Goal: Transaction & Acquisition: Book appointment/travel/reservation

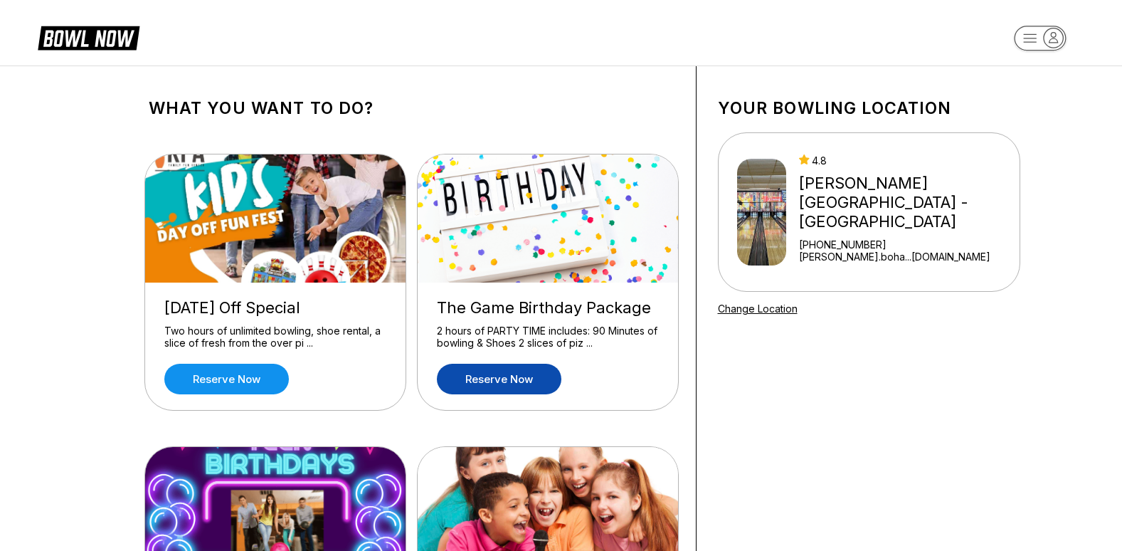
click at [500, 375] on link "Reserve now" at bounding box center [499, 379] width 125 height 31
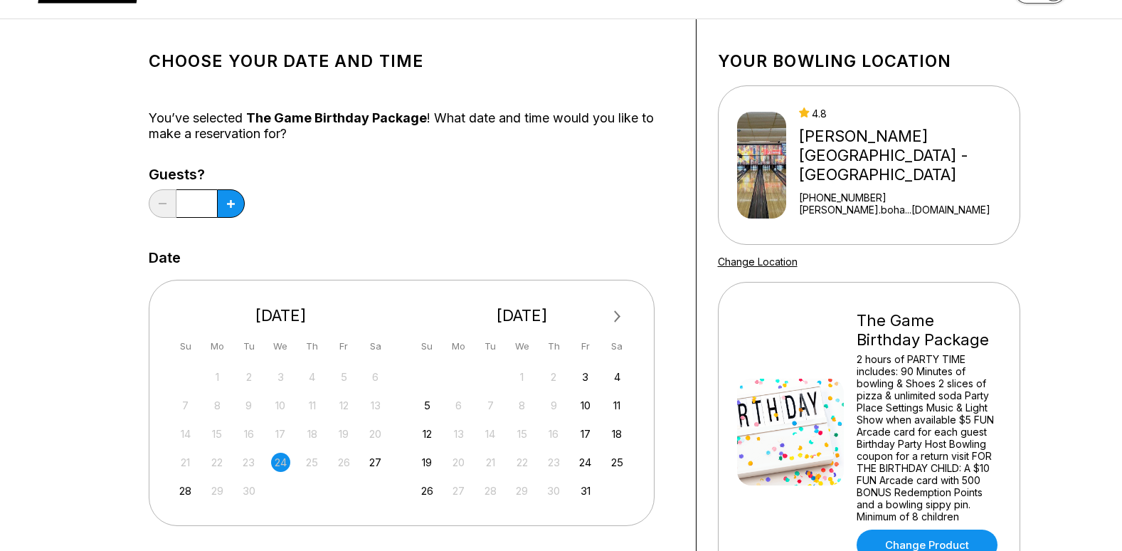
scroll to position [71, 0]
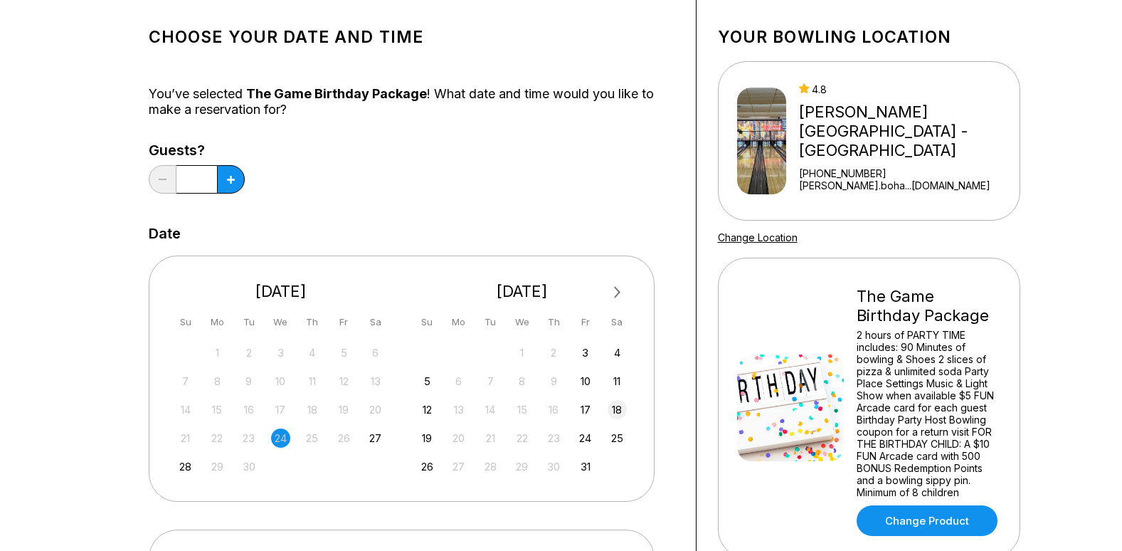
click at [621, 408] on div "18" at bounding box center [617, 409] width 19 height 19
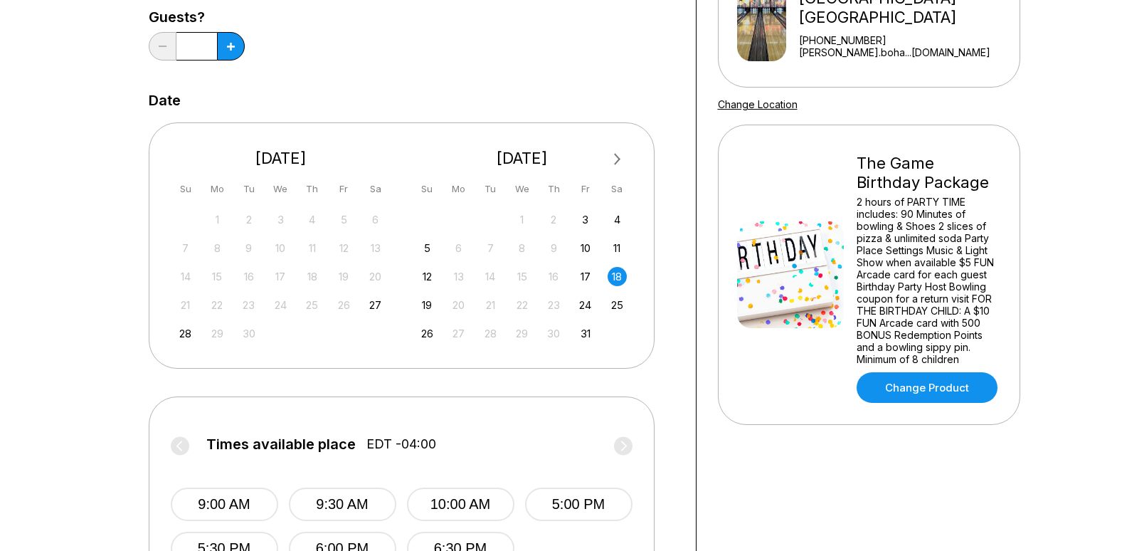
scroll to position [285, 0]
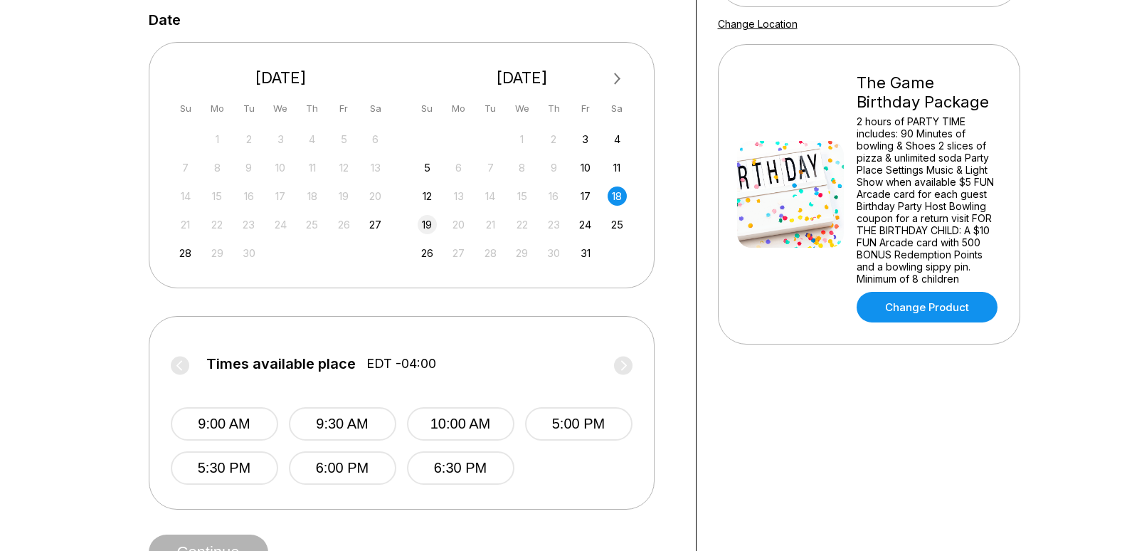
click at [429, 221] on div "19" at bounding box center [427, 224] width 19 height 19
click at [584, 250] on div "31" at bounding box center [585, 252] width 19 height 19
click at [616, 77] on span "Next Month" at bounding box center [616, 78] width 0 height 16
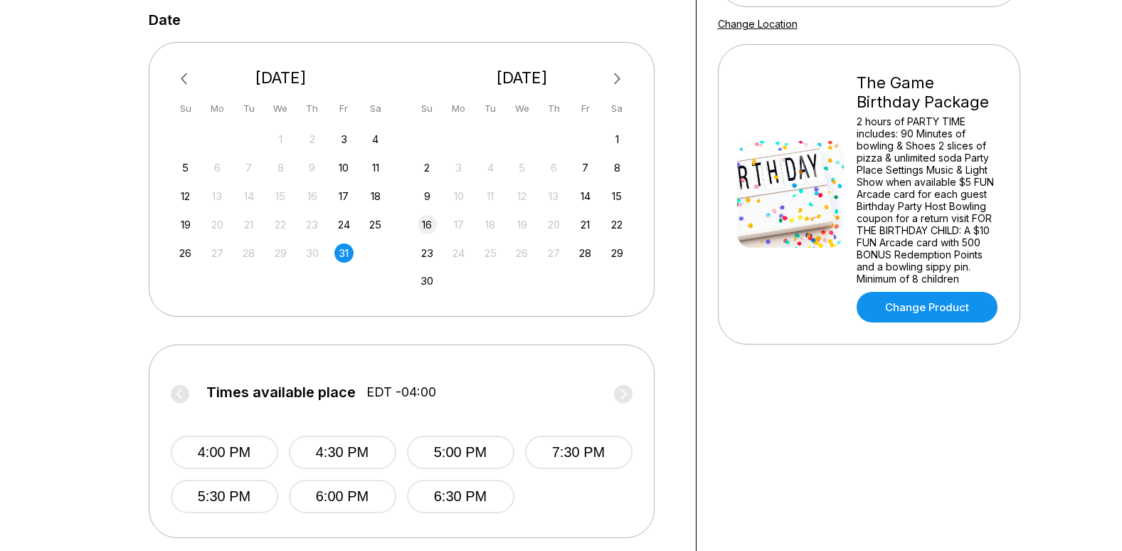
click at [426, 223] on div "16" at bounding box center [427, 224] width 19 height 19
click at [619, 201] on div "15" at bounding box center [617, 195] width 19 height 19
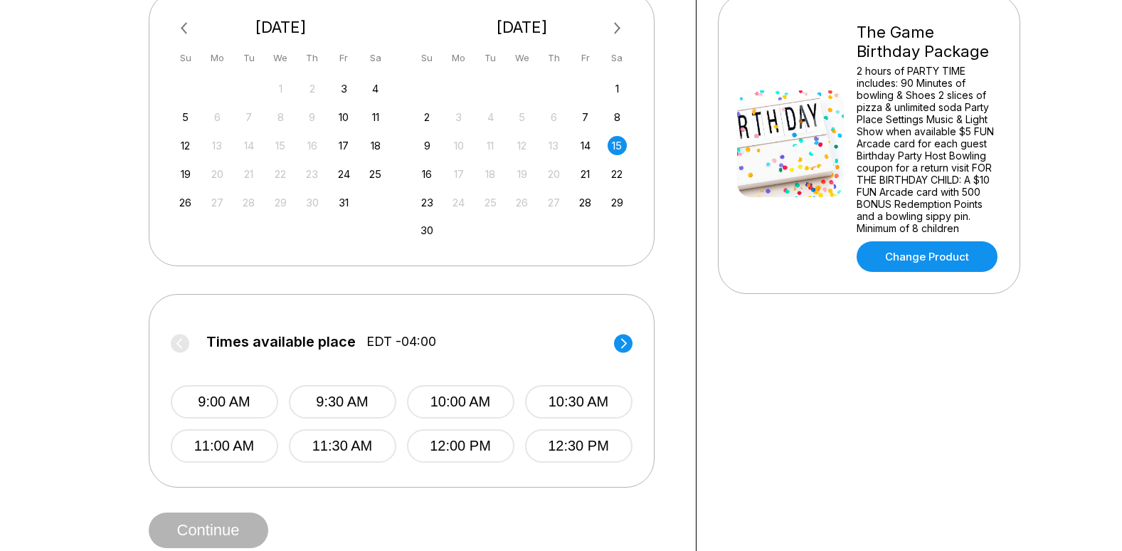
scroll to position [356, 0]
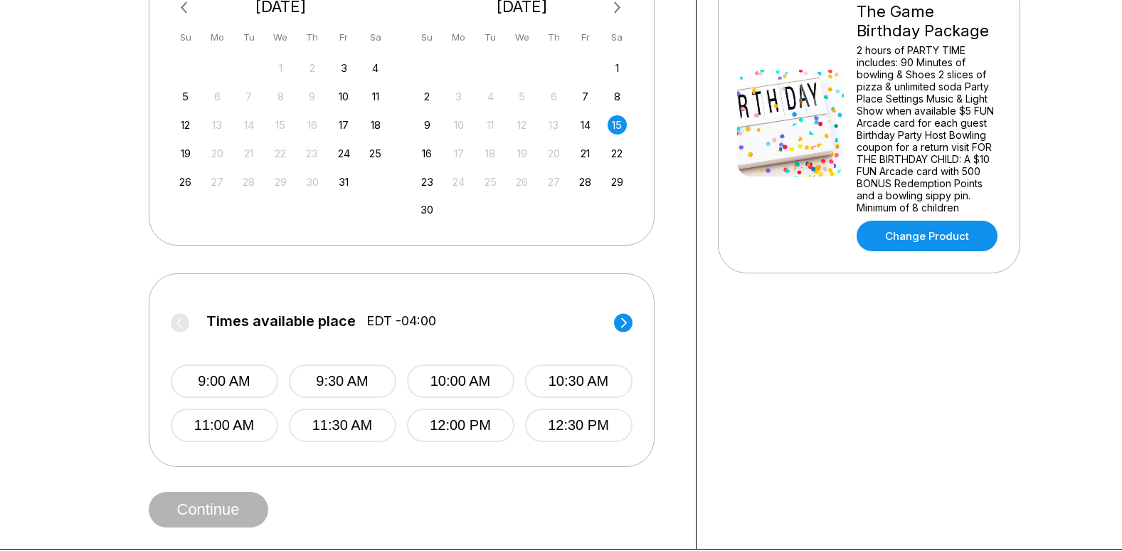
click at [624, 322] on circle at bounding box center [623, 322] width 19 height 19
click at [181, 323] on circle at bounding box center [180, 322] width 19 height 19
click at [428, 152] on div "16" at bounding box center [427, 153] width 19 height 19
click at [623, 320] on icon at bounding box center [624, 322] width 6 height 10
click at [371, 122] on div "18" at bounding box center [375, 124] width 19 height 19
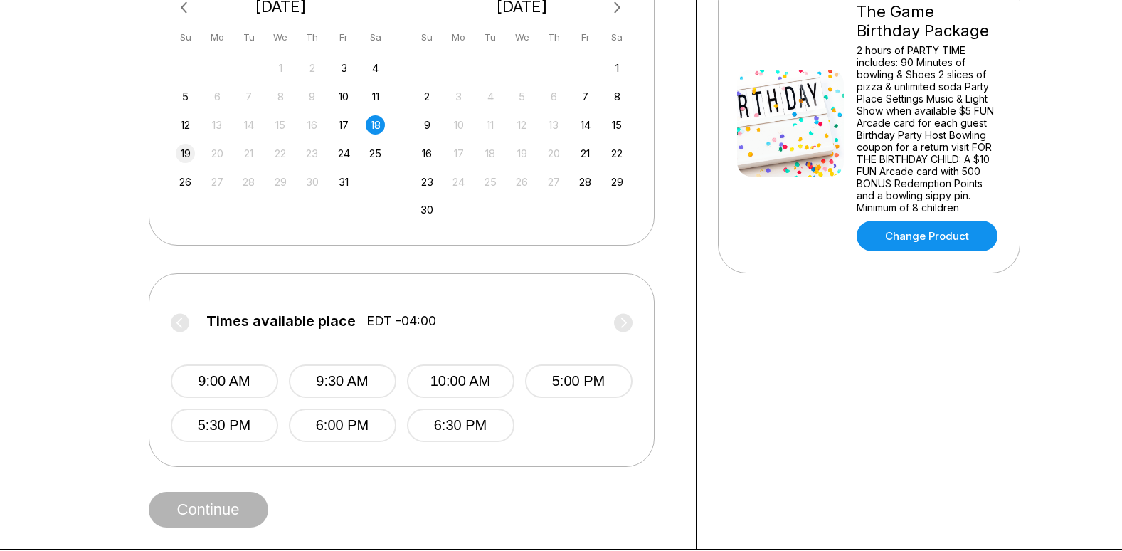
click at [189, 155] on div "19" at bounding box center [185, 153] width 19 height 19
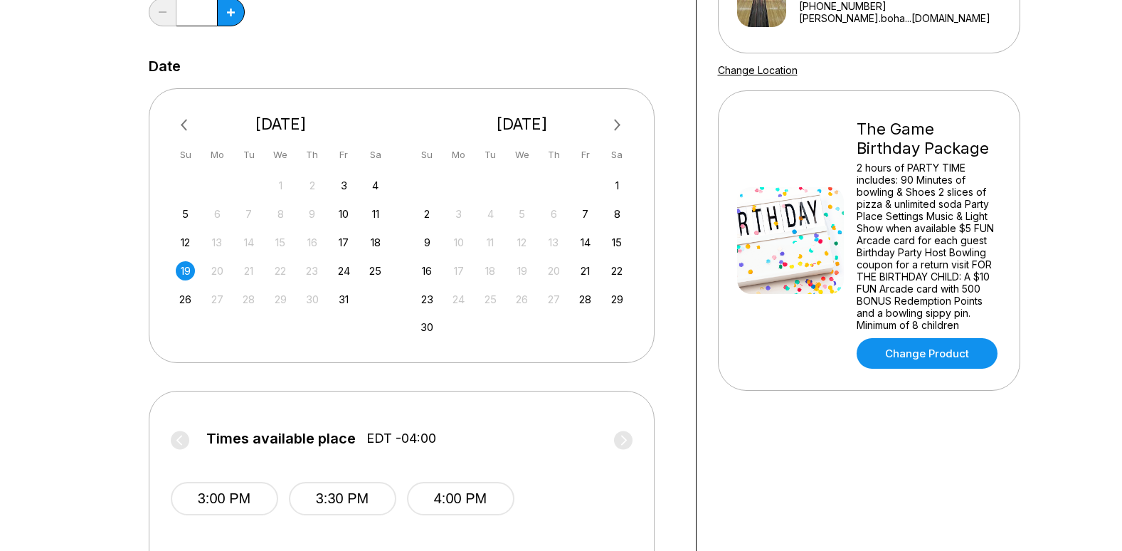
scroll to position [213, 0]
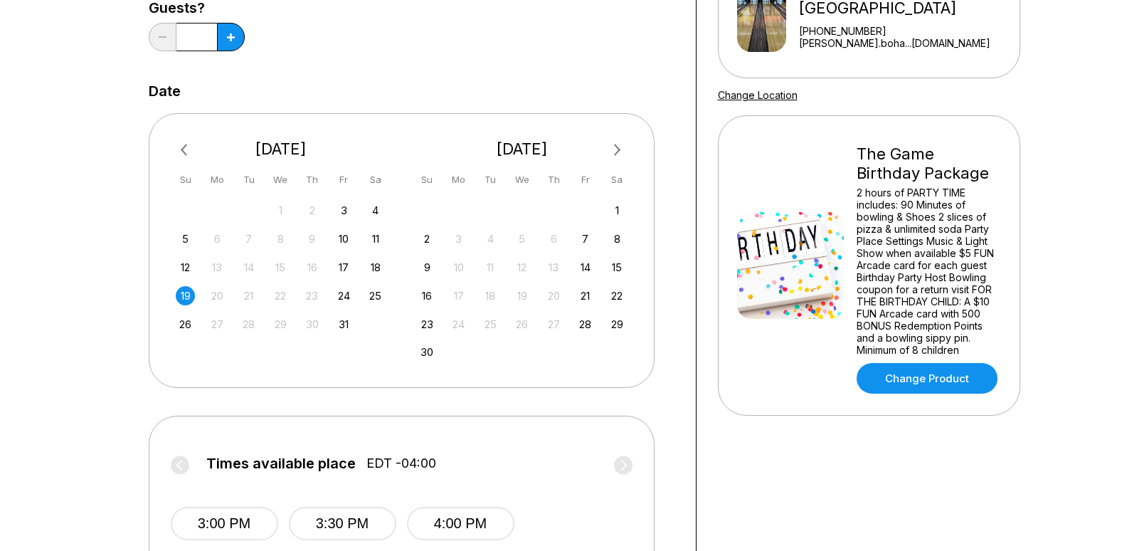
click at [616, 146] on span "Next Month" at bounding box center [616, 150] width 0 height 16
click at [617, 273] on div "20" at bounding box center [617, 267] width 19 height 19
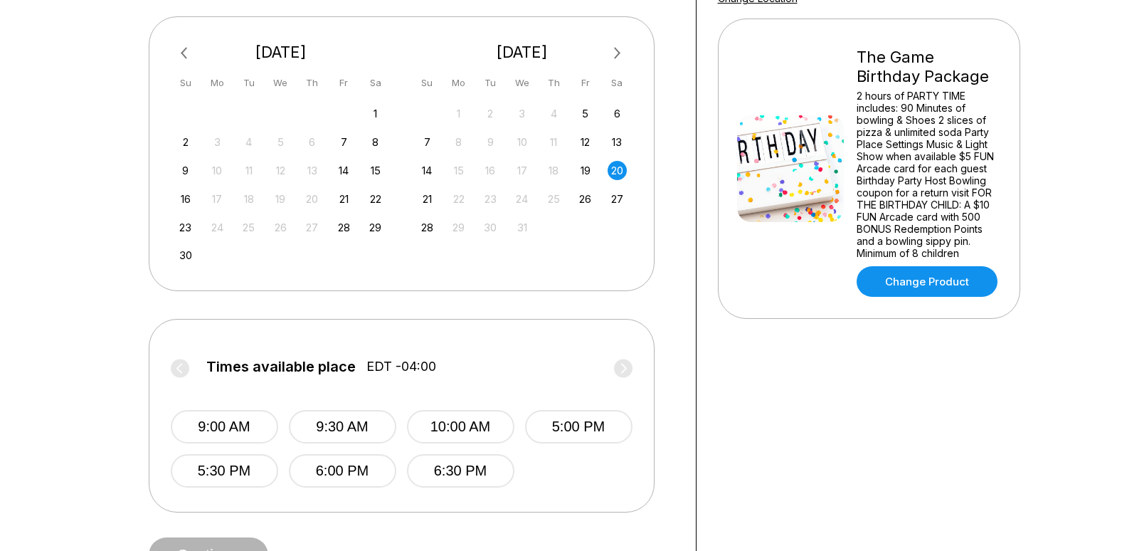
scroll to position [285, 0]
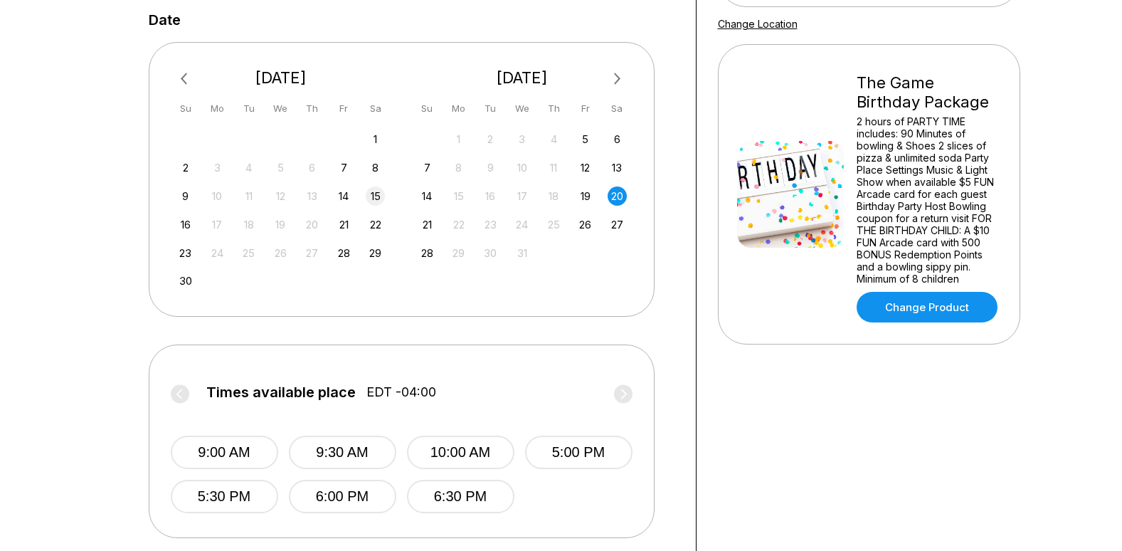
click at [375, 200] on div "15" at bounding box center [375, 195] width 19 height 19
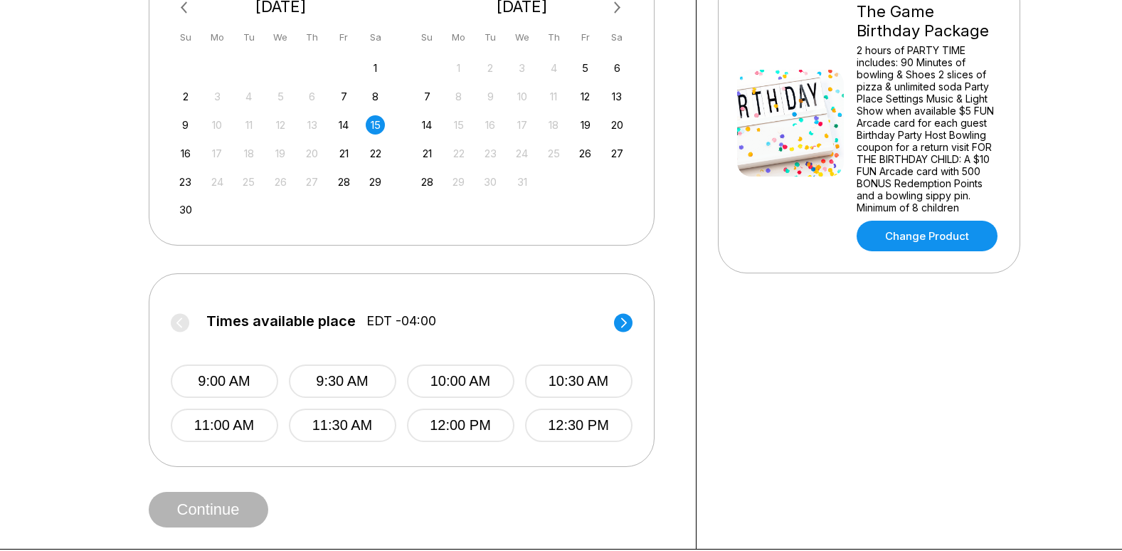
scroll to position [427, 0]
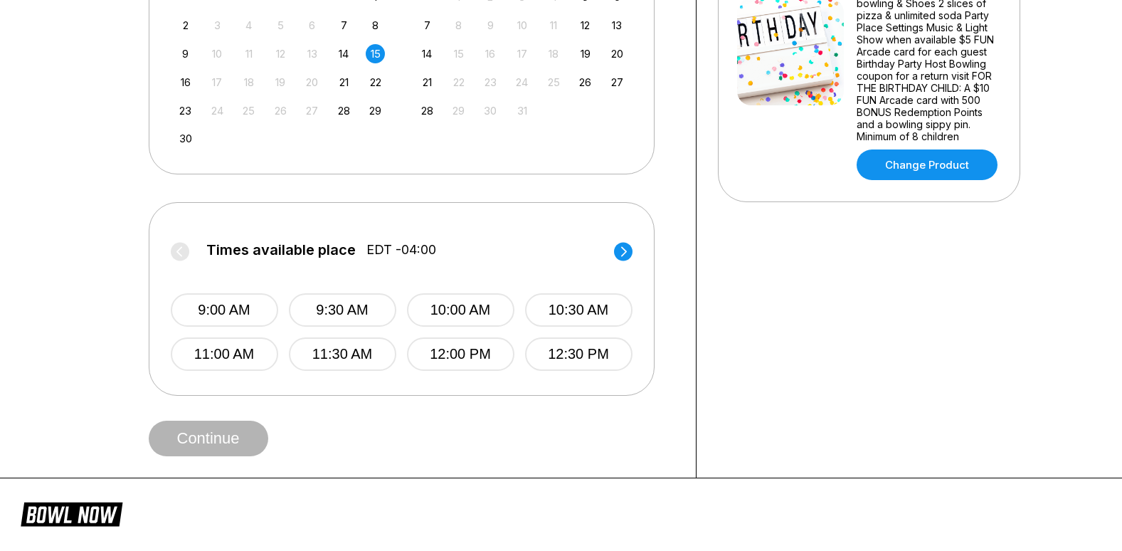
click at [621, 250] on circle at bounding box center [623, 251] width 19 height 19
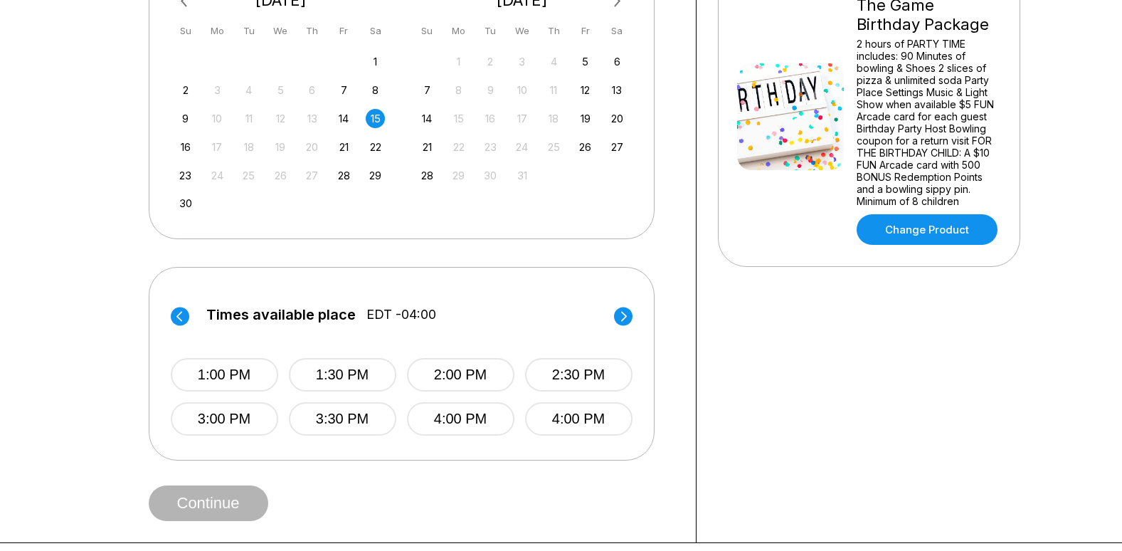
scroll to position [213, 0]
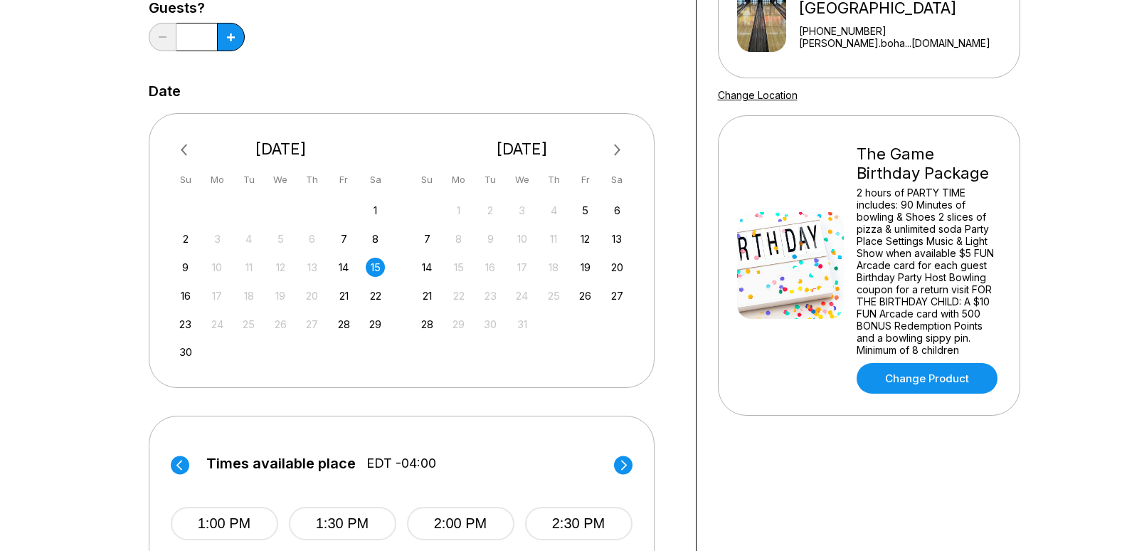
click at [616, 146] on span "Next Month" at bounding box center [616, 150] width 0 height 16
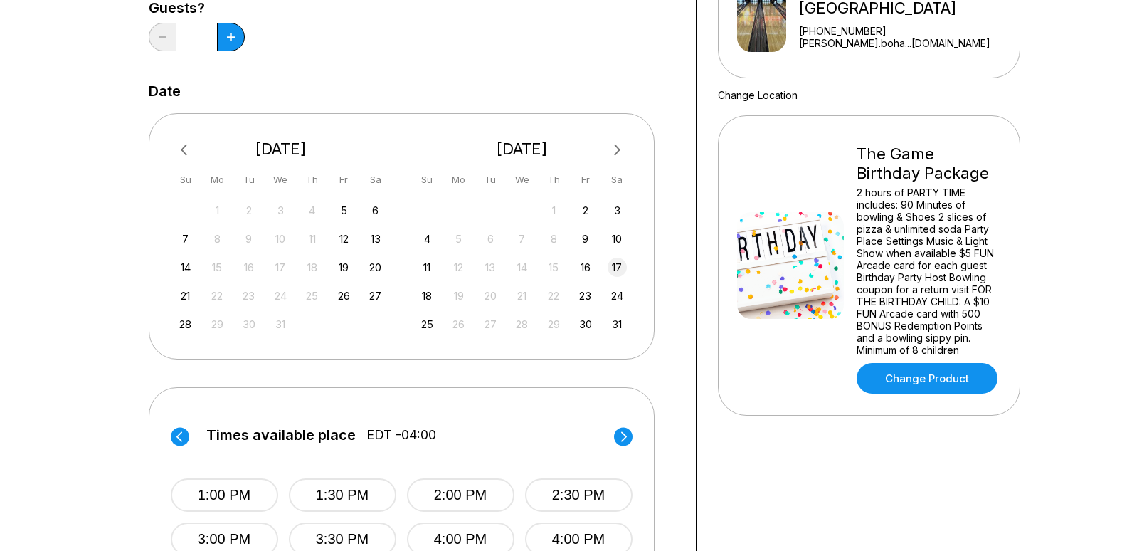
click at [620, 265] on div "17" at bounding box center [617, 267] width 19 height 19
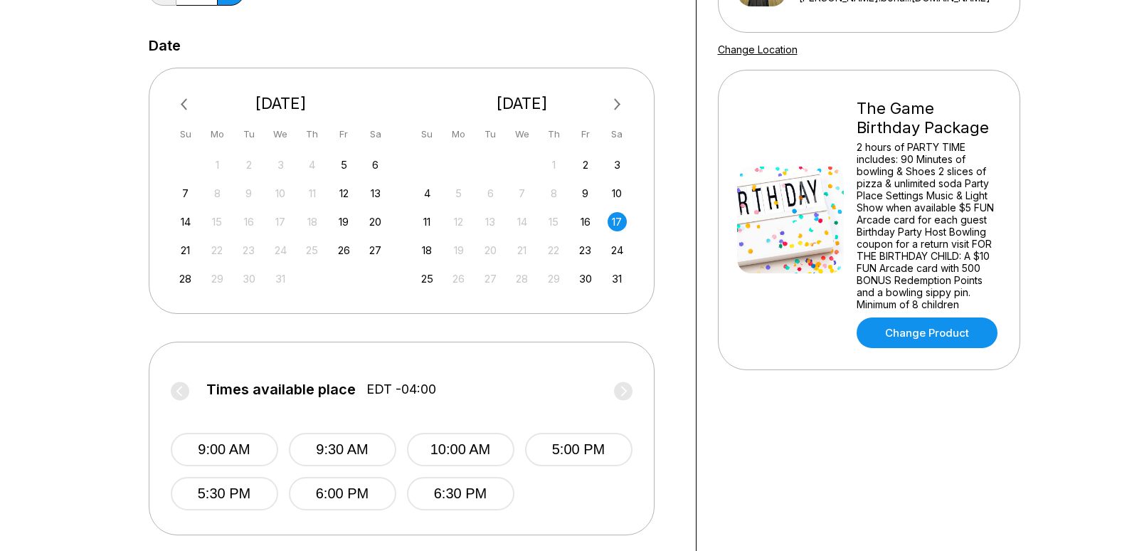
scroll to position [285, 0]
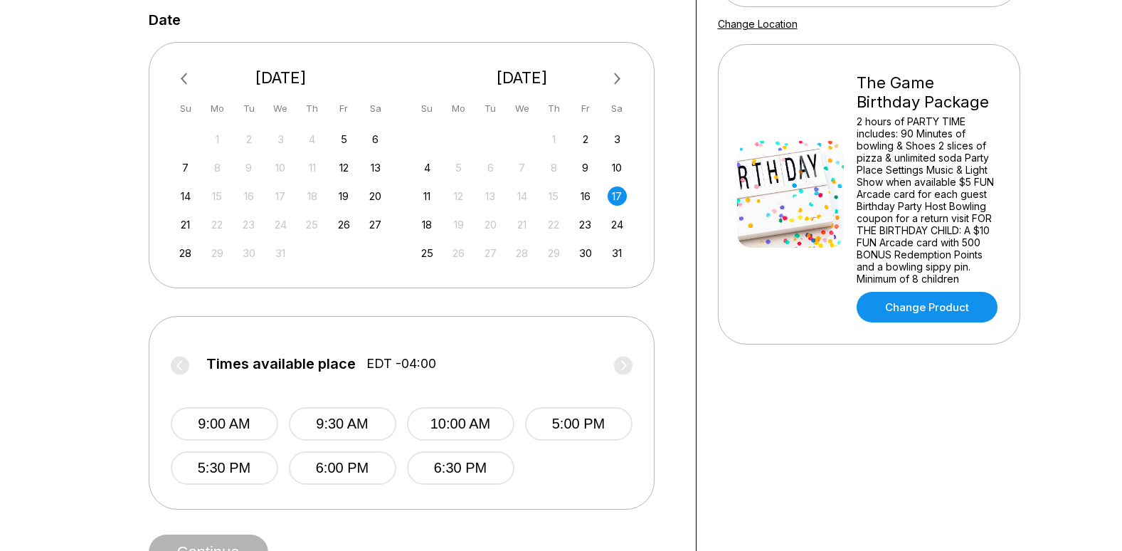
click at [616, 79] on span "Next Month" at bounding box center [616, 78] width 0 height 16
click at [620, 197] on div "21" at bounding box center [617, 195] width 19 height 19
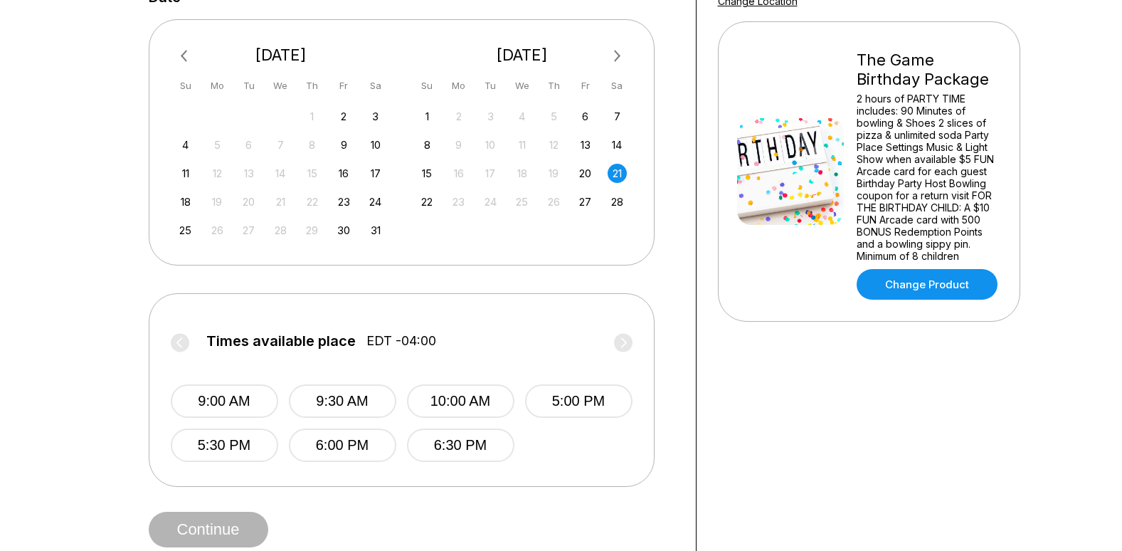
scroll to position [71, 0]
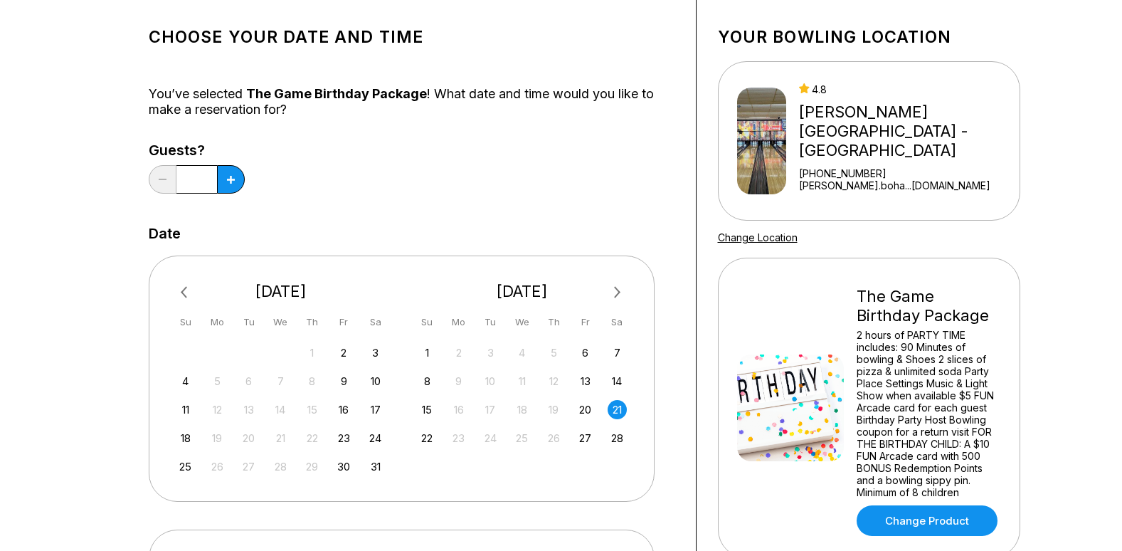
click at [625, 297] on button "Next Month" at bounding box center [617, 292] width 23 height 23
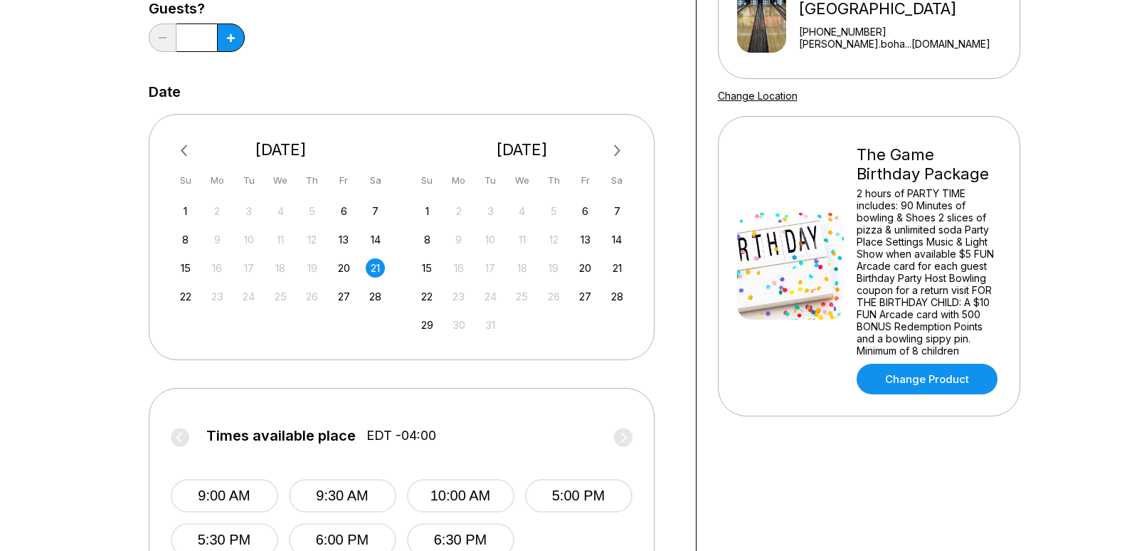
scroll to position [213, 0]
click at [583, 240] on div "13" at bounding box center [585, 238] width 19 height 19
click at [613, 237] on div "14" at bounding box center [617, 238] width 19 height 19
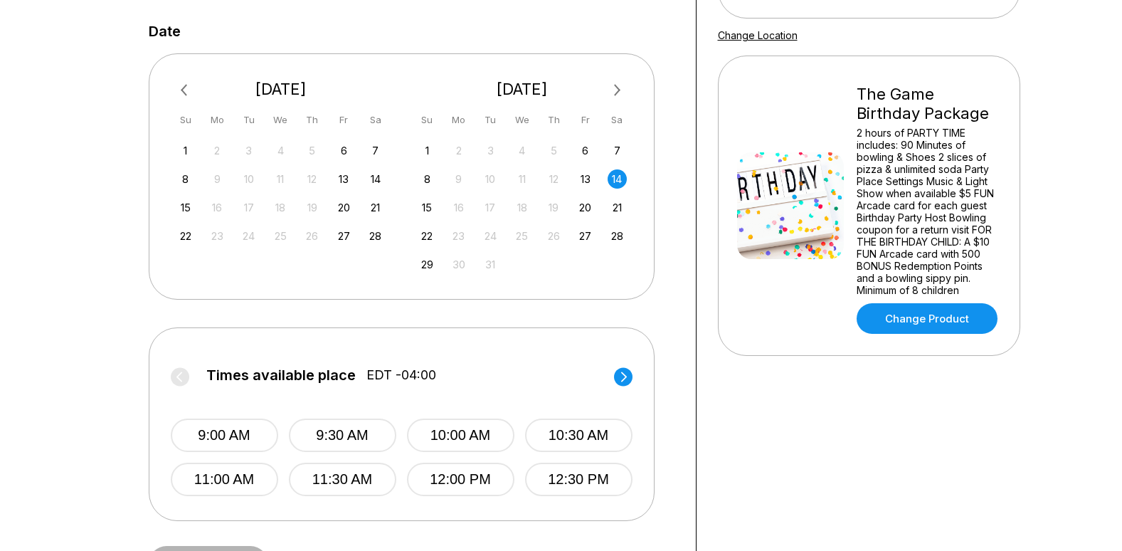
scroll to position [356, 0]
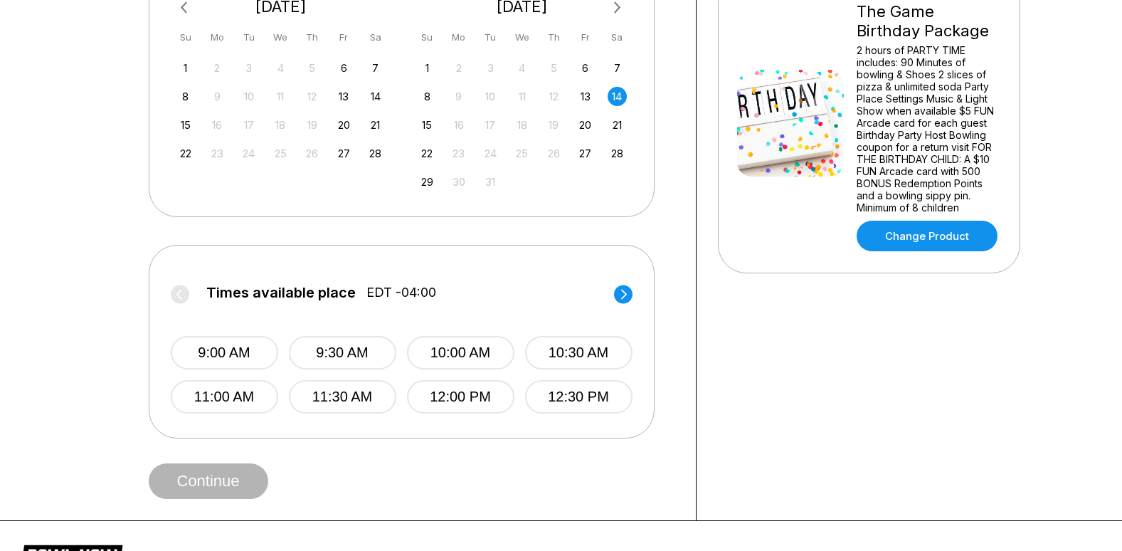
click at [620, 293] on circle at bounding box center [623, 294] width 19 height 19
click at [617, 122] on div "21" at bounding box center [617, 124] width 19 height 19
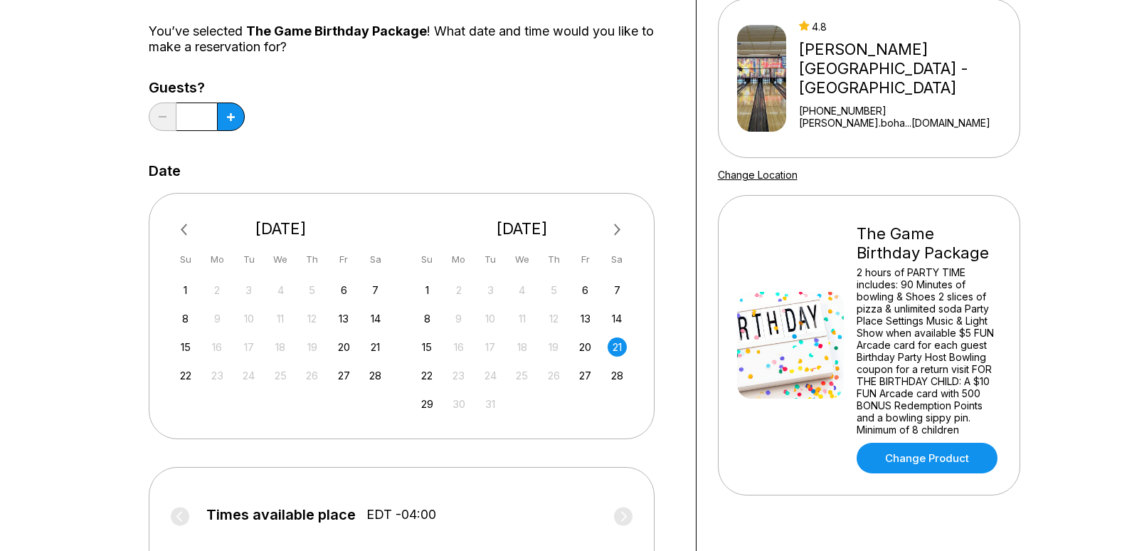
scroll to position [71, 0]
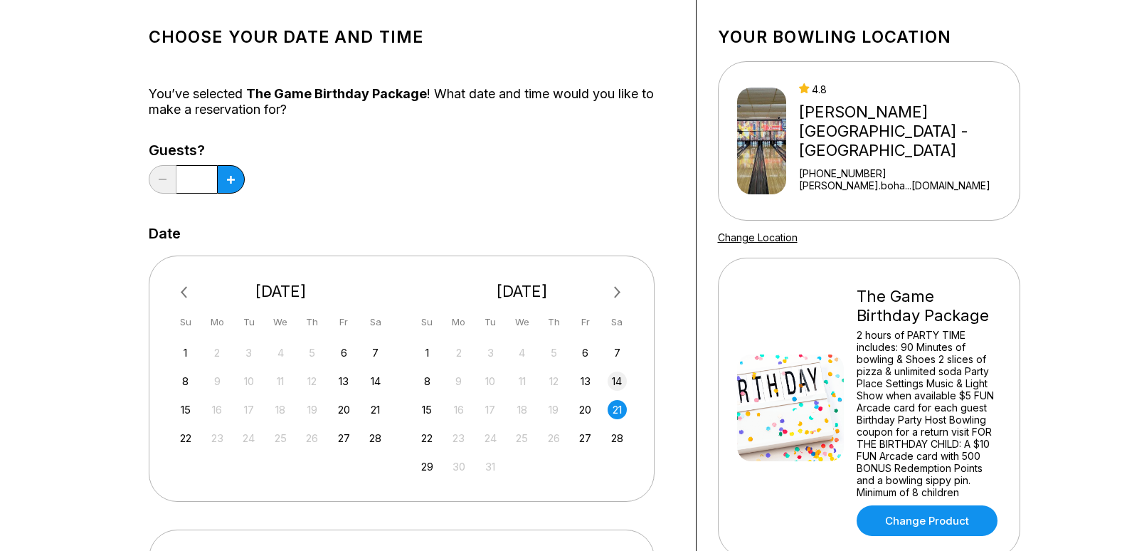
click at [613, 379] on div "14" at bounding box center [617, 380] width 19 height 19
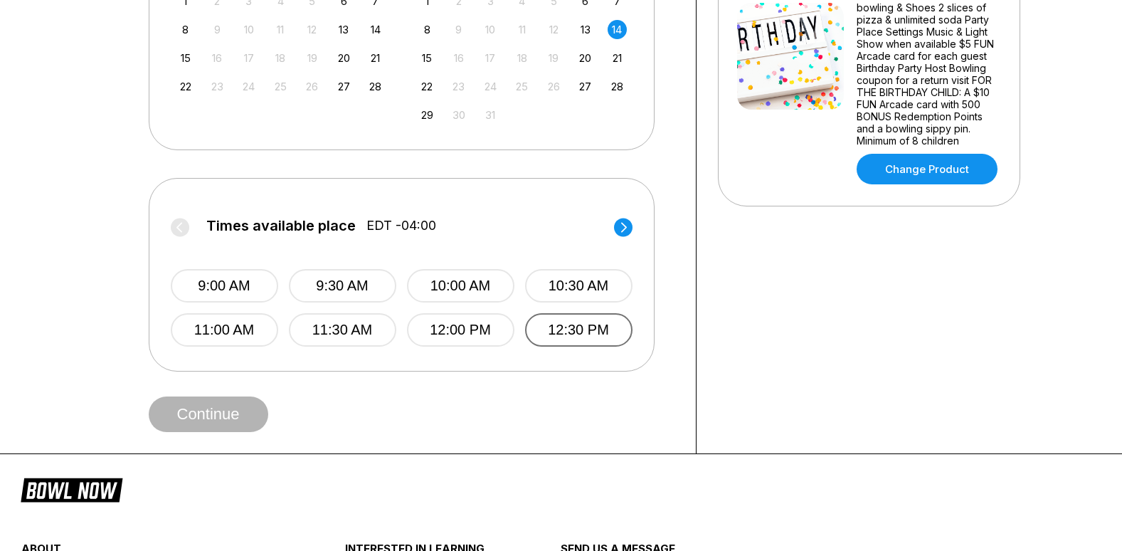
scroll to position [427, 0]
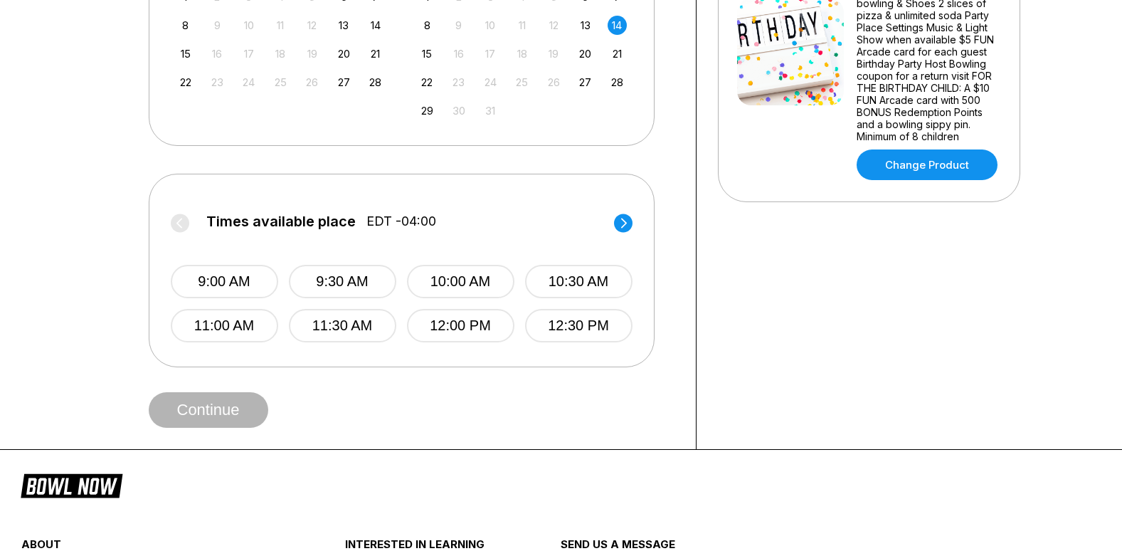
click at [628, 226] on circle at bounding box center [623, 222] width 19 height 19
click at [225, 278] on button "1:00 PM" at bounding box center [224, 281] width 107 height 33
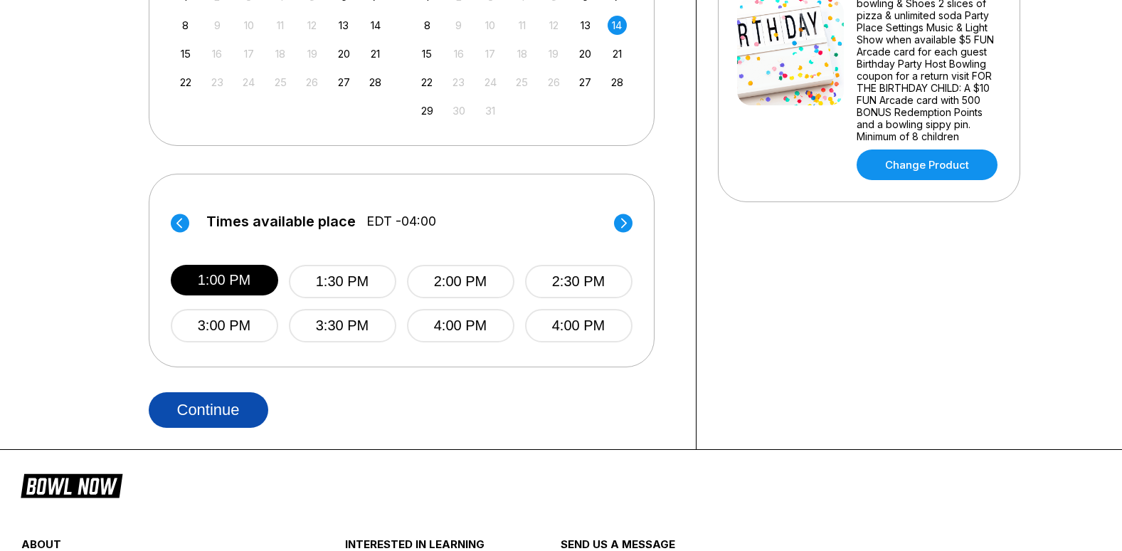
click at [221, 416] on button "Continue" at bounding box center [209, 410] width 120 height 36
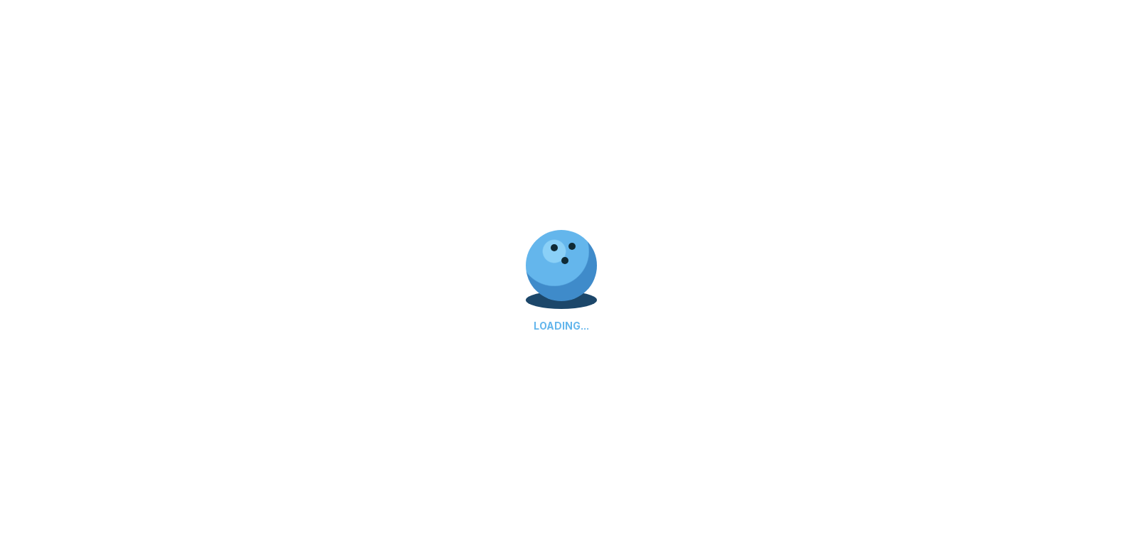
select select "**"
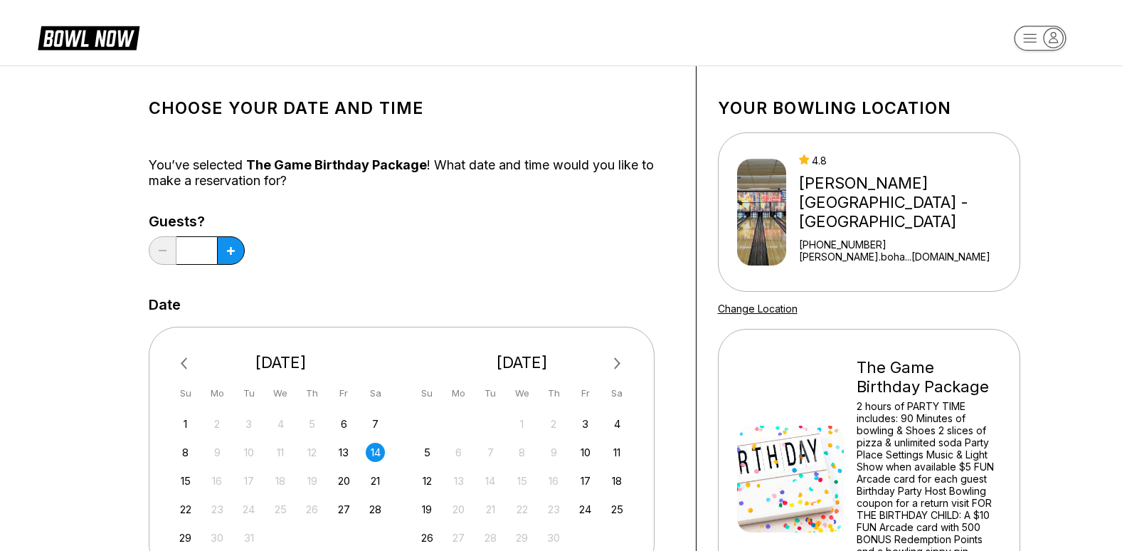
scroll to position [71, 0]
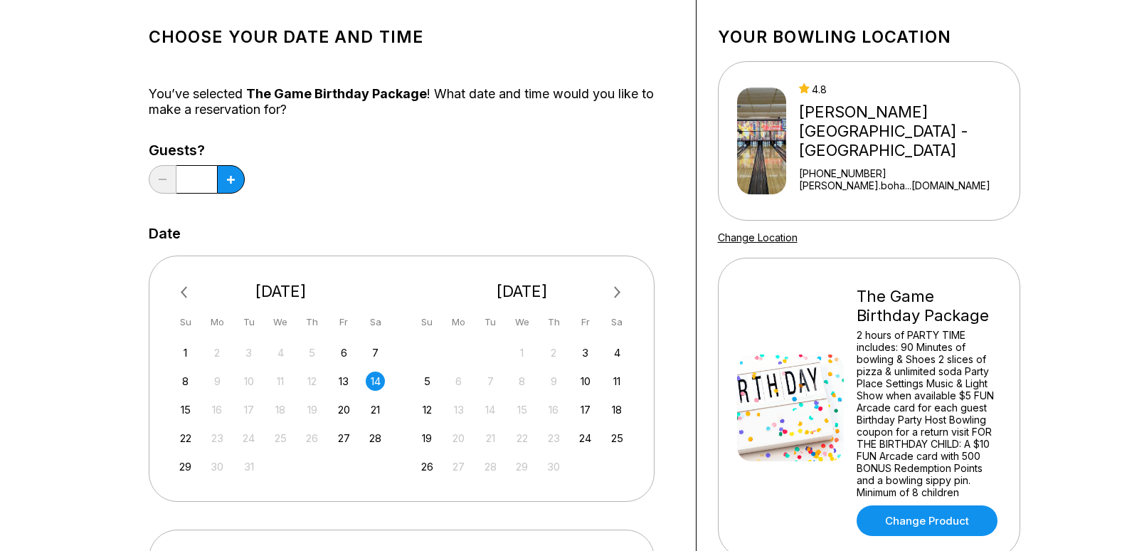
click at [187, 292] on span "Previous Month" at bounding box center [187, 292] width 0 height 16
click at [380, 405] on div "21" at bounding box center [375, 409] width 19 height 19
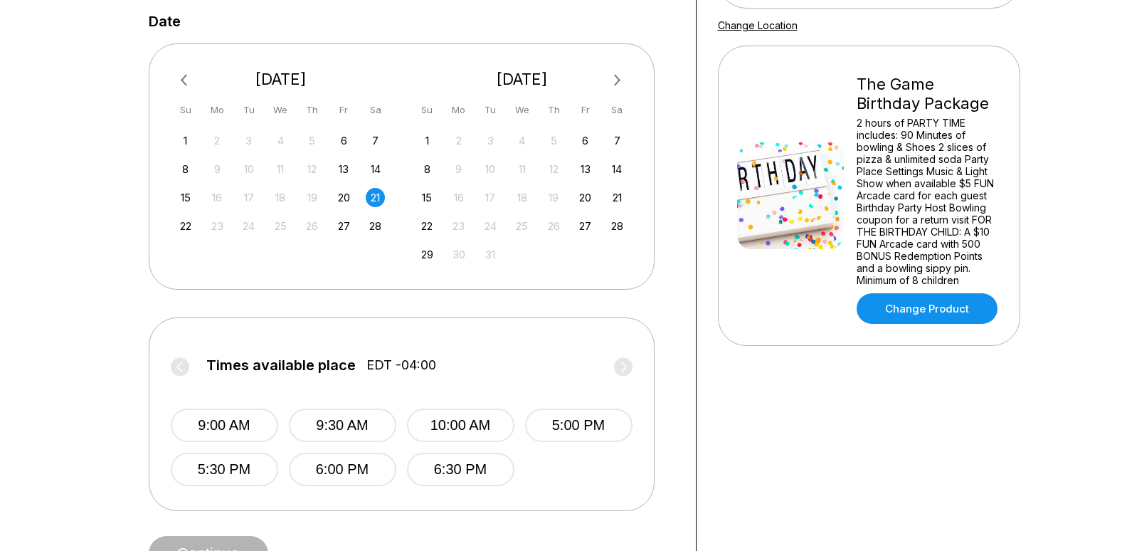
scroll to position [285, 0]
click at [181, 76] on button "Previous Month" at bounding box center [185, 79] width 23 height 23
click at [176, 66] on div "[DATE] Su Mo Tu We Th Fr Sa" at bounding box center [281, 88] width 221 height 70
click at [181, 83] on button "Previous Month" at bounding box center [185, 79] width 23 height 23
click at [616, 193] on div "17" at bounding box center [617, 195] width 19 height 19
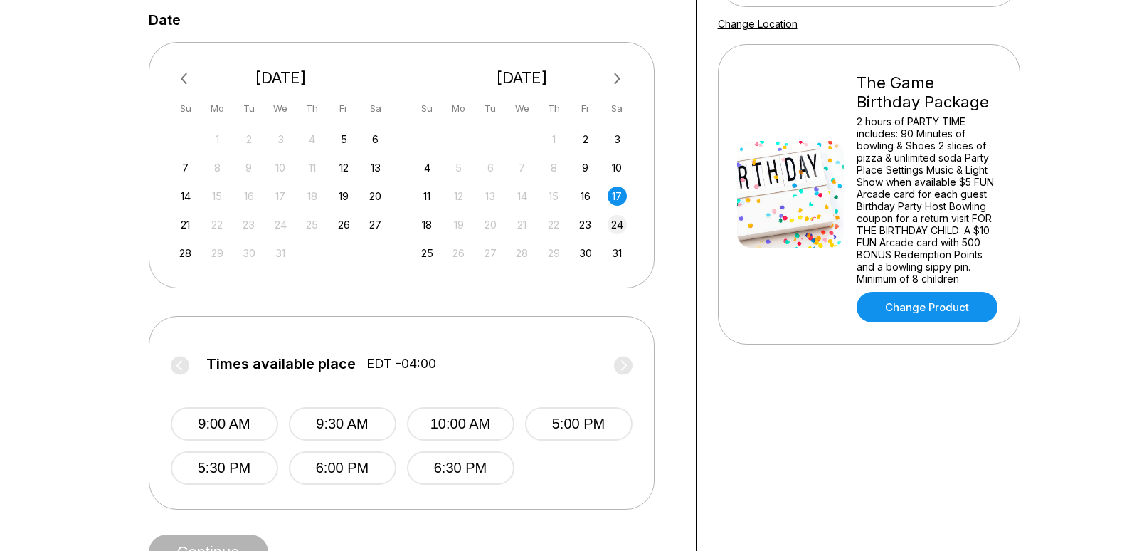
click at [618, 226] on div "24" at bounding box center [617, 224] width 19 height 19
click at [622, 361] on icon at bounding box center [623, 365] width 19 height 19
click at [622, 360] on icon at bounding box center [623, 365] width 19 height 19
click at [619, 250] on div "31" at bounding box center [617, 252] width 19 height 19
click at [187, 78] on span "Previous Month" at bounding box center [187, 78] width 0 height 16
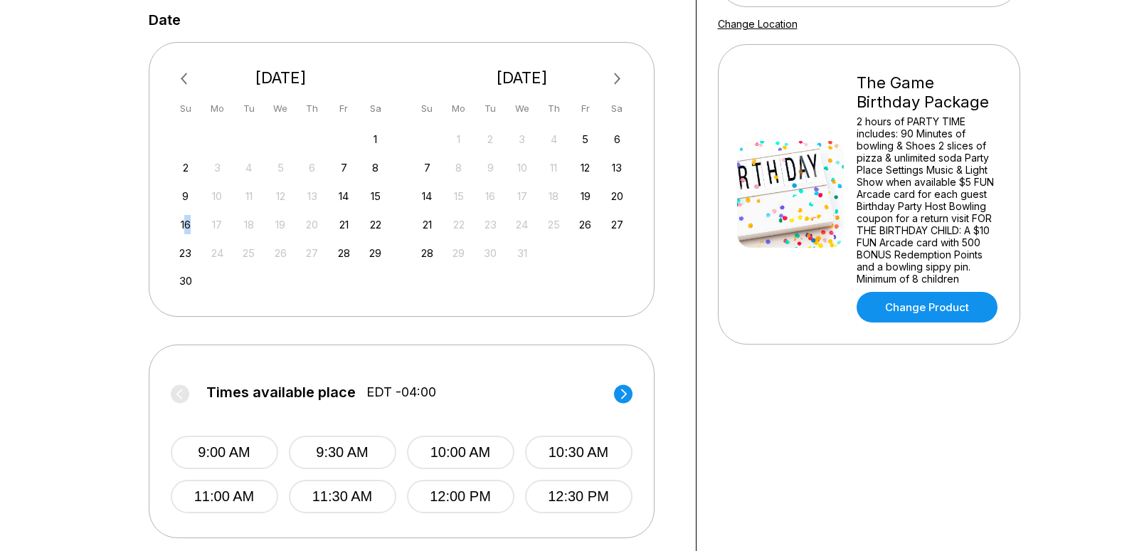
click at [189, 216] on div "16" at bounding box center [185, 224] width 19 height 19
click at [375, 200] on div "15" at bounding box center [375, 195] width 19 height 19
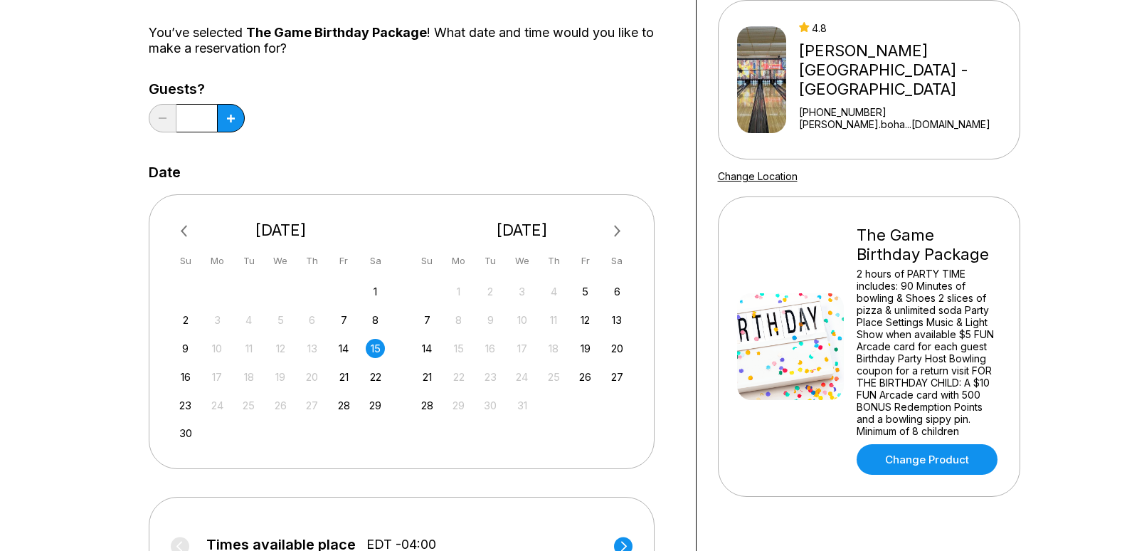
scroll to position [71, 0]
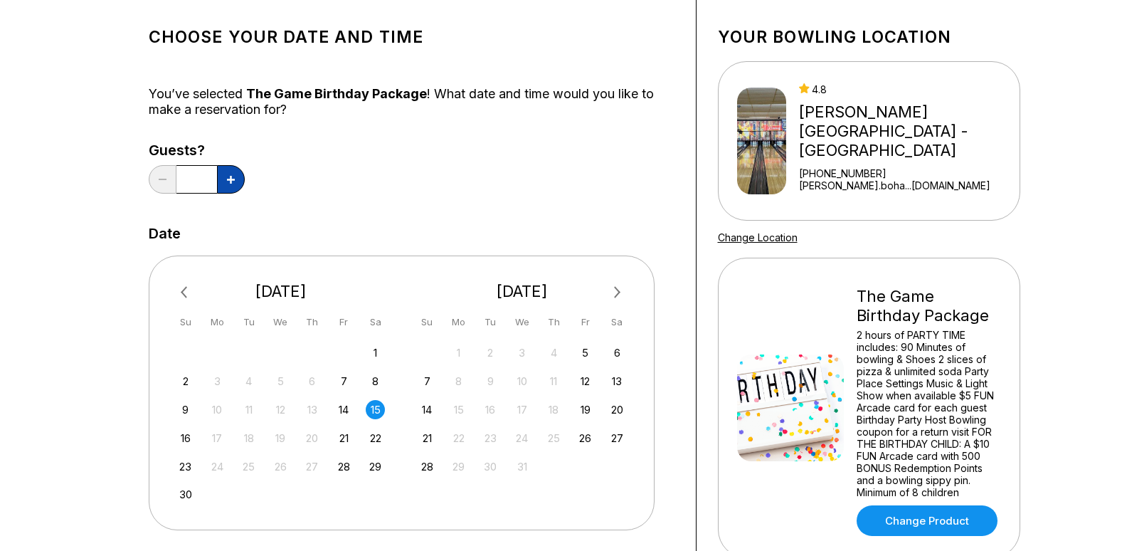
click at [230, 186] on button at bounding box center [231, 179] width 28 height 28
click at [226, 183] on button at bounding box center [231, 179] width 28 height 28
click at [227, 184] on button at bounding box center [231, 179] width 28 height 28
click at [228, 184] on button at bounding box center [231, 179] width 28 height 28
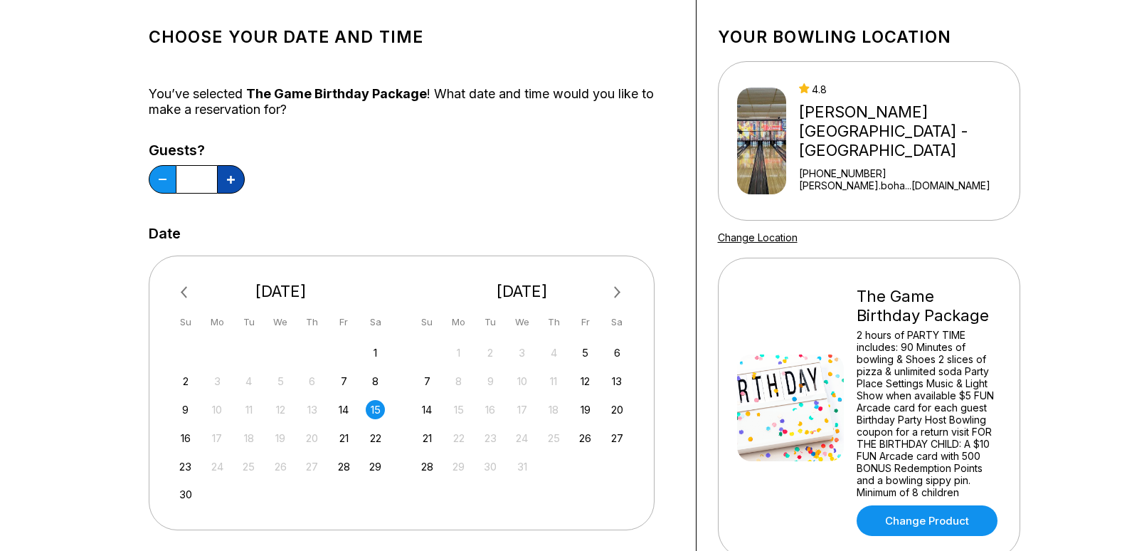
click at [228, 184] on button at bounding box center [231, 179] width 28 height 28
click at [228, 185] on button at bounding box center [231, 179] width 28 height 28
type input "*"
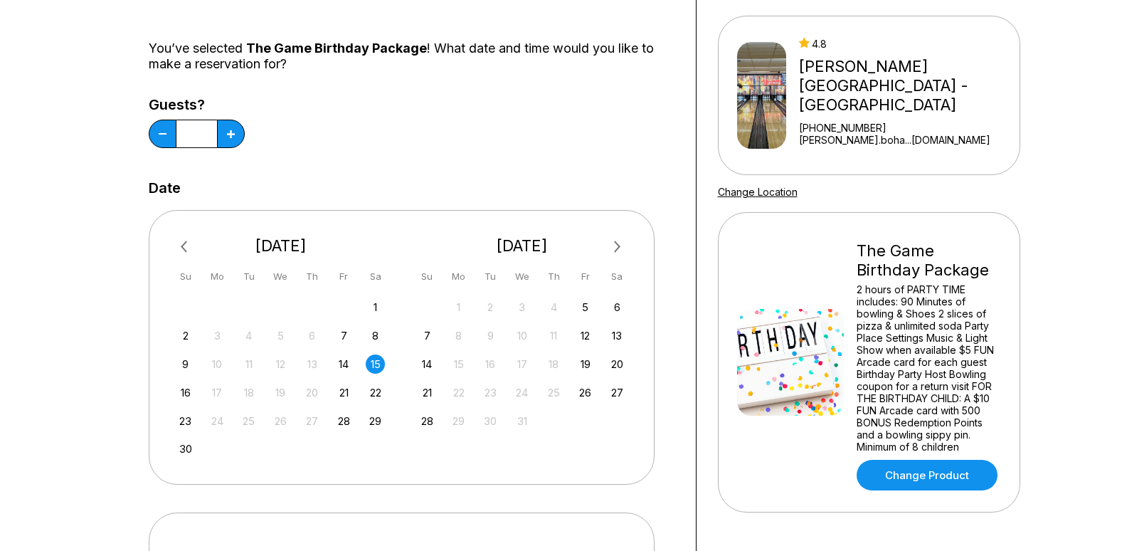
scroll to position [142, 0]
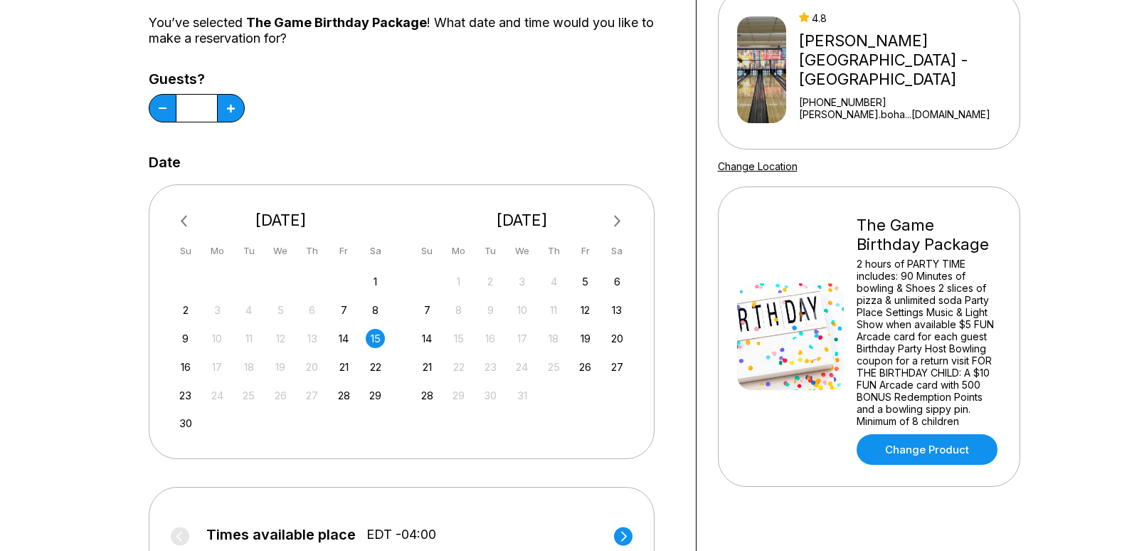
click at [371, 123] on div "Guests? *" at bounding box center [412, 100] width 526 height 58
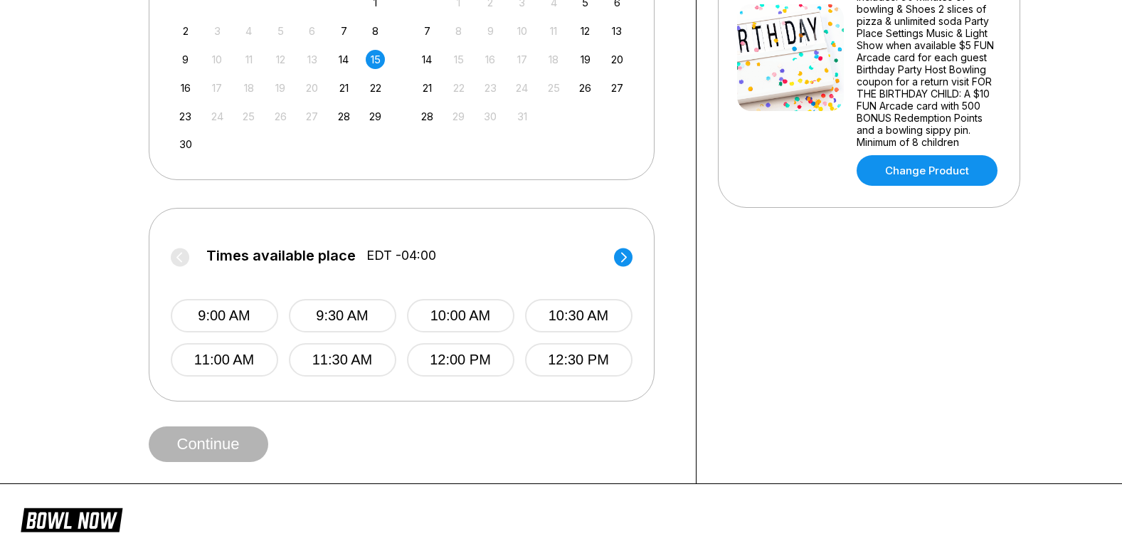
scroll to position [427, 0]
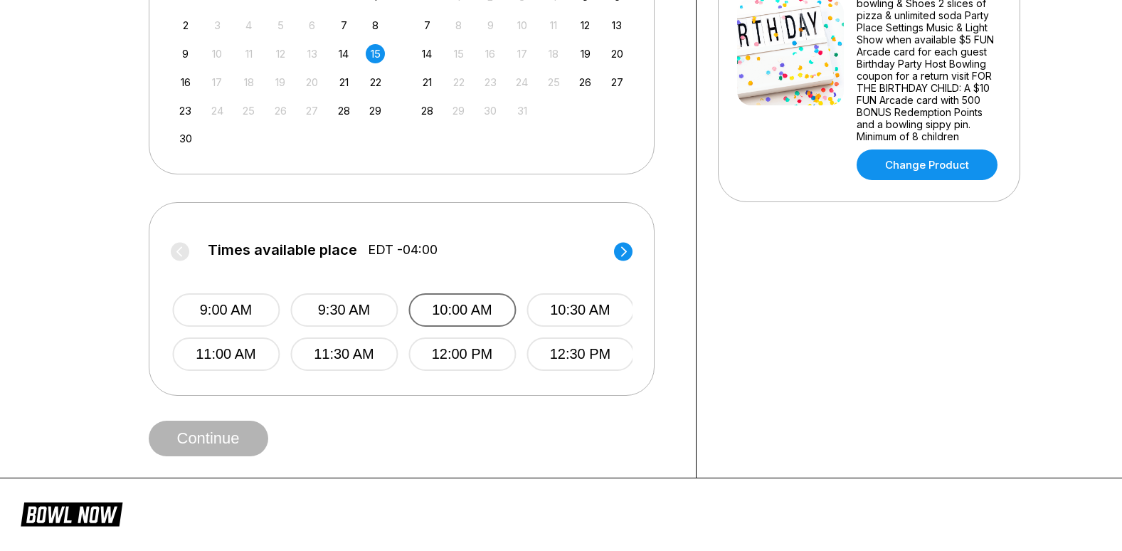
click at [431, 313] on button "10:00 AM" at bounding box center [461, 309] width 107 height 33
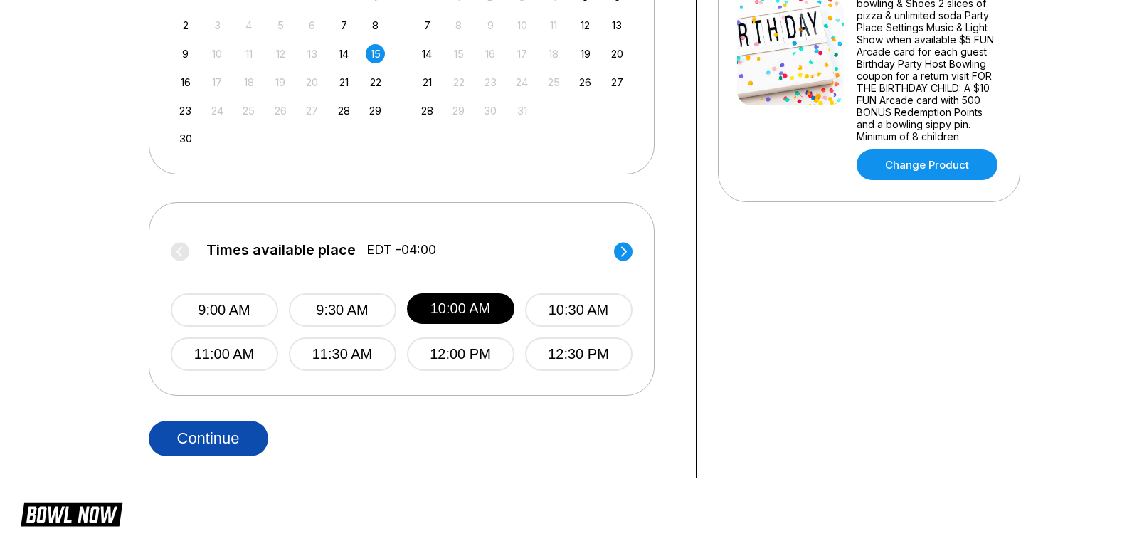
click at [241, 436] on button "Continue" at bounding box center [209, 439] width 120 height 36
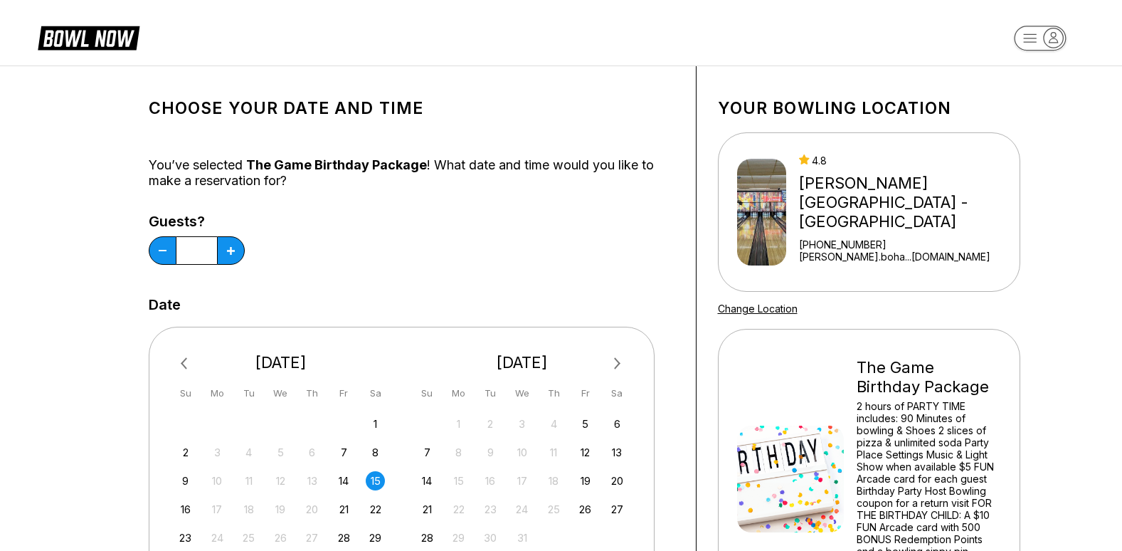
select select "**"
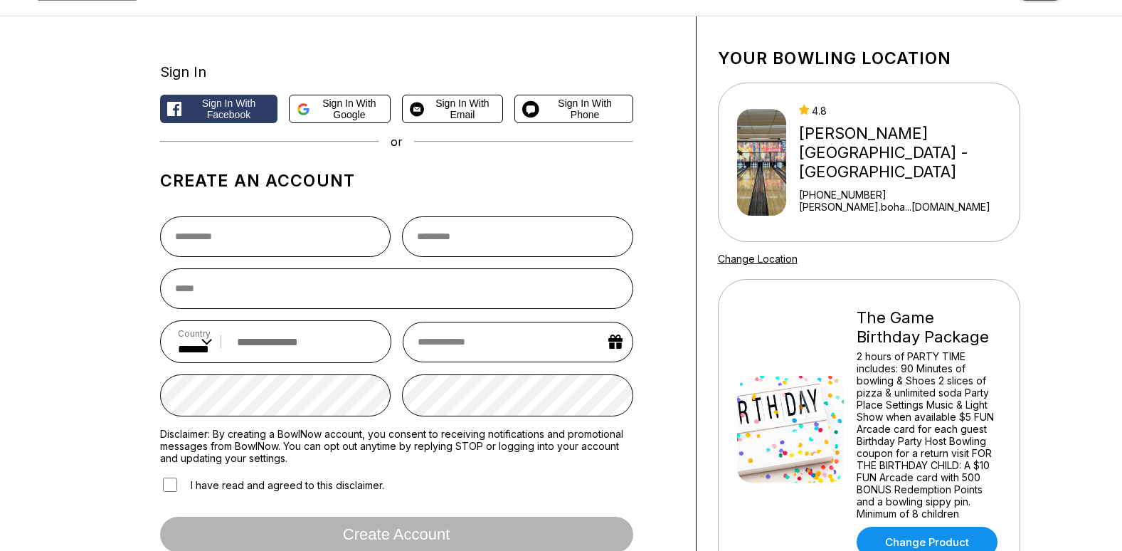
scroll to position [71, 0]
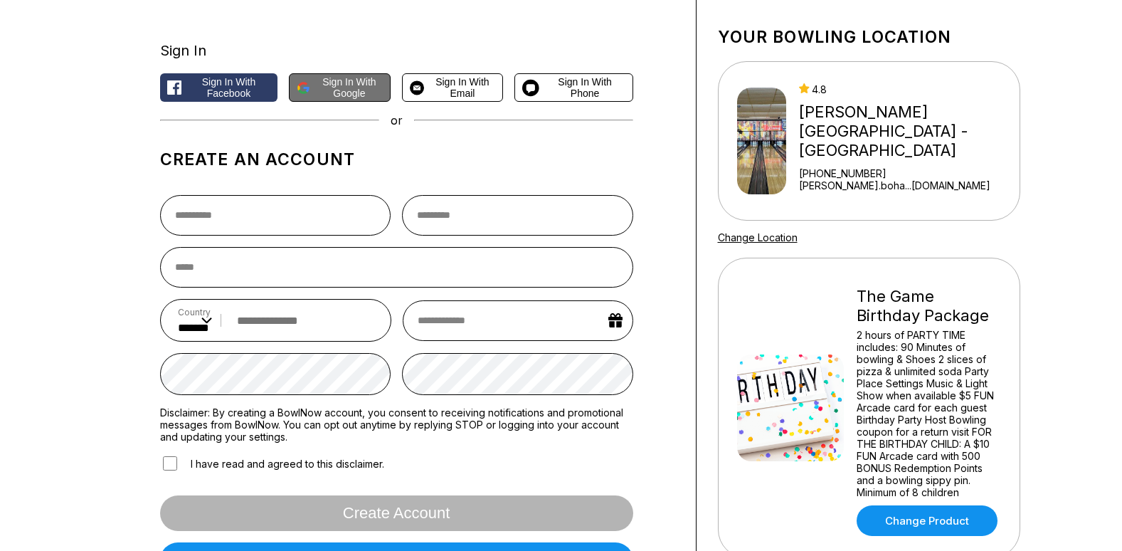
click at [354, 88] on span "Sign in with Google" at bounding box center [349, 87] width 67 height 23
click at [562, 85] on span "Sign in with Phone" at bounding box center [585, 87] width 80 height 23
select select "**"
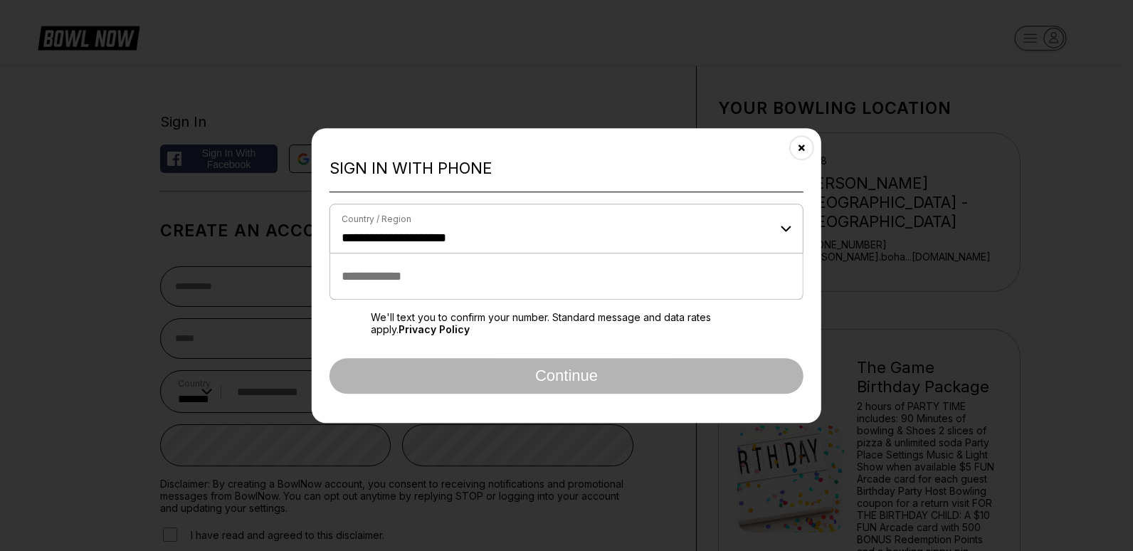
click at [495, 260] on input "tel" at bounding box center [566, 276] width 474 height 46
type input "**********"
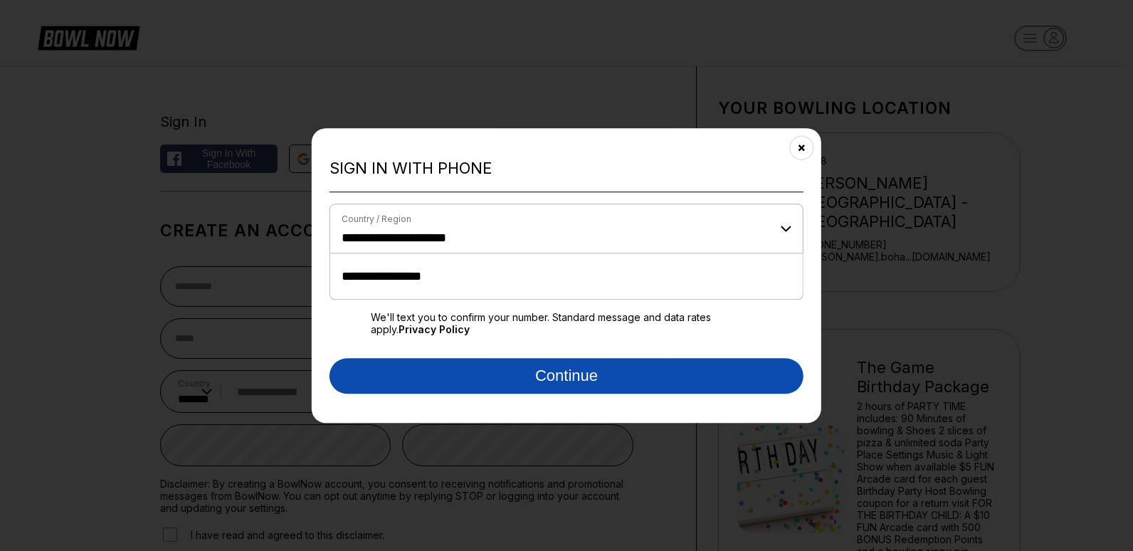
click at [487, 371] on button "Continue" at bounding box center [566, 376] width 474 height 36
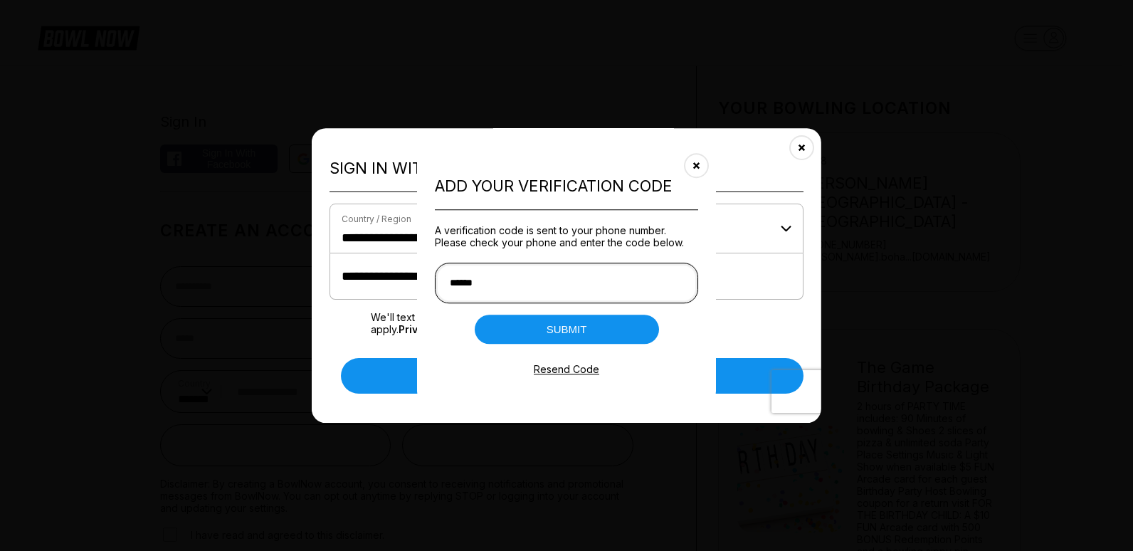
type input "******"
click at [566, 329] on button "Submit" at bounding box center [567, 329] width 184 height 29
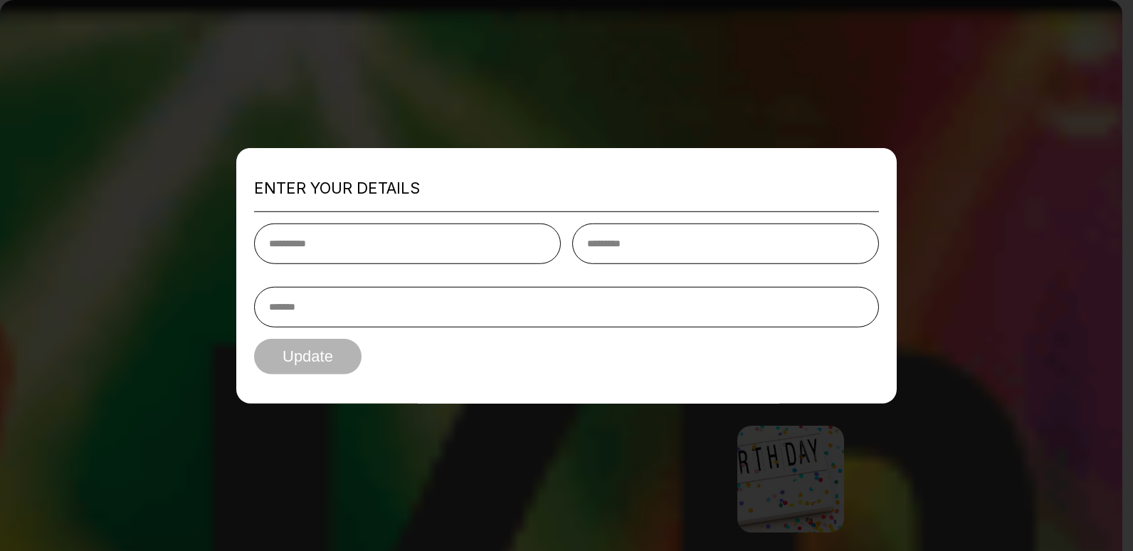
click at [613, 87] on div at bounding box center [566, 275] width 1133 height 551
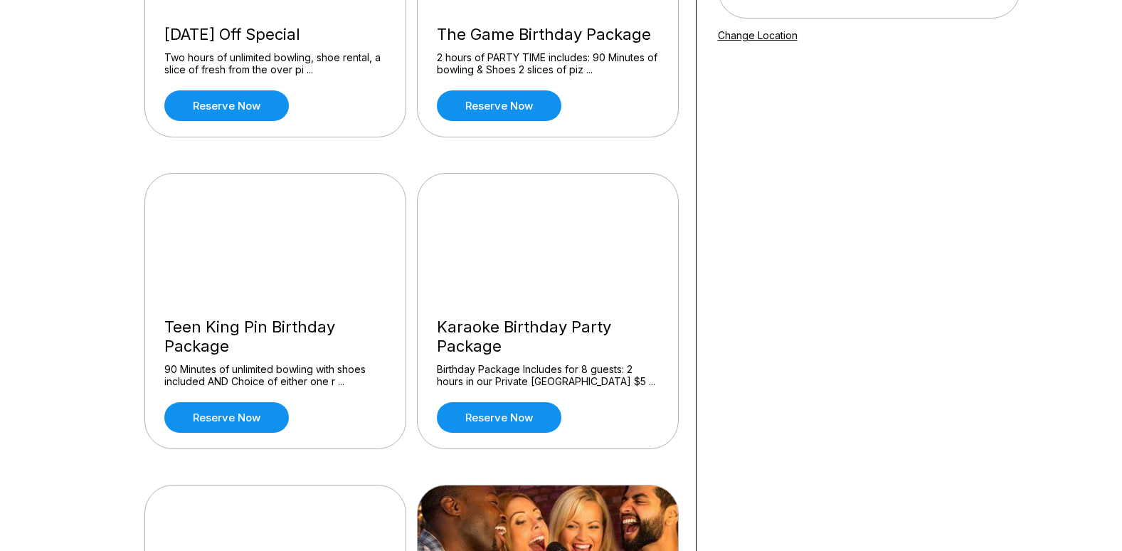
scroll to position [285, 0]
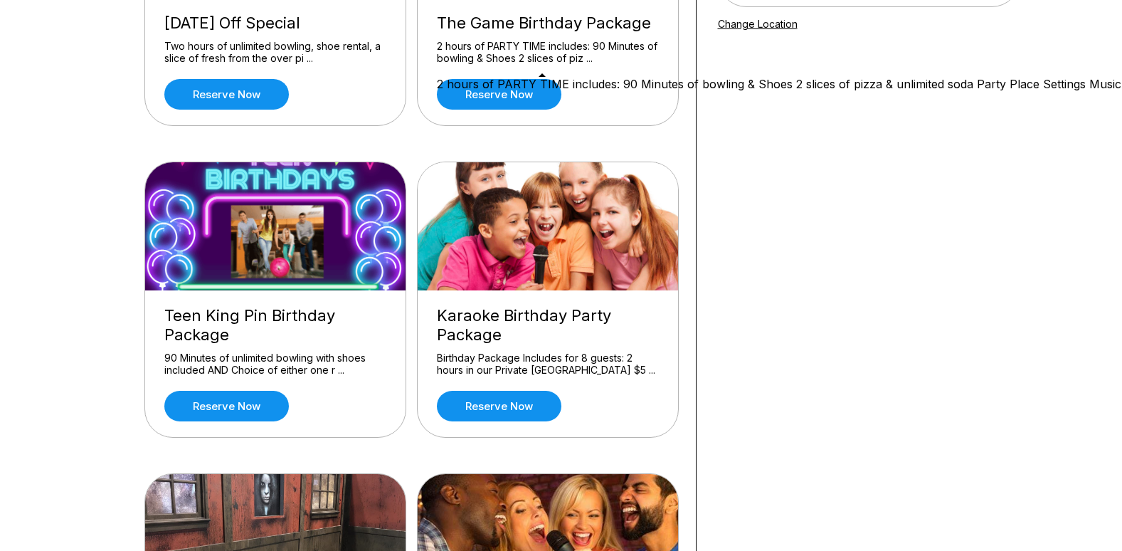
click at [491, 65] on div "The Game Birthday Package 2 hours of PARTY TIME includes: 90 Minutes of bowling…" at bounding box center [548, 61] width 260 height 127
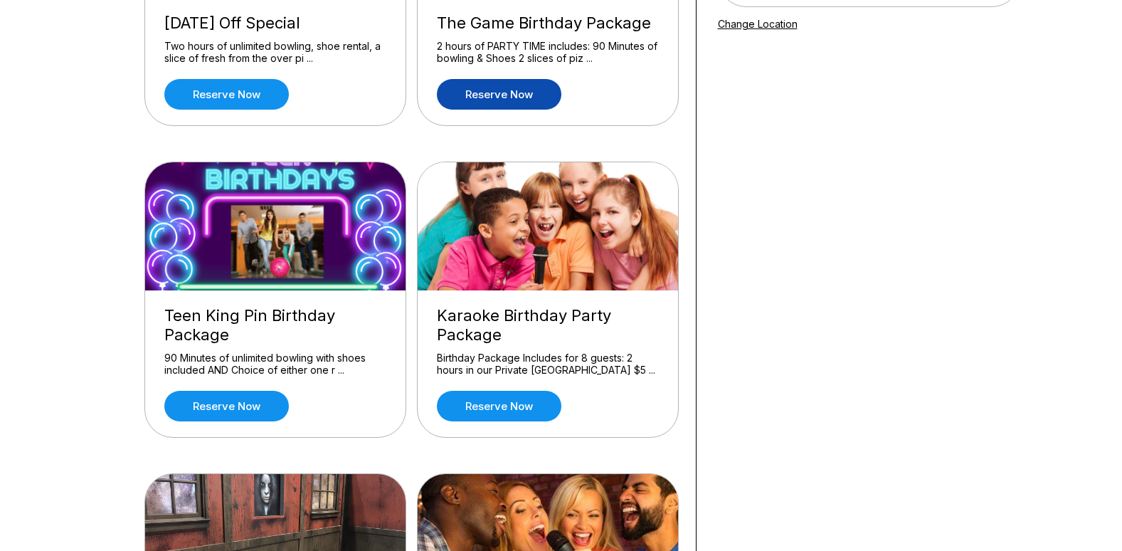
click at [513, 91] on link "Reserve now" at bounding box center [499, 94] width 125 height 31
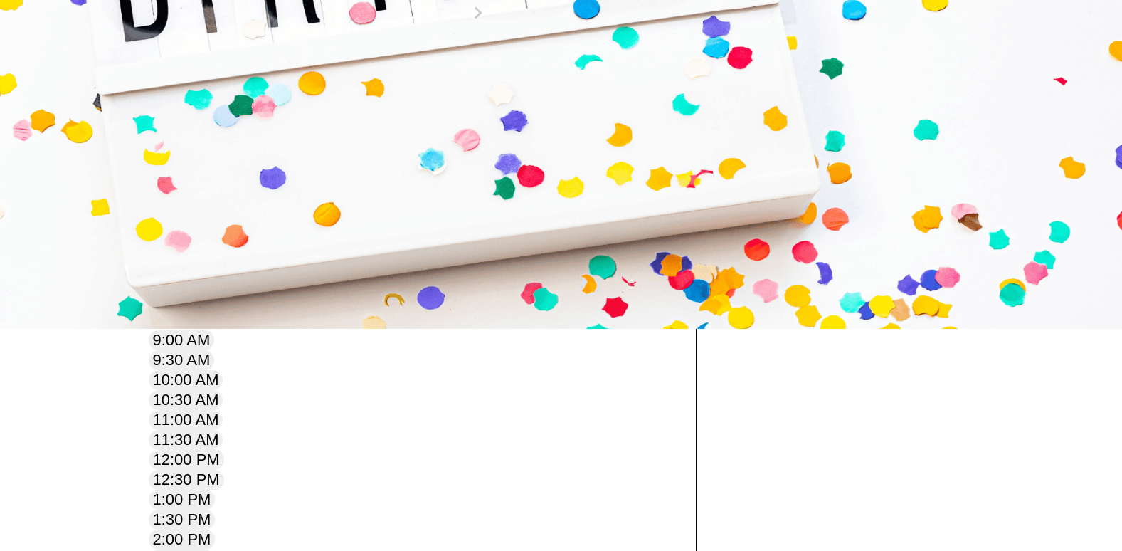
scroll to position [213, 0]
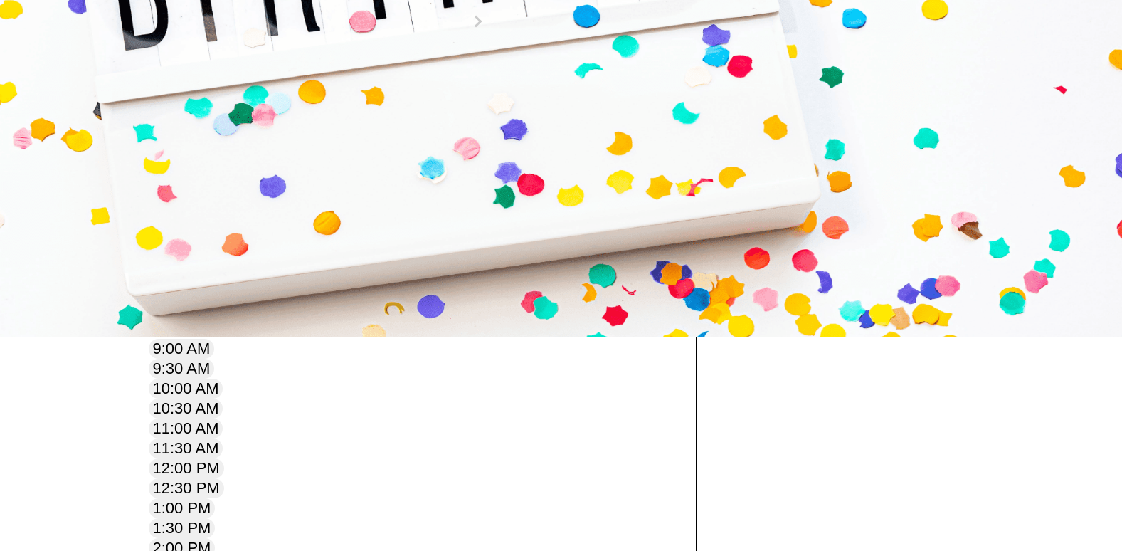
click at [484, 122] on div "18" at bounding box center [474, 112] width 19 height 19
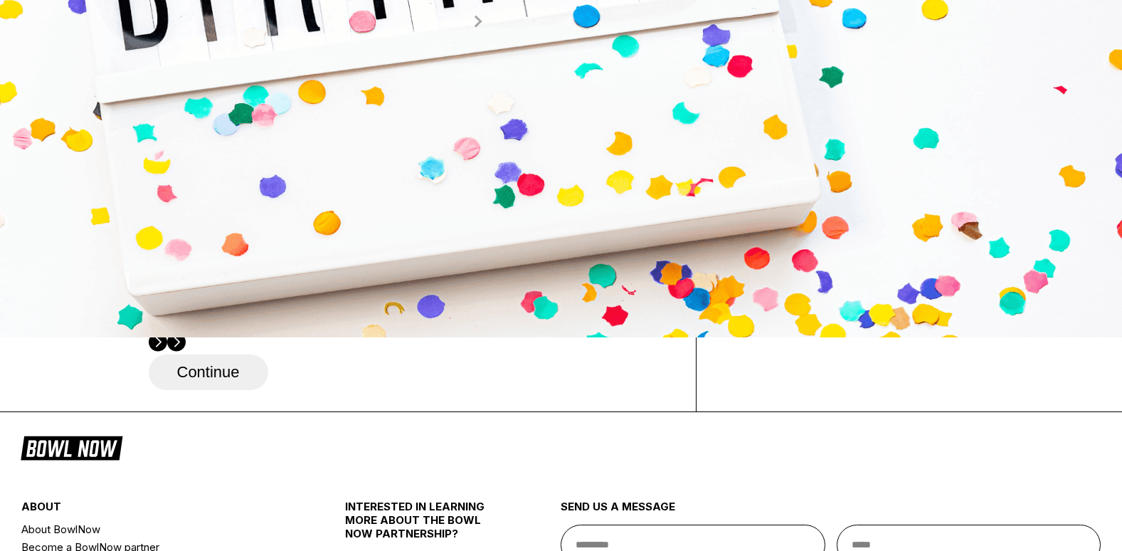
click at [477, 29] on span "Next Month" at bounding box center [477, 21] width 0 height 16
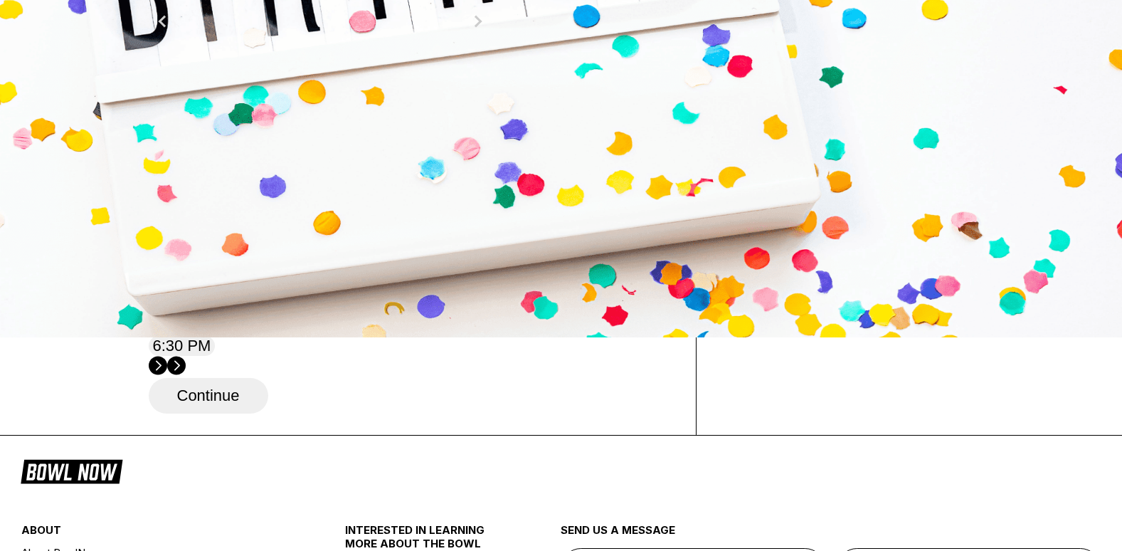
click at [484, 122] on div "15" at bounding box center [474, 112] width 19 height 19
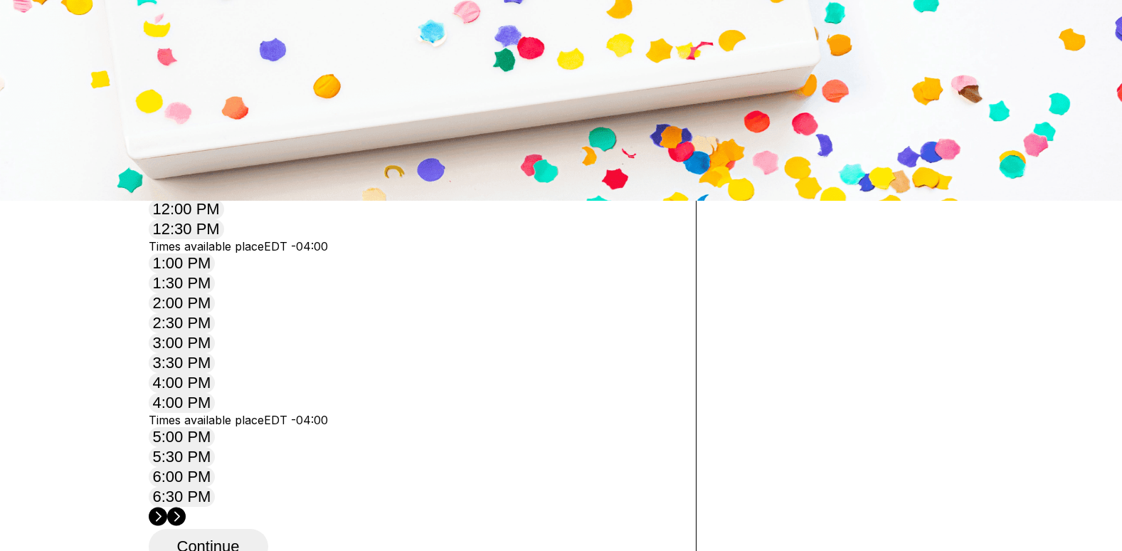
scroll to position [356, 0]
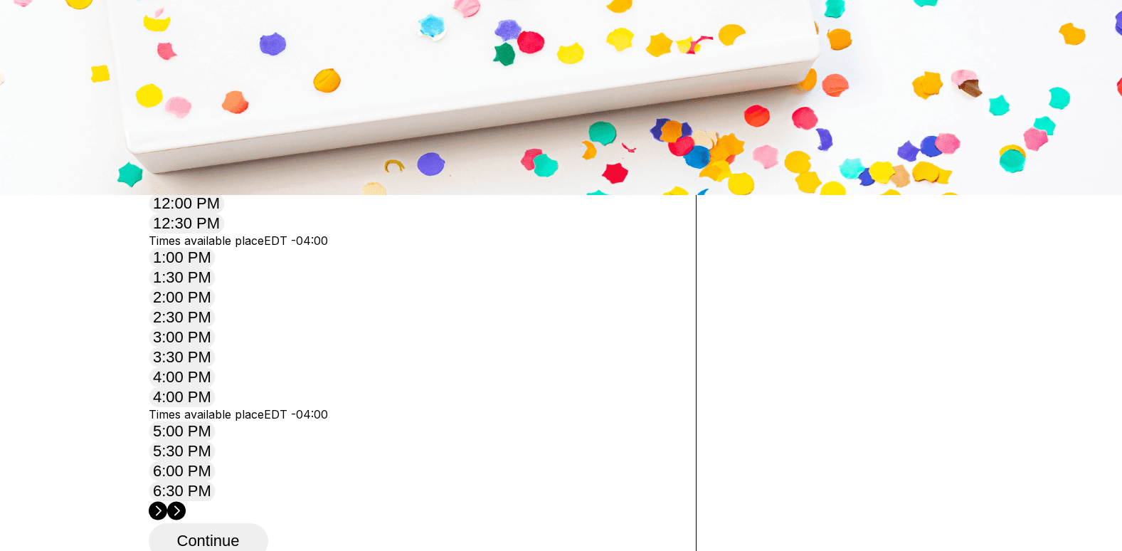
click at [186, 501] on circle at bounding box center [176, 510] width 19 height 19
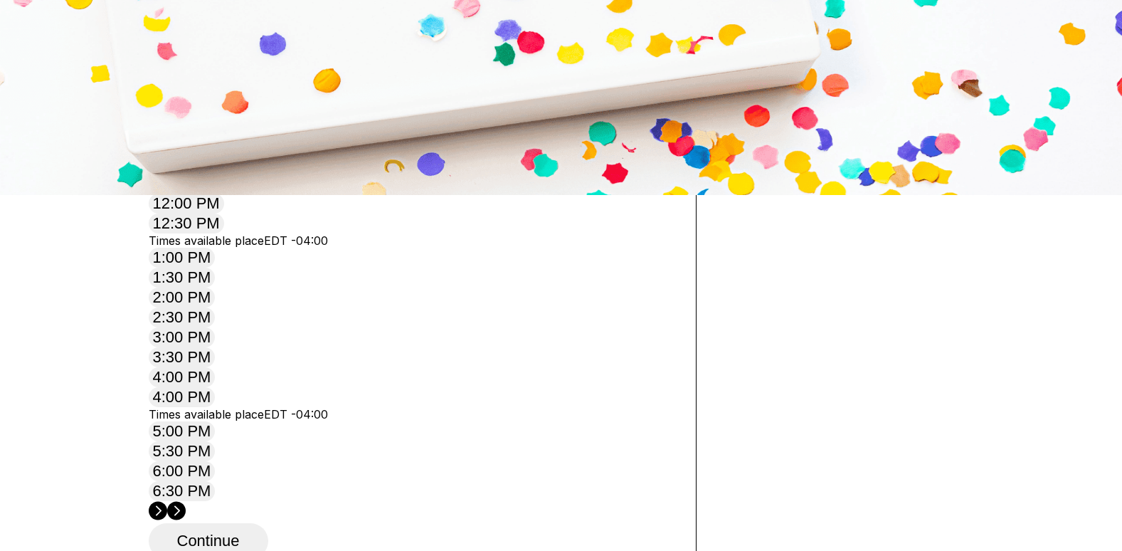
click at [186, 501] on circle at bounding box center [176, 510] width 19 height 19
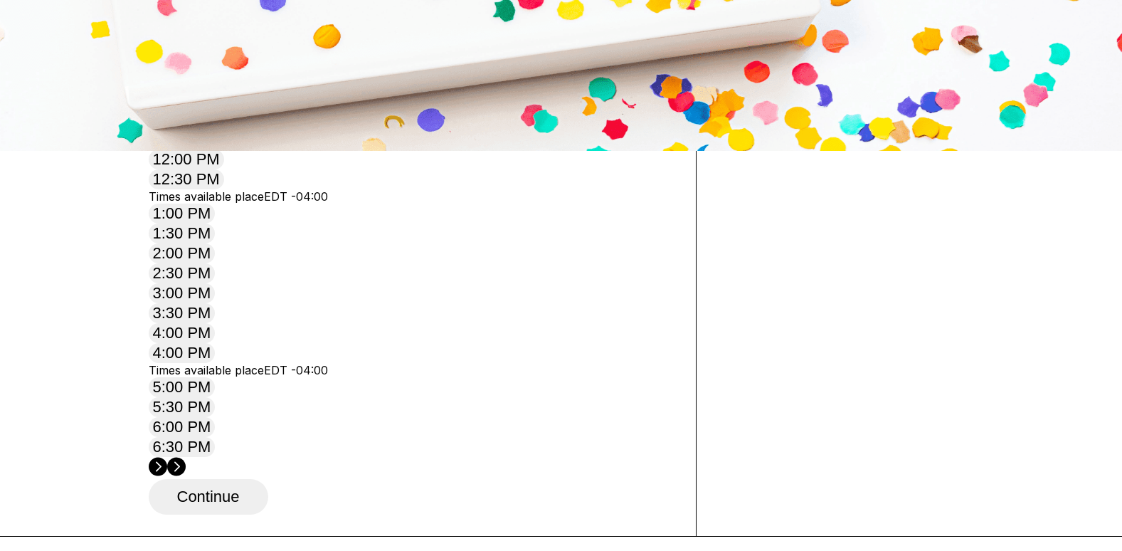
scroll to position [213, 0]
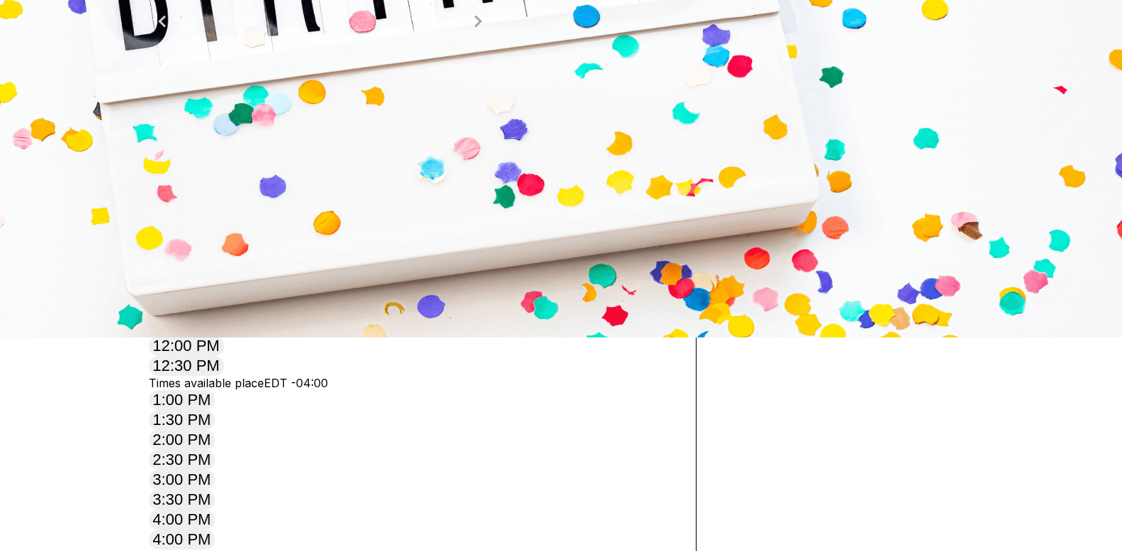
click at [477, 29] on span "Next Month" at bounding box center [477, 21] width 0 height 16
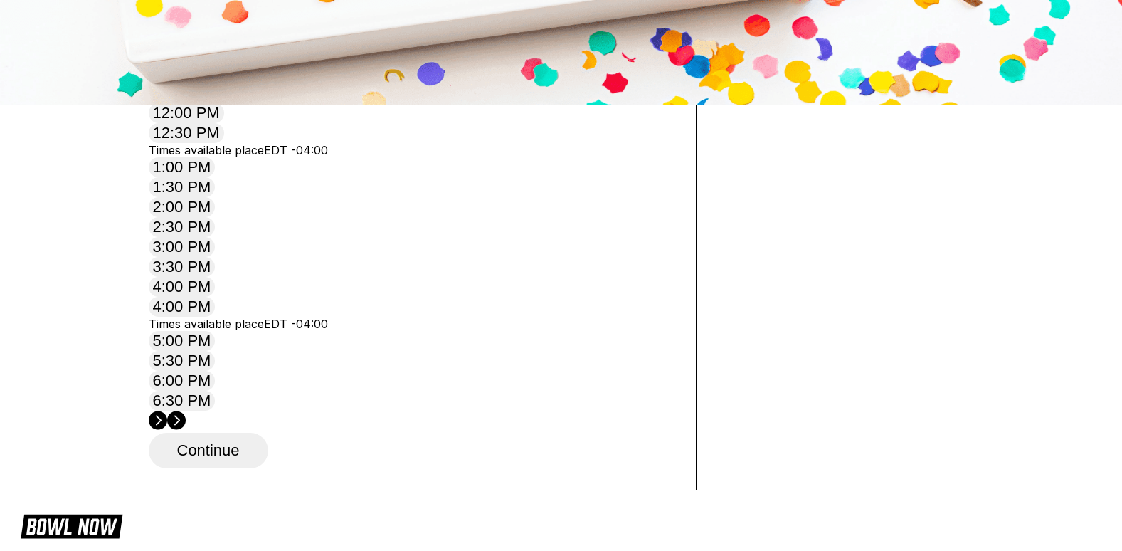
scroll to position [430, 0]
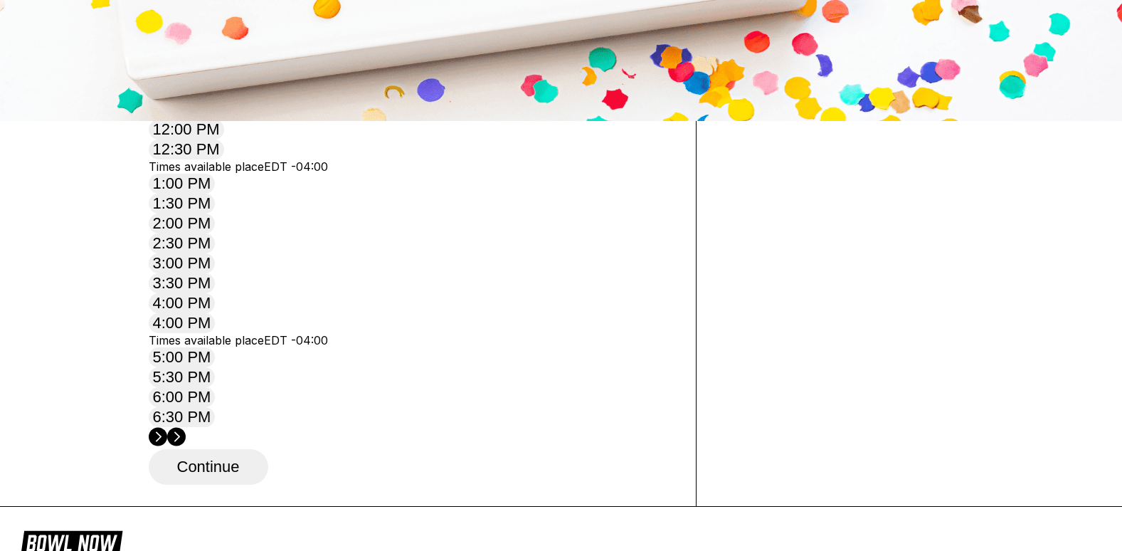
click at [186, 427] on circle at bounding box center [176, 436] width 19 height 19
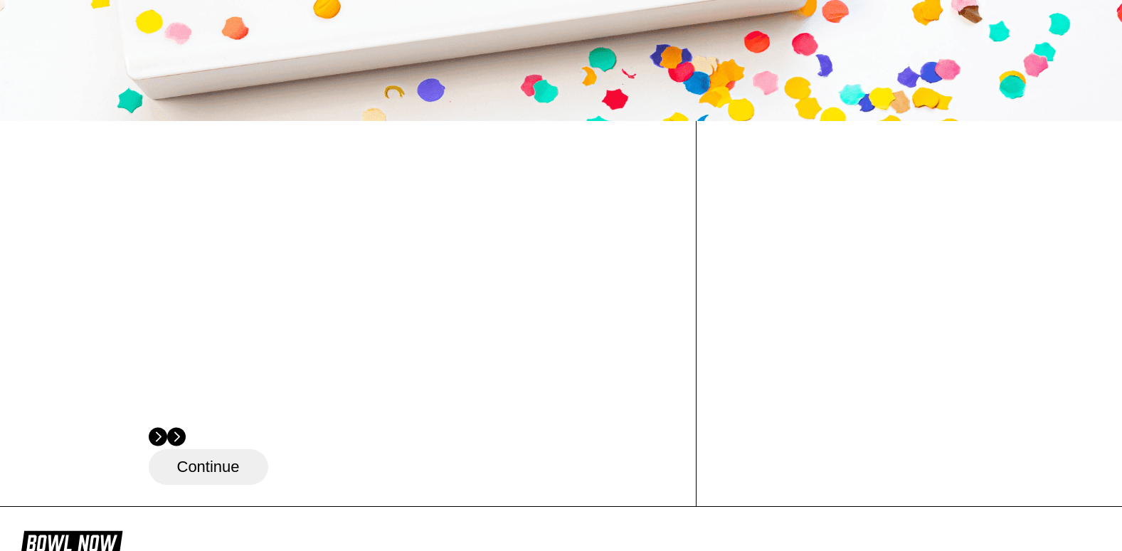
click at [186, 427] on circle at bounding box center [176, 436] width 19 height 19
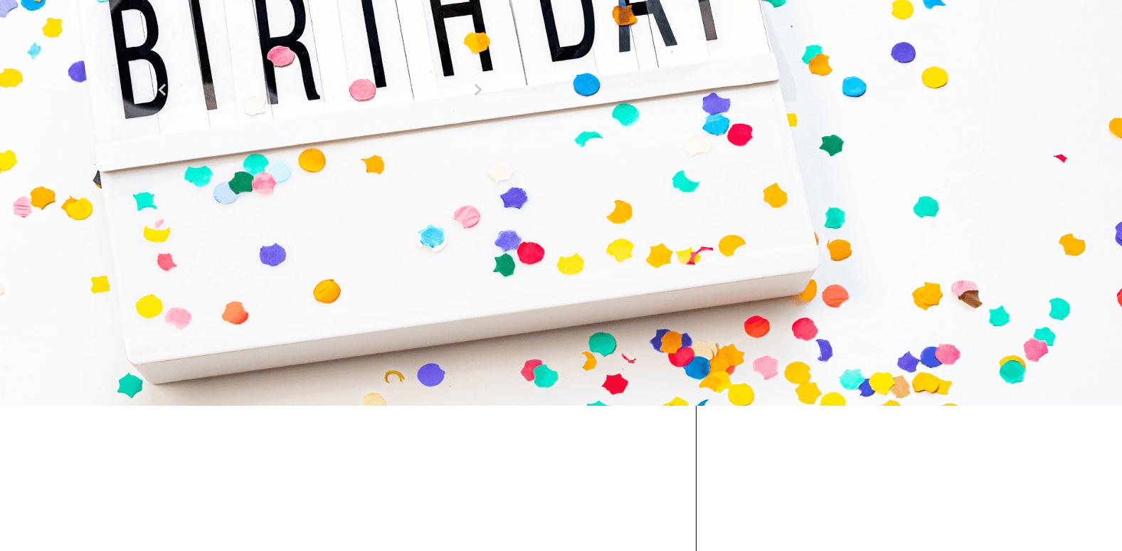
click at [461, 213] on div "26" at bounding box center [451, 203] width 19 height 19
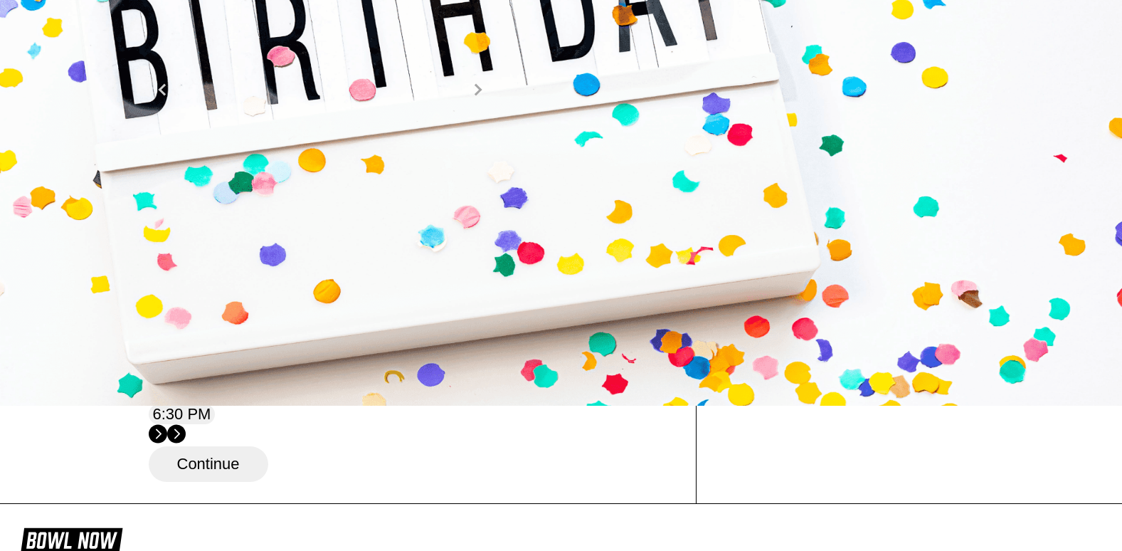
click at [490, 101] on button "Next Month" at bounding box center [478, 89] width 23 height 23
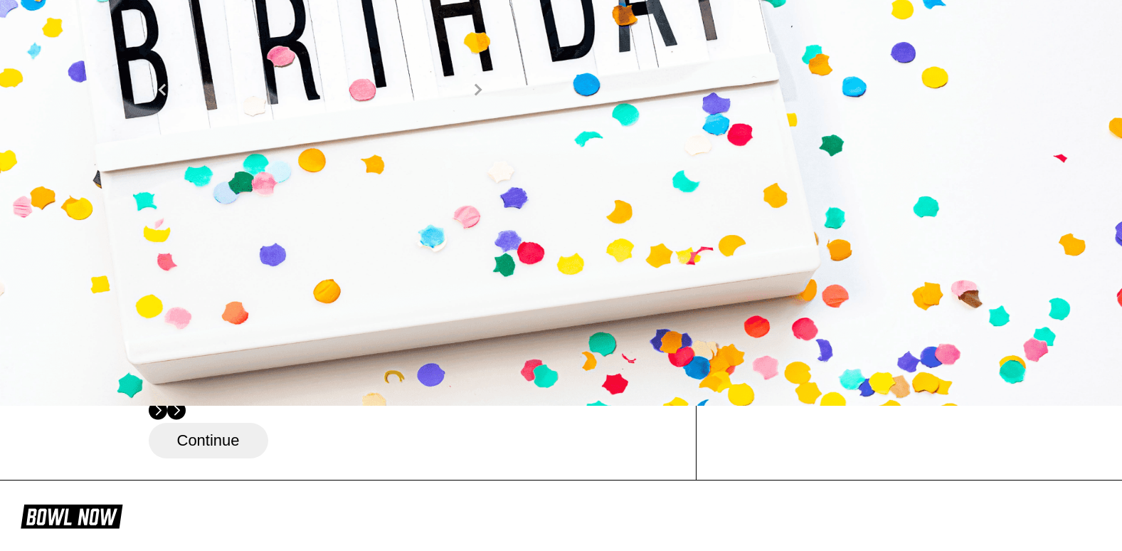
click at [490, 101] on button "Next Month" at bounding box center [478, 89] width 23 height 23
click at [320, 243] on div "January 2026 Su Mo Tu We Th Fr Sa 28 29 30 31 1 2 3 4 5 6 7 8 9 10 11 12 13 14 …" at bounding box center [234, 160] width 171 height 167
click at [313, 191] on div "17" at bounding box center [303, 180] width 19 height 19
click at [484, 191] on div "21" at bounding box center [474, 180] width 19 height 19
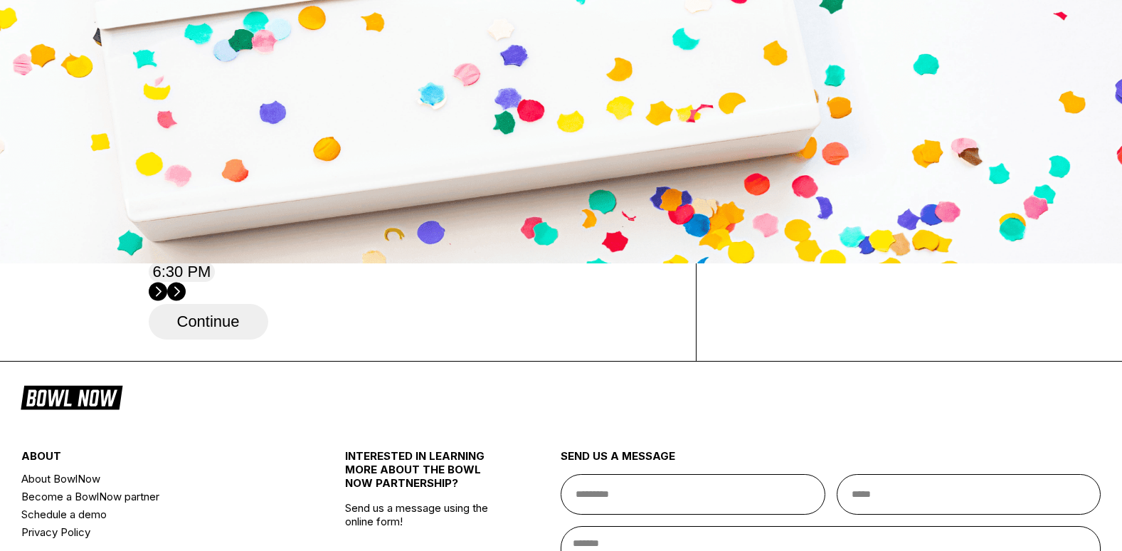
click at [313, 48] on div "18" at bounding box center [303, 38] width 19 height 19
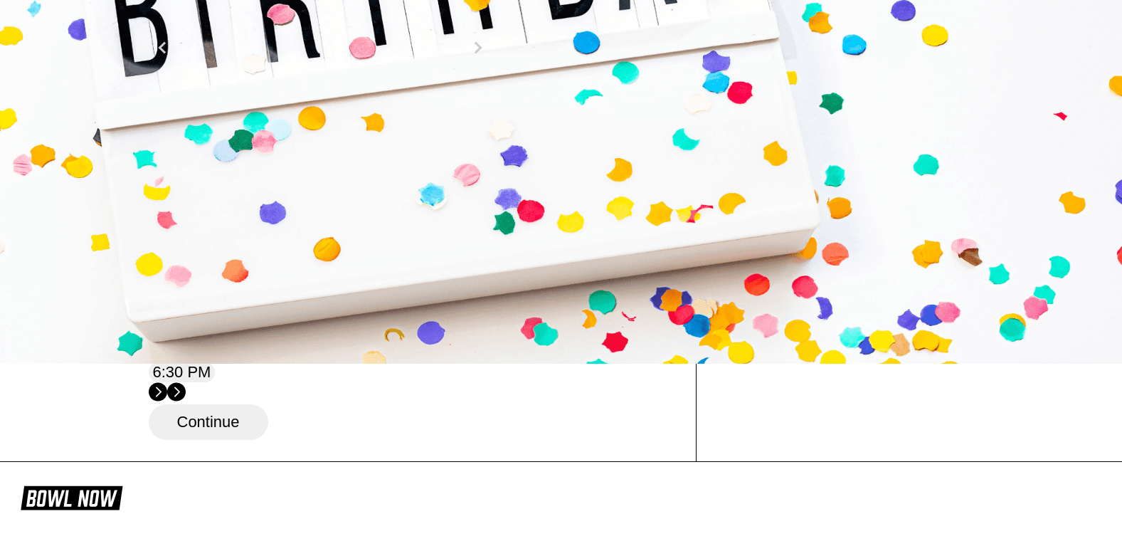
scroll to position [142, 0]
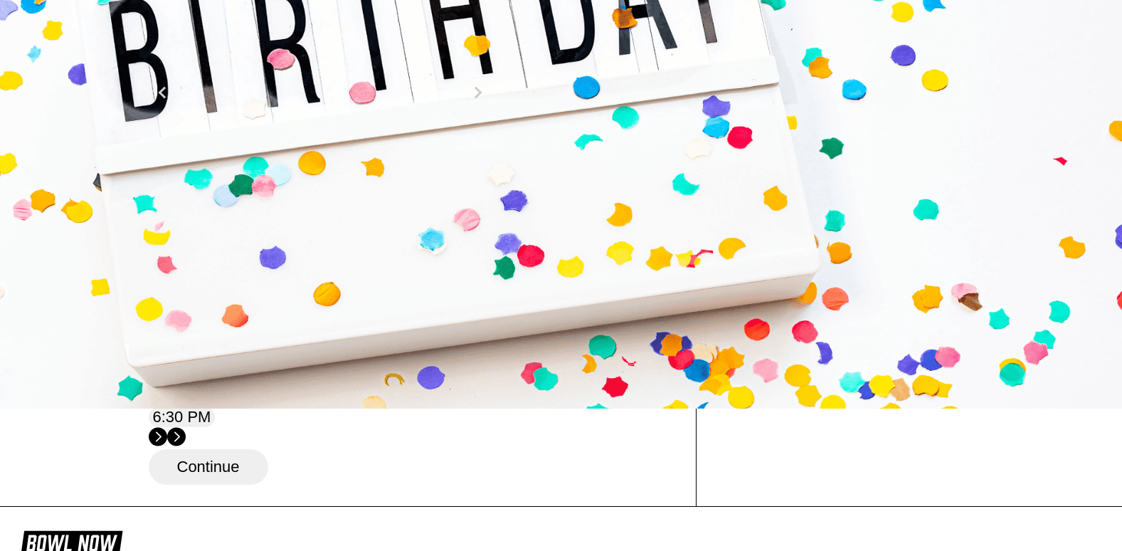
click at [175, 216] on div "19" at bounding box center [165, 206] width 19 height 19
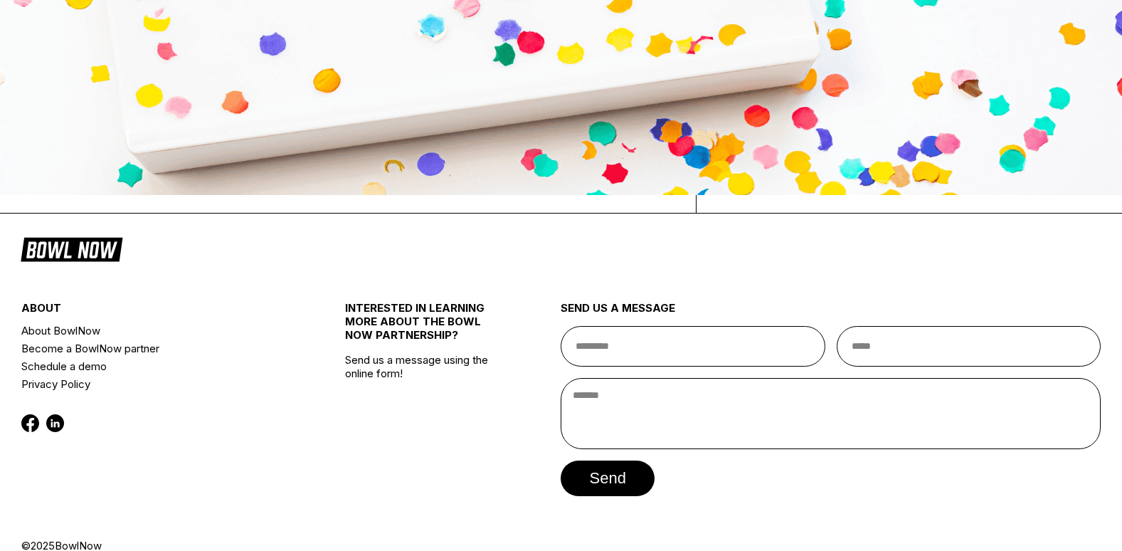
scroll to position [213, 0]
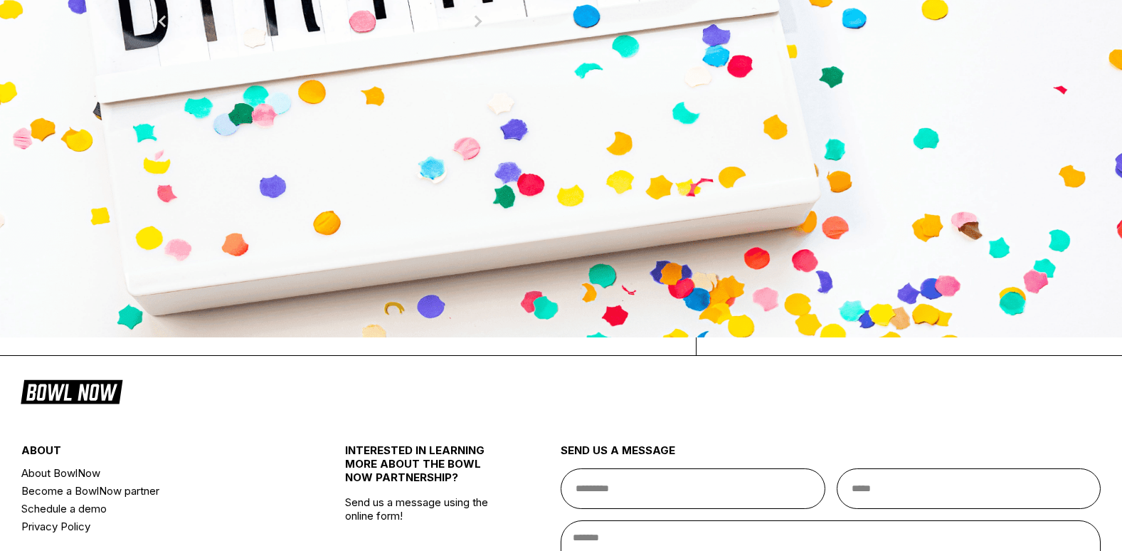
click at [484, 122] on div "15" at bounding box center [474, 112] width 19 height 19
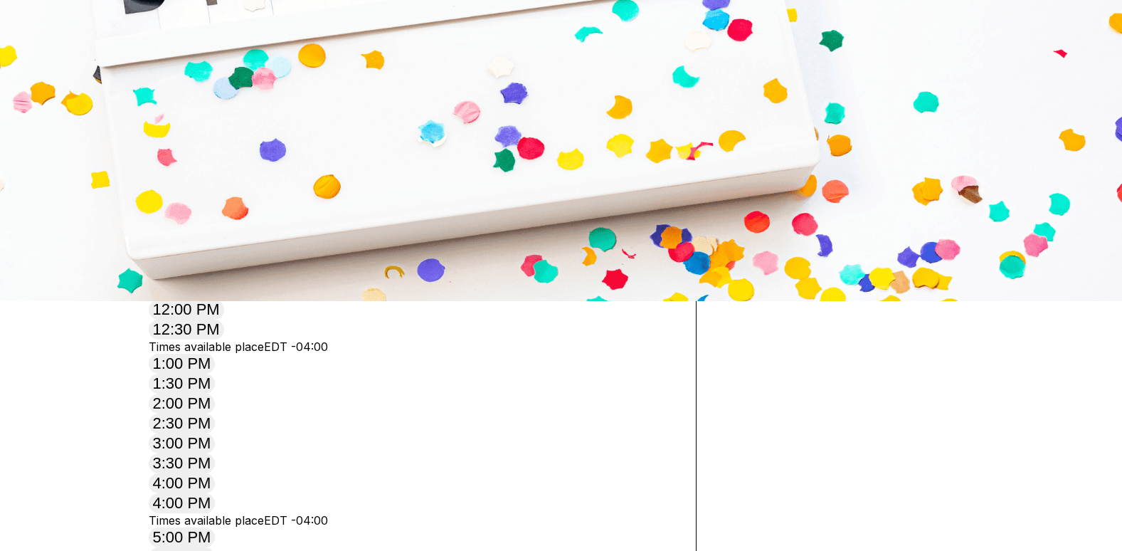
scroll to position [356, 0]
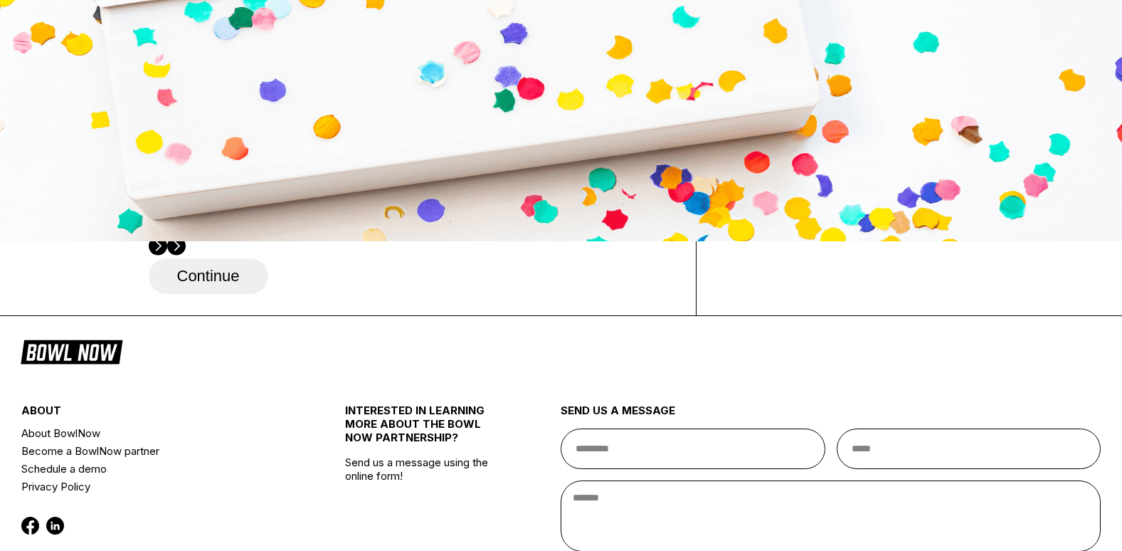
scroll to position [285, 0]
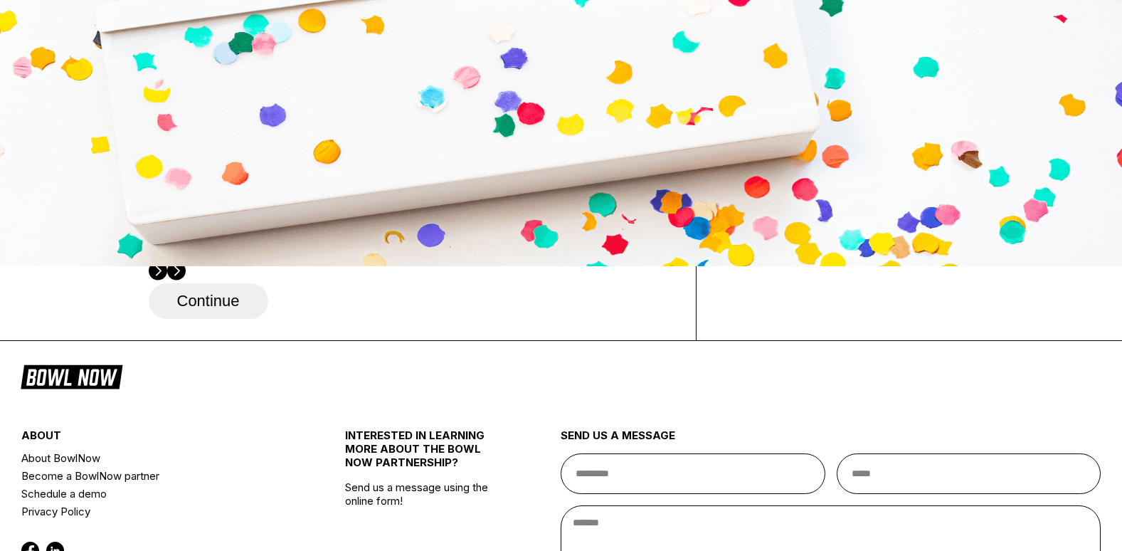
click at [346, 74] on div "19" at bounding box center [336, 64] width 19 height 19
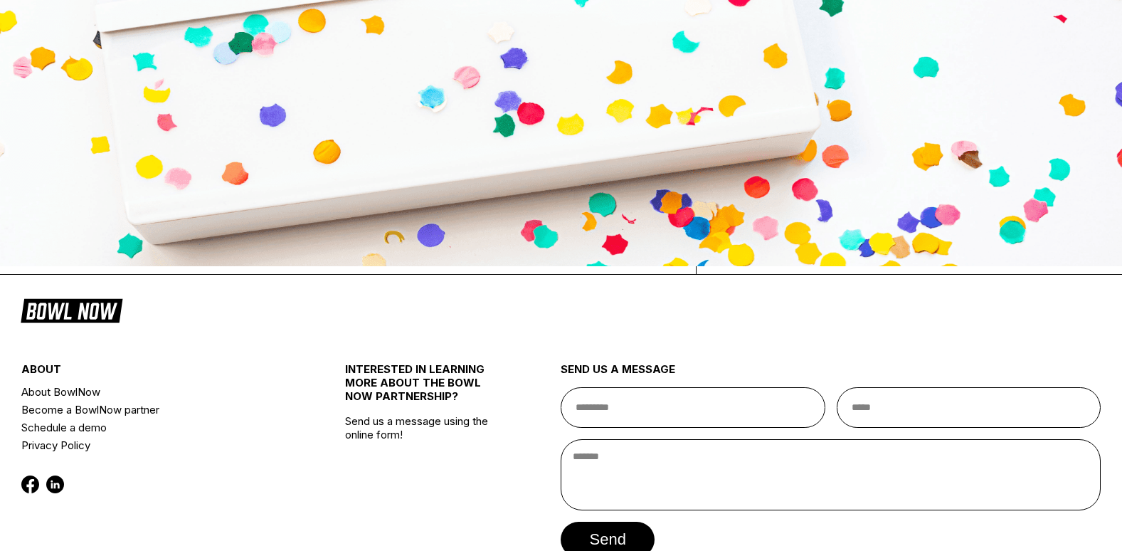
click at [484, 74] on div "24" at bounding box center [474, 64] width 19 height 19
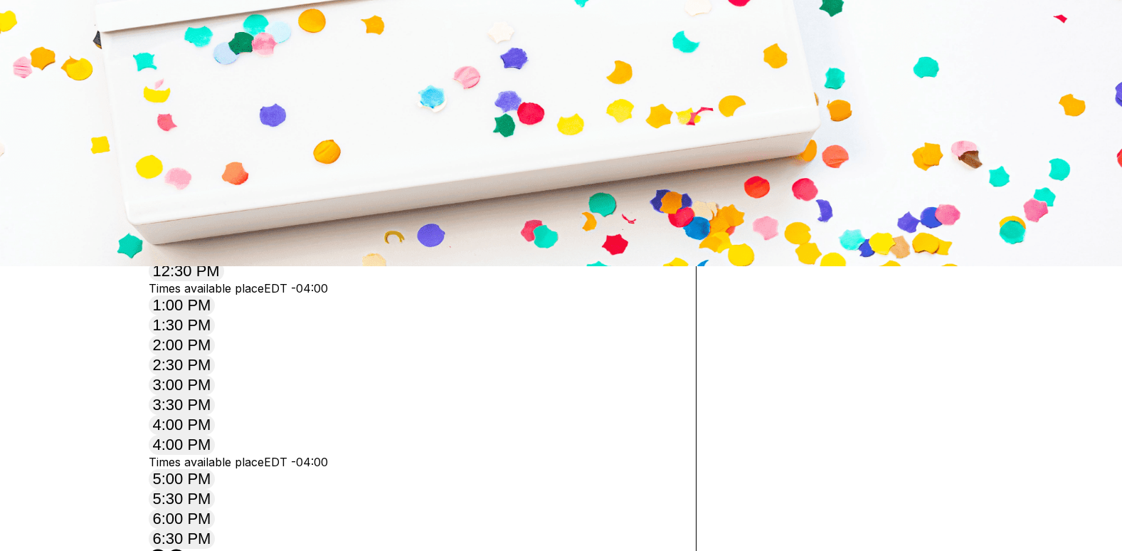
click at [179, 550] on icon at bounding box center [177, 559] width 6 height 10
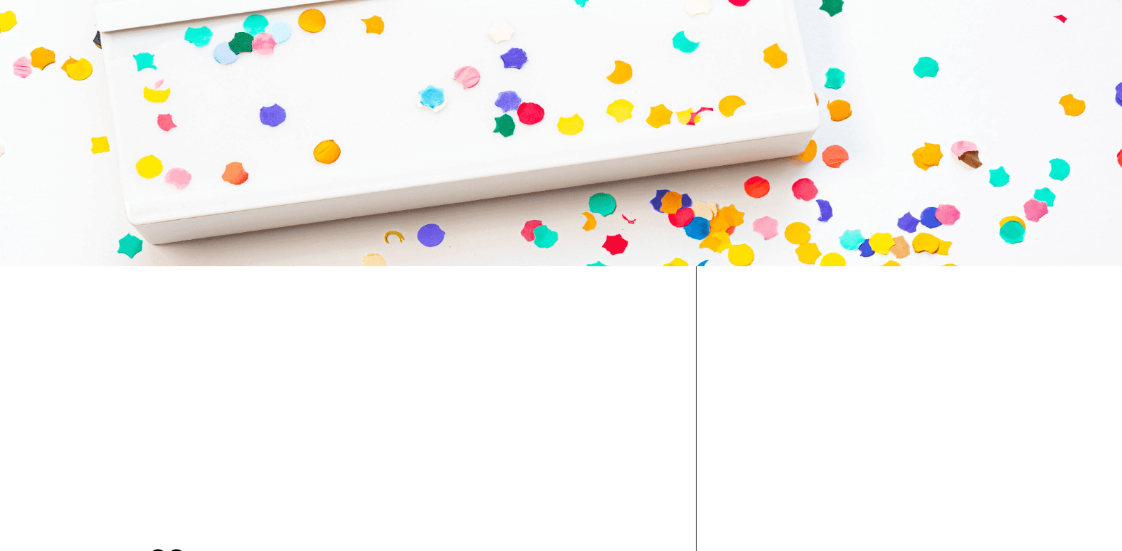
click at [179, 550] on icon at bounding box center [177, 559] width 6 height 10
drag, startPoint x: 378, startPoint y: 193, endPoint x: 368, endPoint y: 189, distance: 10.6
click at [313, 51] on div "20" at bounding box center [303, 41] width 19 height 19
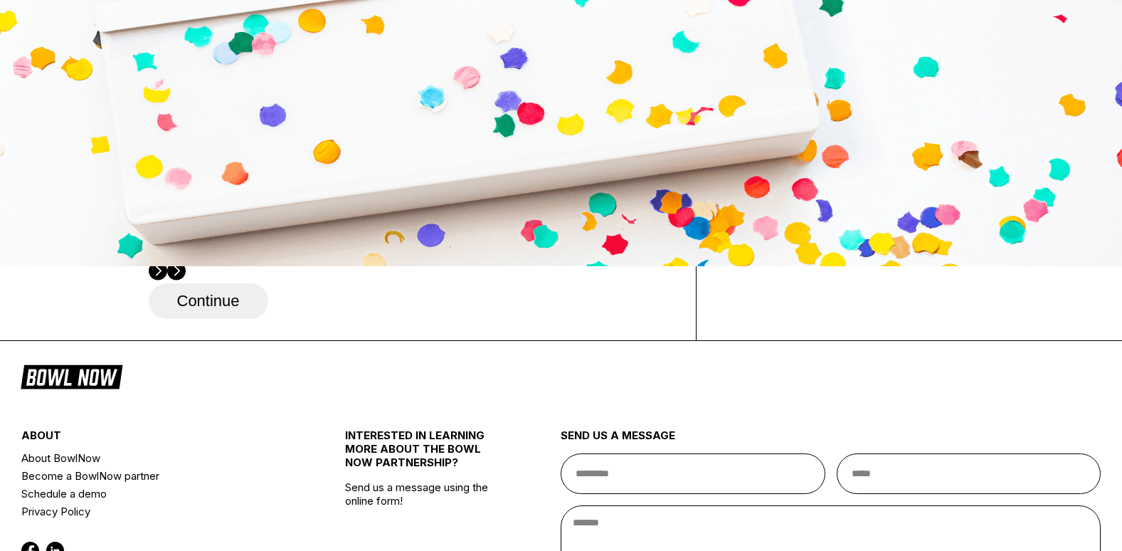
click at [484, 51] on div "17" at bounding box center [474, 41] width 19 height 19
click at [484, 51] on div "21" at bounding box center [474, 41] width 19 height 19
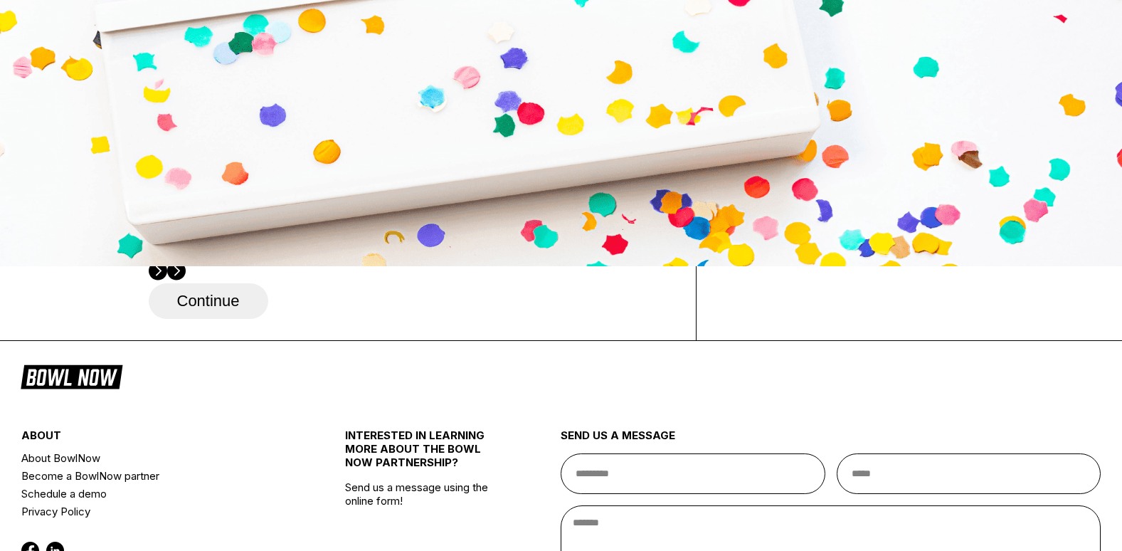
click at [484, 51] on div "21" at bounding box center [474, 41] width 19 height 19
click at [484, 51] on div "18" at bounding box center [474, 41] width 19 height 19
click at [313, 28] on div "14" at bounding box center [303, 18] width 19 height 19
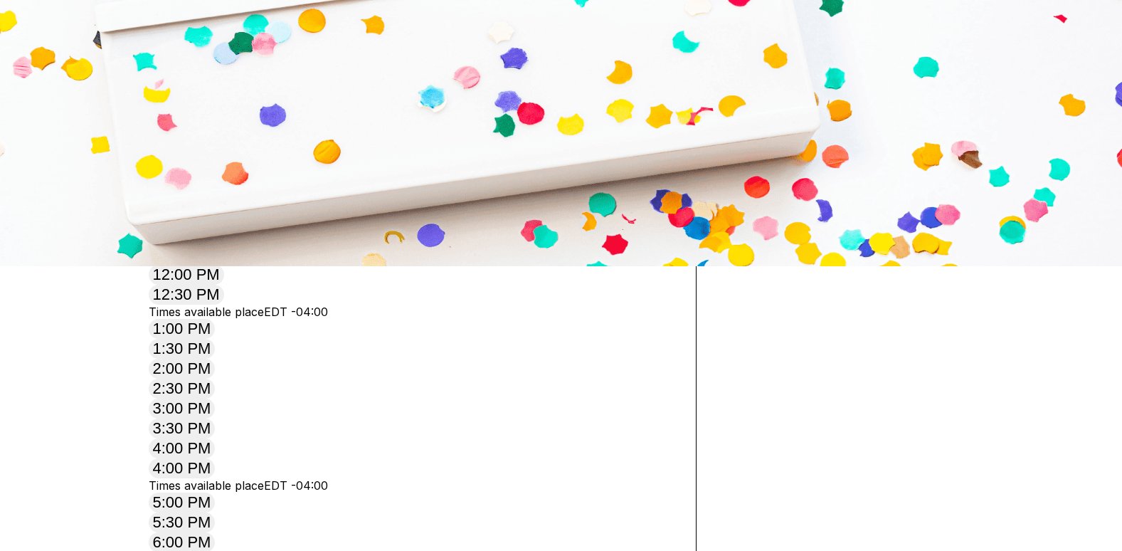
click at [175, 74] on div "19" at bounding box center [165, 64] width 19 height 19
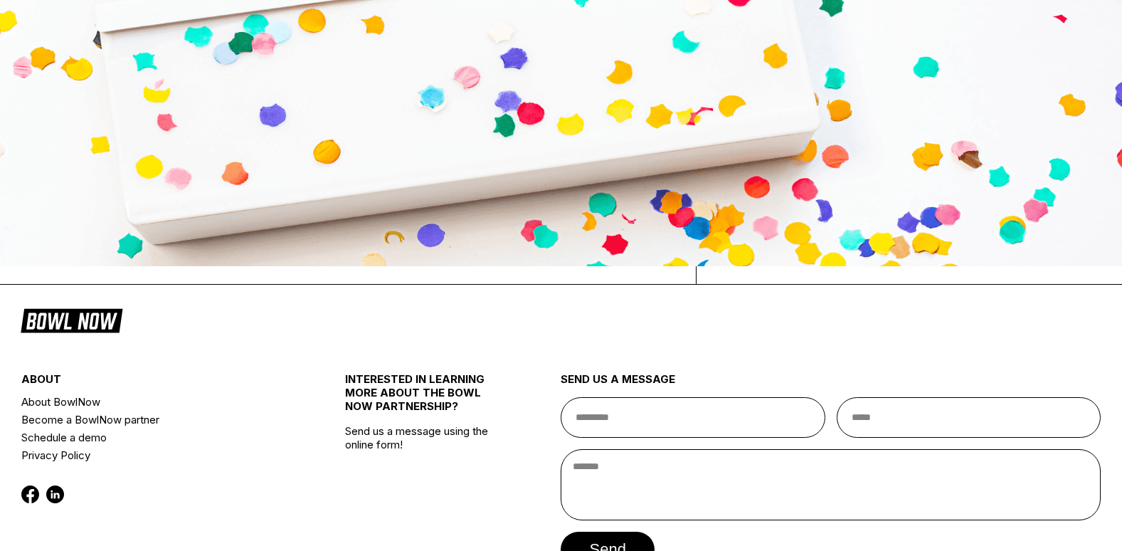
click at [484, 51] on div "15" at bounding box center [474, 41] width 19 height 19
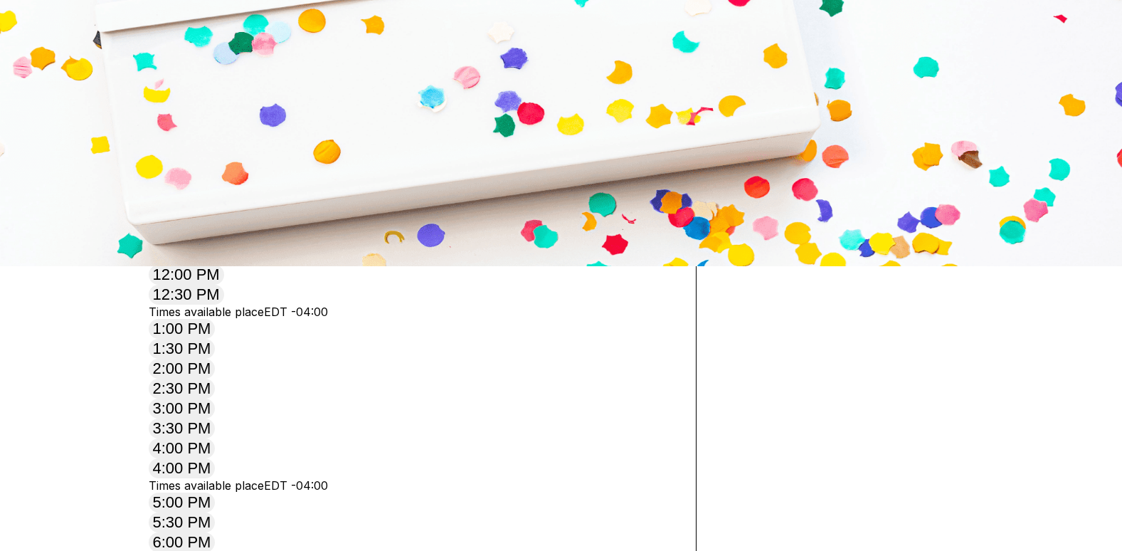
click at [346, 74] on div "16" at bounding box center [336, 64] width 19 height 19
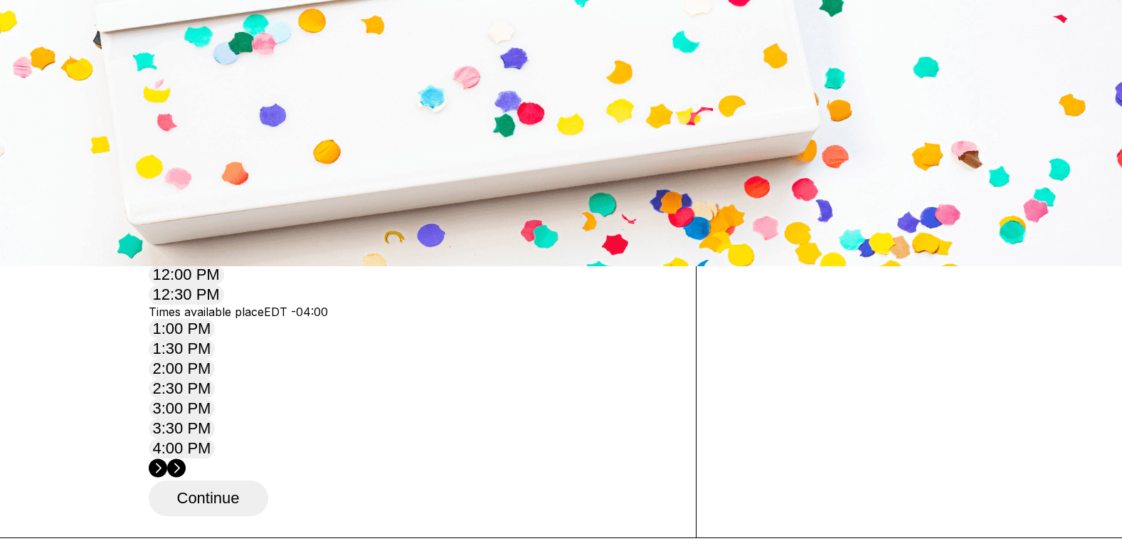
click at [175, 74] on div "19" at bounding box center [165, 64] width 19 height 19
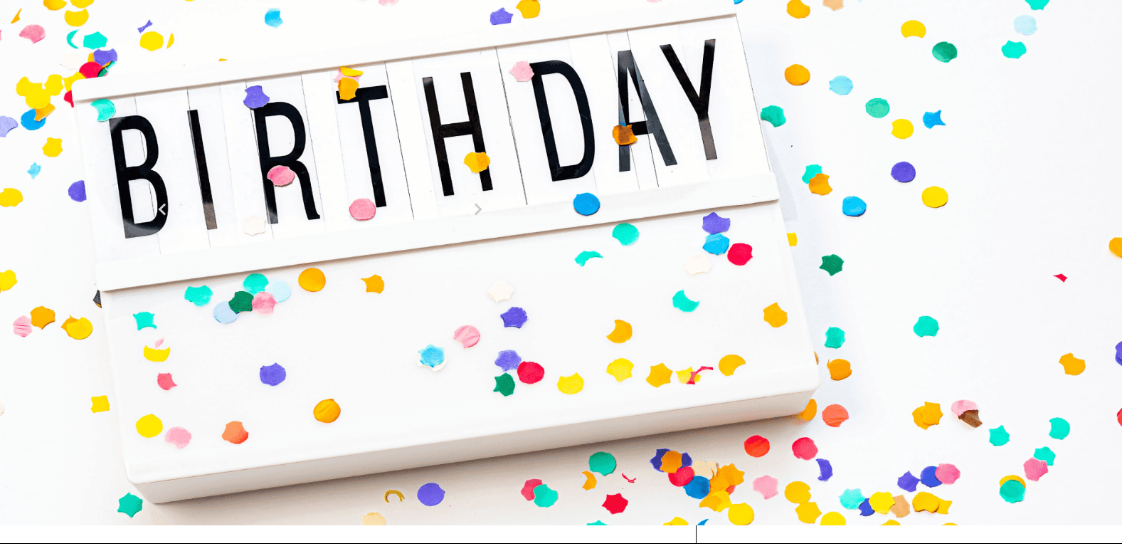
scroll to position [0, 0]
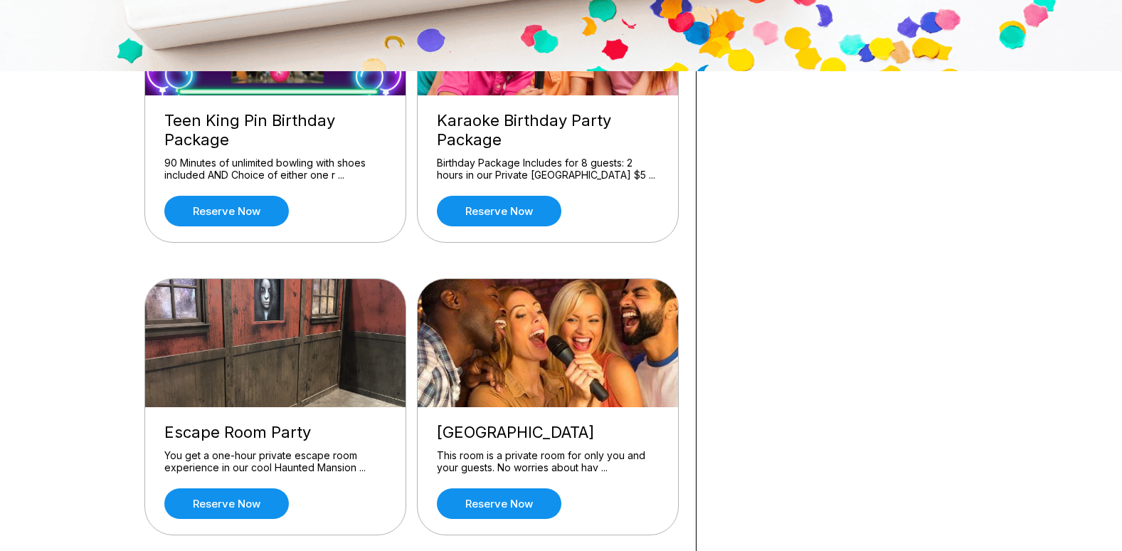
scroll to position [569, 0]
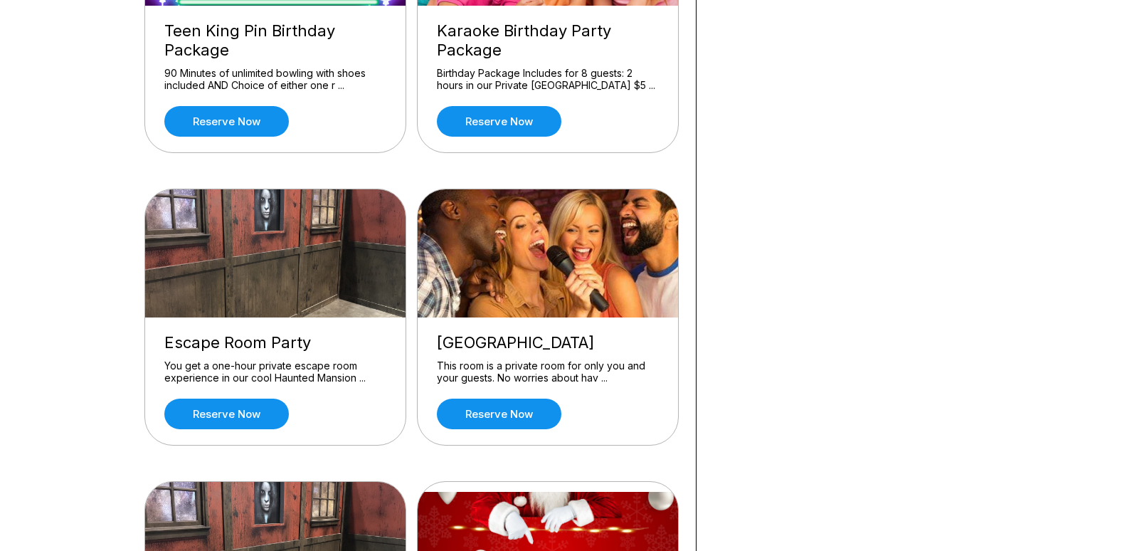
click at [225, 76] on div "90 Minutes of unlimited bowling with shoes included AND Choice of either one r …" at bounding box center [275, 79] width 222 height 25
click at [223, 116] on link "Reserve now" at bounding box center [226, 121] width 125 height 31
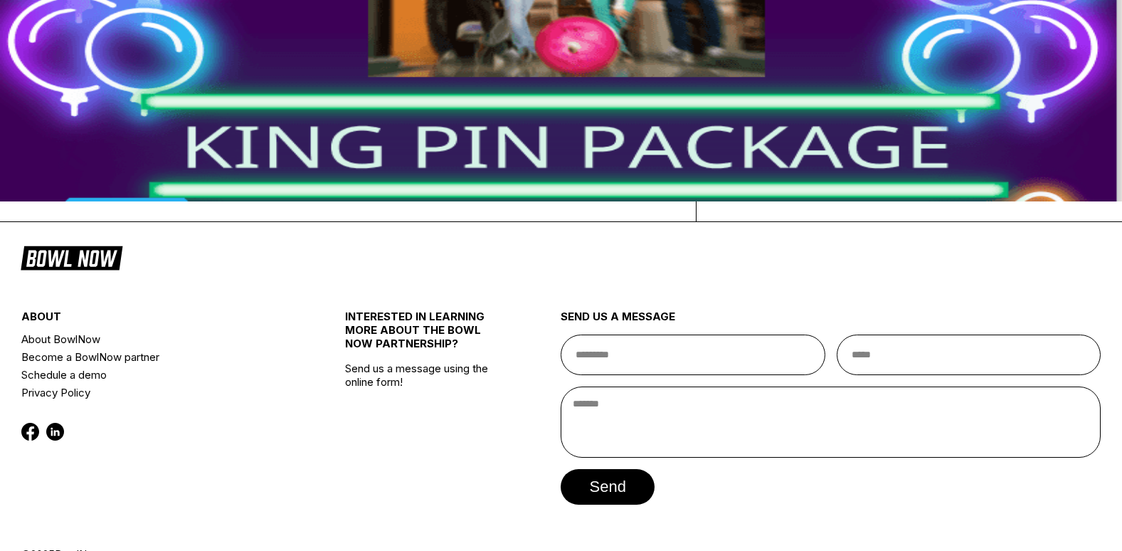
scroll to position [356, 0]
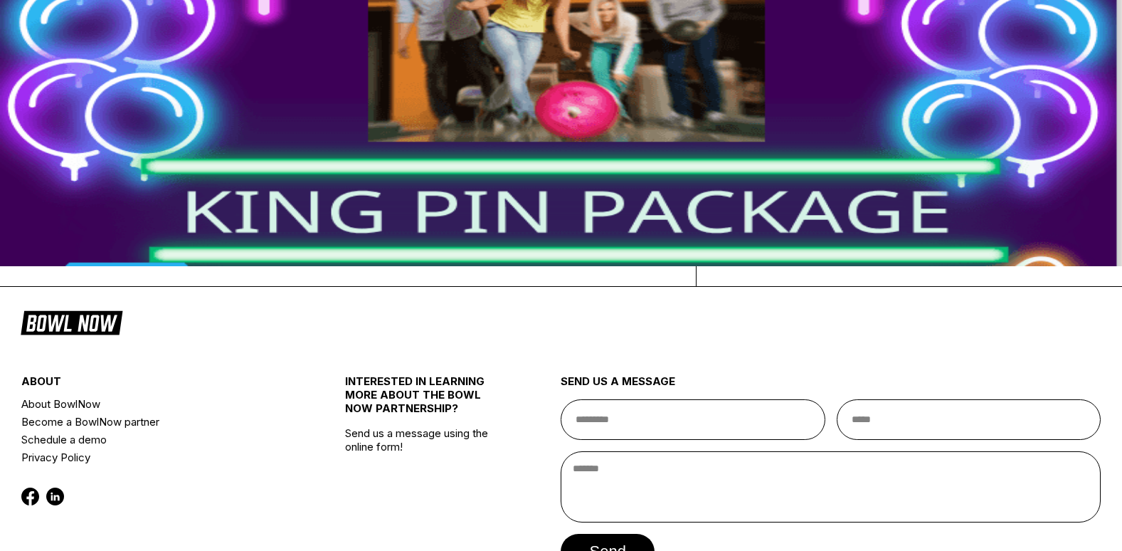
click at [484, 51] on div "15" at bounding box center [474, 41] width 19 height 19
click at [346, 74] on div "16" at bounding box center [336, 64] width 19 height 19
click at [313, 51] on div "15" at bounding box center [303, 41] width 19 height 19
click at [484, 28] on div "13" at bounding box center [474, 18] width 19 height 19
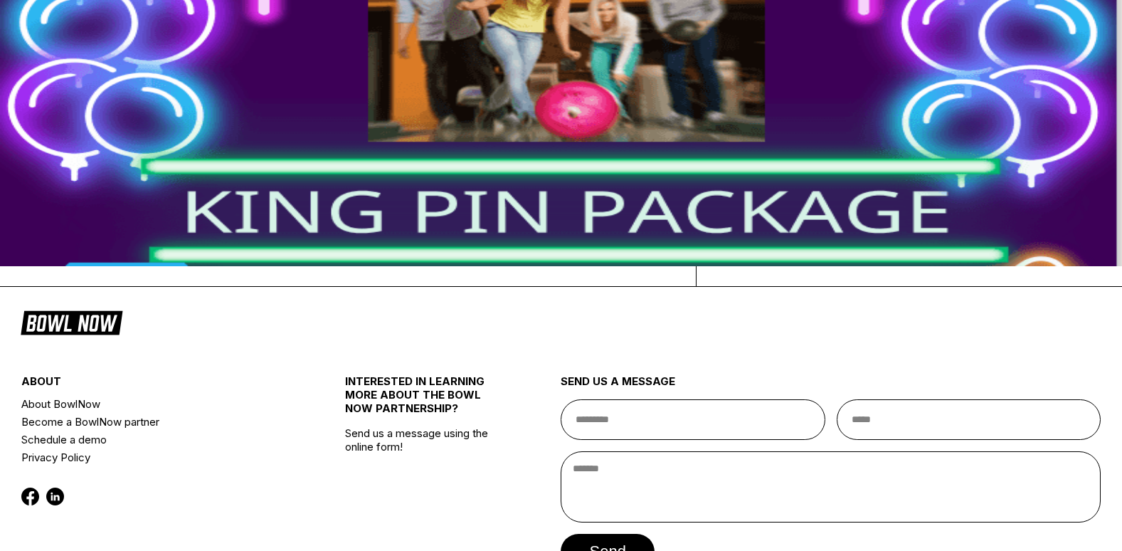
click at [484, 51] on div "20" at bounding box center [474, 41] width 19 height 19
click at [484, 74] on div "27" at bounding box center [474, 64] width 19 height 19
click at [484, 74] on div "24" at bounding box center [474, 64] width 19 height 19
click at [484, 97] on div "31" at bounding box center [474, 87] width 19 height 19
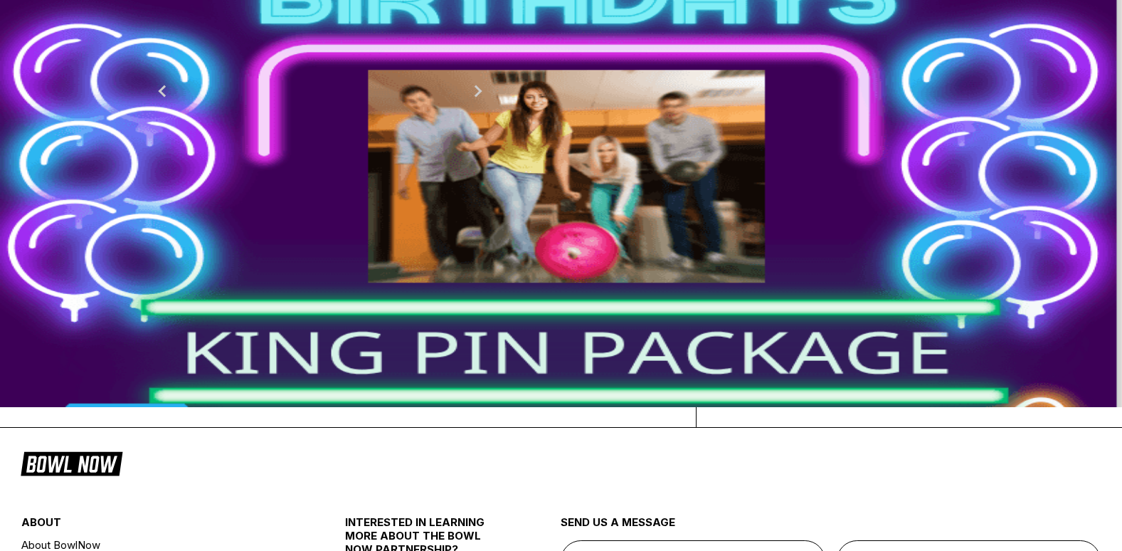
scroll to position [213, 0]
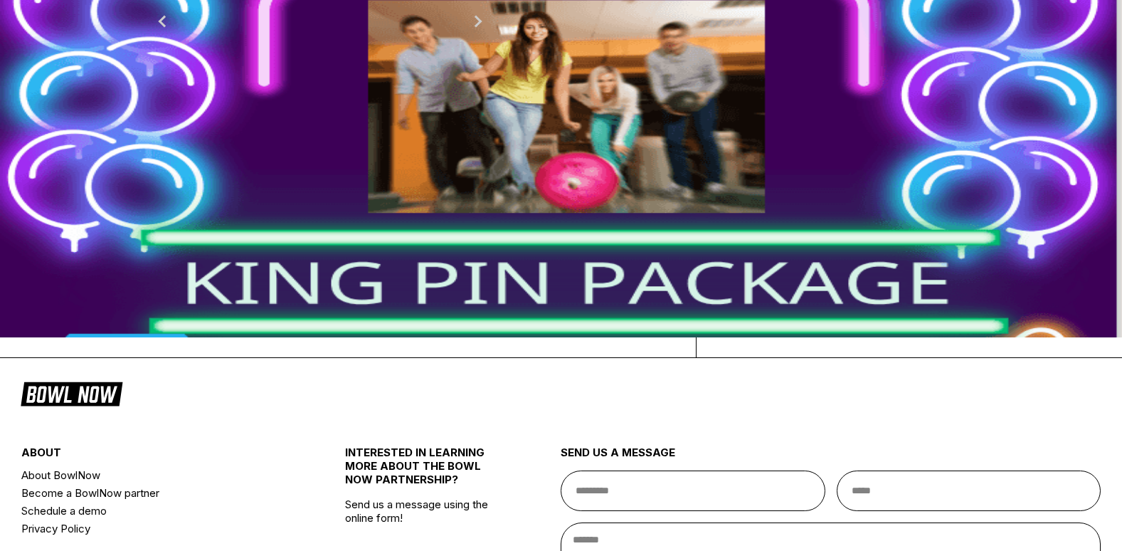
click at [891, 314] on link "Change Product" at bounding box center [820, 298] width 141 height 31
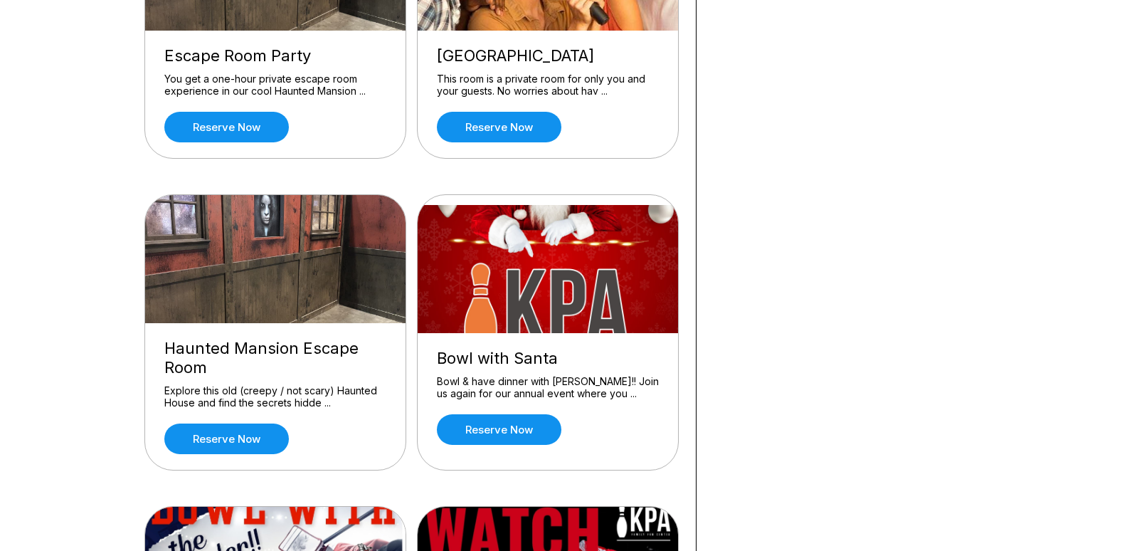
scroll to position [925, 0]
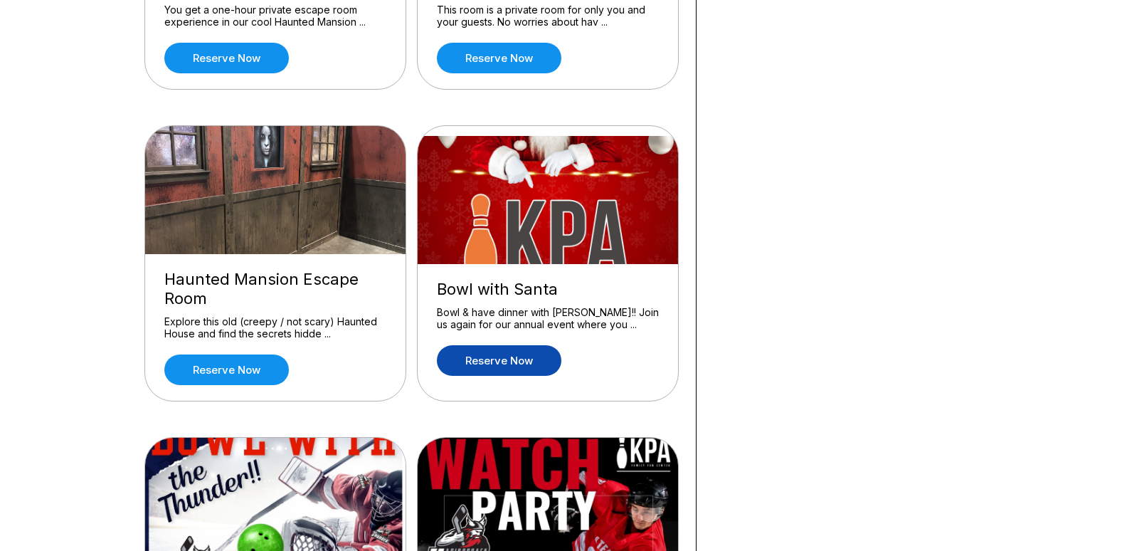
click at [508, 358] on link "Reserve now" at bounding box center [499, 360] width 125 height 31
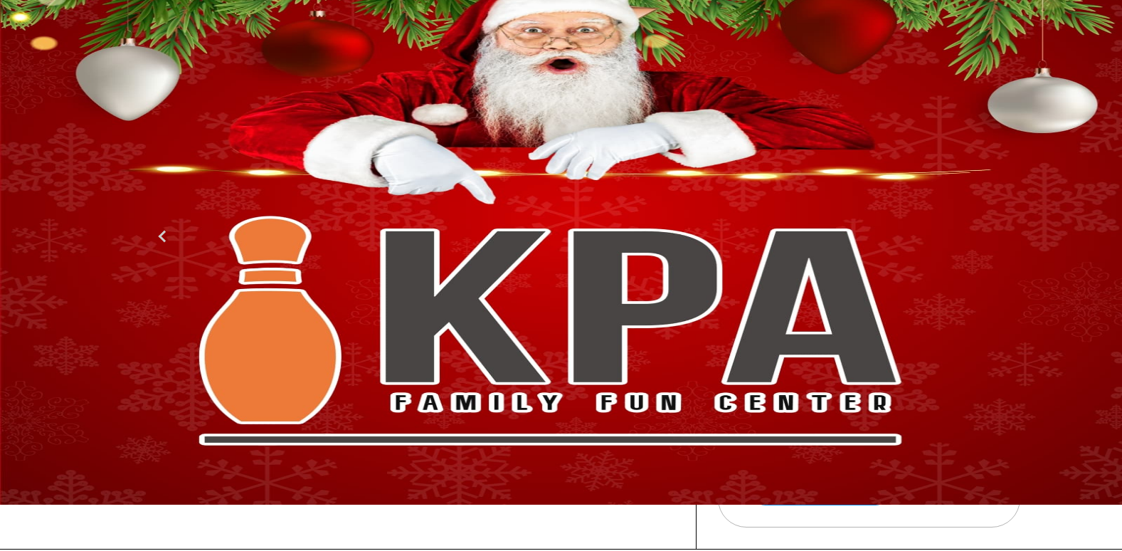
scroll to position [142, 0]
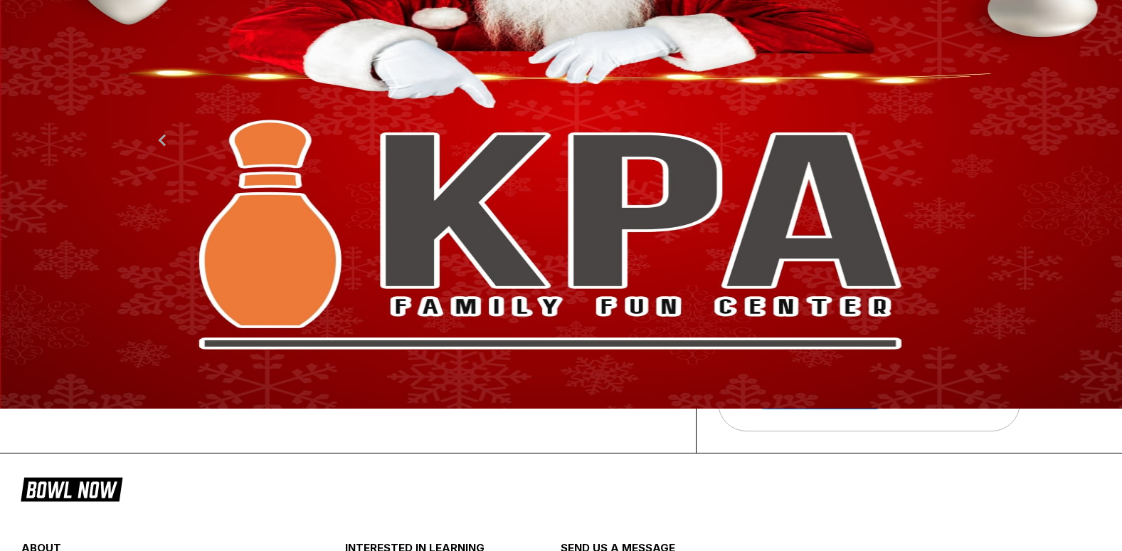
click at [164, 148] on span "Previous Month" at bounding box center [164, 140] width 0 height 16
click at [313, 218] on div "13" at bounding box center [303, 208] width 19 height 19
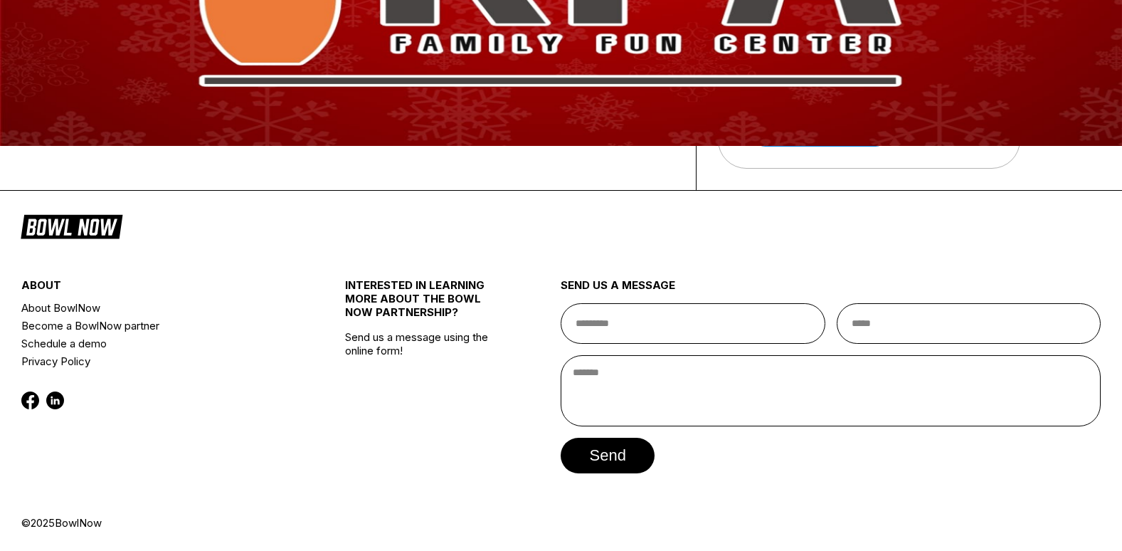
scroll to position [427, 0]
click at [224, 69] on button "12:00 PM" at bounding box center [186, 59] width 75 height 20
click at [223, 127] on button "Continue" at bounding box center [209, 109] width 120 height 36
select select "**"
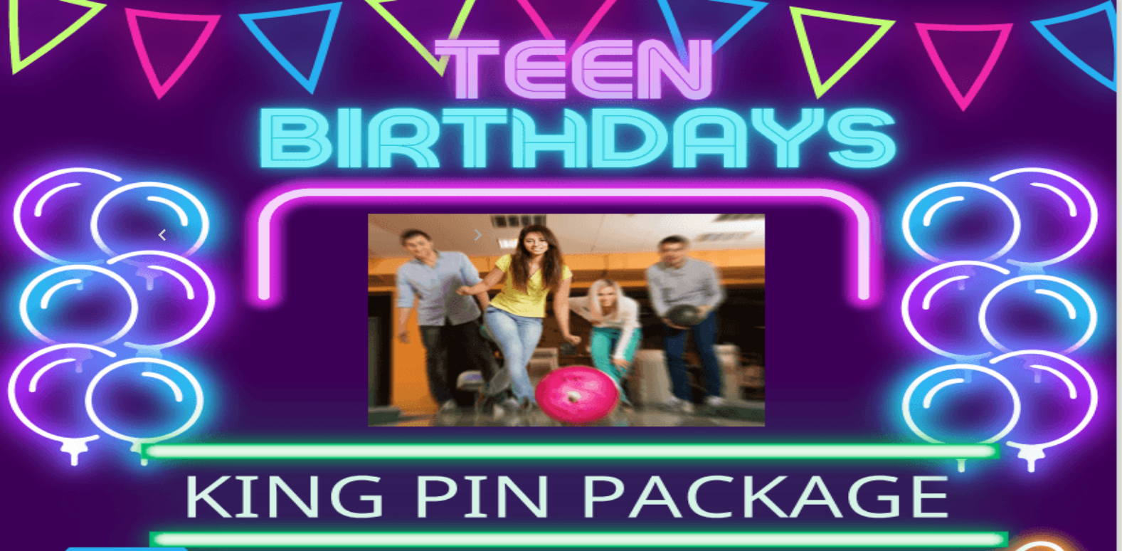
click at [477, 243] on span "Next Month" at bounding box center [477, 234] width 0 height 16
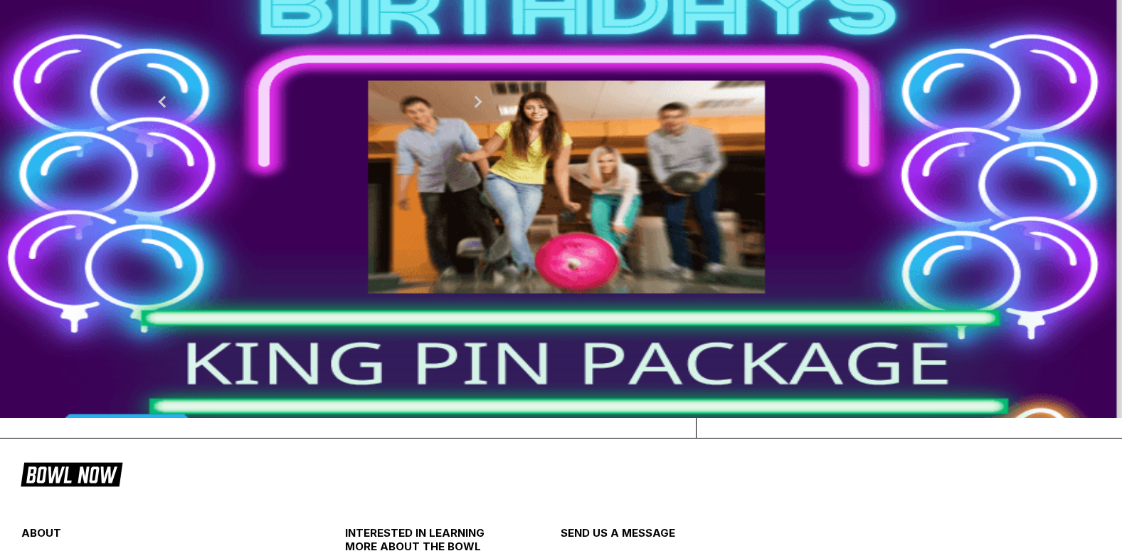
scroll to position [142, 0]
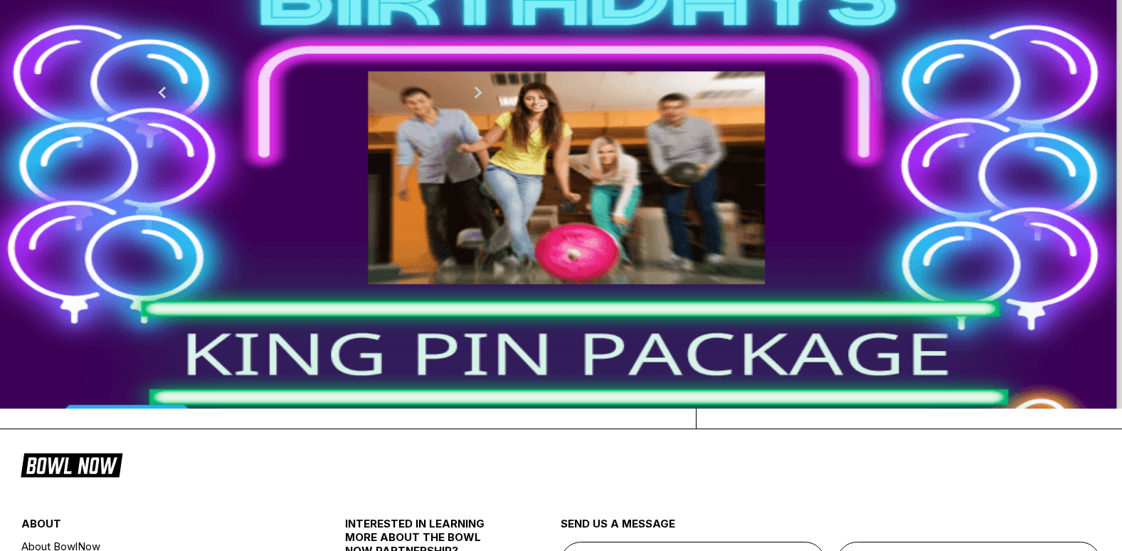
click at [346, 194] on div "15" at bounding box center [336, 183] width 19 height 19
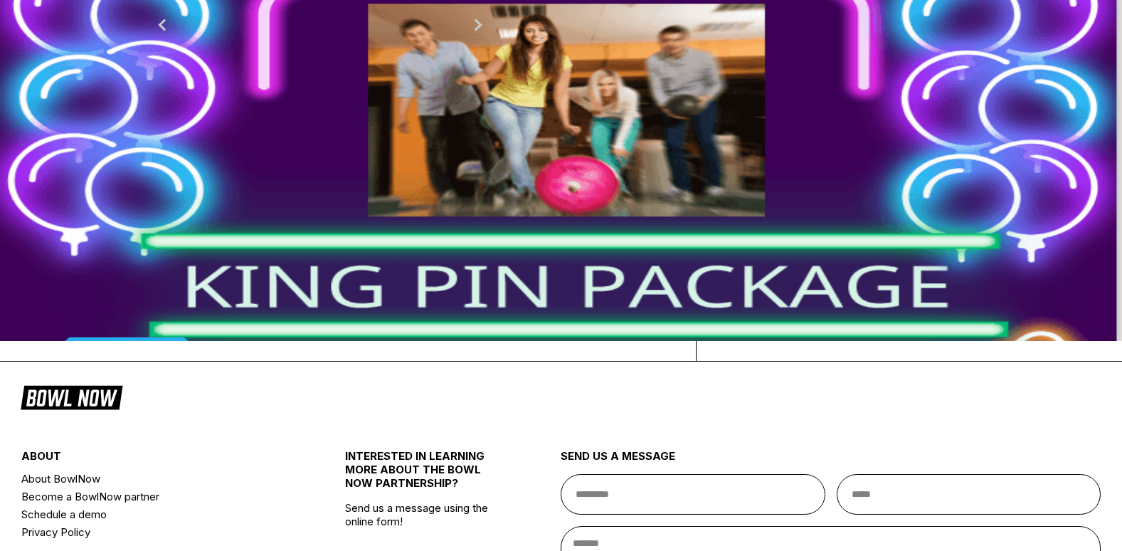
scroll to position [213, 0]
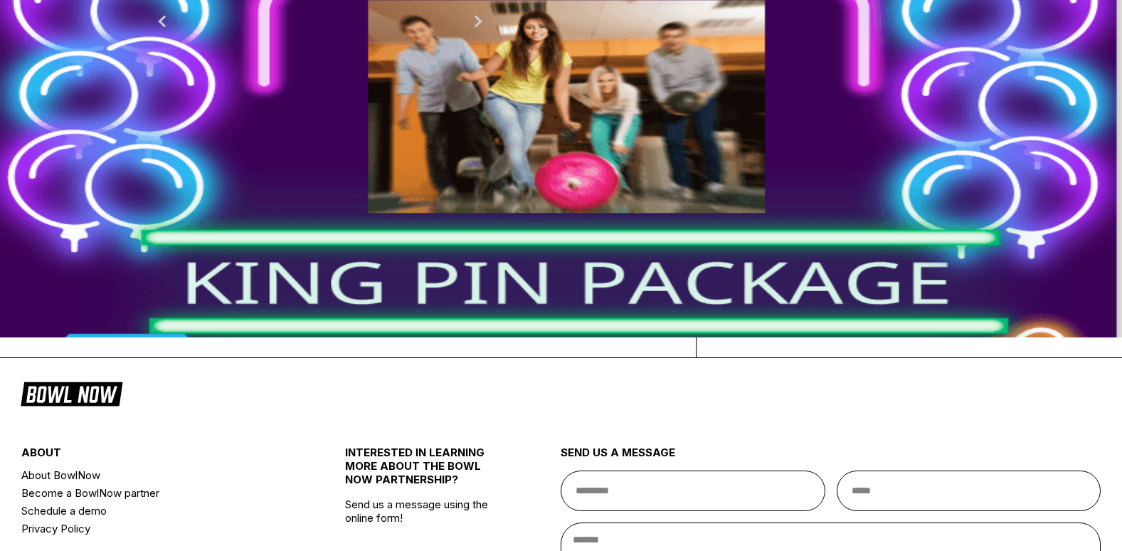
click at [885, 314] on link "Change Product" at bounding box center [820, 298] width 141 height 31
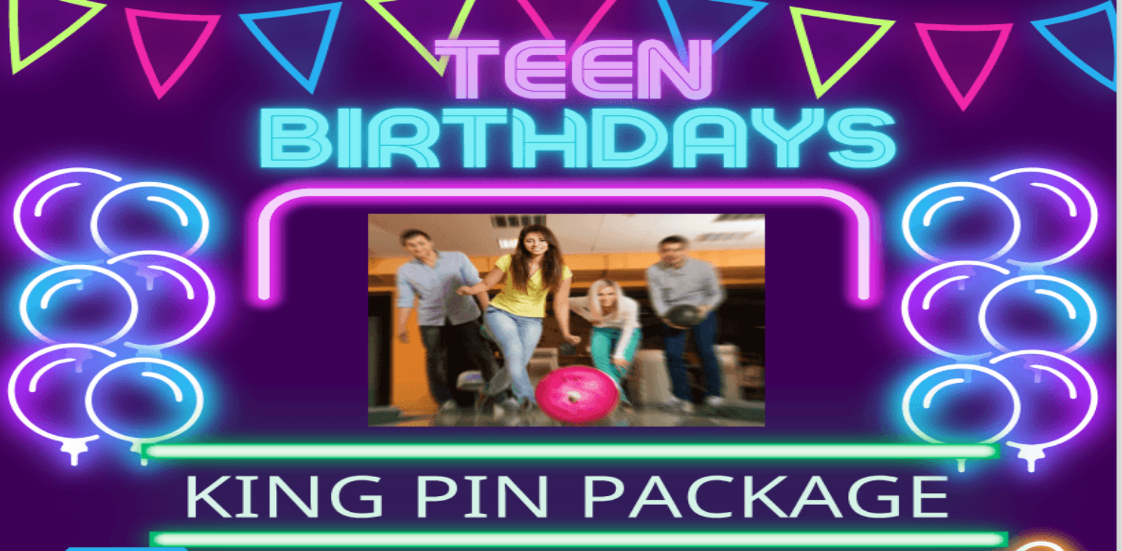
click at [521, 384] on link "Reserve now" at bounding box center [499, 379] width 125 height 31
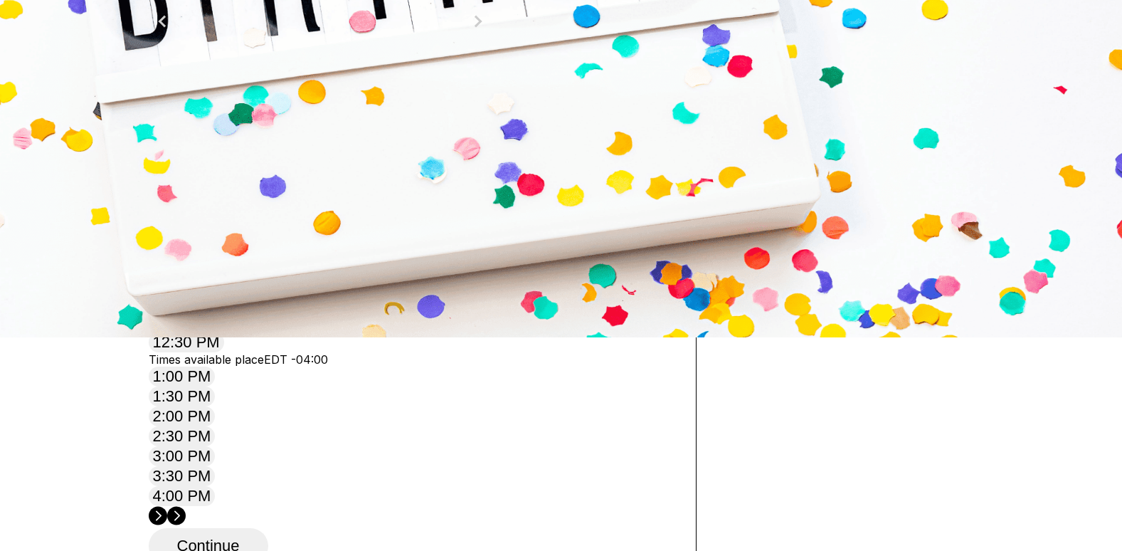
scroll to position [285, 0]
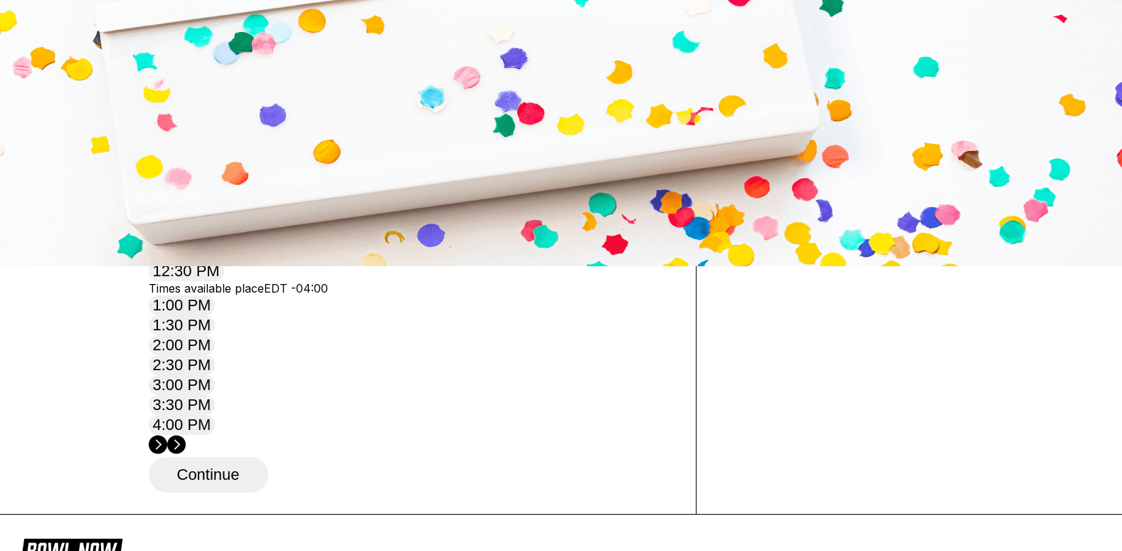
click at [313, 28] on div "14" at bounding box center [303, 18] width 19 height 19
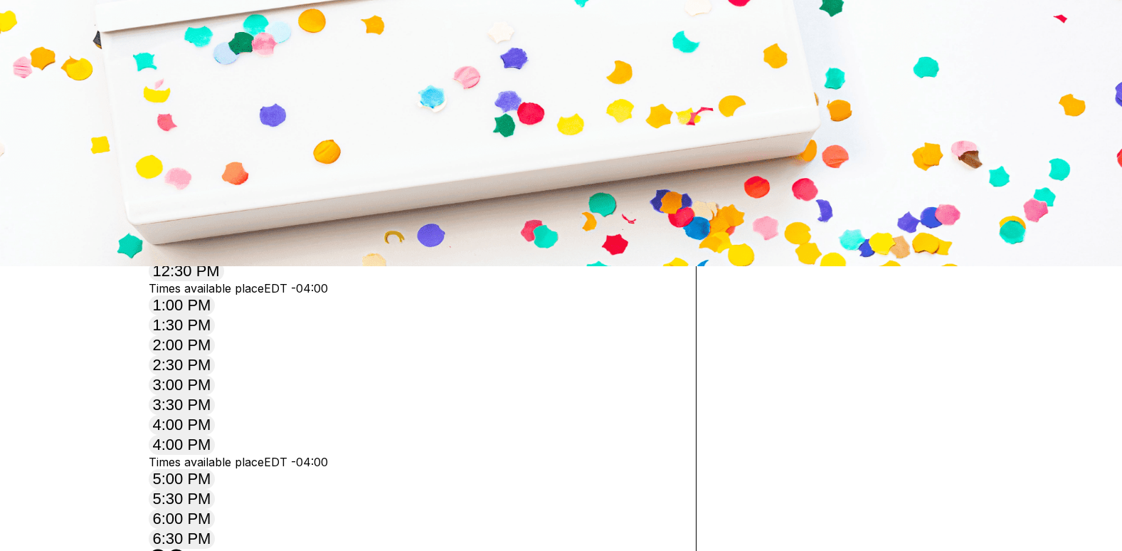
click at [313, 51] on div "21" at bounding box center [303, 41] width 19 height 19
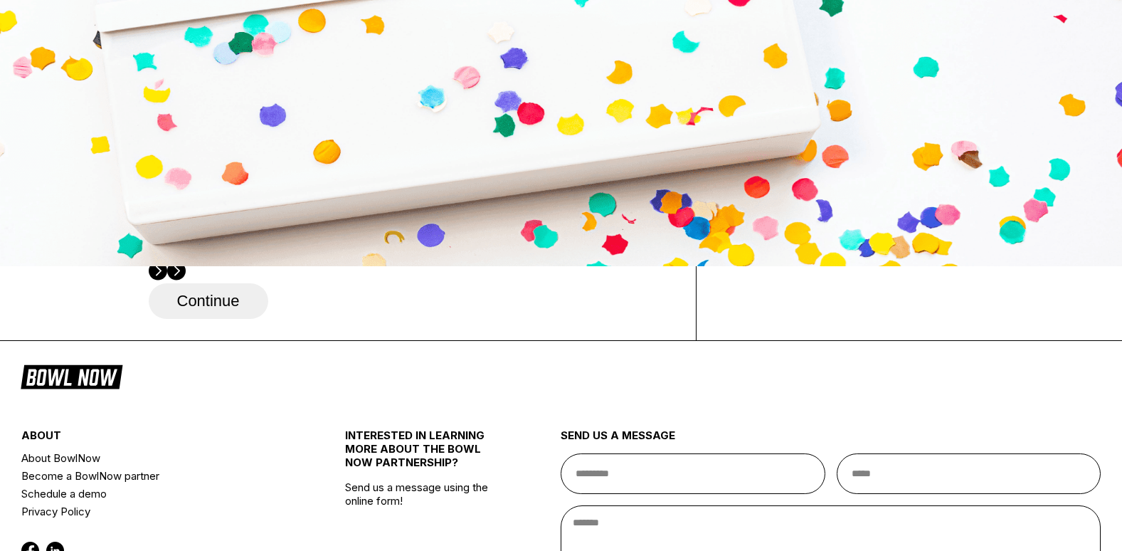
click at [175, 51] on div "15" at bounding box center [165, 41] width 19 height 19
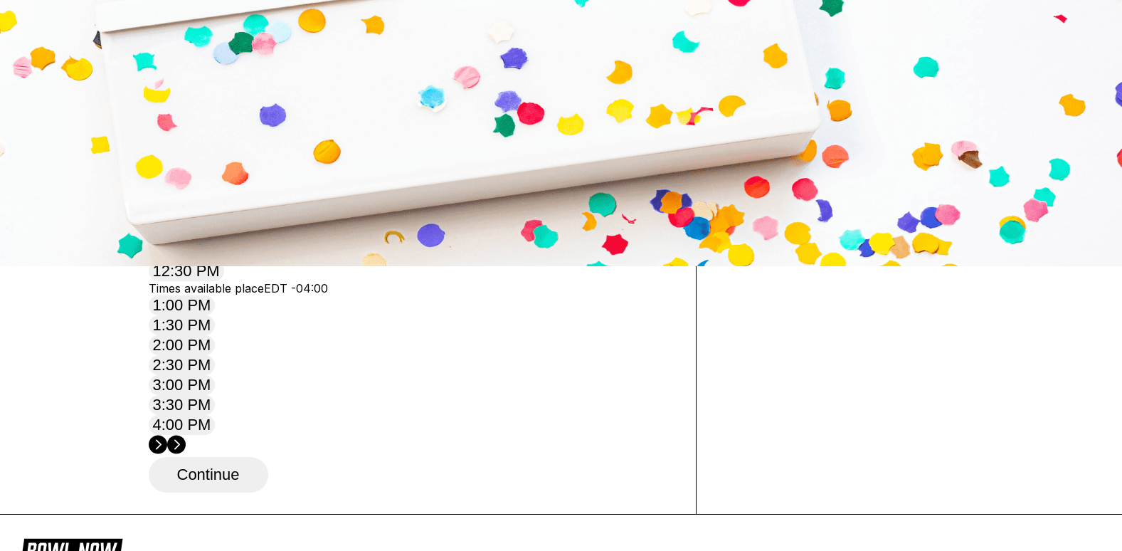
click at [346, 28] on div "8" at bounding box center [336, 18] width 19 height 19
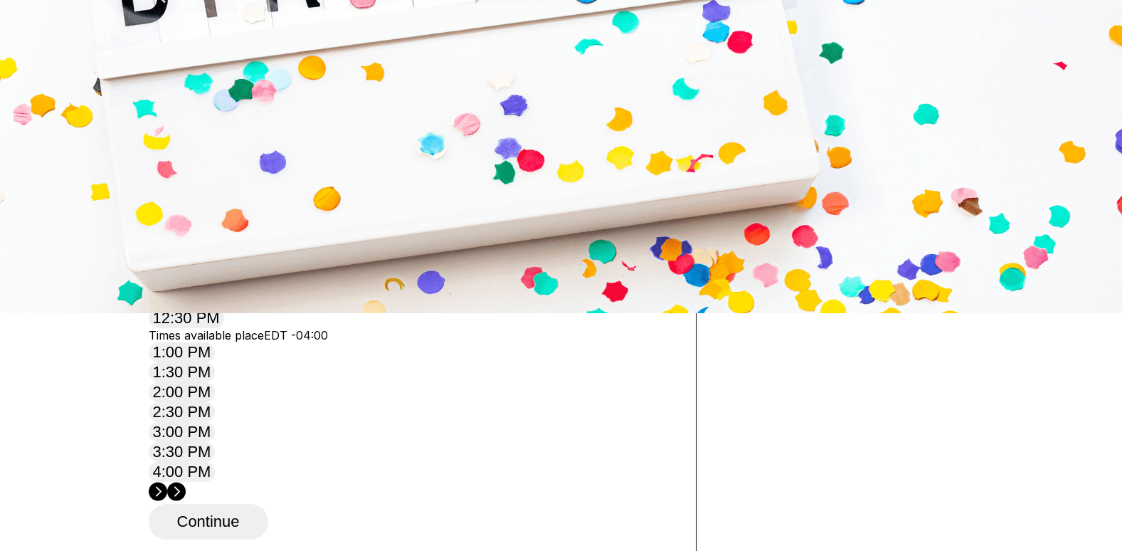
scroll to position [213, 0]
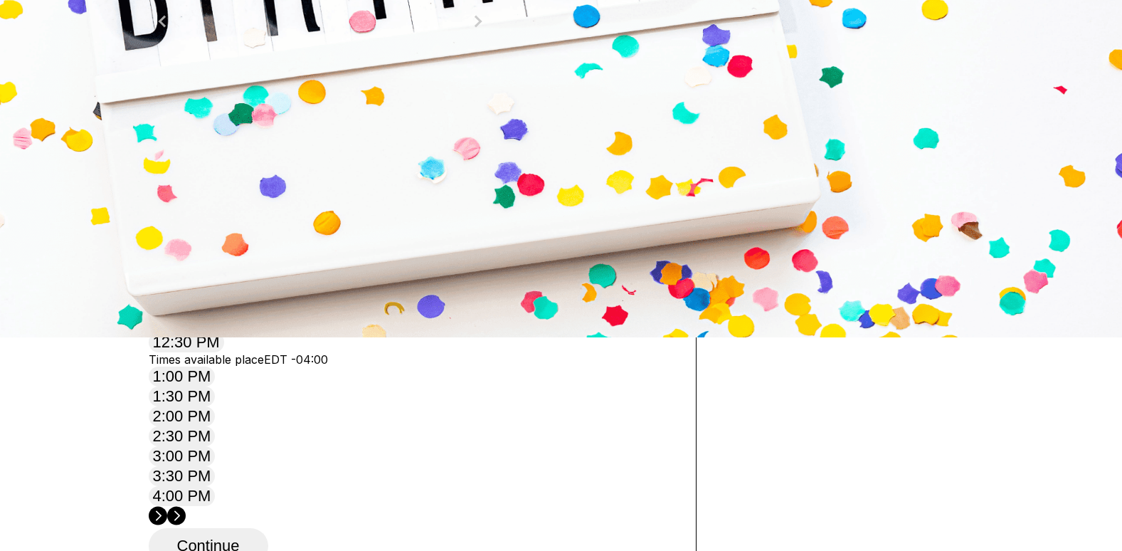
click at [164, 29] on span "Previous Month" at bounding box center [164, 21] width 0 height 16
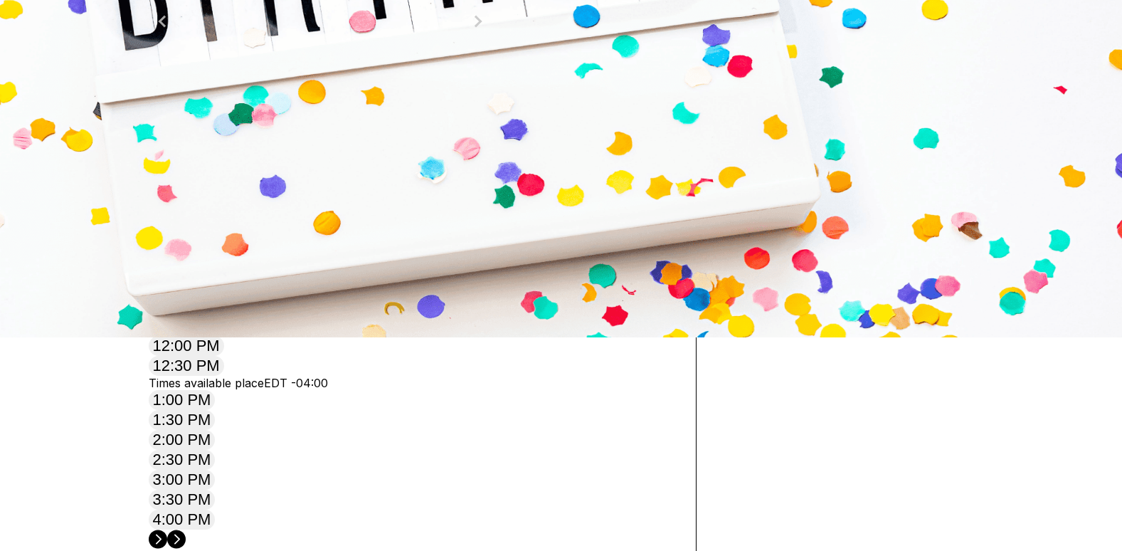
click at [174, 33] on button "Previous Month" at bounding box center [162, 21] width 23 height 23
click at [175, 145] on div "19" at bounding box center [165, 135] width 19 height 19
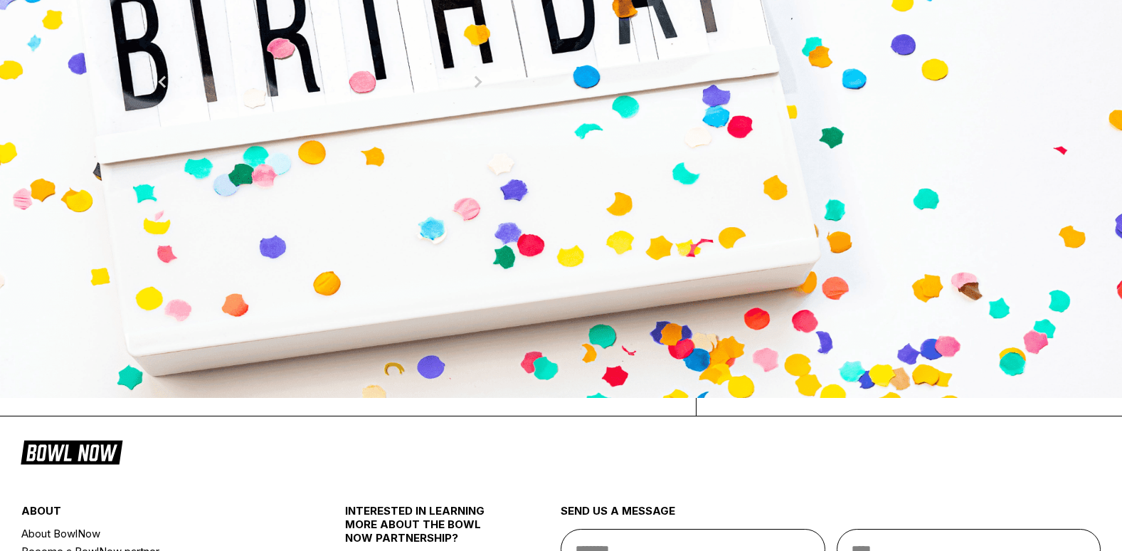
scroll to position [142, 0]
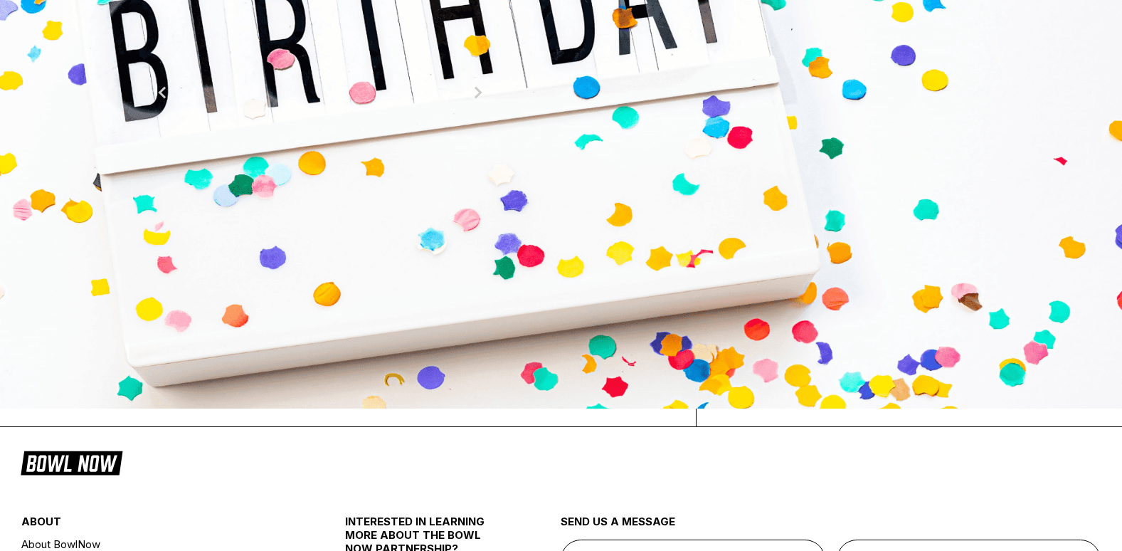
click at [461, 194] on div "14" at bounding box center [451, 183] width 19 height 19
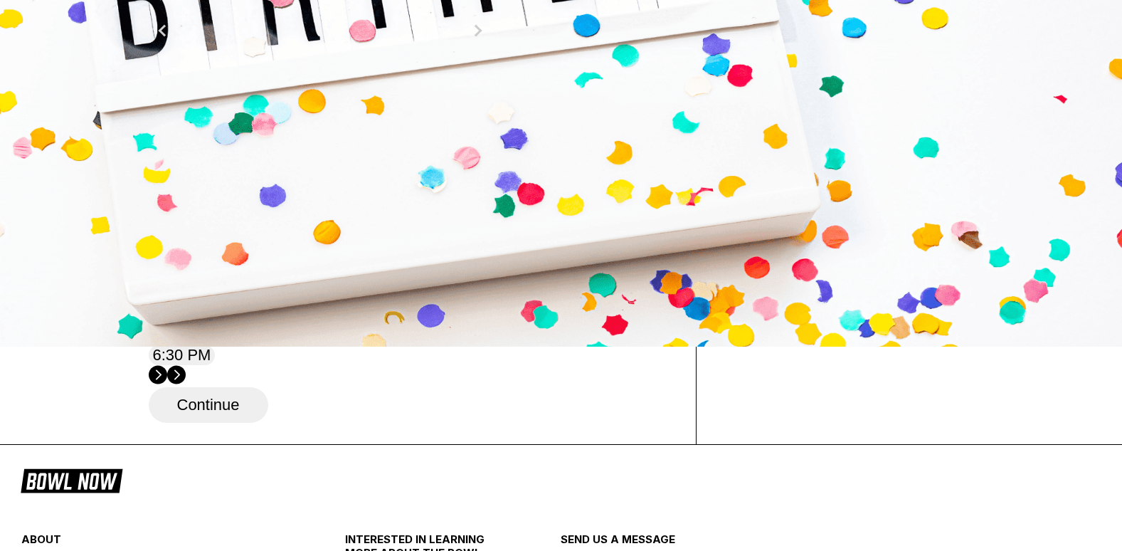
scroll to position [285, 0]
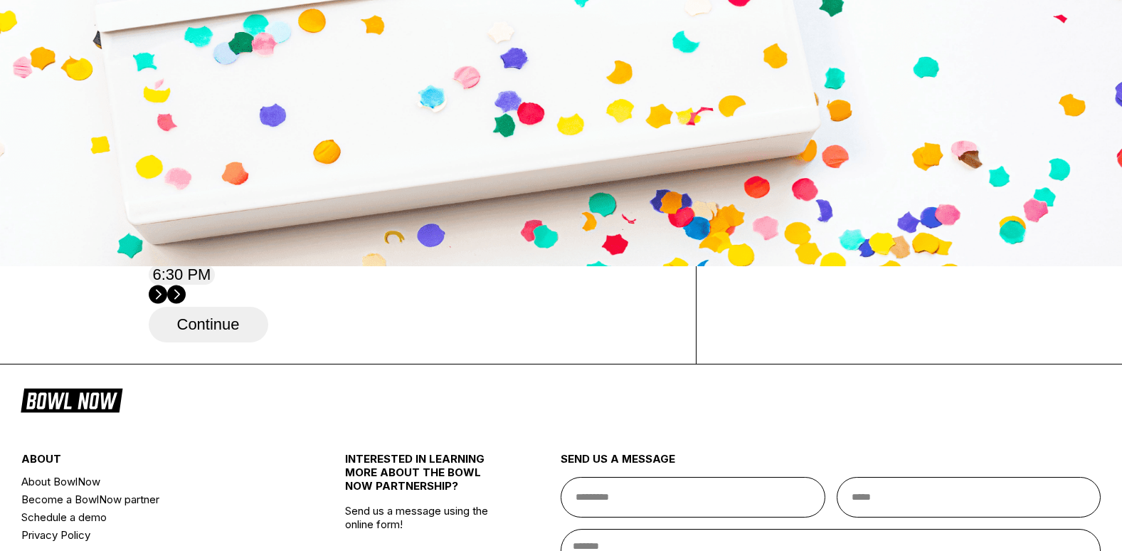
click at [484, 51] on div "15" at bounding box center [474, 41] width 19 height 19
click at [346, 74] on div "16" at bounding box center [336, 64] width 19 height 19
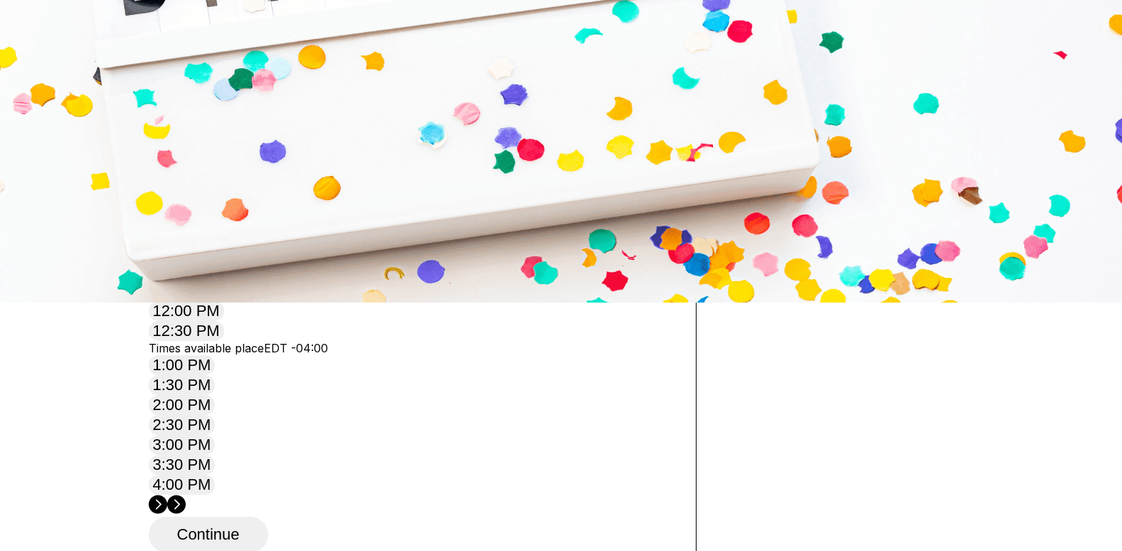
scroll to position [213, 0]
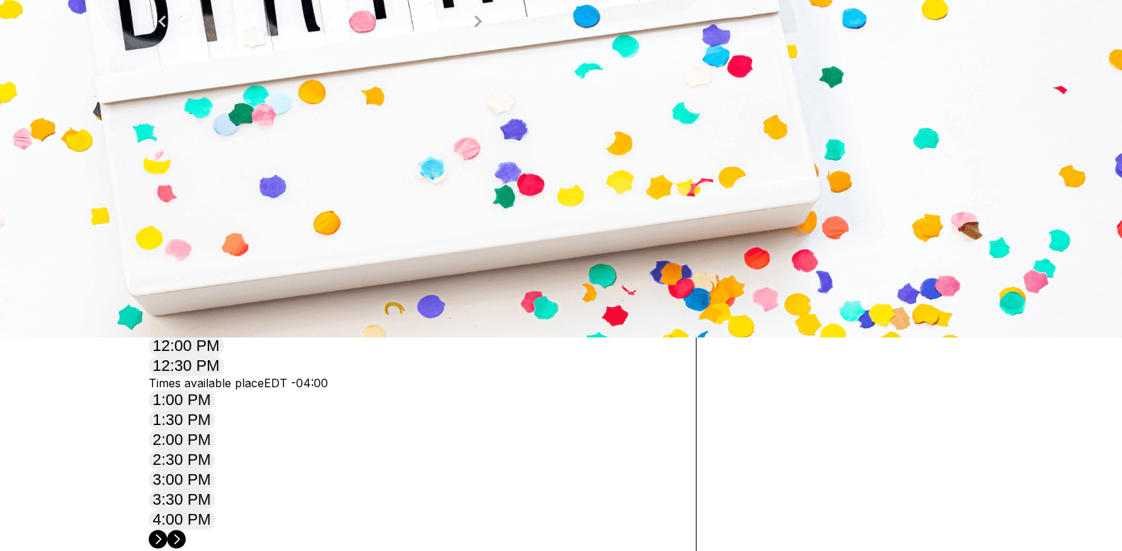
click at [490, 33] on button "Next Month" at bounding box center [478, 21] width 23 height 23
click at [484, 122] on div "20" at bounding box center [474, 112] width 19 height 19
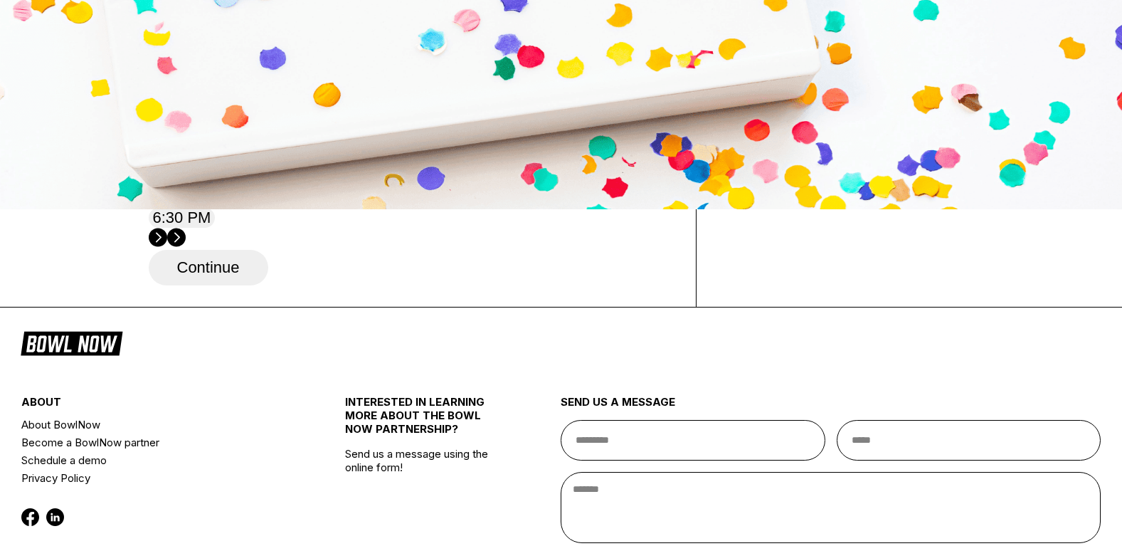
scroll to position [356, 0]
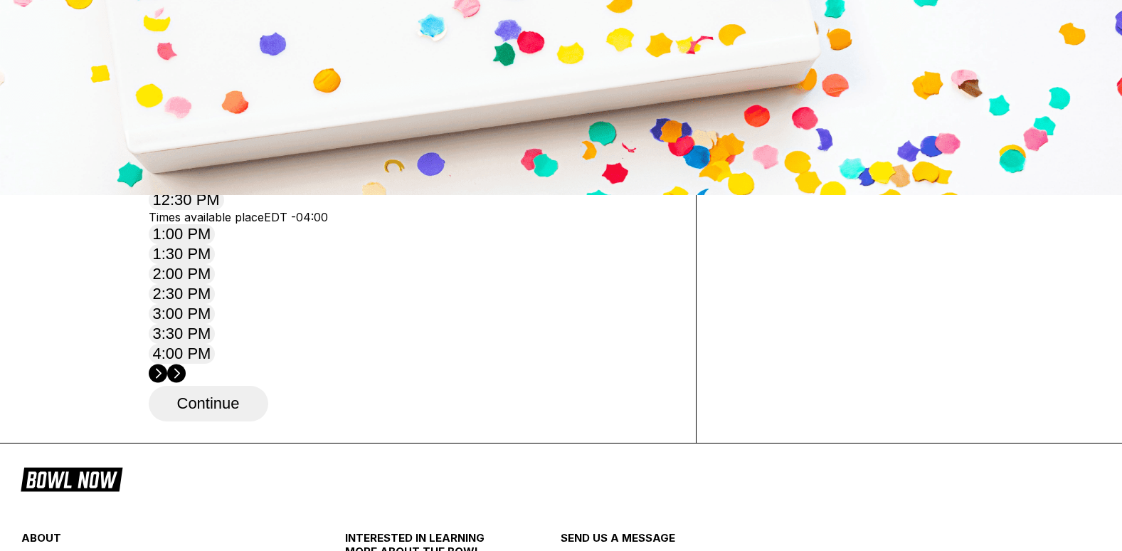
click at [186, 364] on circle at bounding box center [176, 373] width 19 height 19
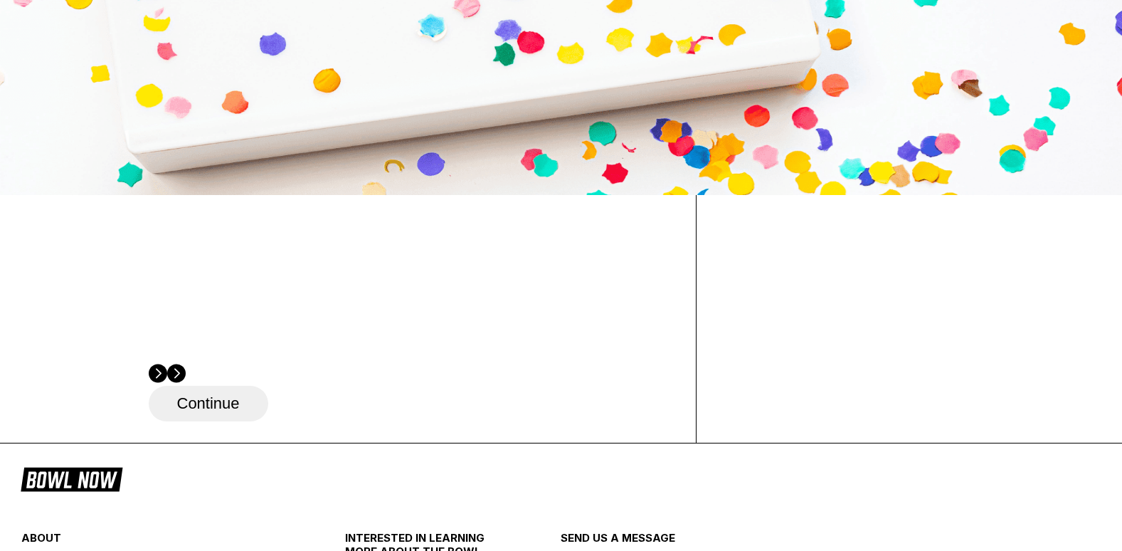
click at [167, 364] on icon at bounding box center [158, 373] width 19 height 19
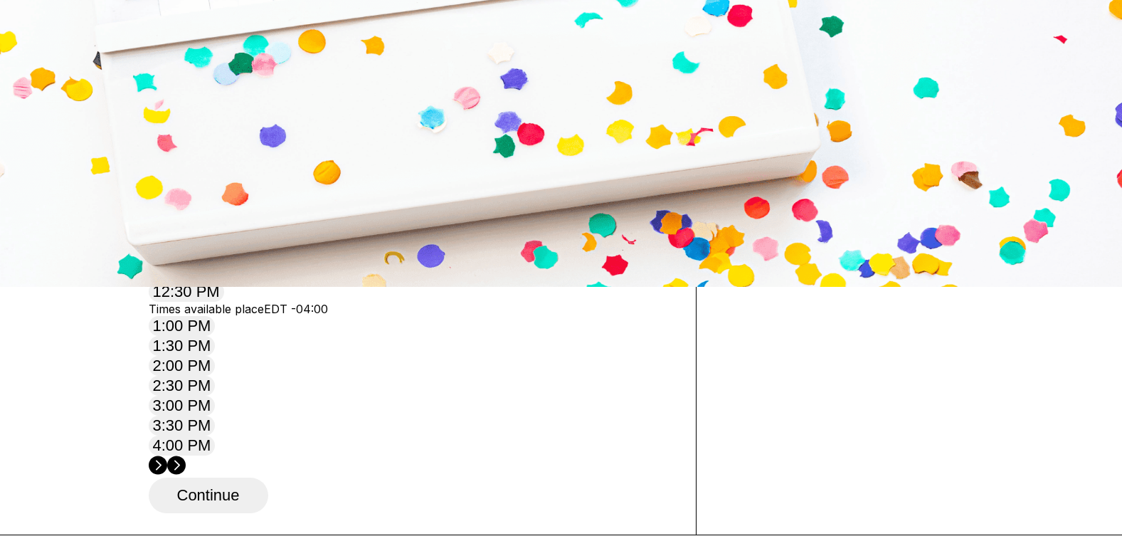
scroll to position [142, 0]
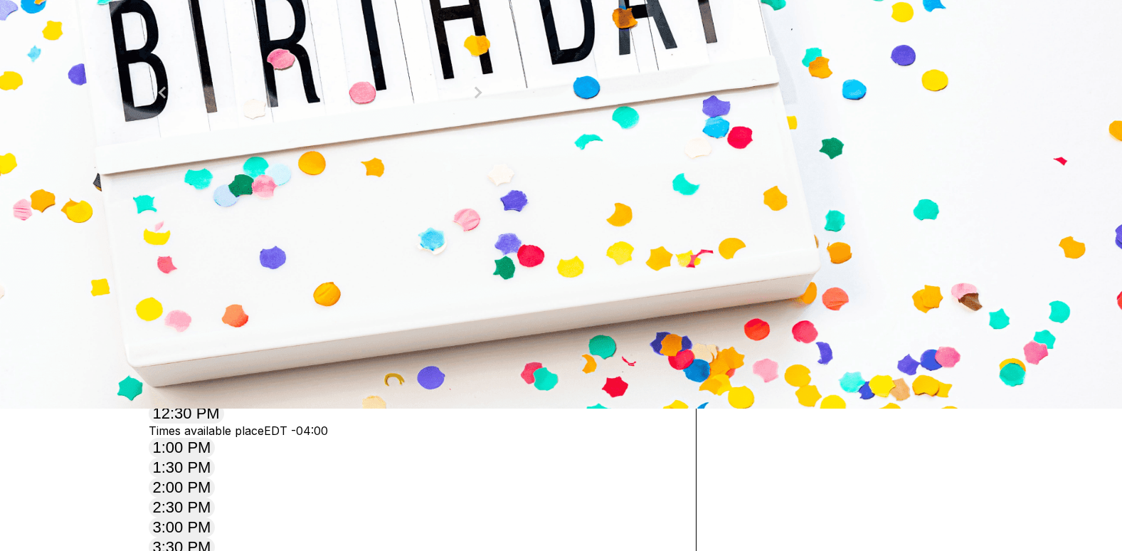
click at [174, 104] on button "Previous Month" at bounding box center [162, 92] width 23 height 23
click at [164, 100] on span "Previous Month" at bounding box center [164, 92] width 0 height 16
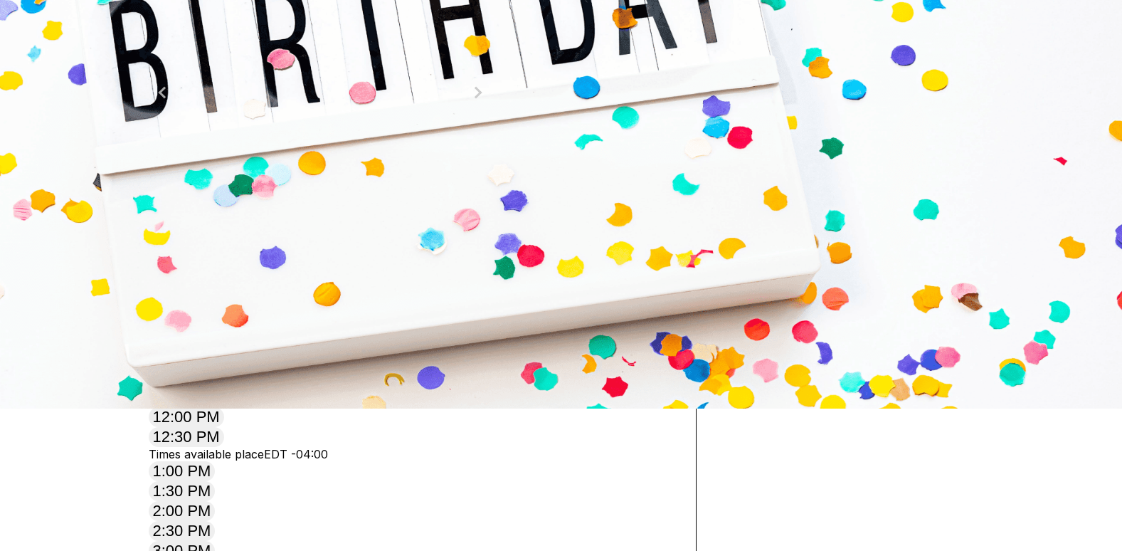
click at [174, 104] on button "Previous Month" at bounding box center [162, 92] width 23 height 23
click at [175, 216] on div "19" at bounding box center [165, 206] width 19 height 19
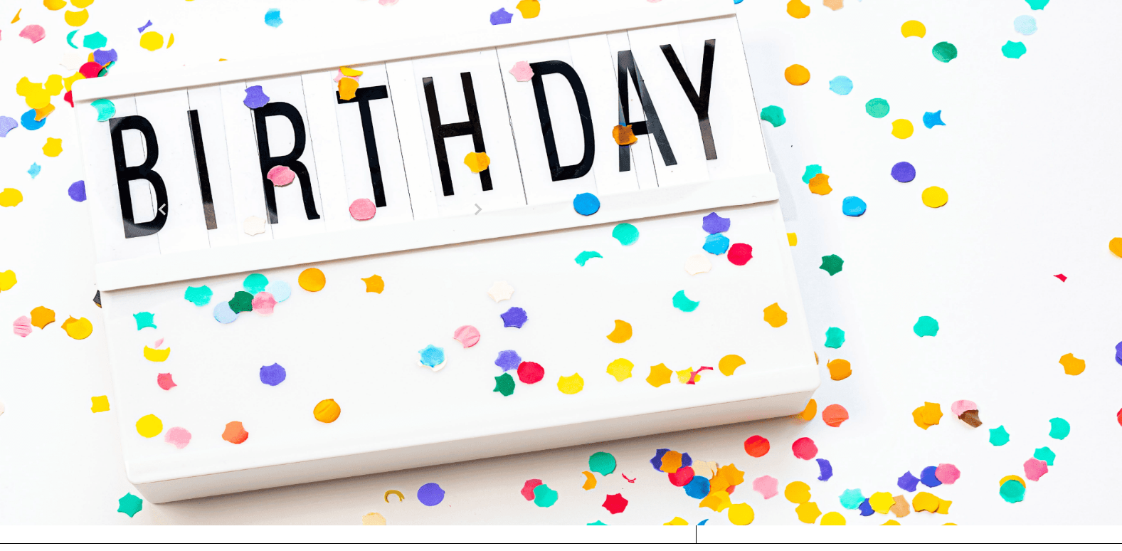
scroll to position [0, 0]
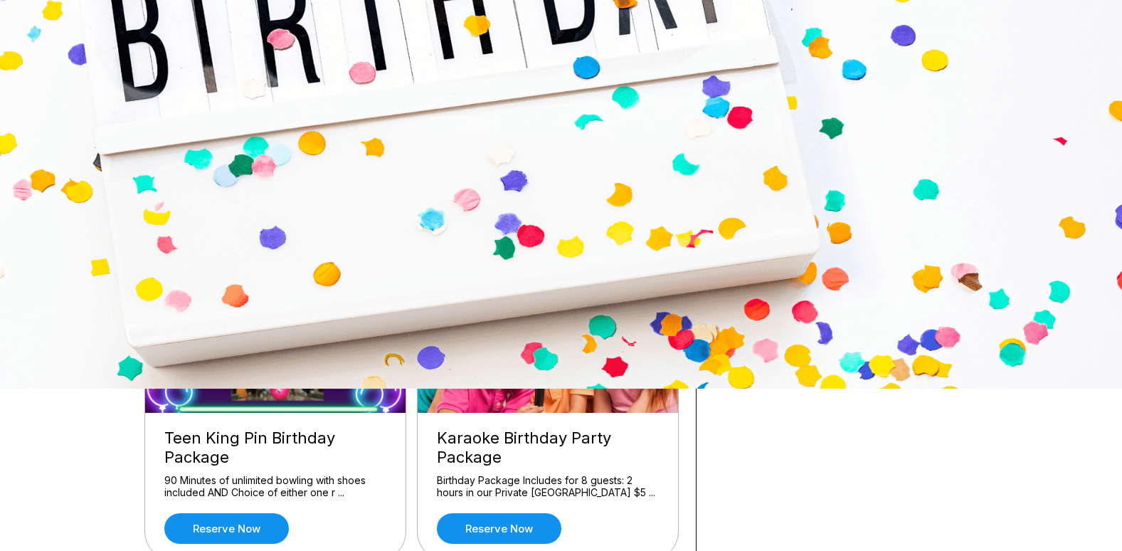
scroll to position [213, 0]
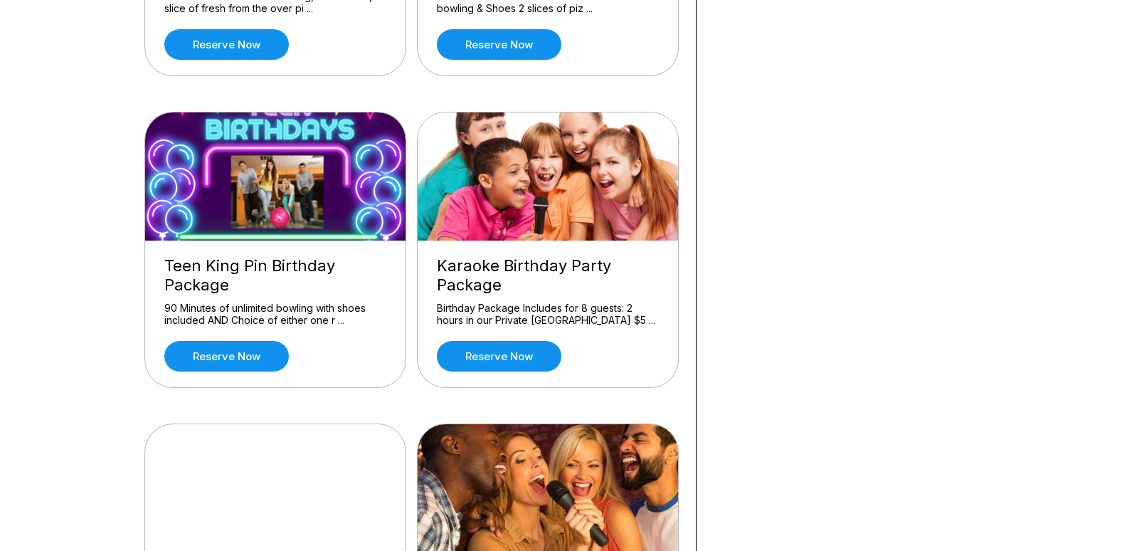
scroll to position [569, 0]
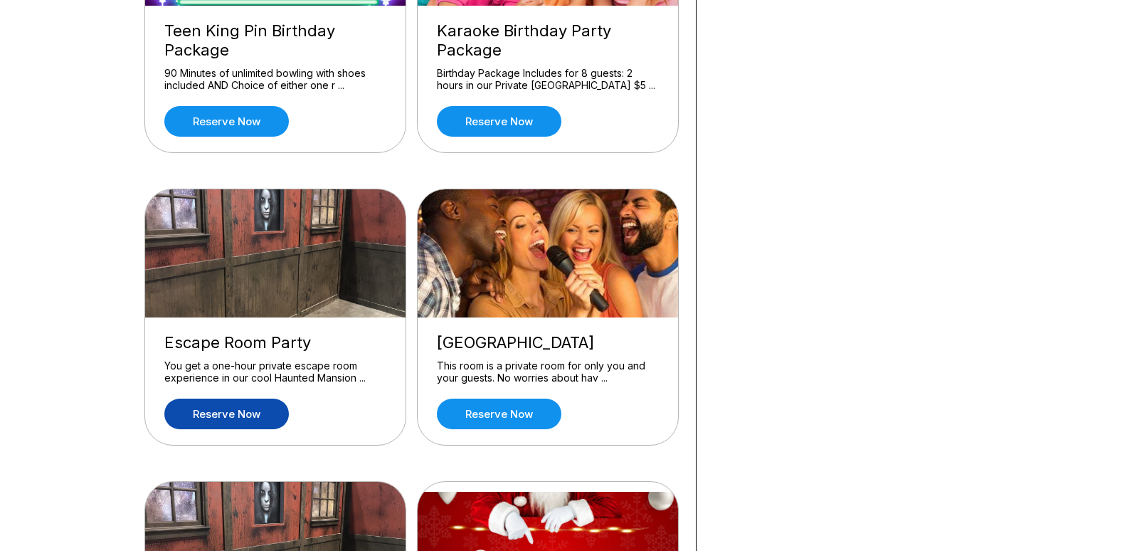
click at [241, 411] on link "Reserve now" at bounding box center [226, 413] width 125 height 31
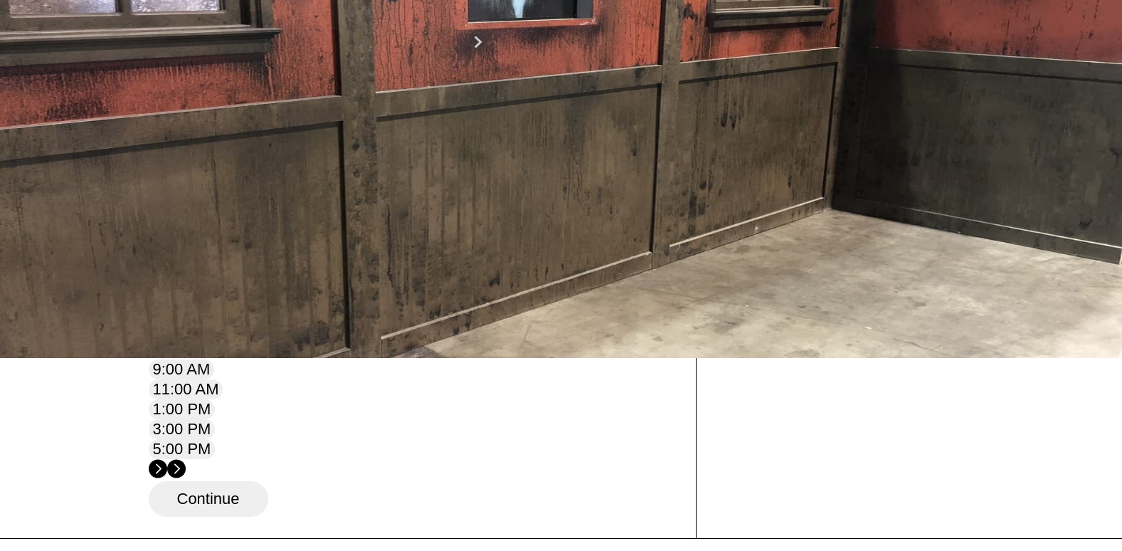
scroll to position [213, 0]
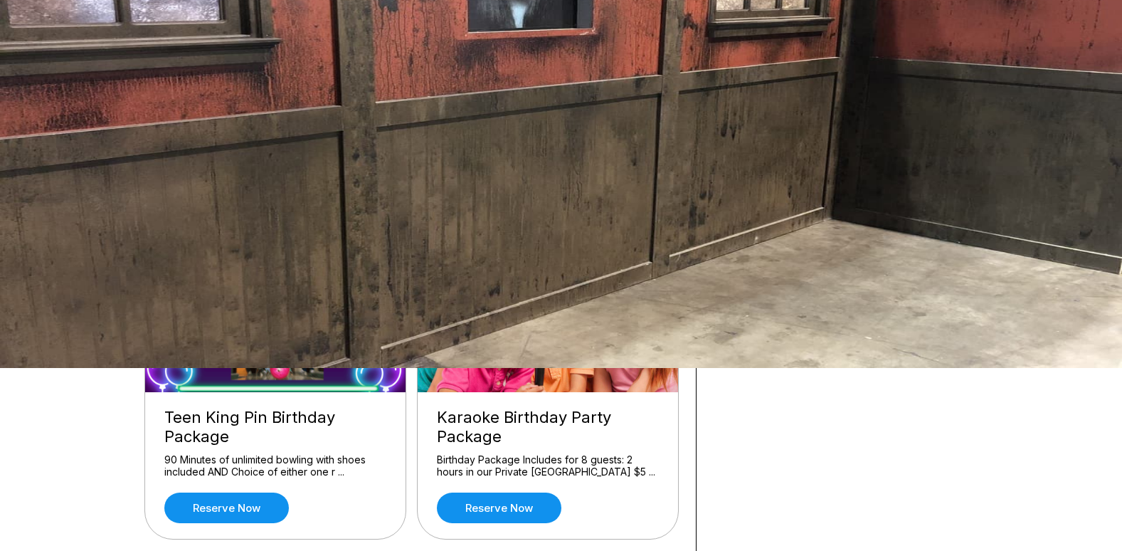
scroll to position [142, 0]
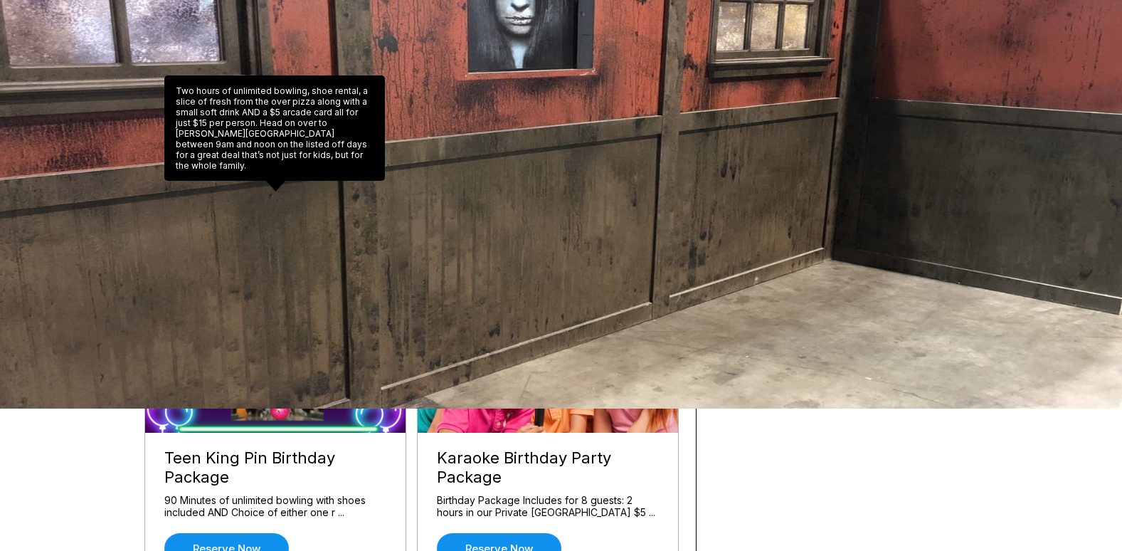
drag, startPoint x: 214, startPoint y: 131, endPoint x: 201, endPoint y: 143, distance: 18.1
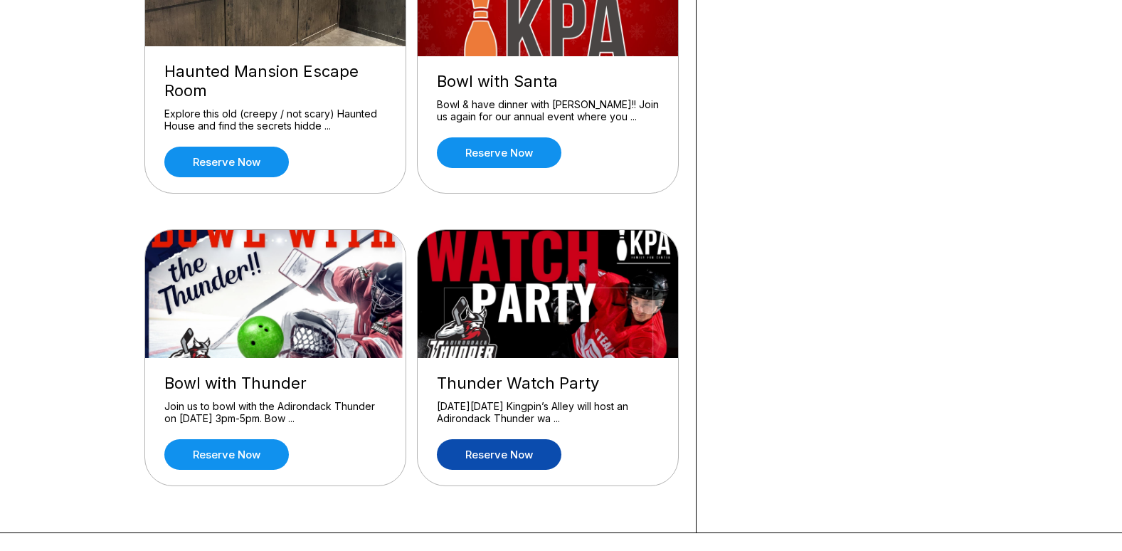
scroll to position [1139, 0]
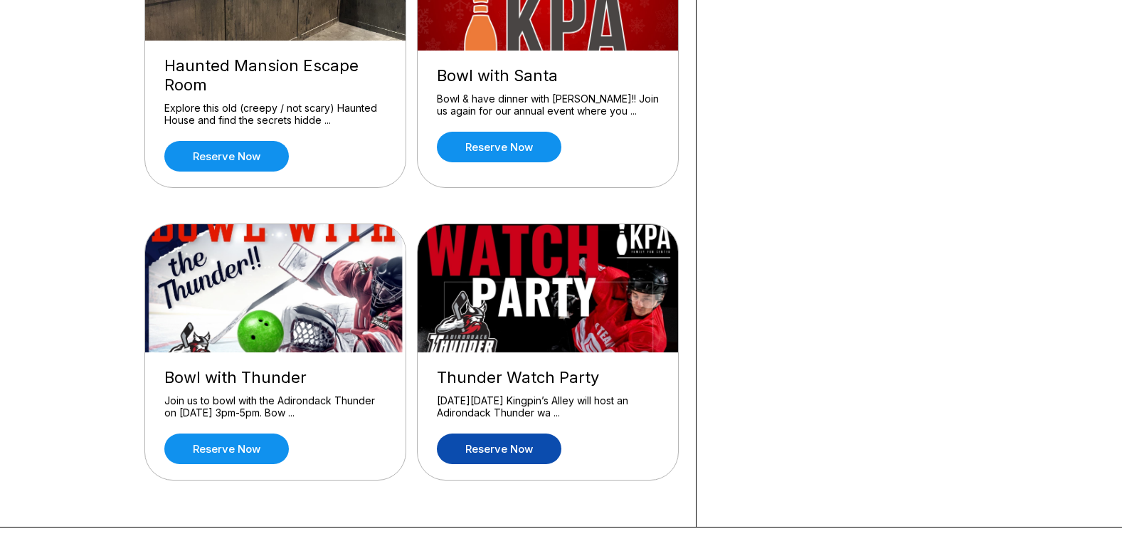
click at [510, 451] on link "Reserve now" at bounding box center [499, 448] width 125 height 31
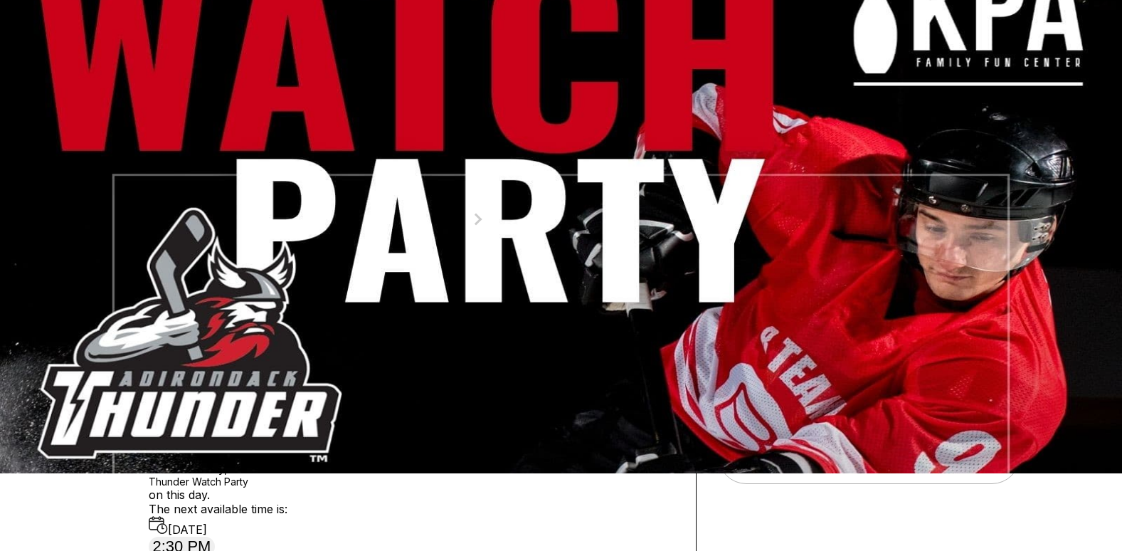
scroll to position [213, 0]
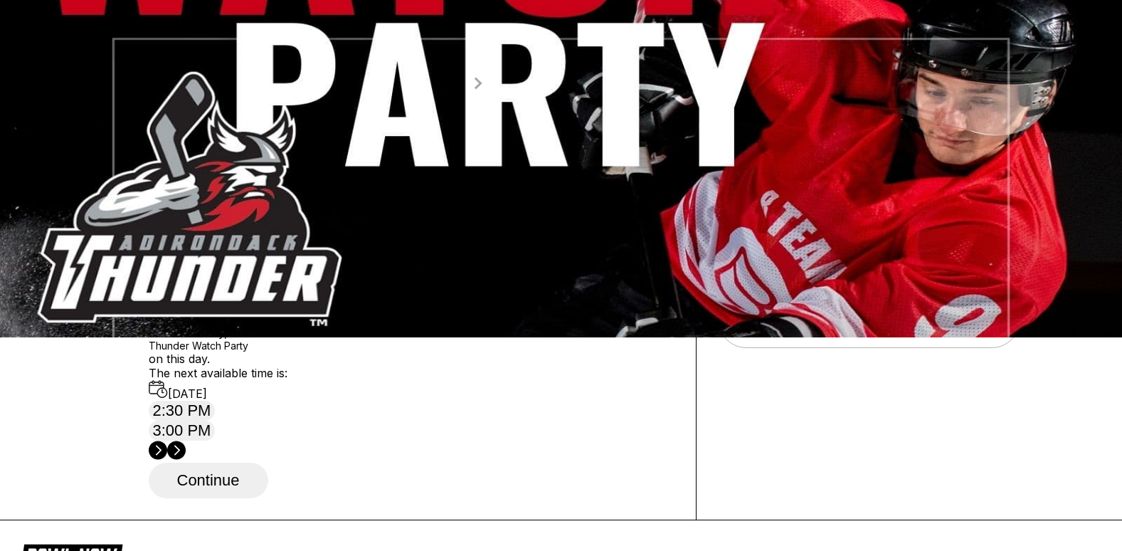
click at [477, 91] on span "Next Month" at bounding box center [477, 83] width 0 height 16
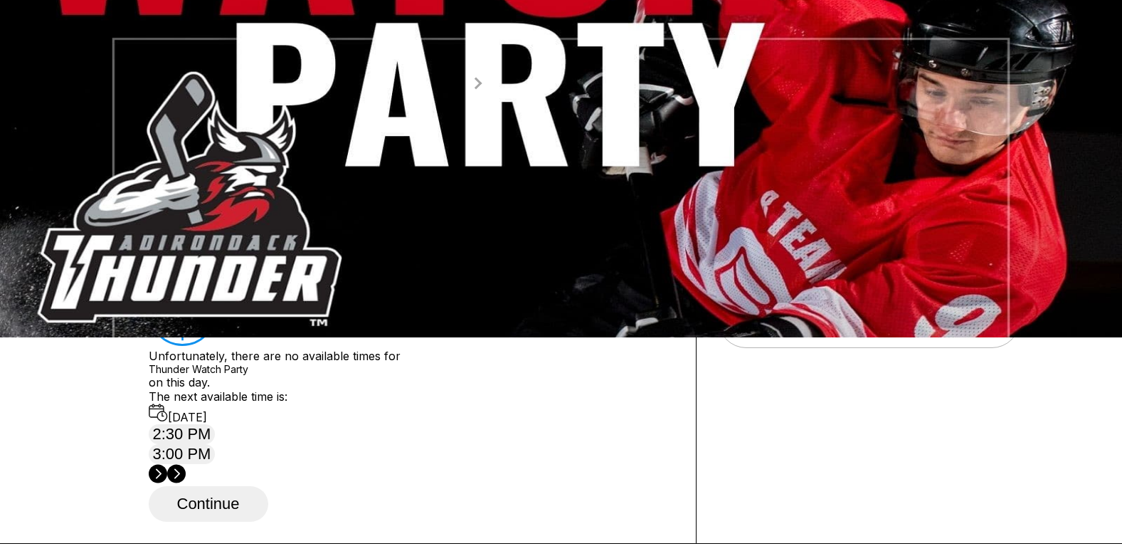
click at [477, 91] on span "Next Month" at bounding box center [477, 83] width 0 height 16
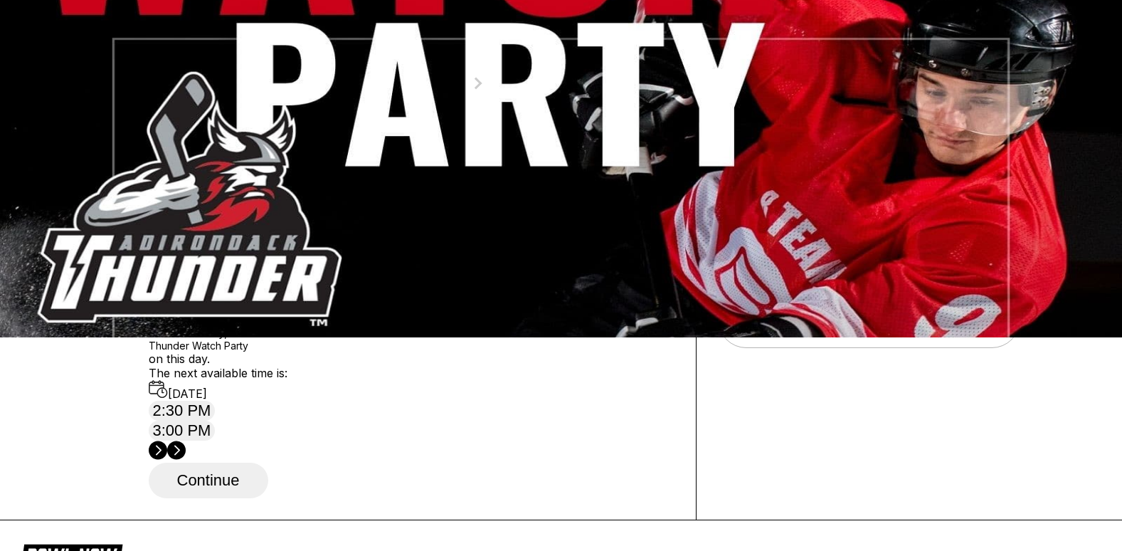
click at [346, 231] on div "25" at bounding box center [336, 220] width 19 height 19
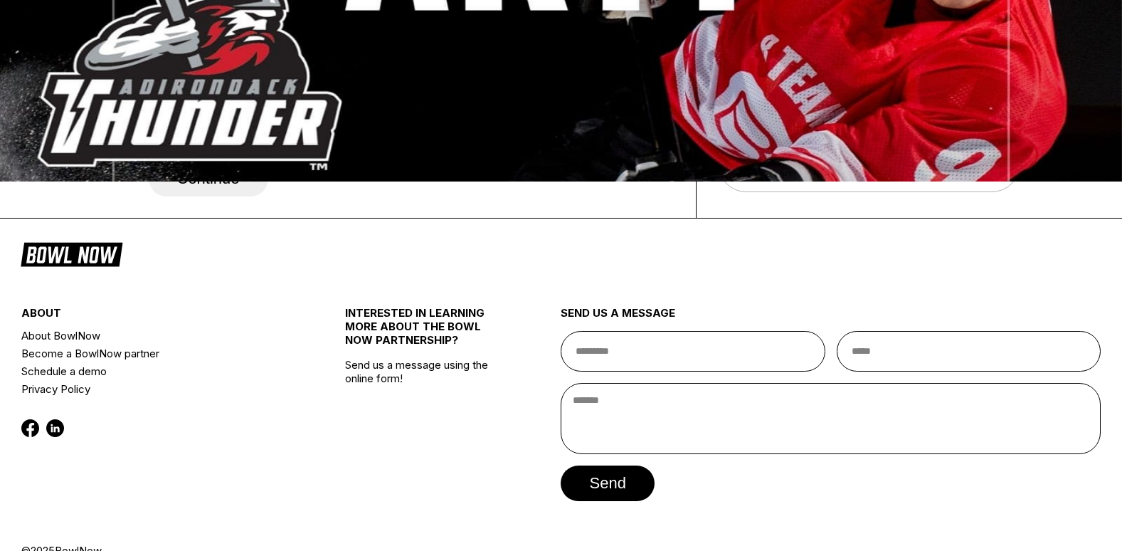
scroll to position [569, 0]
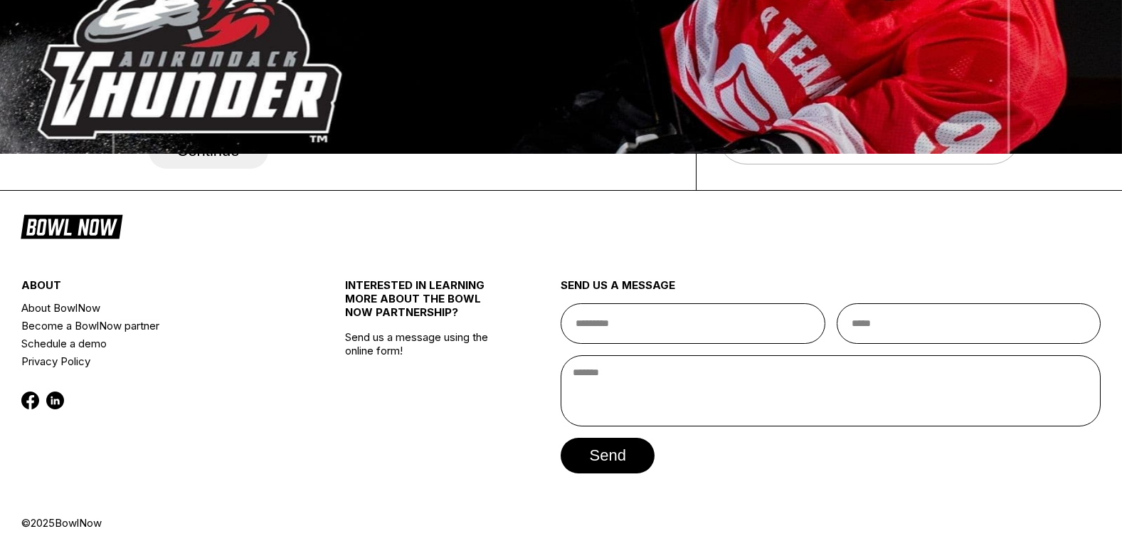
click at [891, 112] on link "Change Product" at bounding box center [820, 127] width 141 height 31
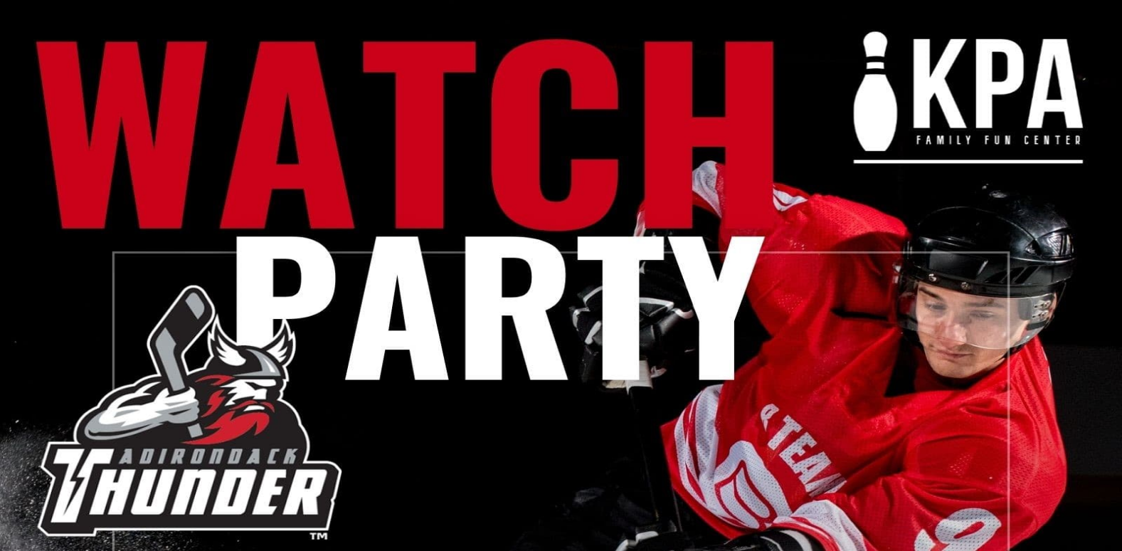
click at [513, 378] on link "Reserve now" at bounding box center [499, 379] width 125 height 31
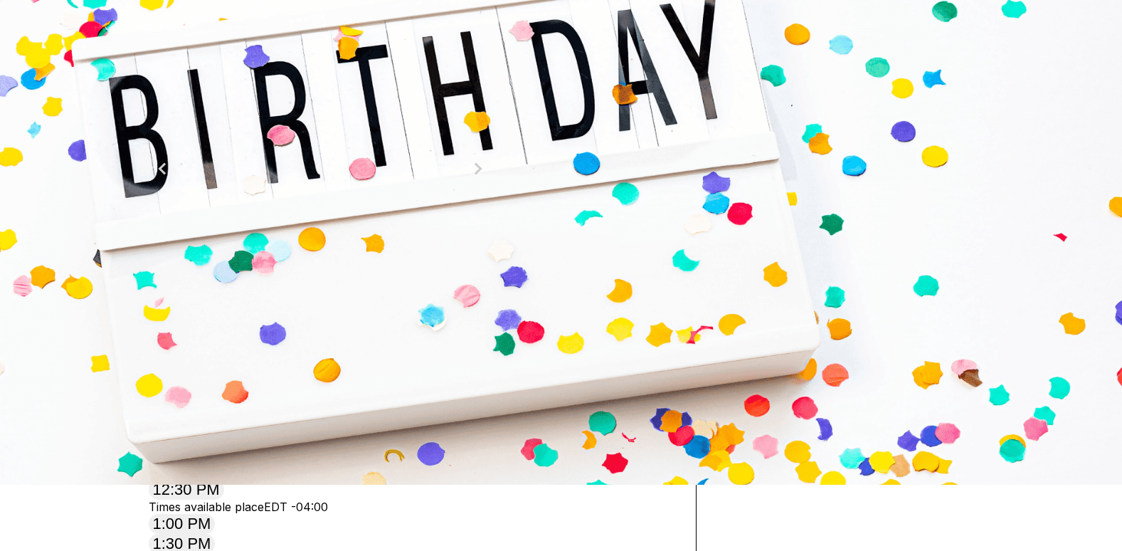
scroll to position [142, 0]
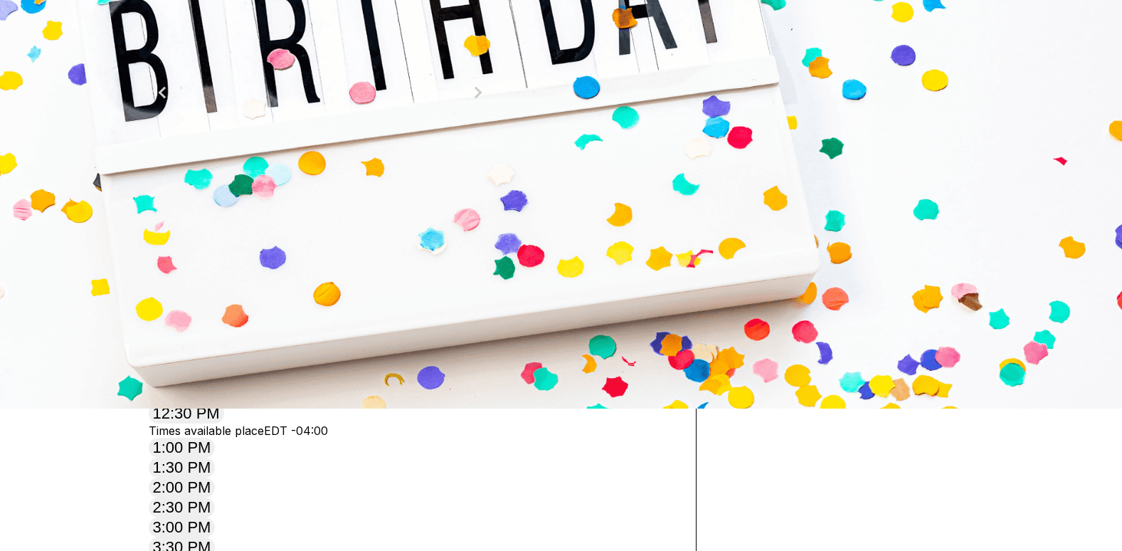
click at [175, 240] on div "25" at bounding box center [165, 230] width 19 height 19
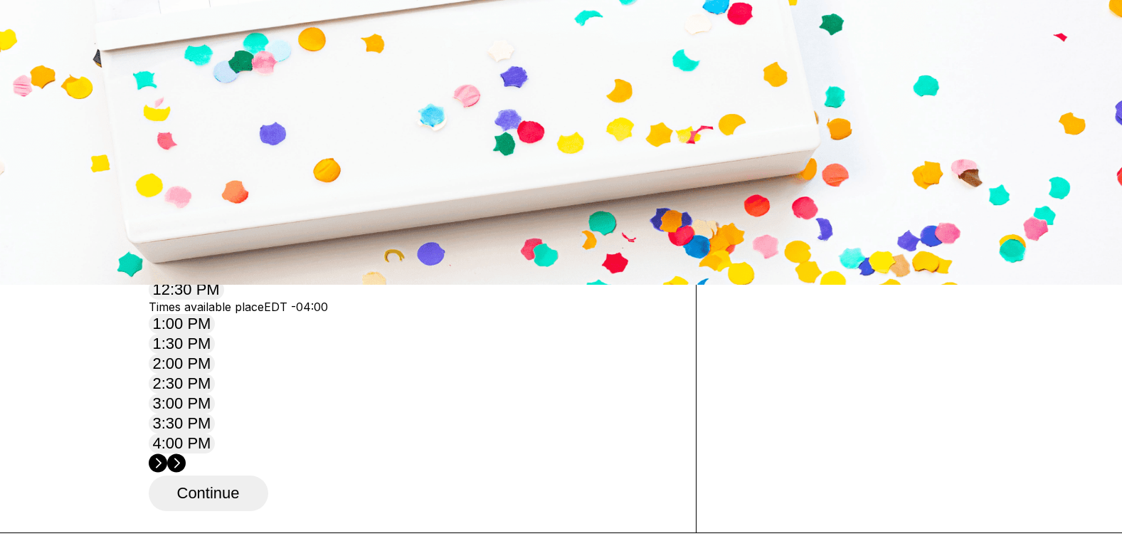
scroll to position [285, 0]
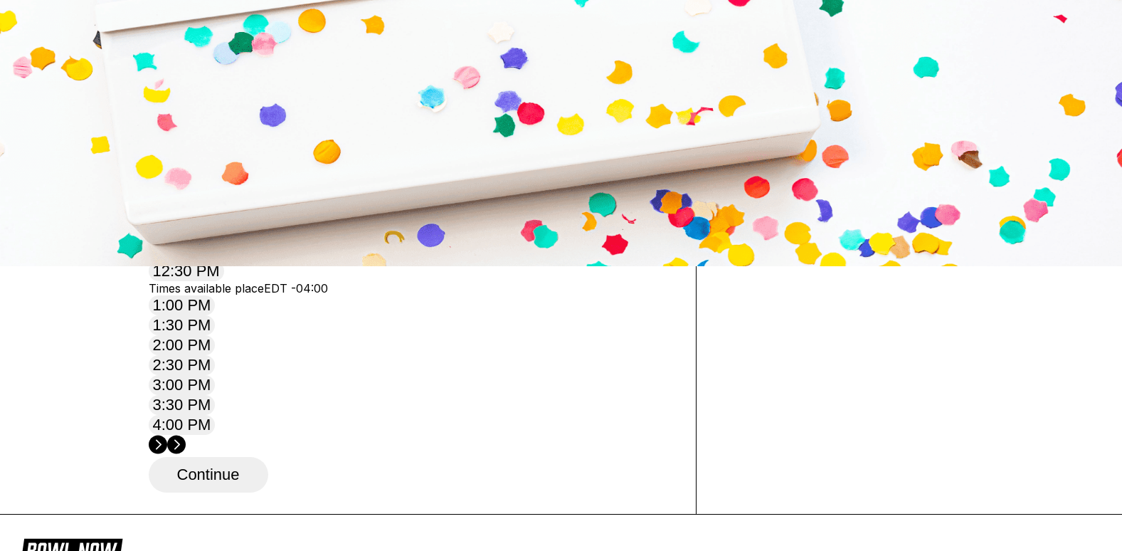
click at [186, 435] on circle at bounding box center [176, 444] width 19 height 19
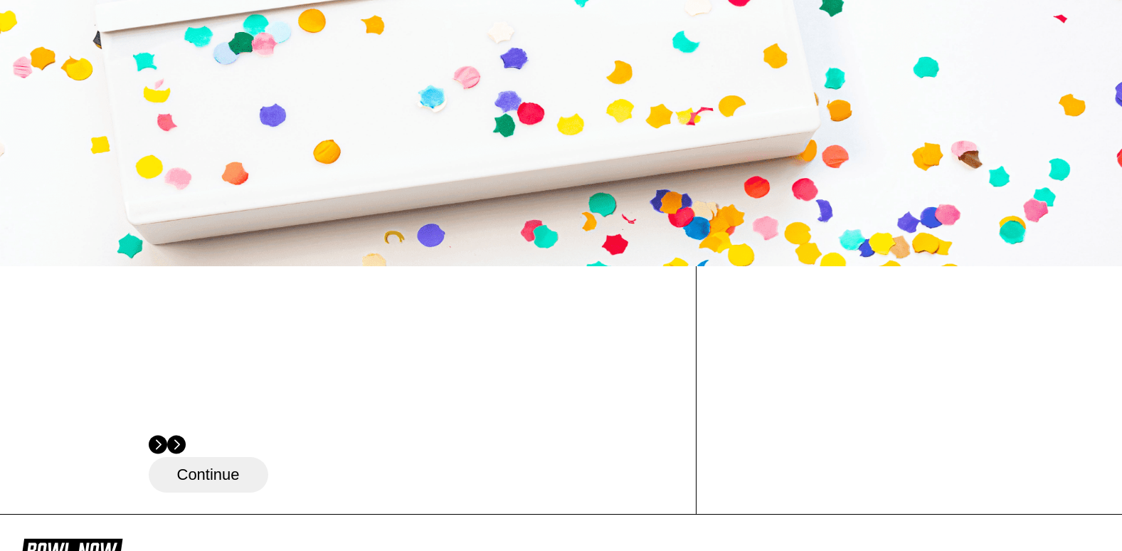
click at [175, 51] on div "14" at bounding box center [165, 41] width 19 height 19
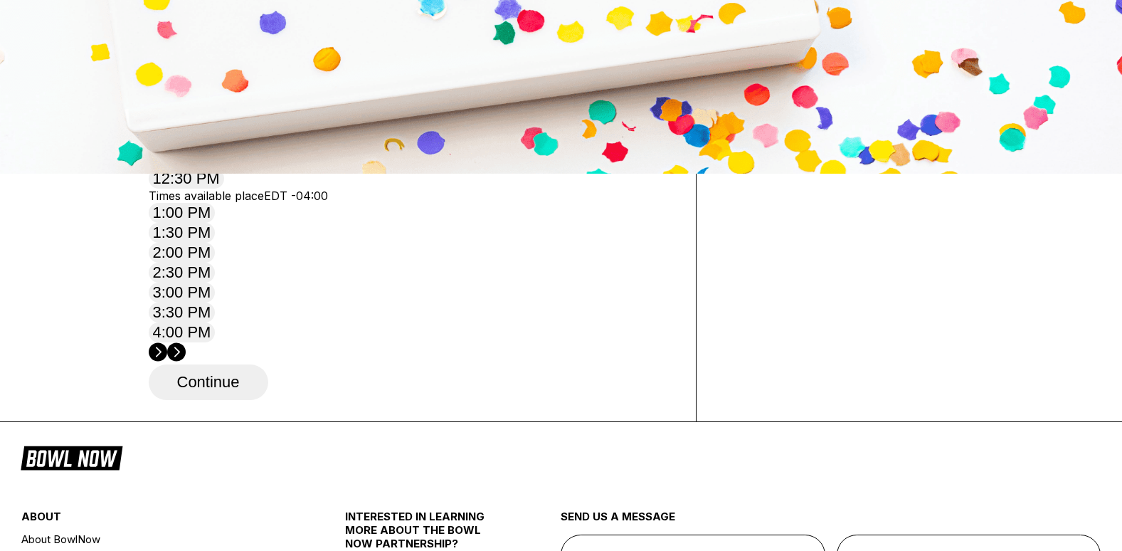
scroll to position [427, 0]
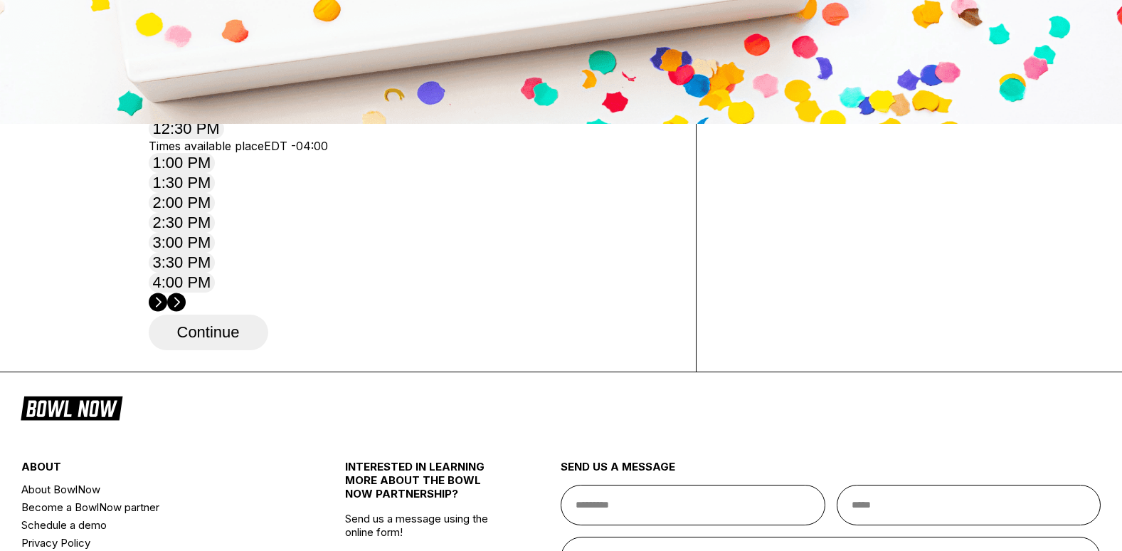
click at [186, 293] on circle at bounding box center [176, 302] width 19 height 19
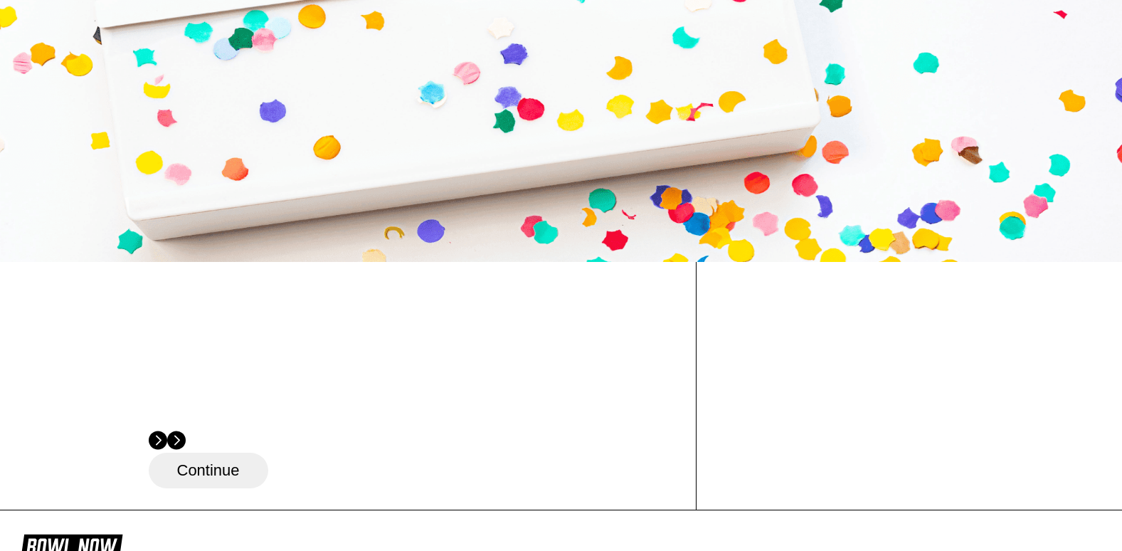
scroll to position [356, 0]
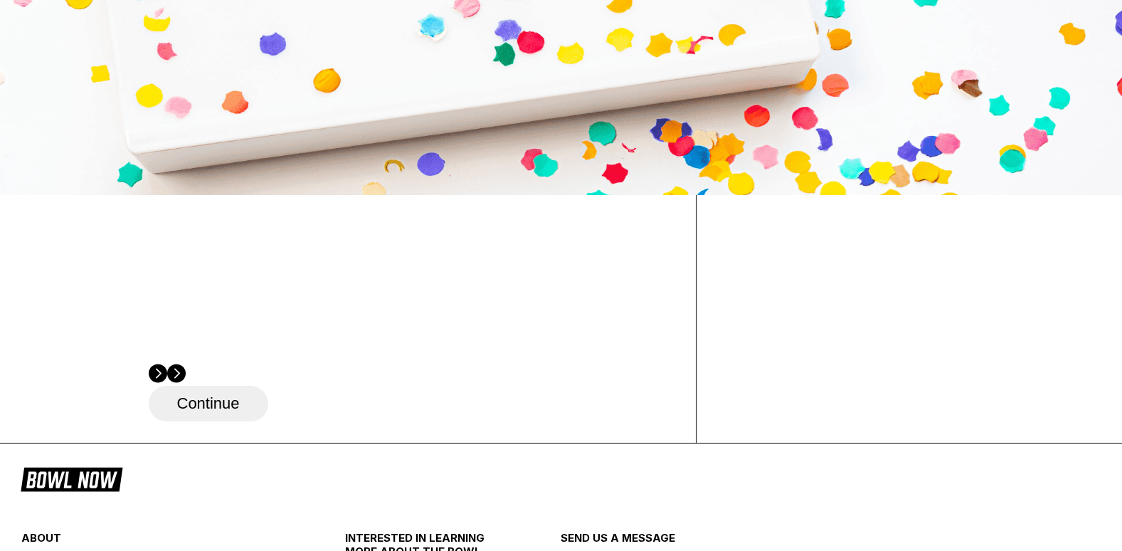
click at [167, 364] on circle at bounding box center [158, 373] width 19 height 19
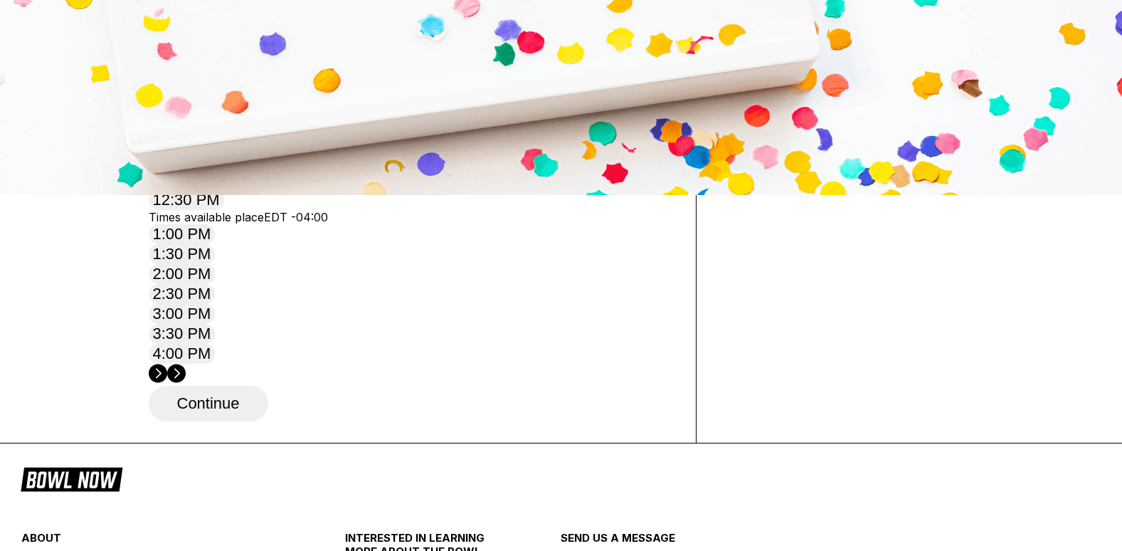
click at [175, 26] on div "28" at bounding box center [165, 16] width 19 height 19
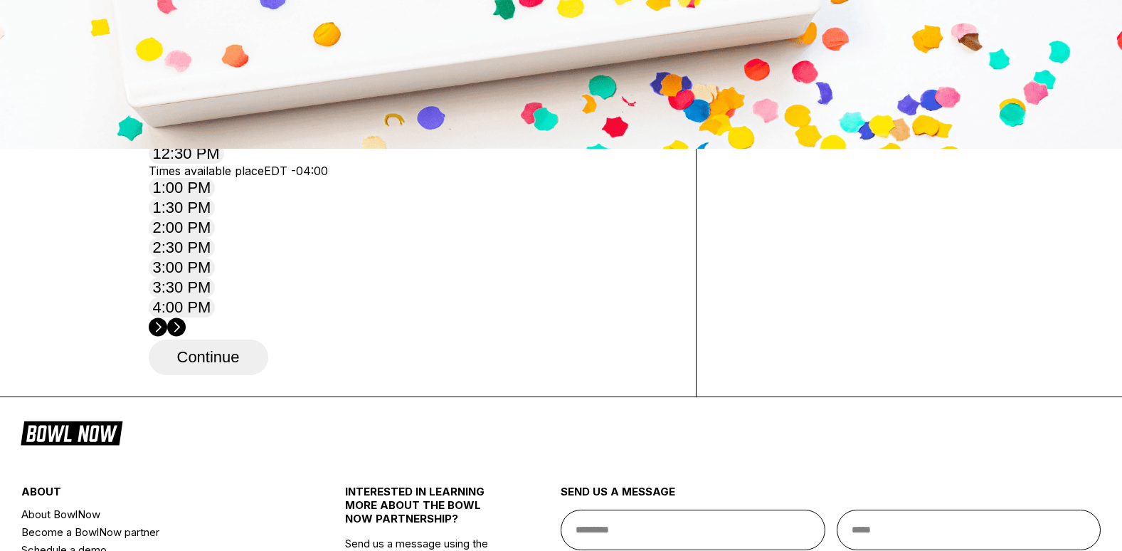
scroll to position [427, 0]
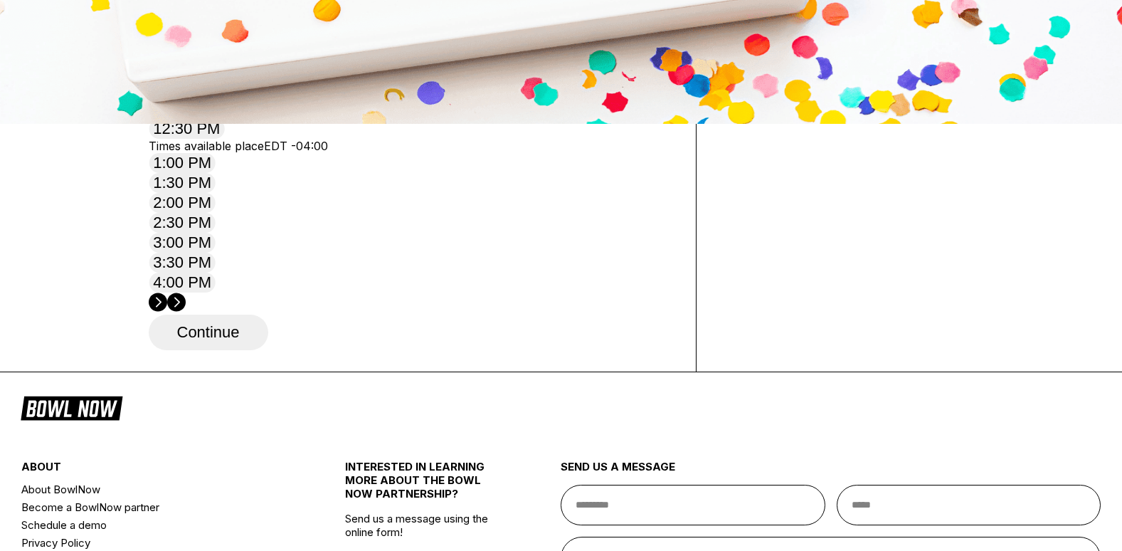
click at [186, 293] on circle at bounding box center [176, 302] width 19 height 19
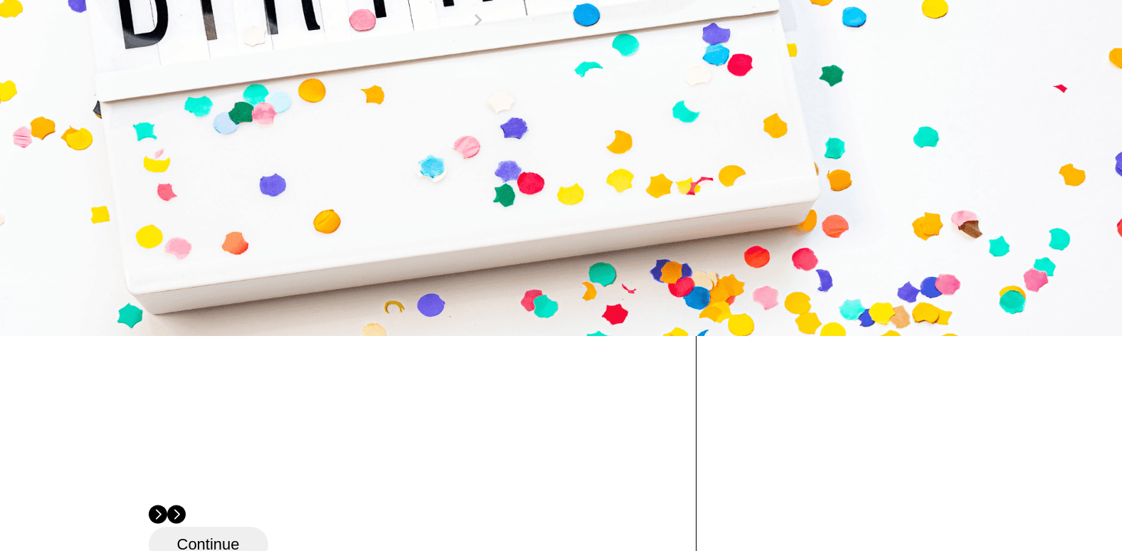
scroll to position [213, 0]
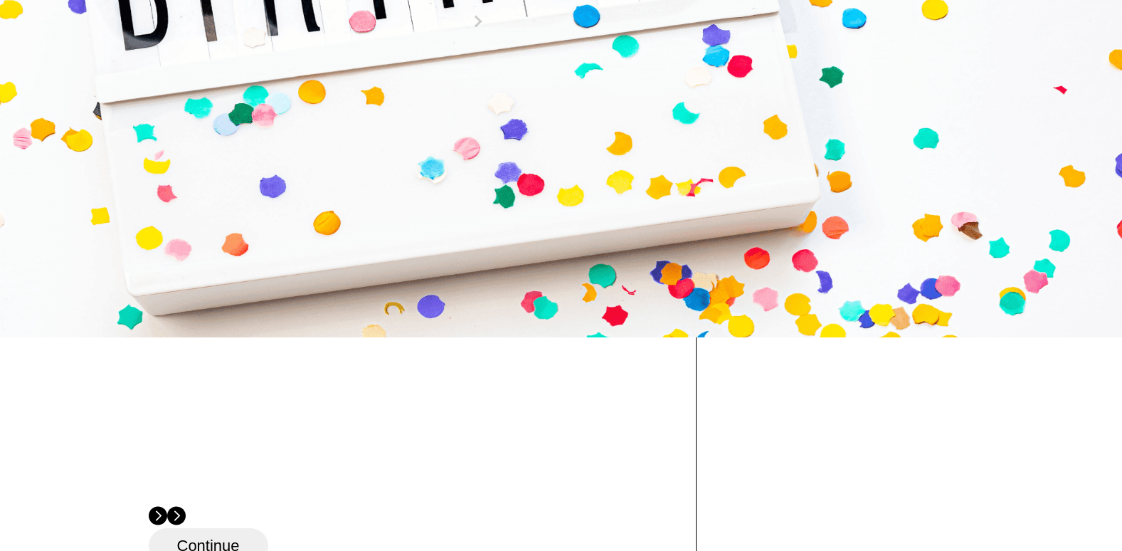
click at [346, 122] on div "12" at bounding box center [336, 112] width 19 height 19
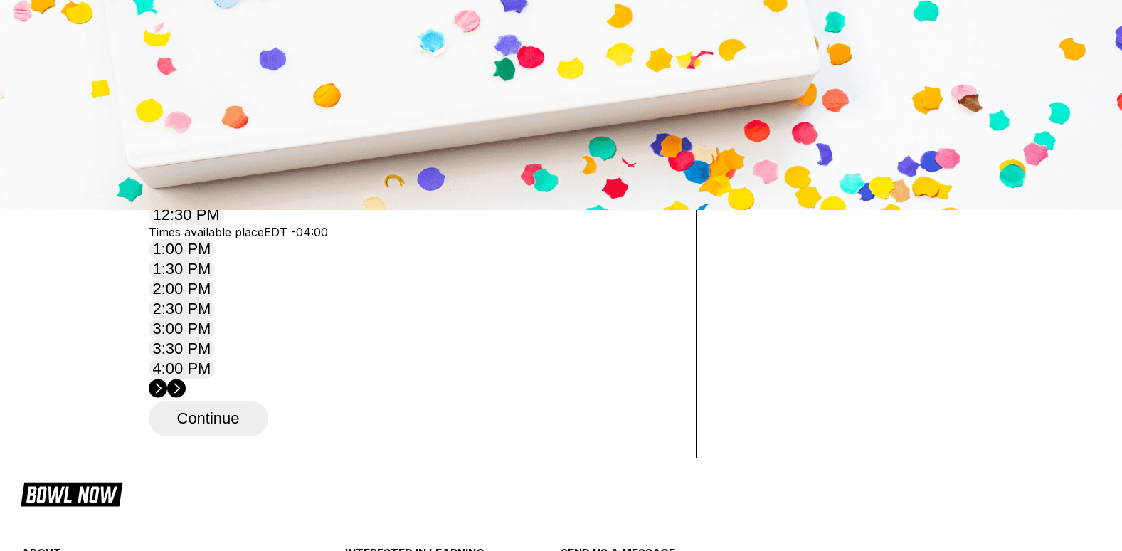
scroll to position [356, 0]
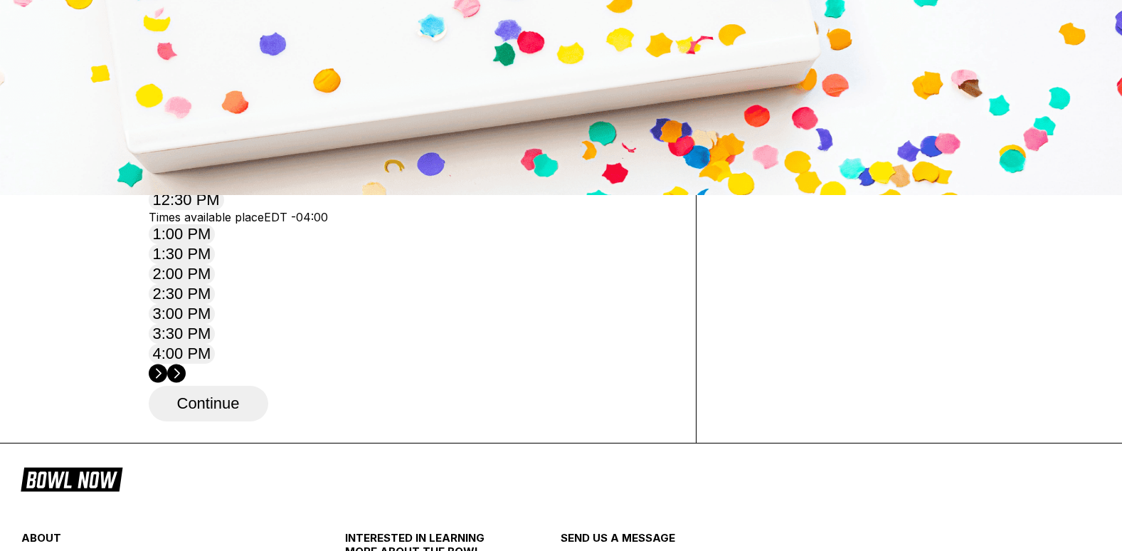
click at [186, 364] on circle at bounding box center [176, 373] width 19 height 19
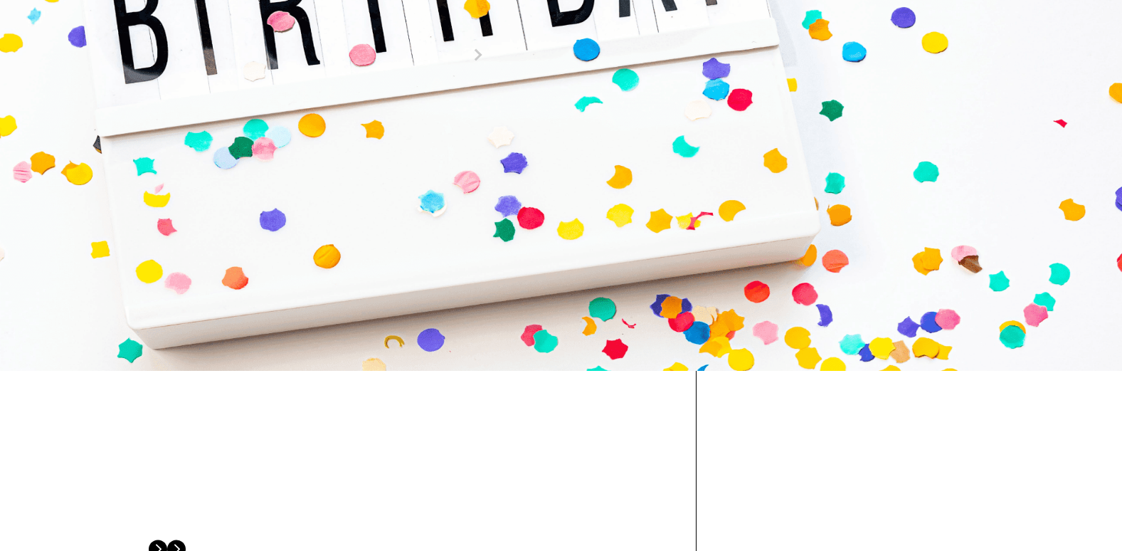
scroll to position [142, 0]
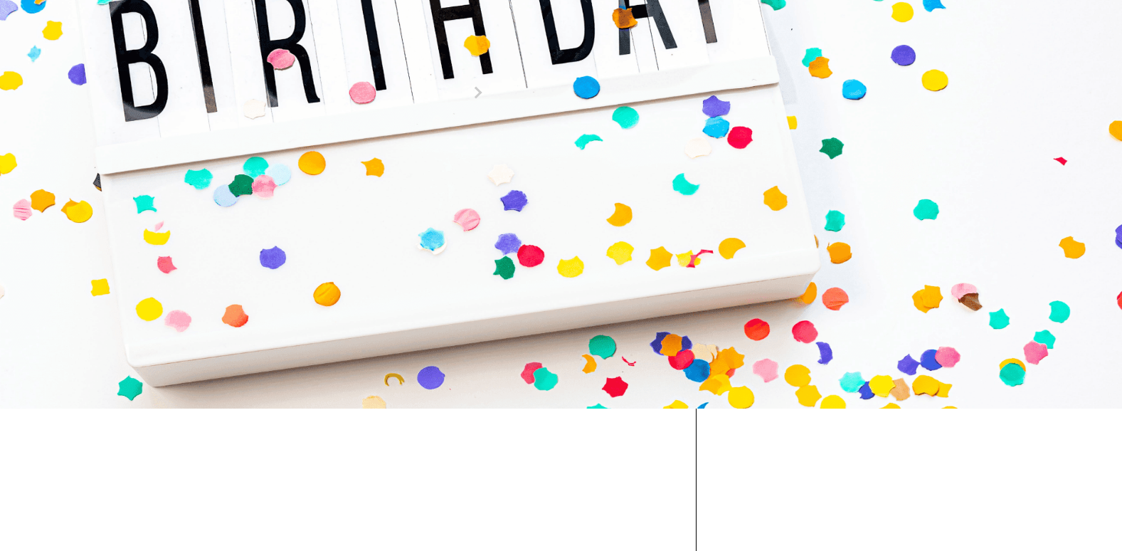
click at [346, 216] on div "19" at bounding box center [336, 206] width 19 height 19
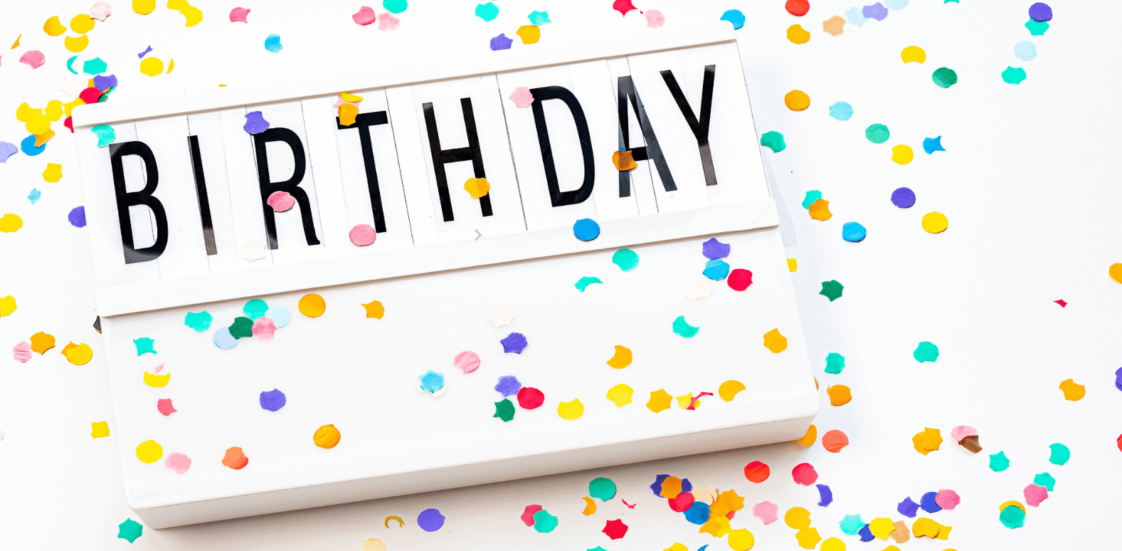
scroll to position [356, 0]
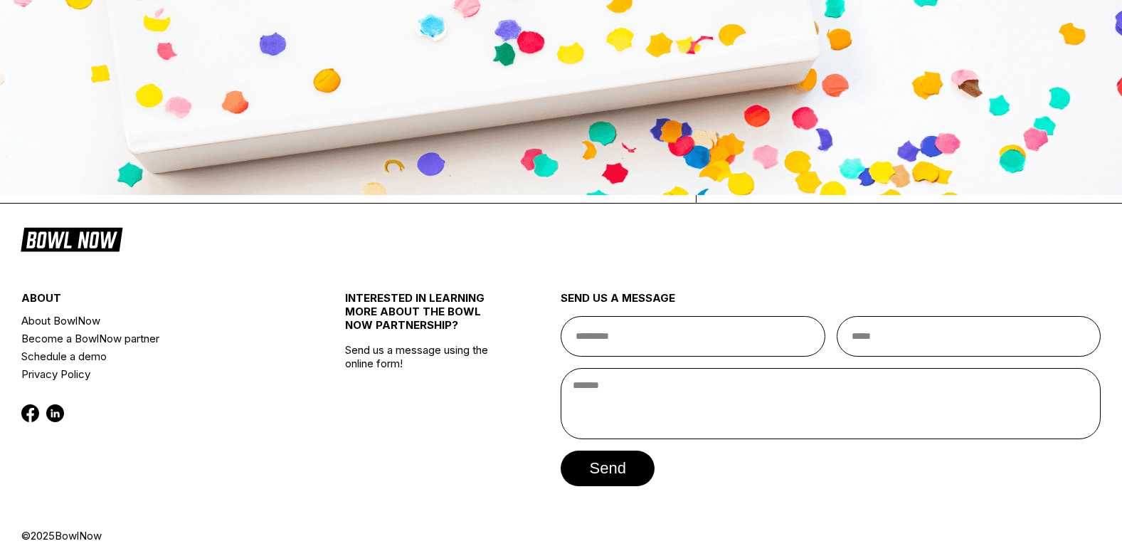
click at [891, 159] on link "Change Product" at bounding box center [820, 144] width 141 height 31
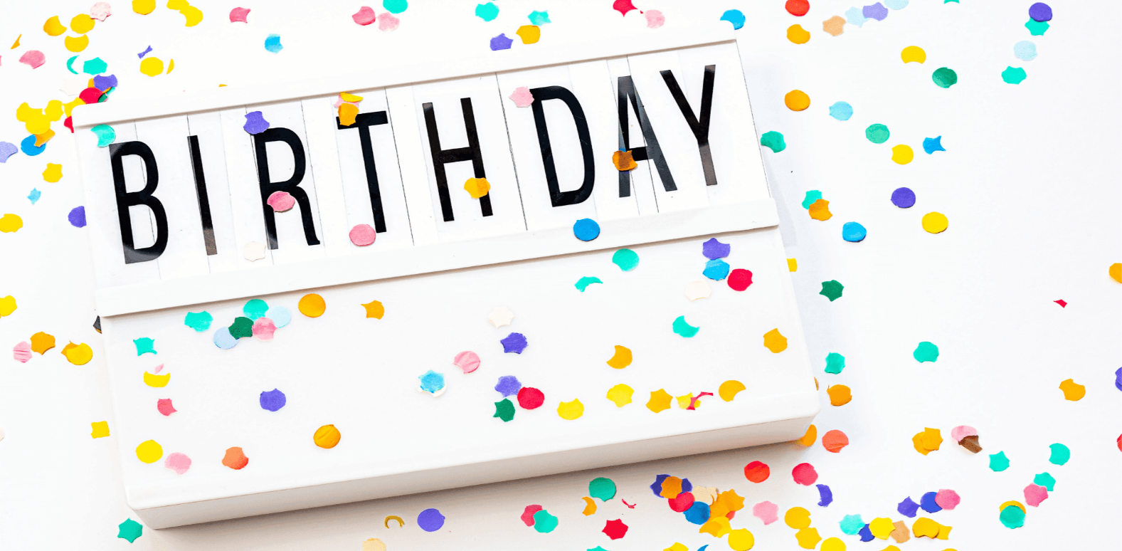
click at [1035, 42] on icon "button" at bounding box center [1030, 38] width 13 height 8
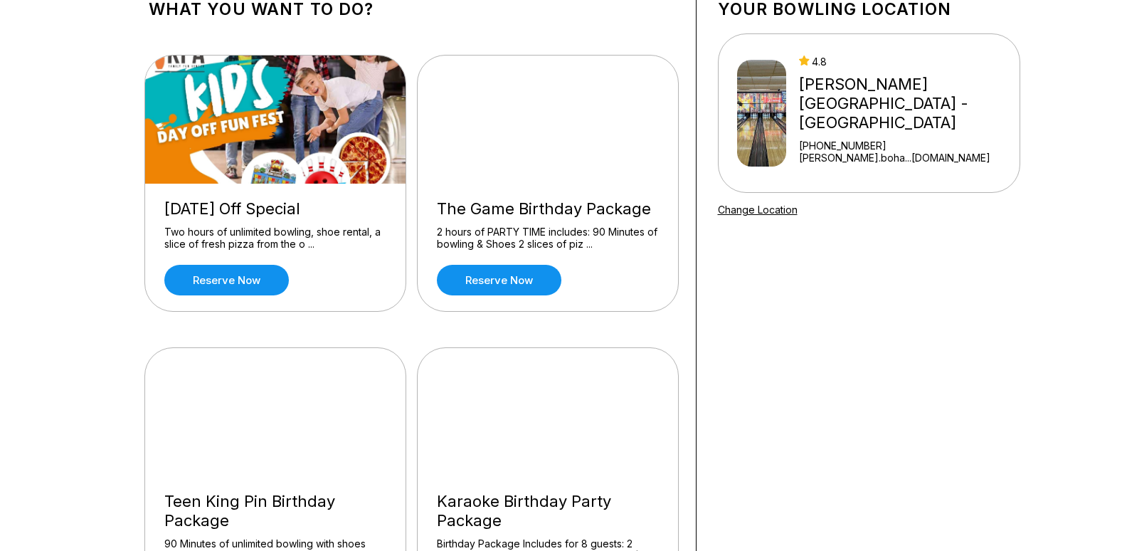
scroll to position [71, 0]
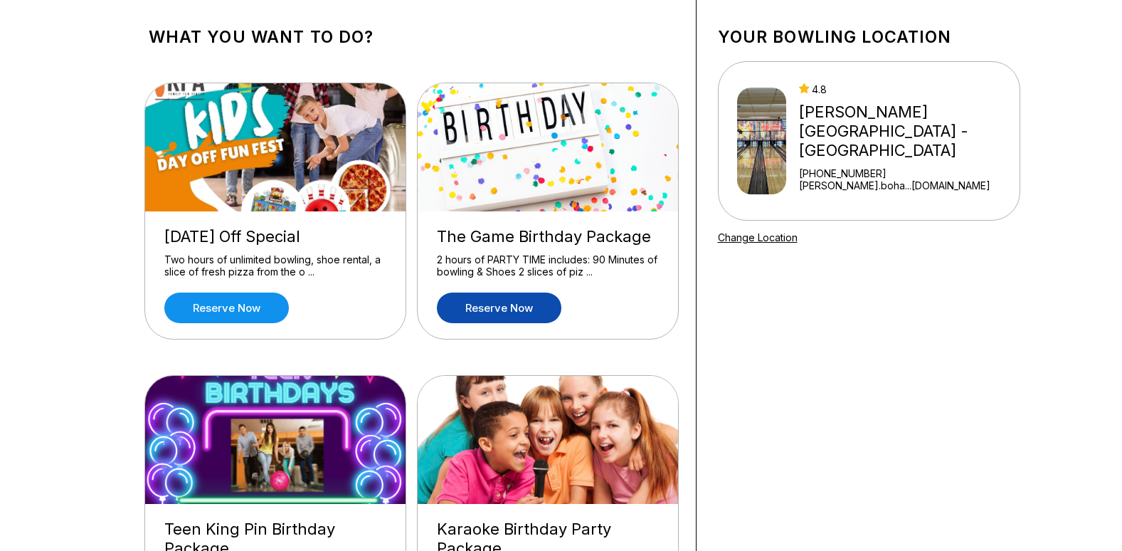
click at [534, 303] on link "Reserve now" at bounding box center [499, 307] width 125 height 31
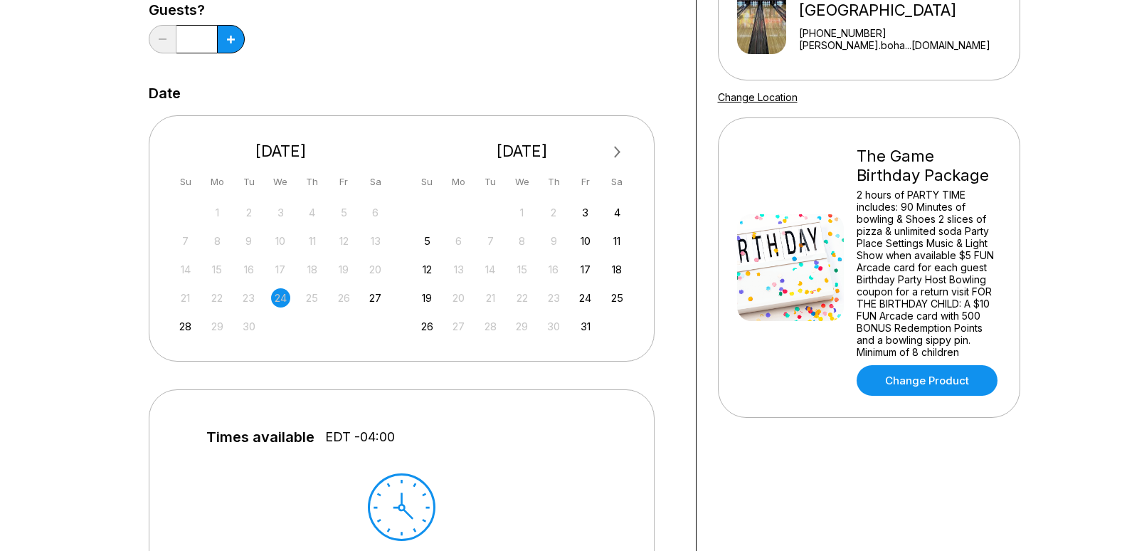
scroll to position [213, 0]
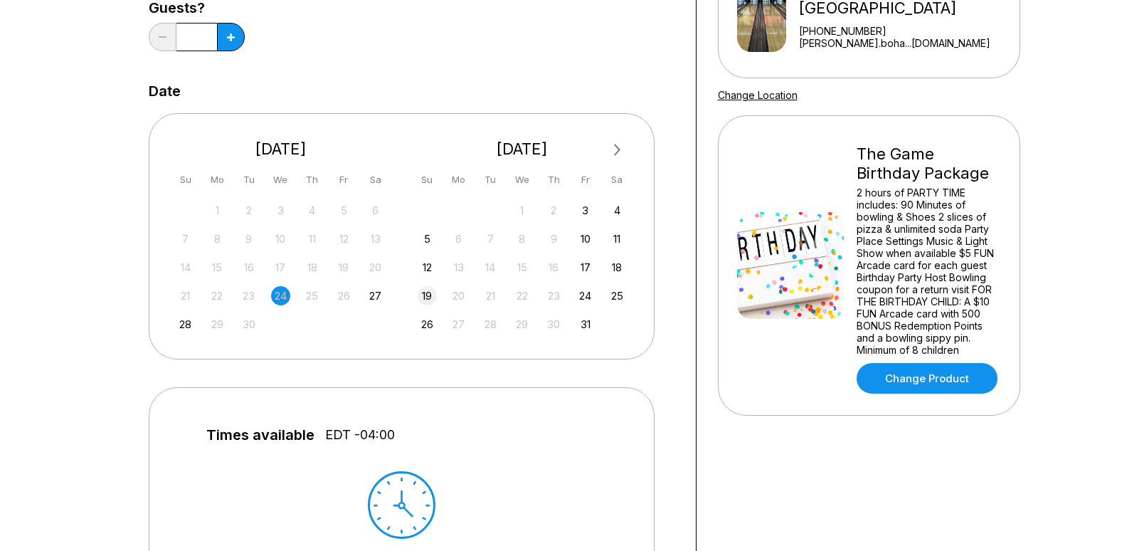
click at [426, 298] on div "19" at bounding box center [427, 295] width 19 height 19
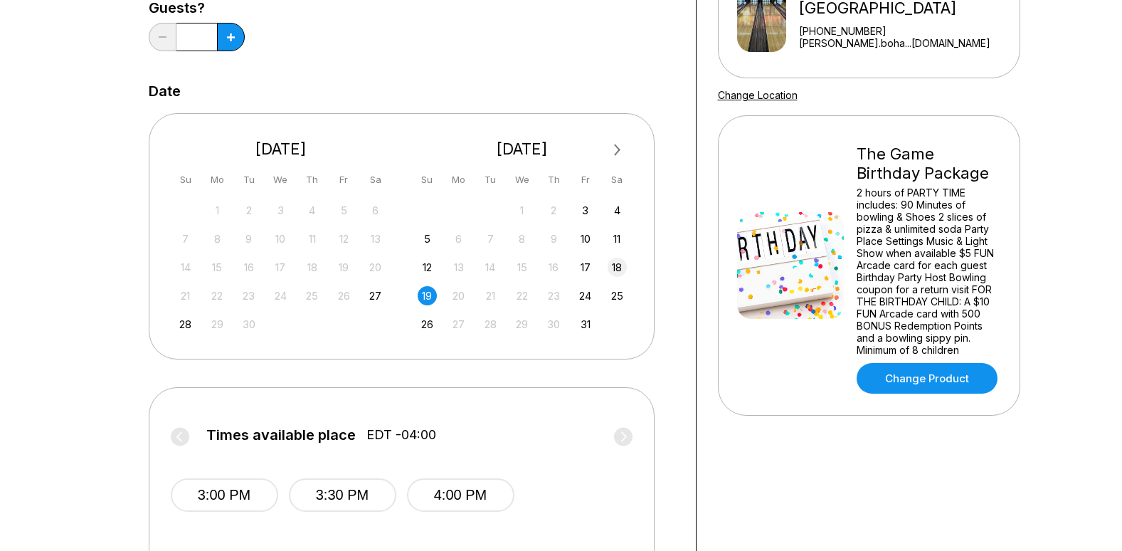
click at [618, 266] on div "18" at bounding box center [617, 267] width 19 height 19
click at [424, 327] on div "26" at bounding box center [427, 324] width 19 height 19
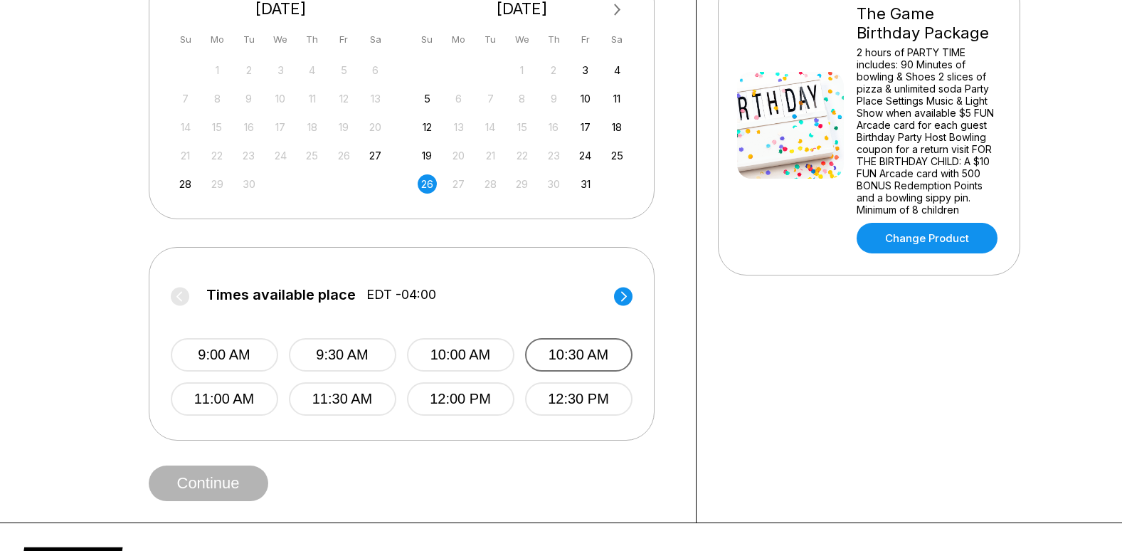
scroll to position [356, 0]
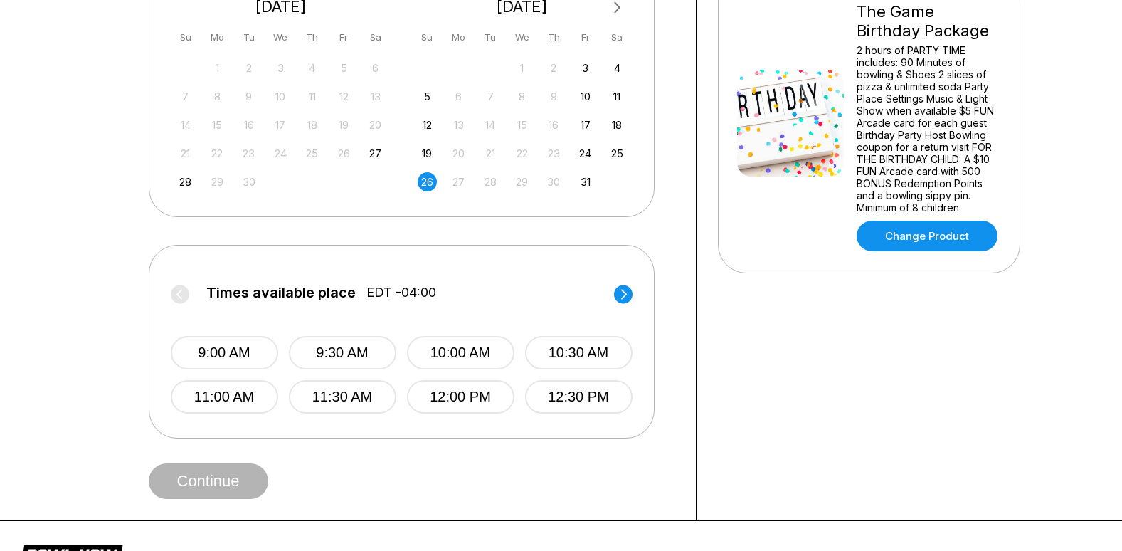
click at [613, 305] on label "Times available place EDT -04:00" at bounding box center [402, 296] width 462 height 23
click at [620, 296] on circle at bounding box center [623, 294] width 19 height 19
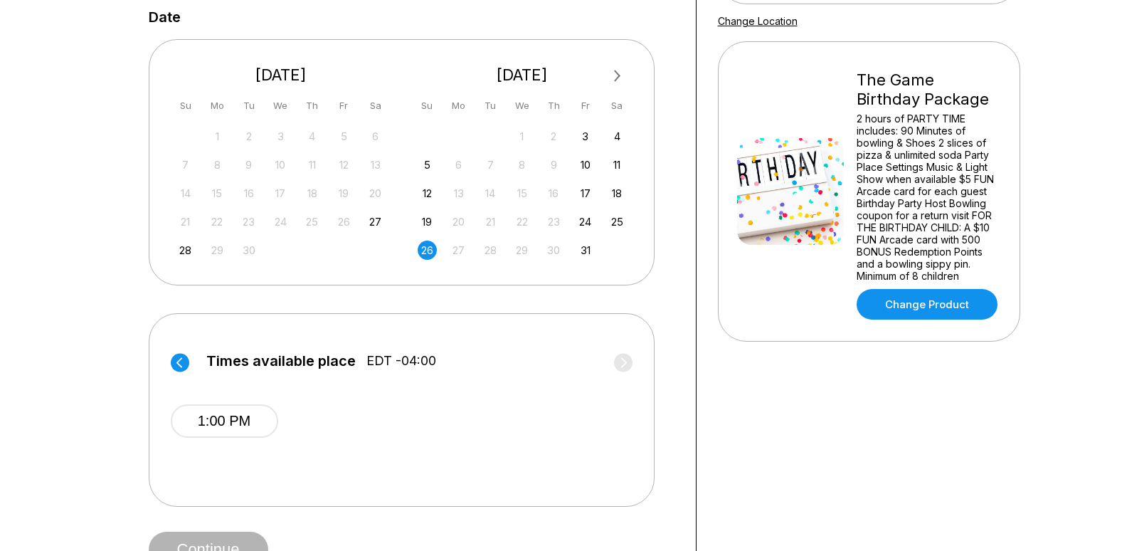
scroll to position [213, 0]
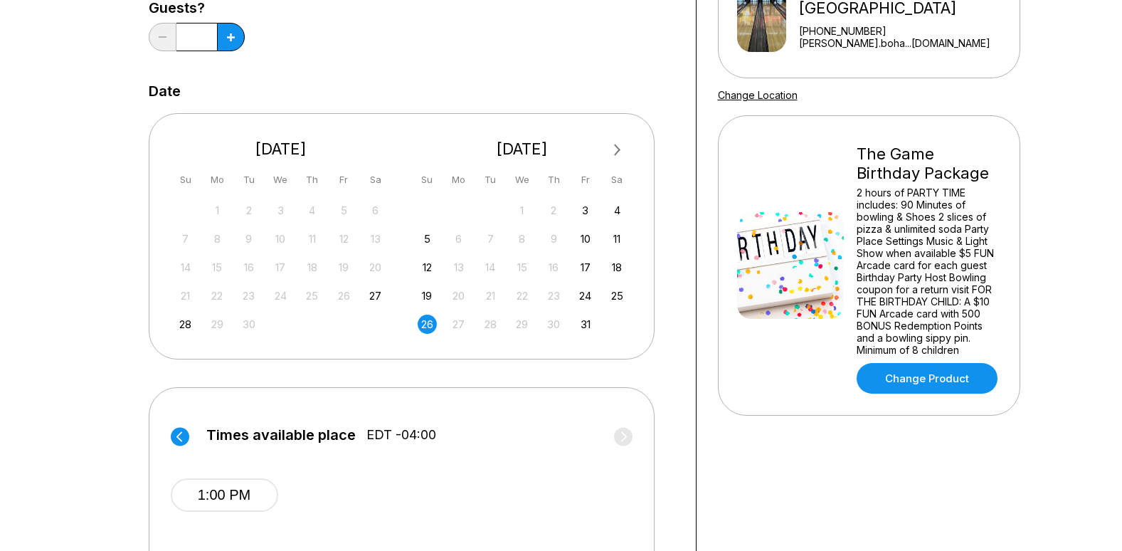
click at [621, 152] on button "Next Month" at bounding box center [617, 150] width 23 height 23
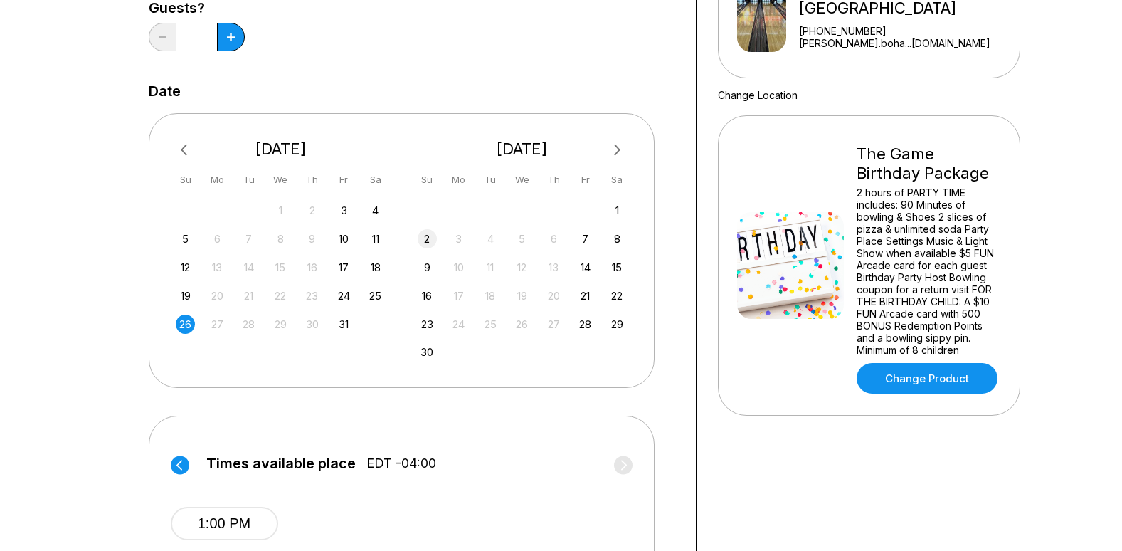
click at [427, 237] on div "2" at bounding box center [427, 238] width 19 height 19
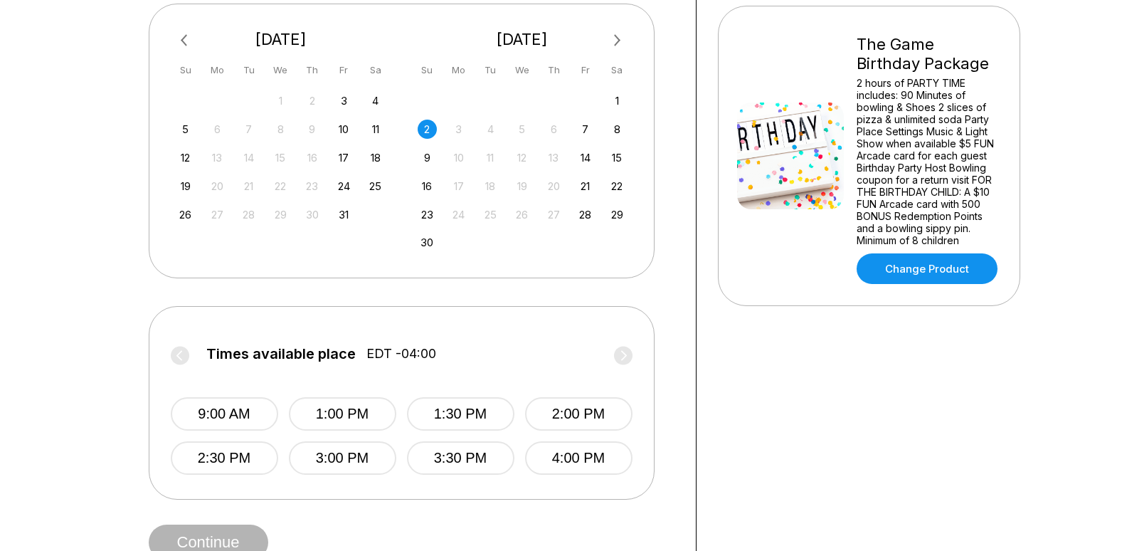
scroll to position [356, 0]
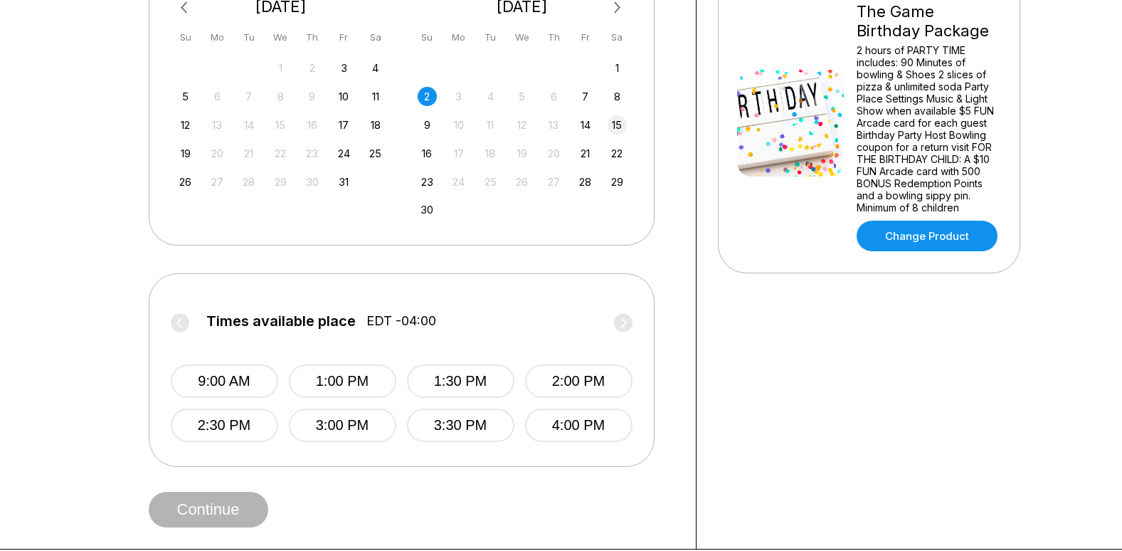
click at [618, 121] on div "15" at bounding box center [617, 124] width 19 height 19
click at [616, 7] on span "Next Month" at bounding box center [616, 7] width 0 height 16
click at [624, 93] on div "13" at bounding box center [617, 96] width 19 height 19
click at [633, 320] on div "Times available place EDT -04:00 9:00 AM 9:30 AM 10:00 AM 10:30 AM 11:00 AM 11:…" at bounding box center [402, 370] width 506 height 194
click at [625, 322] on icon at bounding box center [624, 322] width 6 height 10
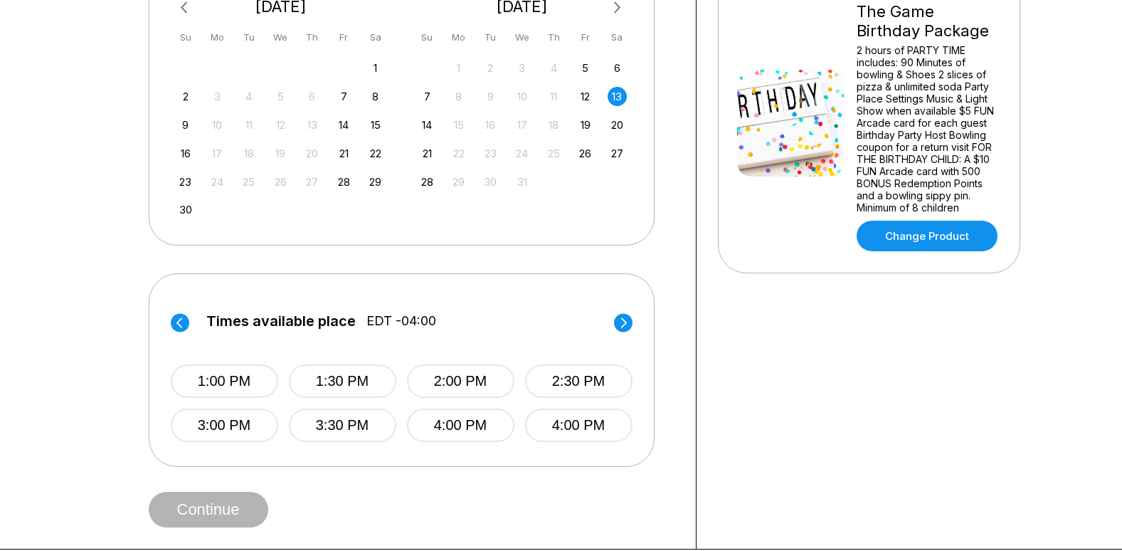
click at [182, 326] on circle at bounding box center [180, 322] width 19 height 19
click at [627, 320] on circle at bounding box center [623, 322] width 19 height 19
click at [625, 322] on icon at bounding box center [623, 322] width 19 height 19
click at [187, 322] on circle at bounding box center [180, 322] width 19 height 19
click at [620, 323] on circle at bounding box center [623, 322] width 19 height 19
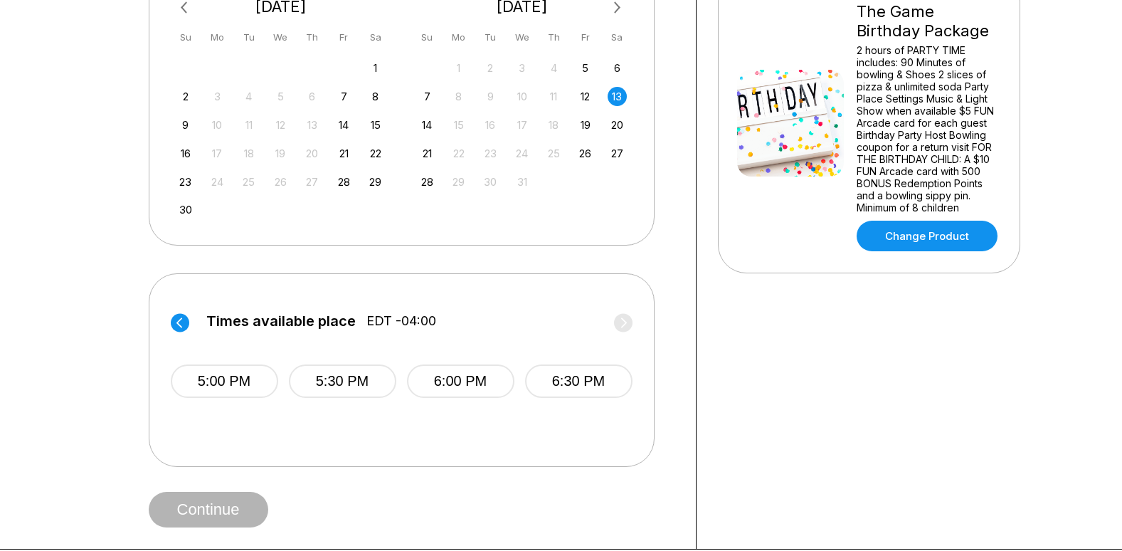
click at [187, 322] on circle at bounding box center [180, 322] width 19 height 19
click at [431, 120] on div "14" at bounding box center [427, 124] width 19 height 19
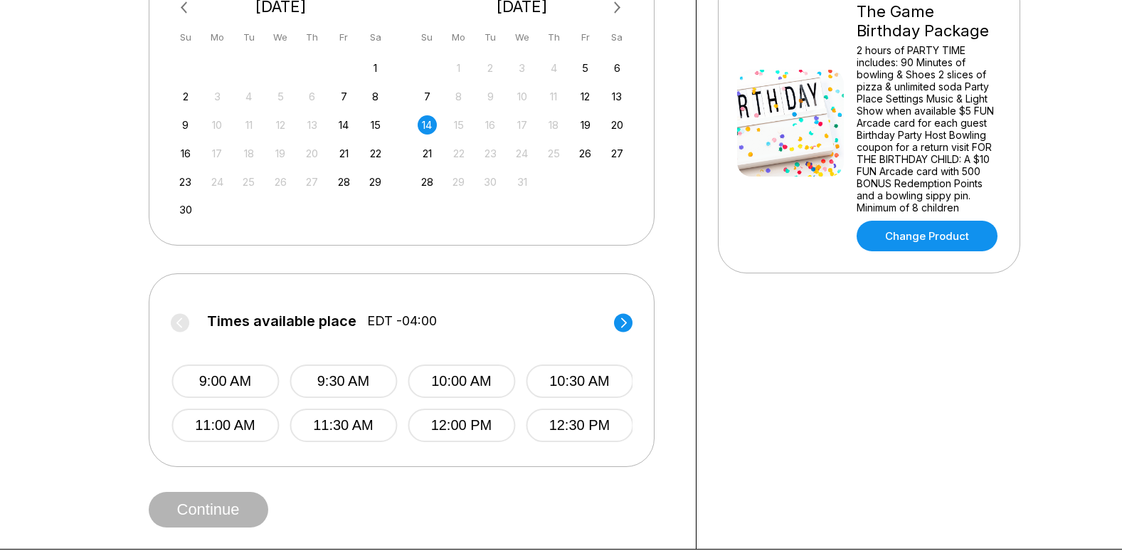
click at [625, 322] on icon at bounding box center [623, 322] width 19 height 19
click at [621, 121] on div "20" at bounding box center [617, 124] width 19 height 19
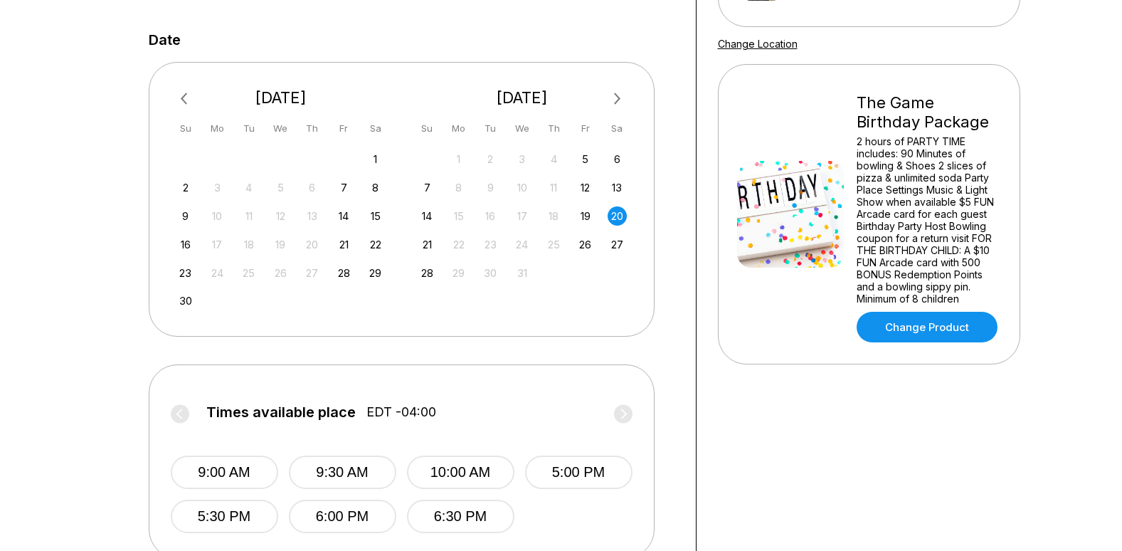
scroll to position [213, 0]
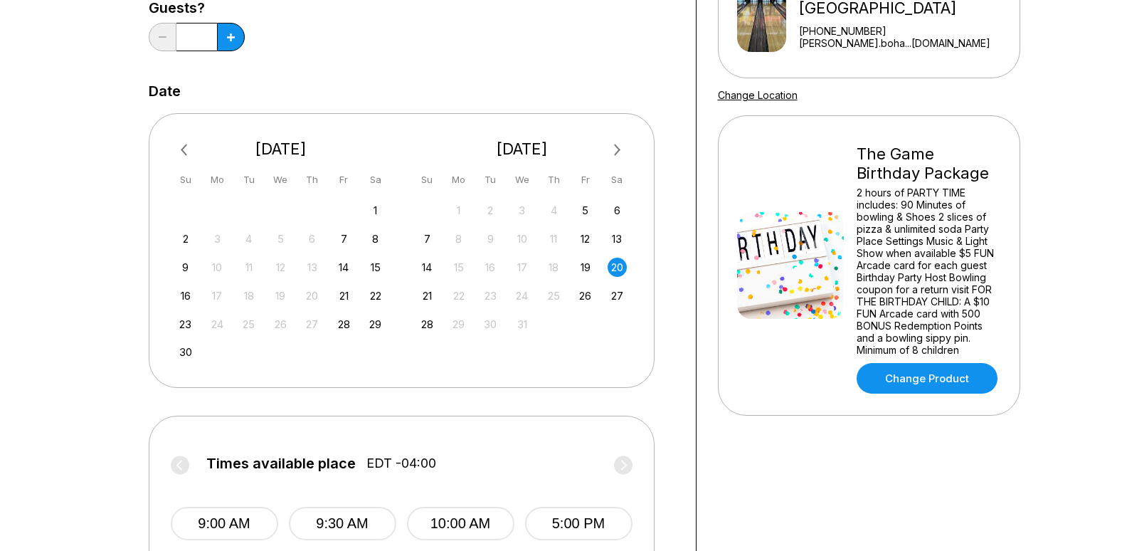
click at [616, 151] on span "Next Month" at bounding box center [616, 150] width 0 height 16
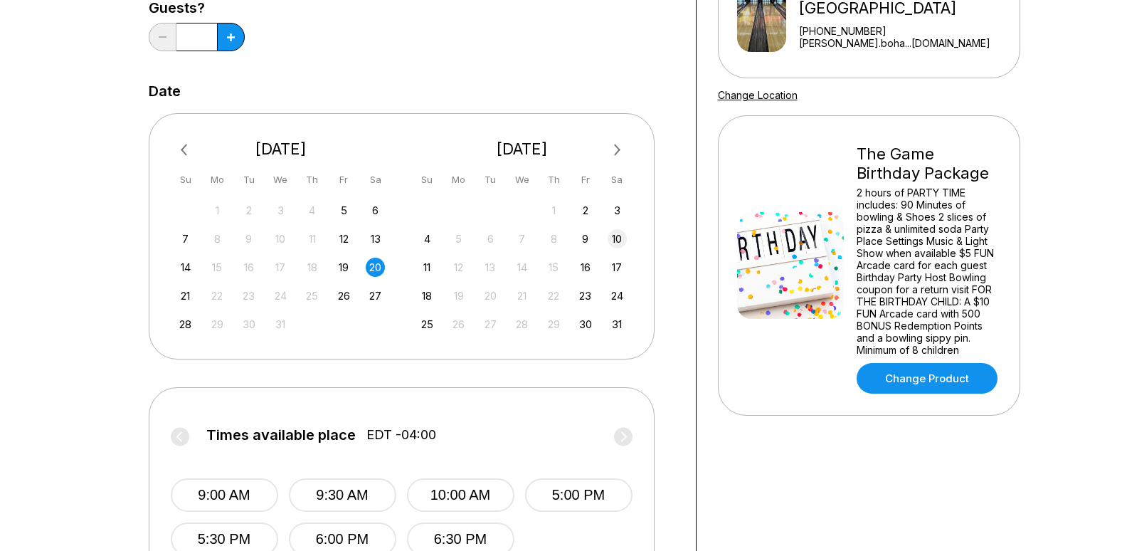
click at [625, 243] on div "10" at bounding box center [617, 238] width 19 height 19
click at [620, 265] on div "17" at bounding box center [617, 267] width 19 height 19
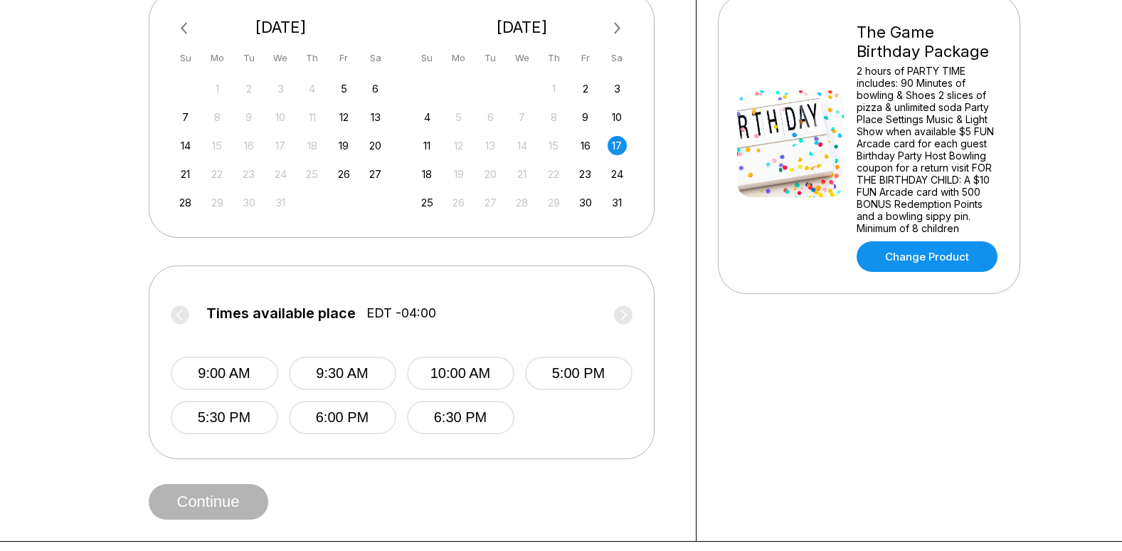
scroll to position [356, 0]
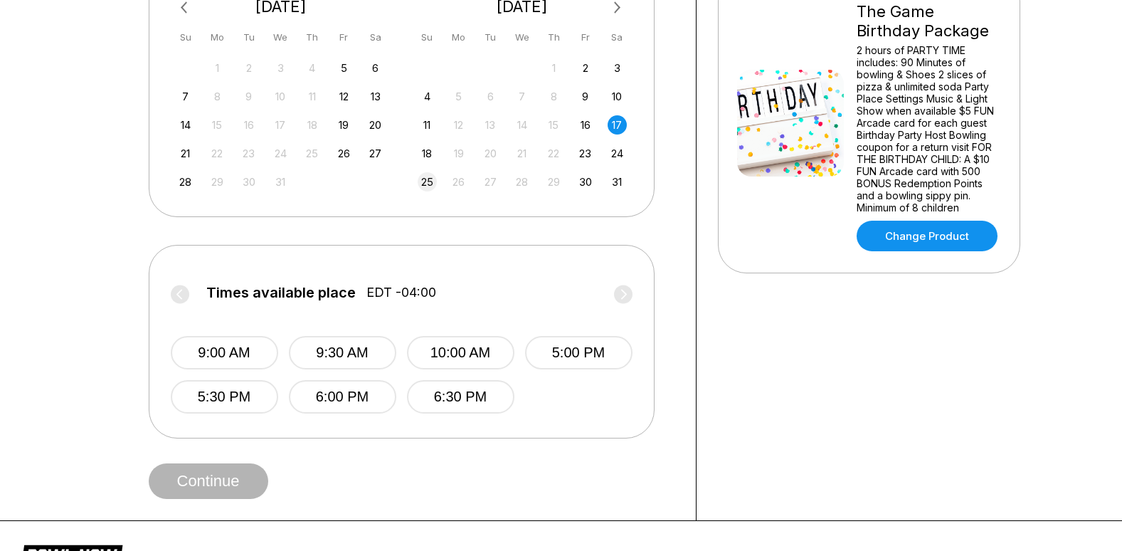
click at [426, 182] on div "25" at bounding box center [427, 181] width 19 height 19
click at [623, 285] on circle at bounding box center [623, 294] width 19 height 19
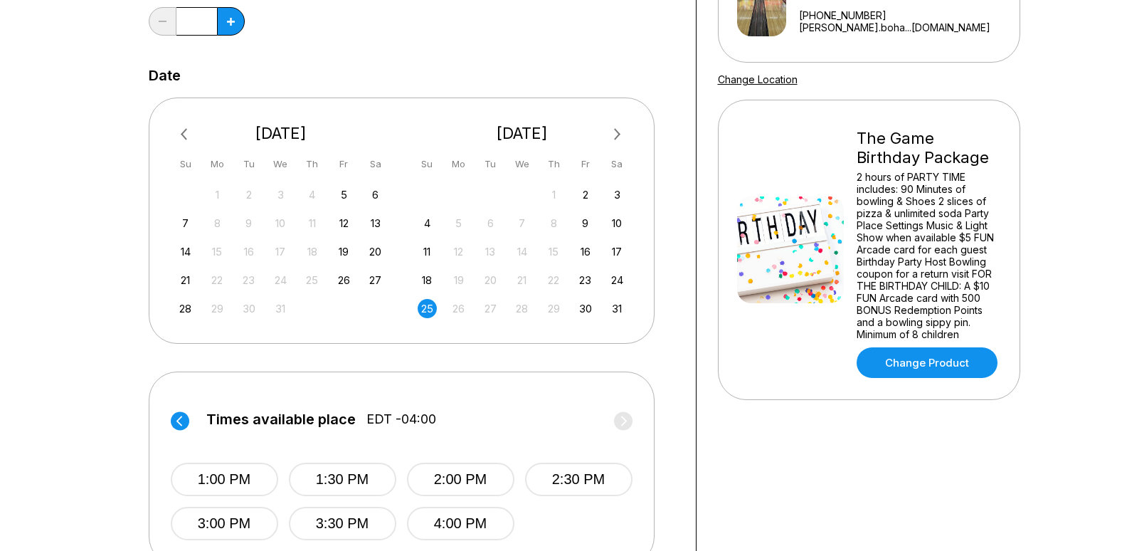
scroll to position [213, 0]
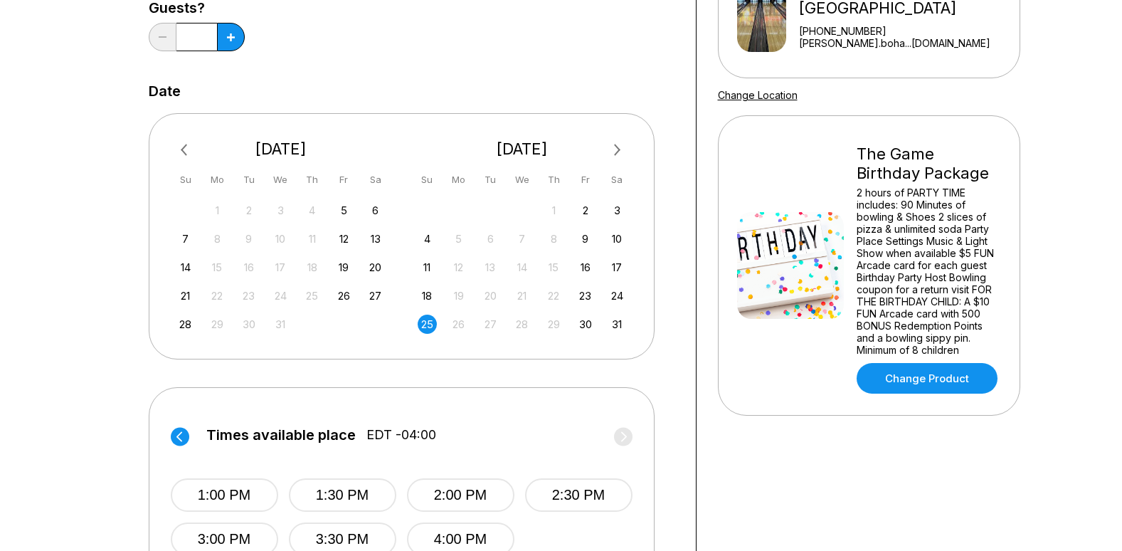
click at [624, 152] on button "Next Month" at bounding box center [617, 150] width 23 height 23
click at [621, 265] on div "21" at bounding box center [617, 267] width 19 height 19
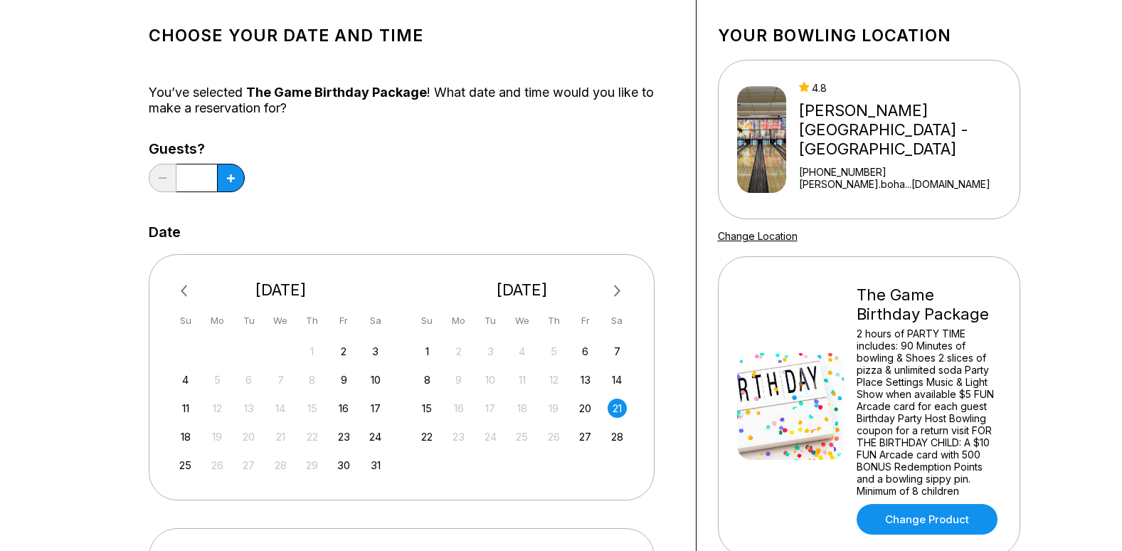
scroll to position [71, 0]
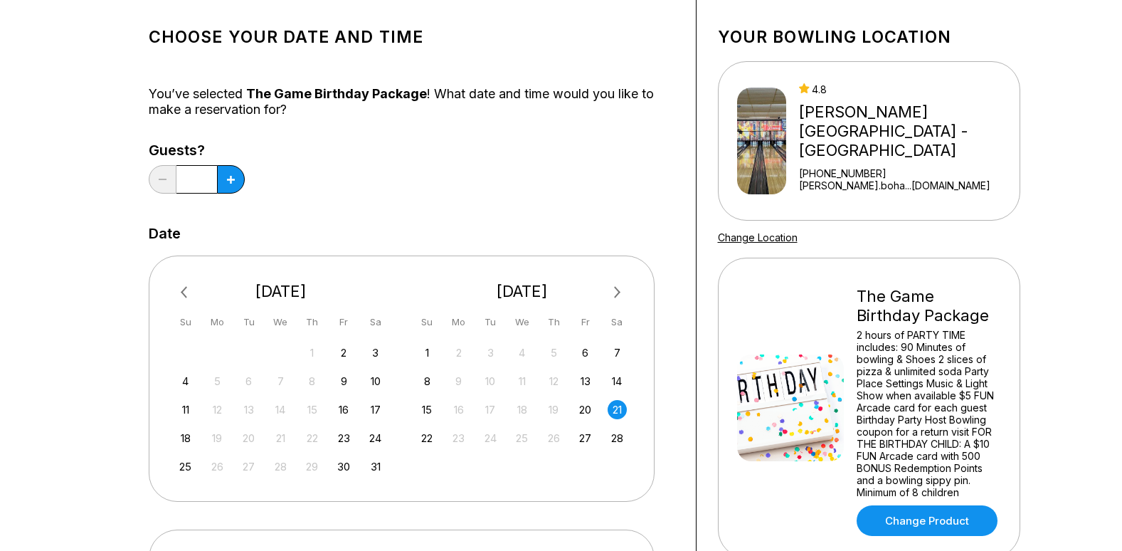
click at [622, 289] on button "Next Month" at bounding box center [617, 292] width 23 height 23
click at [424, 349] on div "1" at bounding box center [427, 352] width 19 height 19
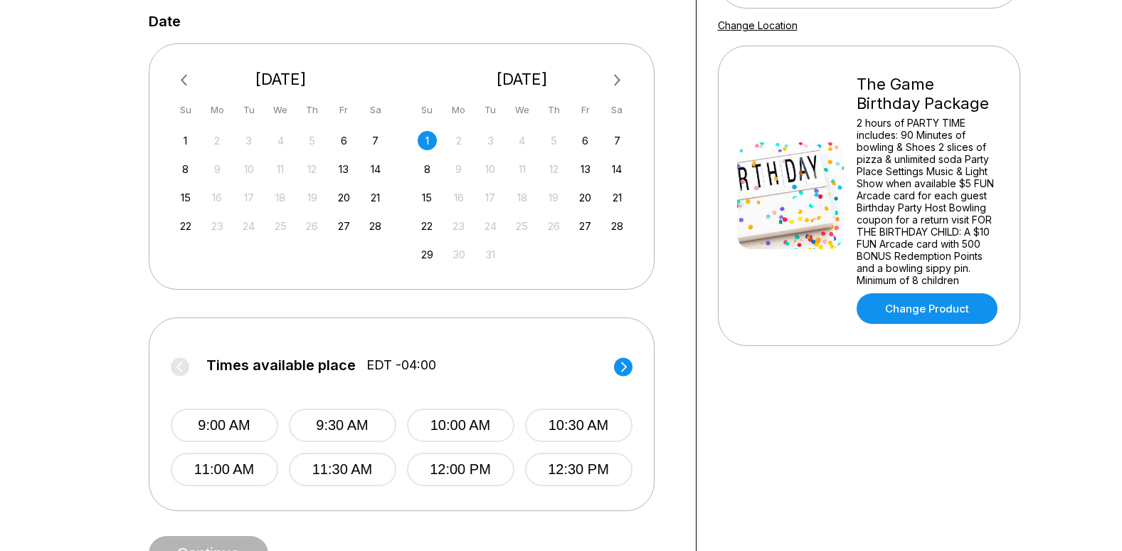
scroll to position [285, 0]
click at [424, 172] on div "8" at bounding box center [427, 167] width 19 height 19
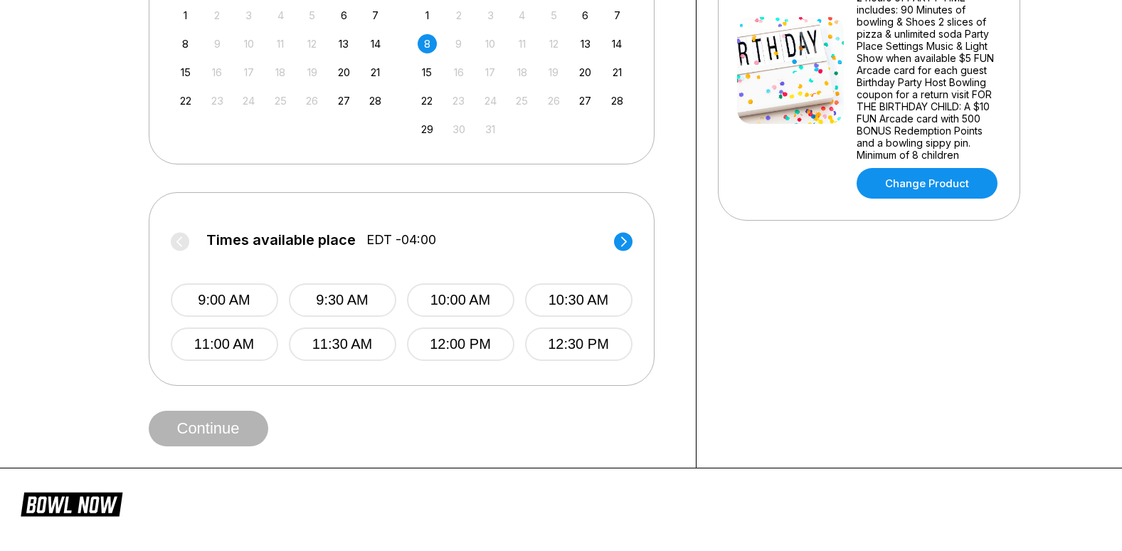
scroll to position [498, 0]
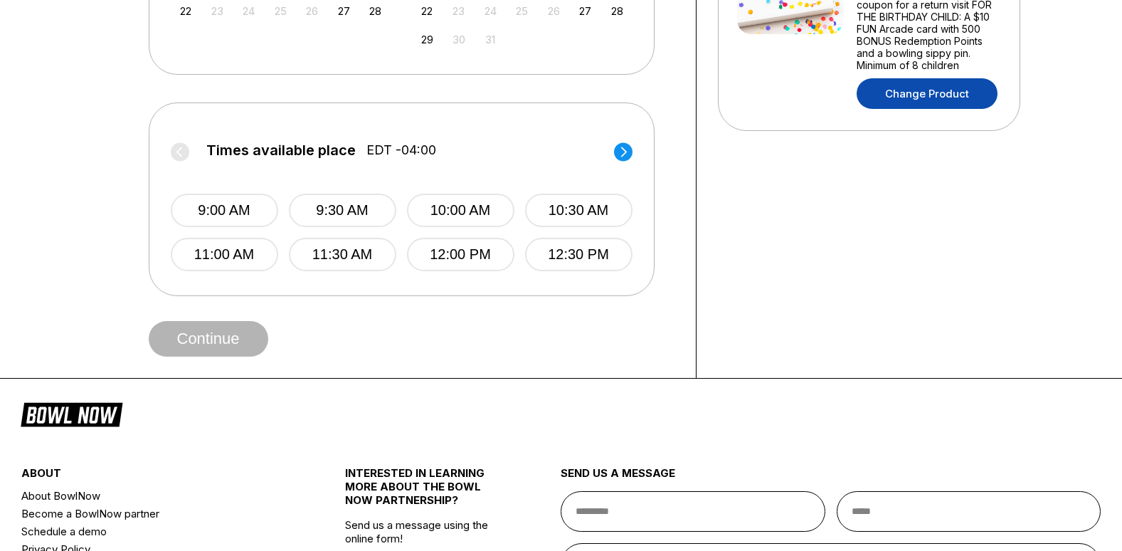
click at [938, 79] on link "Change Product" at bounding box center [927, 93] width 141 height 31
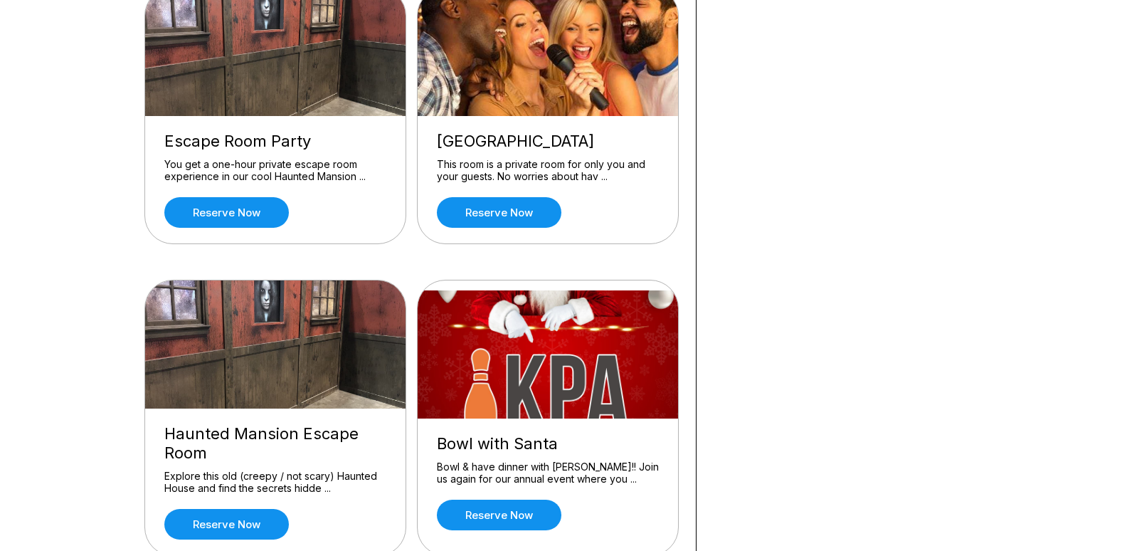
scroll to position [783, 0]
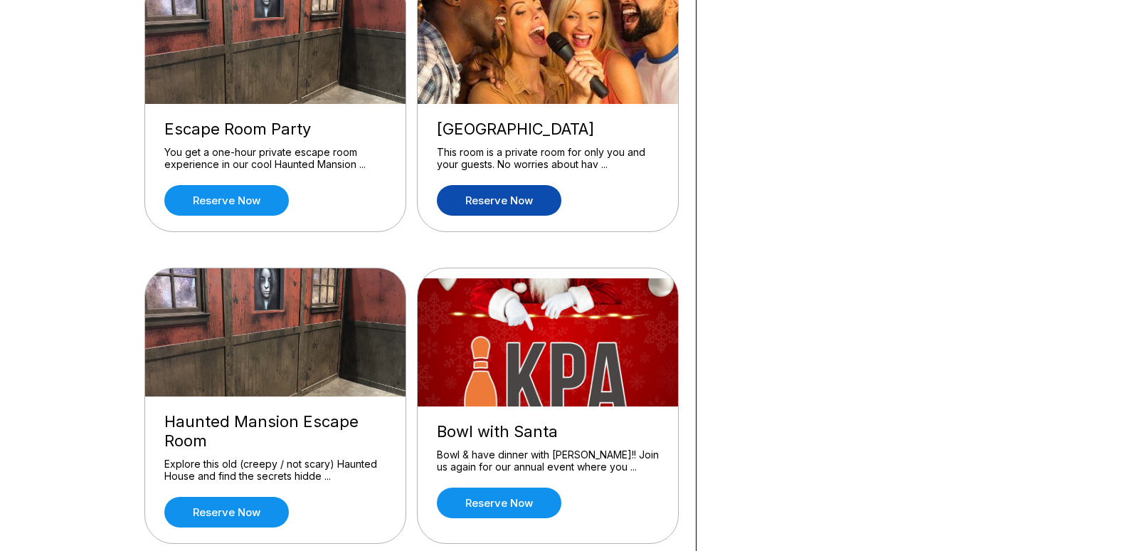
click at [465, 198] on link "Reserve now" at bounding box center [499, 200] width 125 height 31
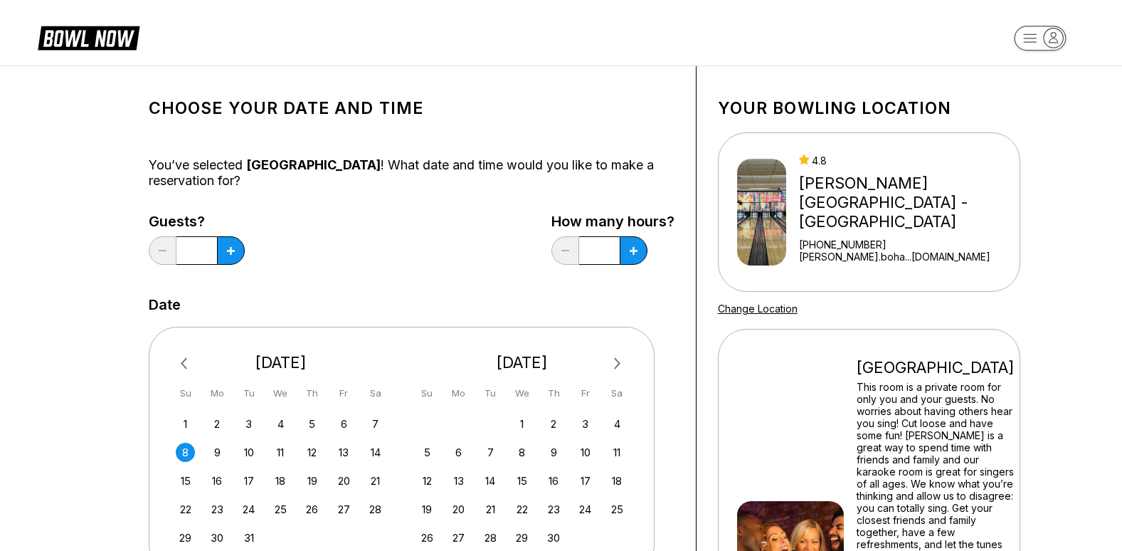
click at [187, 363] on span "Previous Month" at bounding box center [187, 363] width 0 height 16
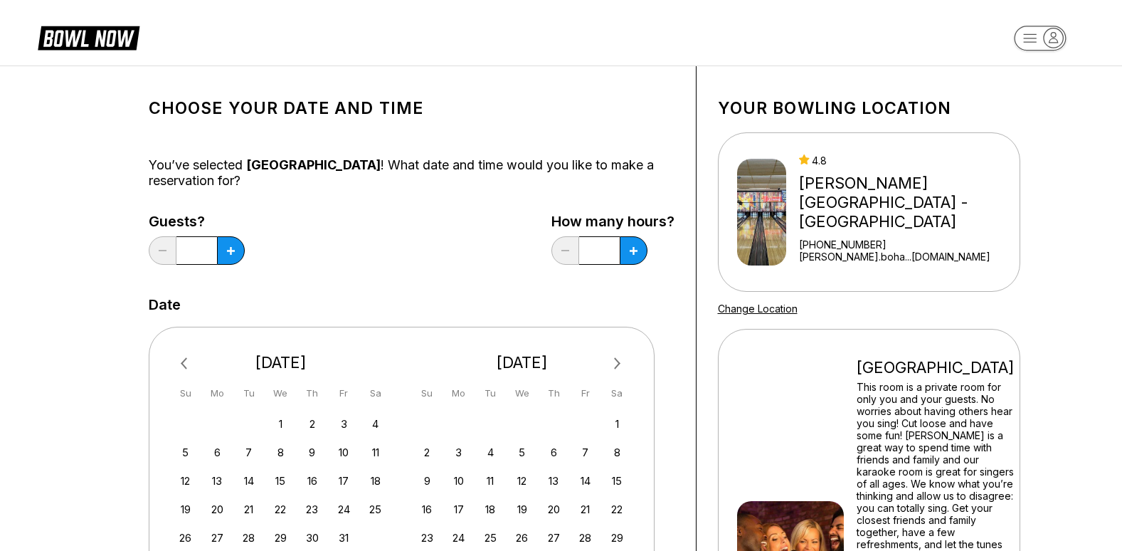
click at [187, 363] on span "Previous Month" at bounding box center [187, 363] width 0 height 16
click at [186, 364] on div "[DATE]" at bounding box center [281, 362] width 221 height 19
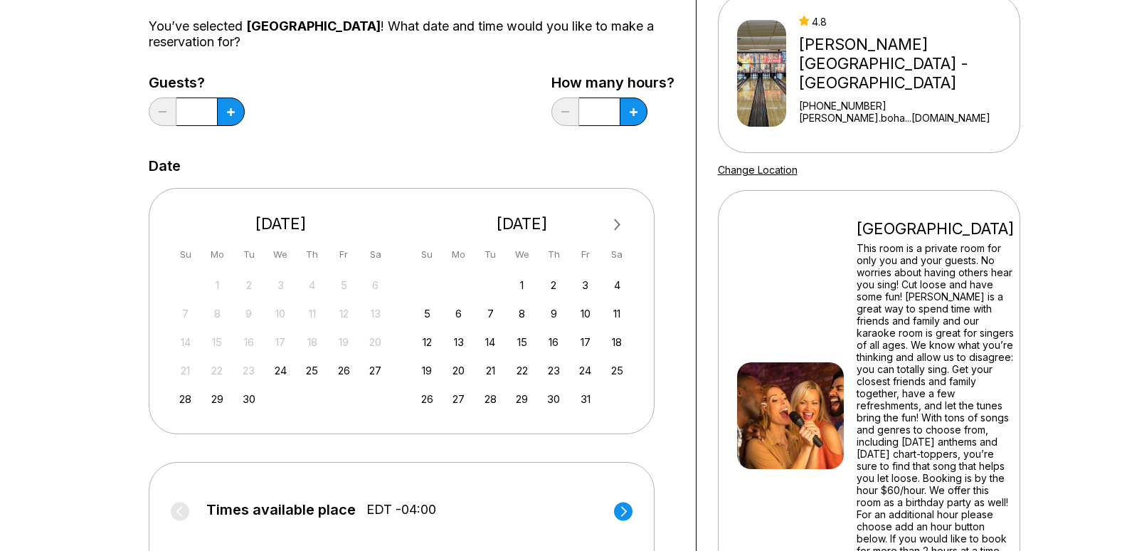
scroll to position [142, 0]
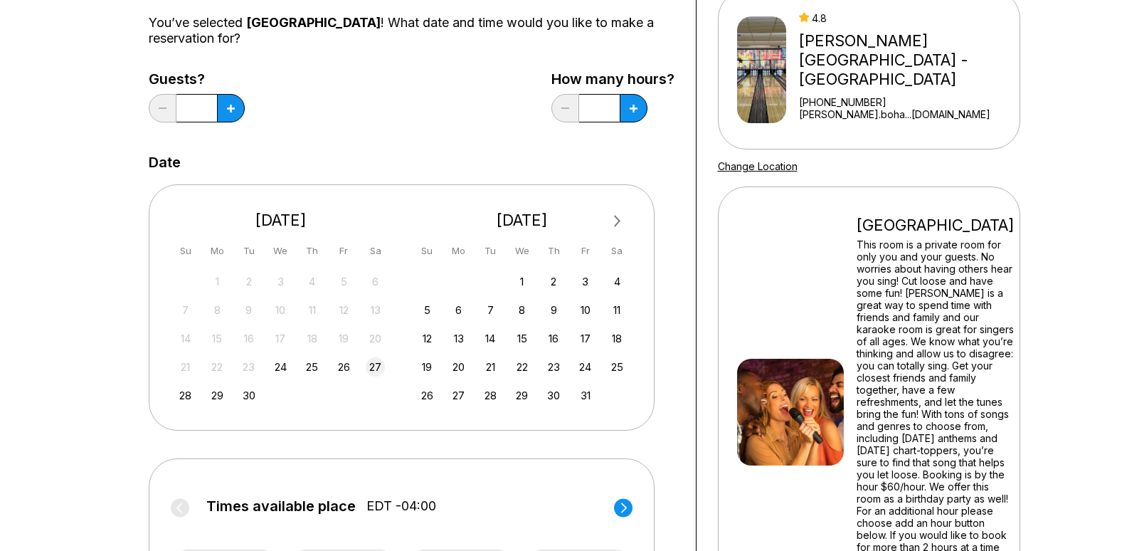
click at [378, 368] on div "27" at bounding box center [375, 366] width 19 height 19
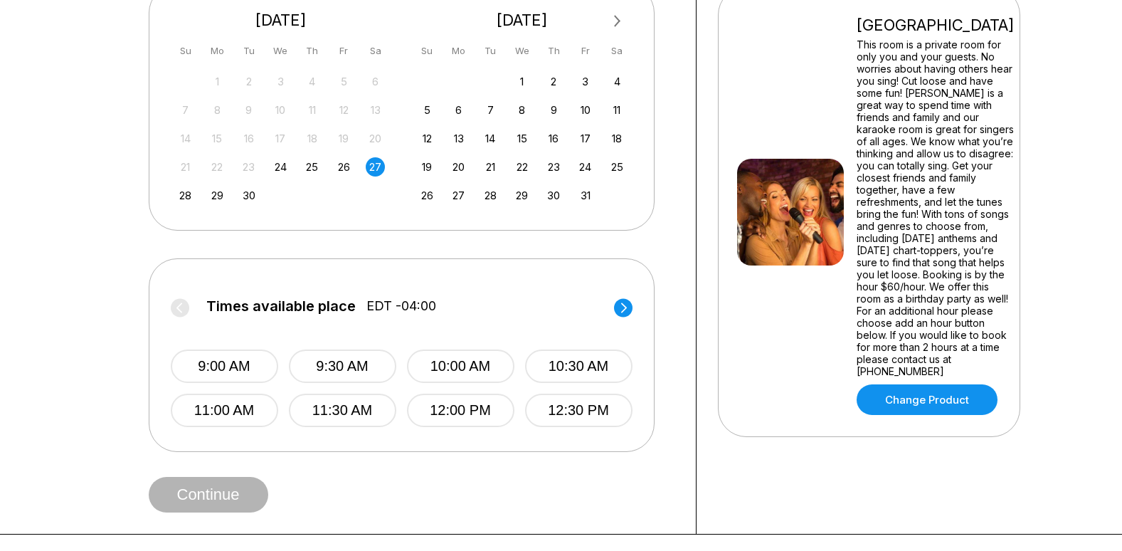
scroll to position [356, 0]
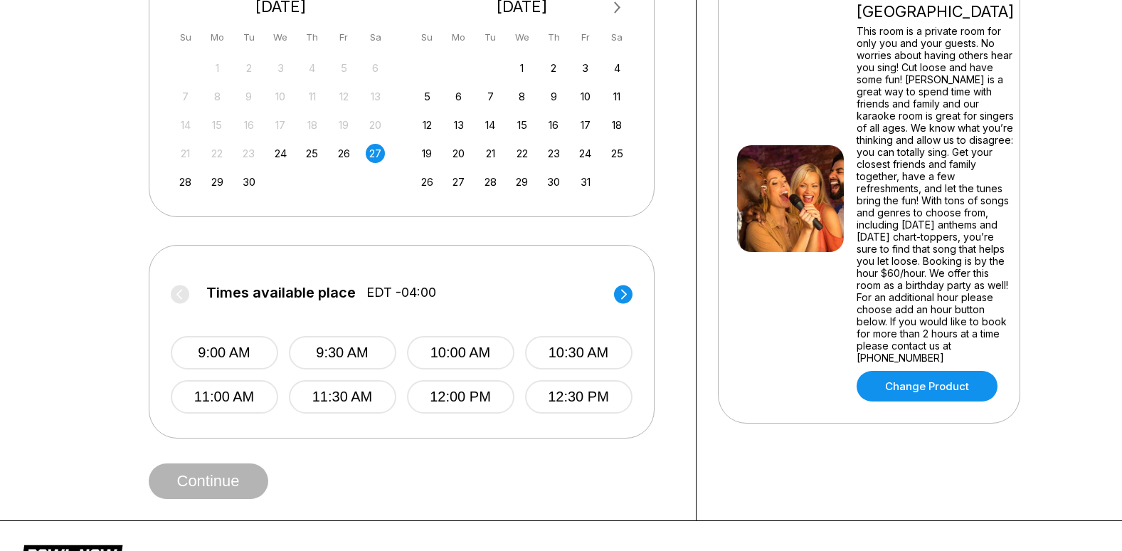
click at [626, 300] on circle at bounding box center [623, 294] width 19 height 19
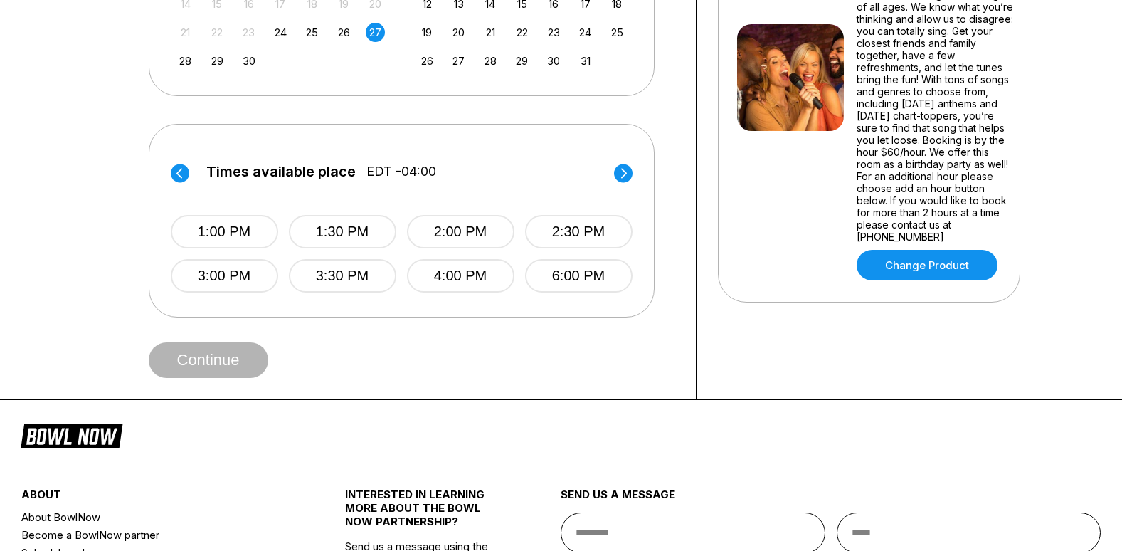
scroll to position [498, 0]
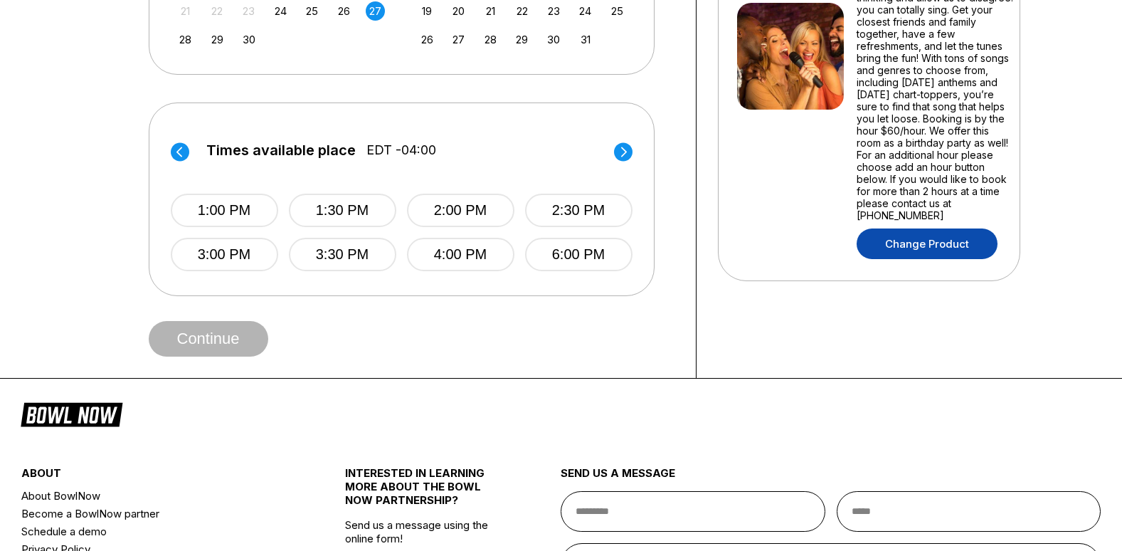
click at [899, 238] on link "Change Product" at bounding box center [927, 243] width 141 height 31
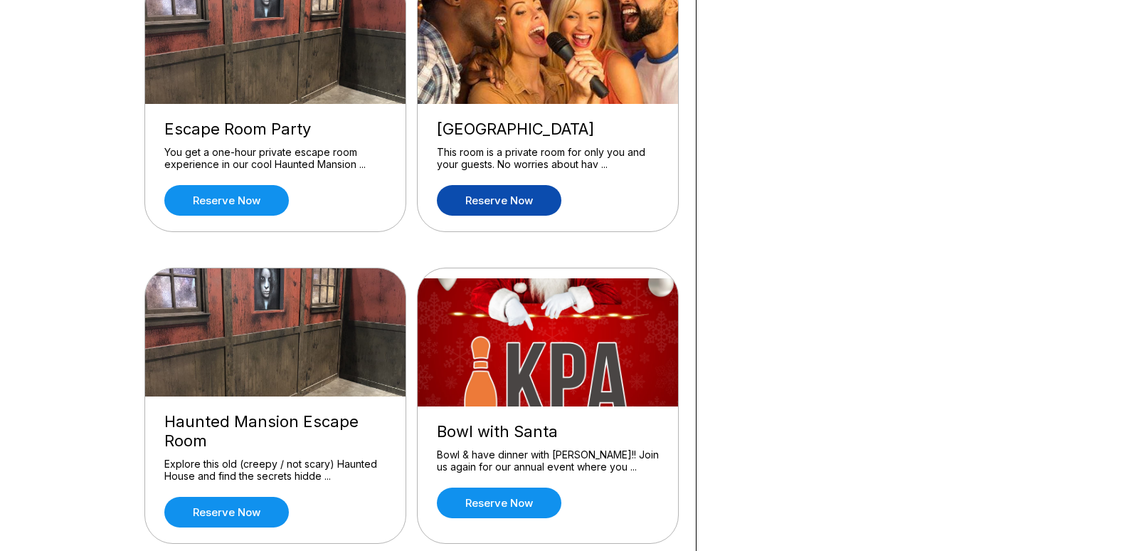
scroll to position [712, 0]
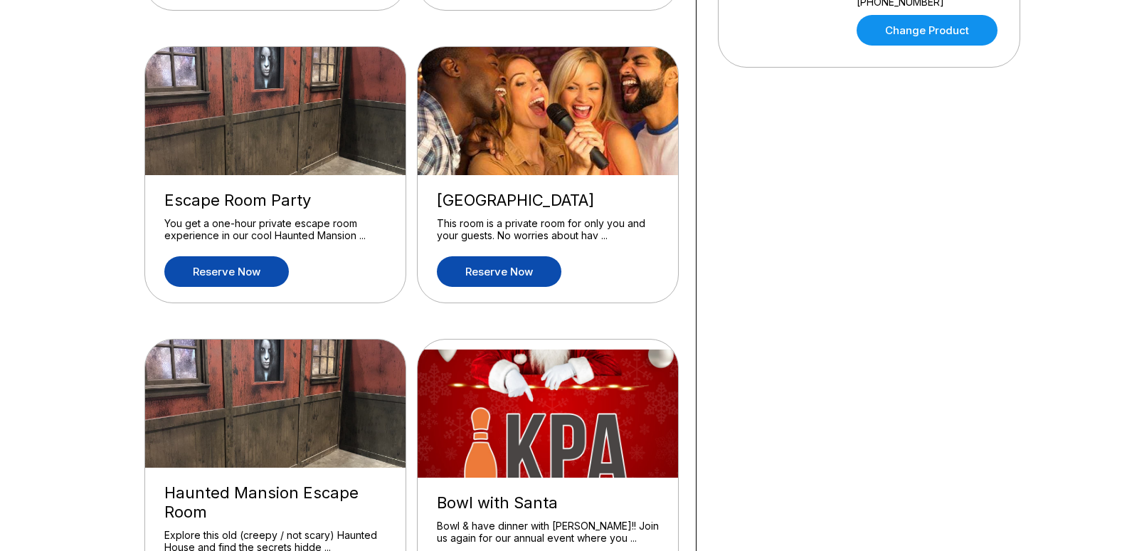
click at [204, 270] on link "Reserve now" at bounding box center [226, 271] width 125 height 31
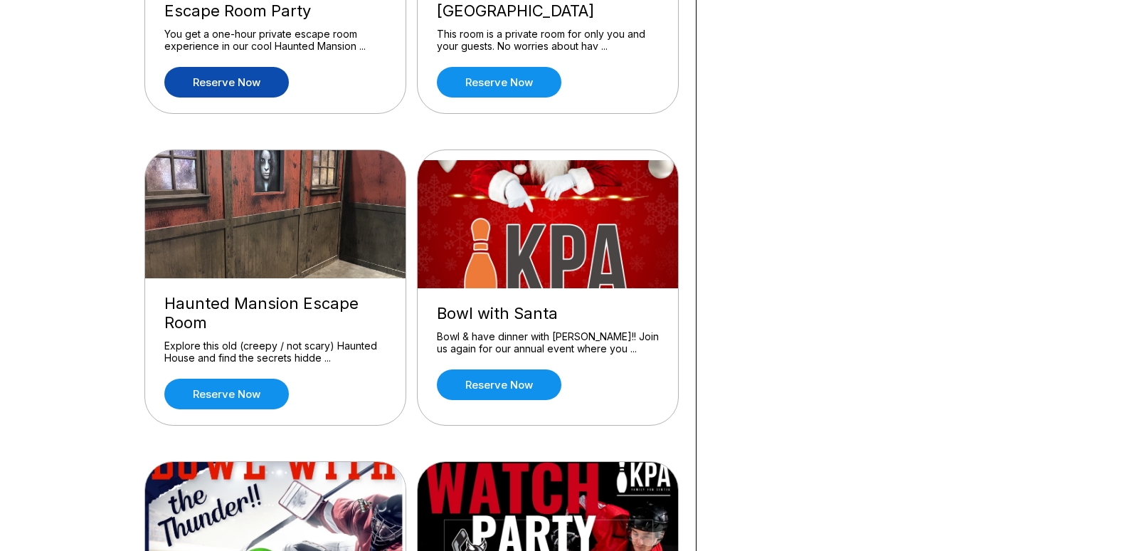
scroll to position [996, 0]
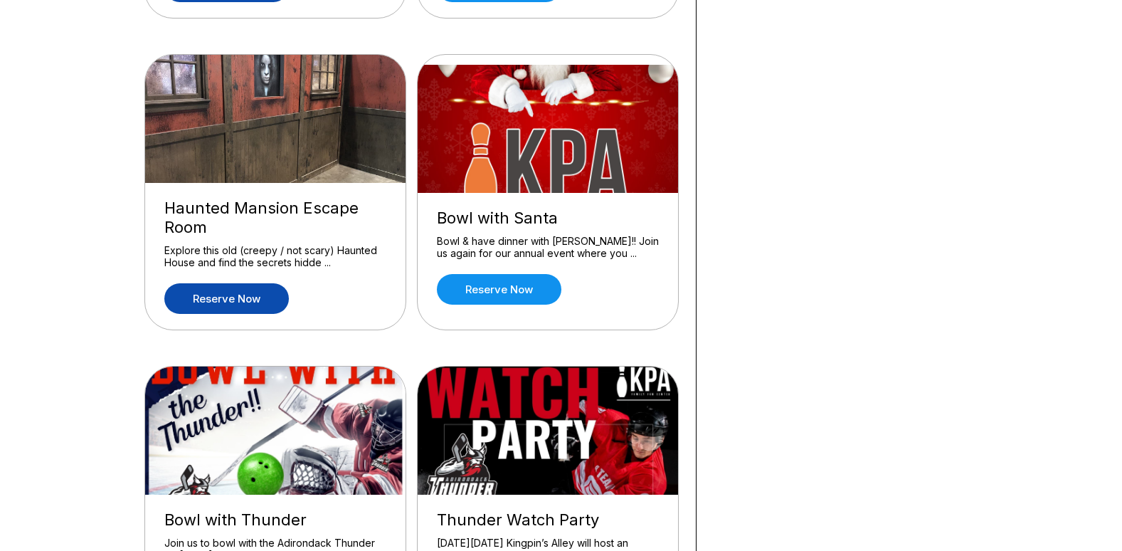
click at [255, 307] on link "Reserve now" at bounding box center [226, 298] width 125 height 31
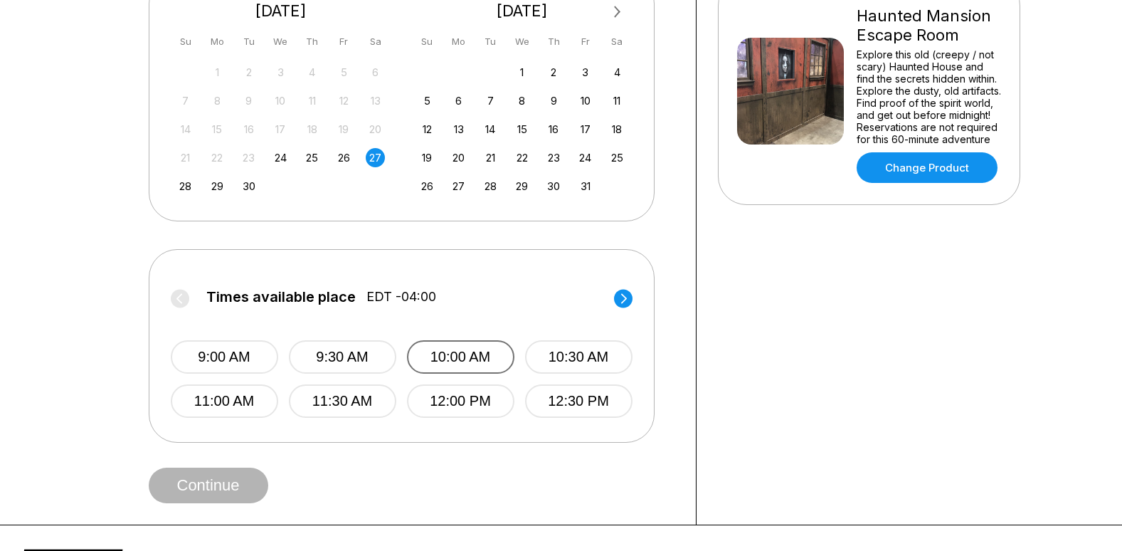
scroll to position [356, 0]
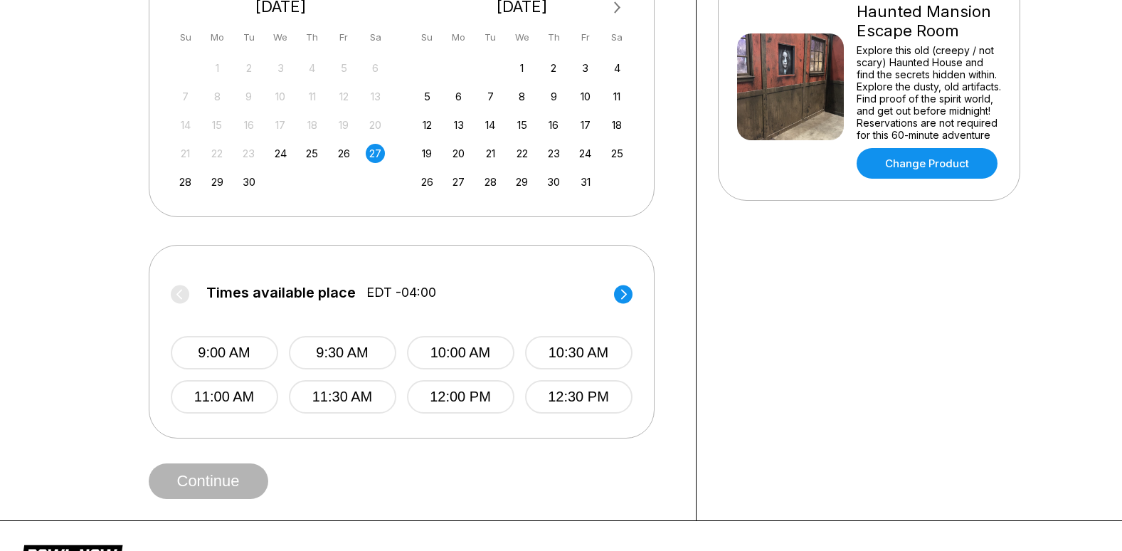
click at [623, 292] on icon at bounding box center [624, 294] width 6 height 10
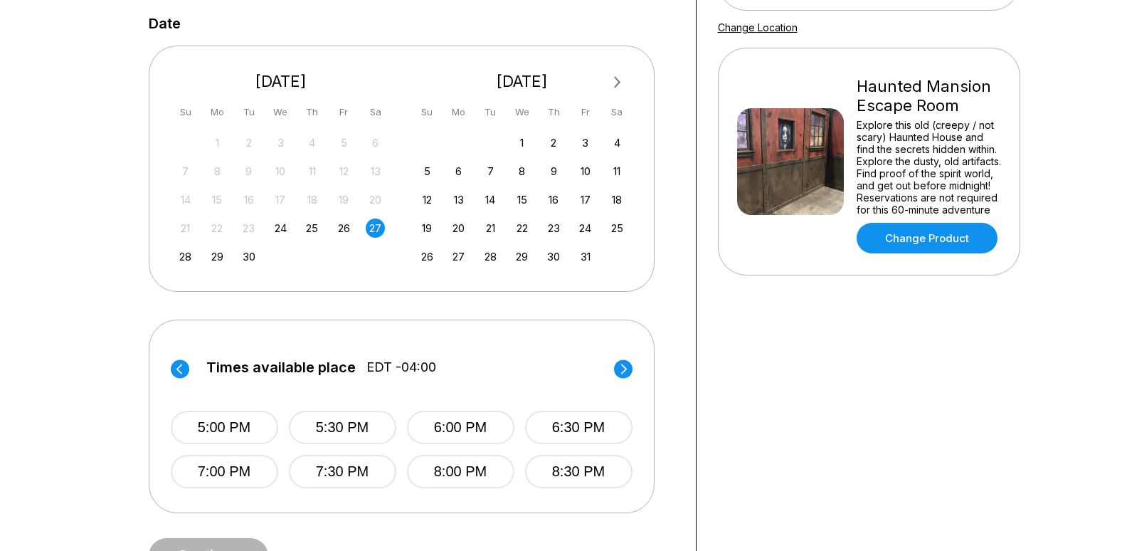
scroll to position [285, 0]
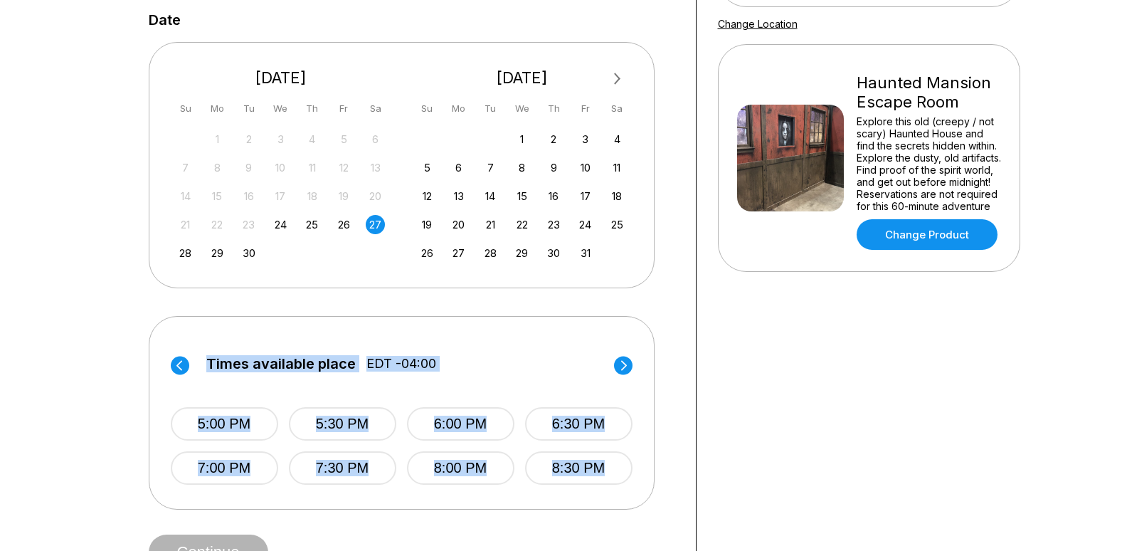
click at [171, 364] on div "Times available place EDT -04:00 9:00 AM 9:30 AM 10:00 AM 10:30 AM 11:00 AM 11:…" at bounding box center [402, 413] width 506 height 194
click at [179, 362] on circle at bounding box center [180, 365] width 19 height 19
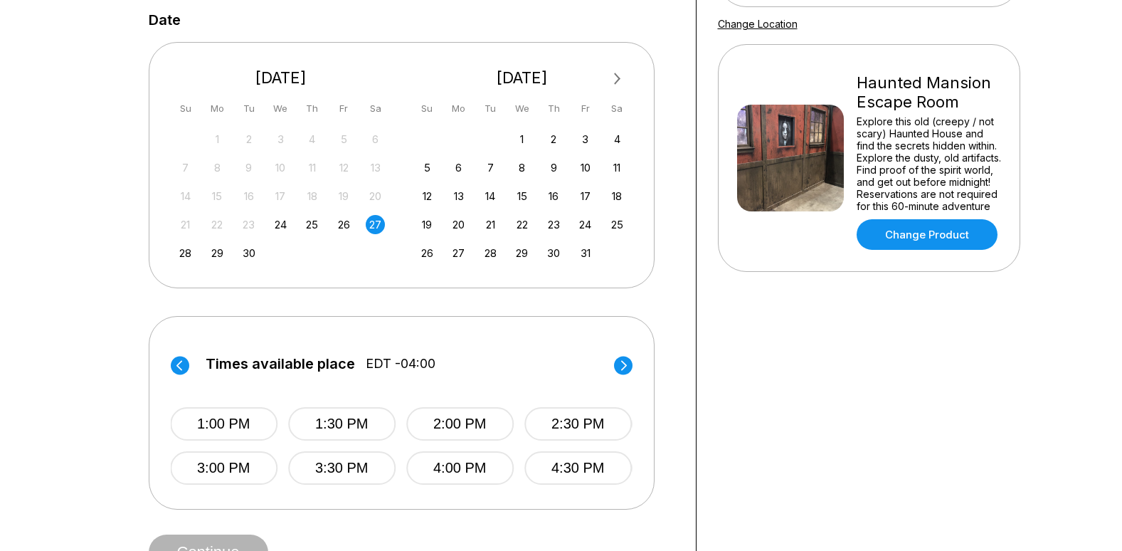
click at [800, 408] on div "Your bowling location 4.8 Kingpin's Alley - South Glens Falls +15187939606 alis…" at bounding box center [869, 187] width 345 height 810
click at [635, 369] on div "Times available place EDT -04:00 9:00 AM 9:30 AM 10:00 AM 10:30 AM 11:00 AM 11:…" at bounding box center [402, 413] width 506 height 194
click at [626, 369] on circle at bounding box center [623, 365] width 19 height 19
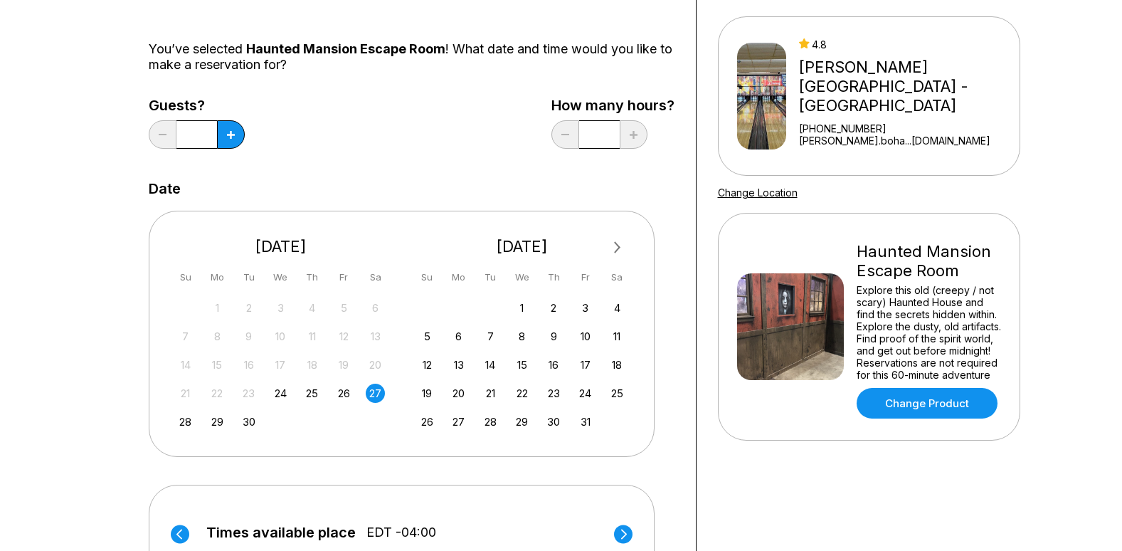
scroll to position [0, 0]
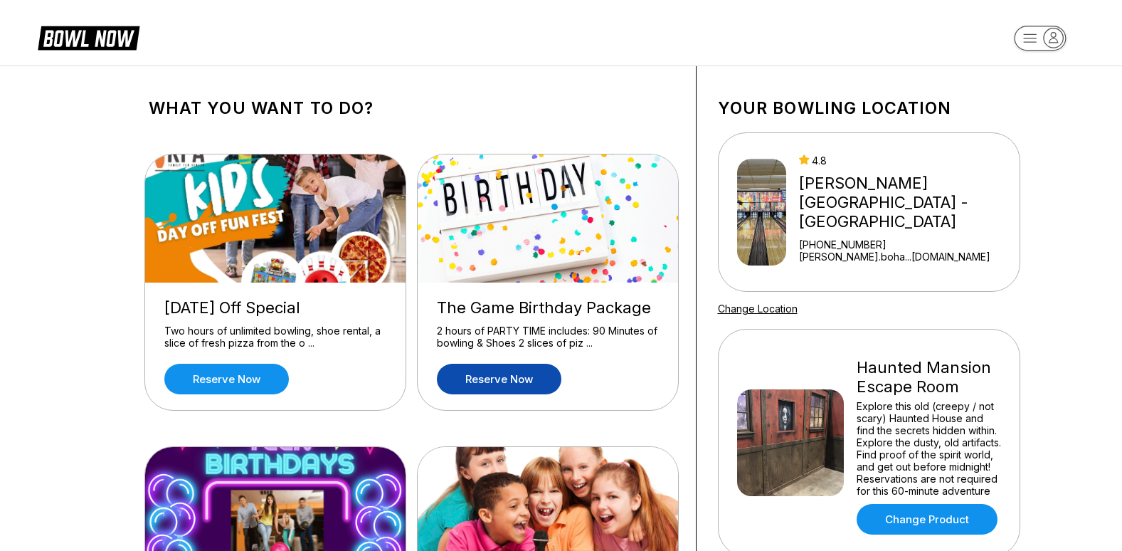
click at [522, 384] on link "Reserve now" at bounding box center [499, 379] width 125 height 31
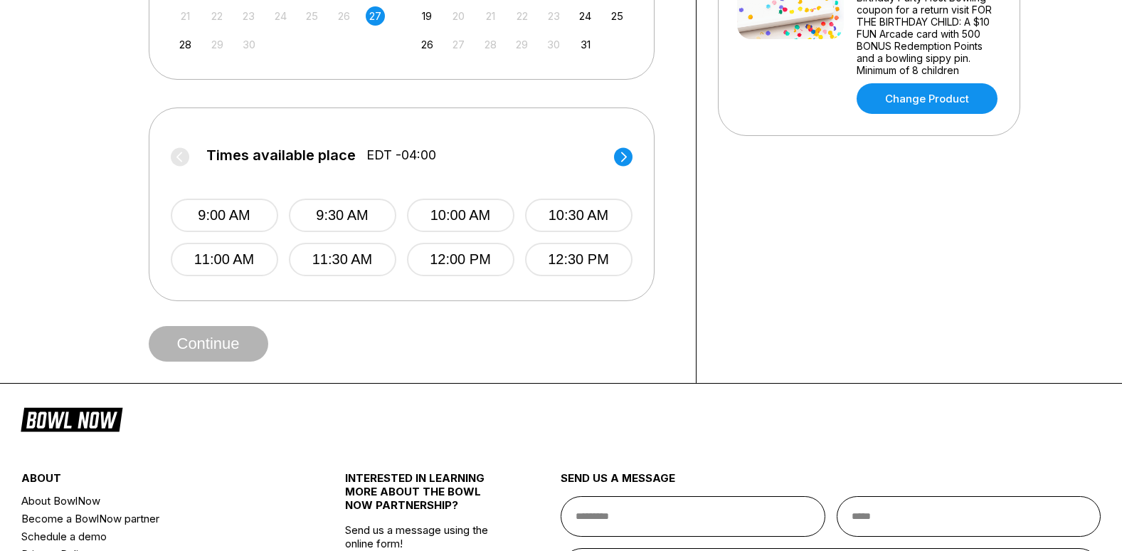
scroll to position [498, 0]
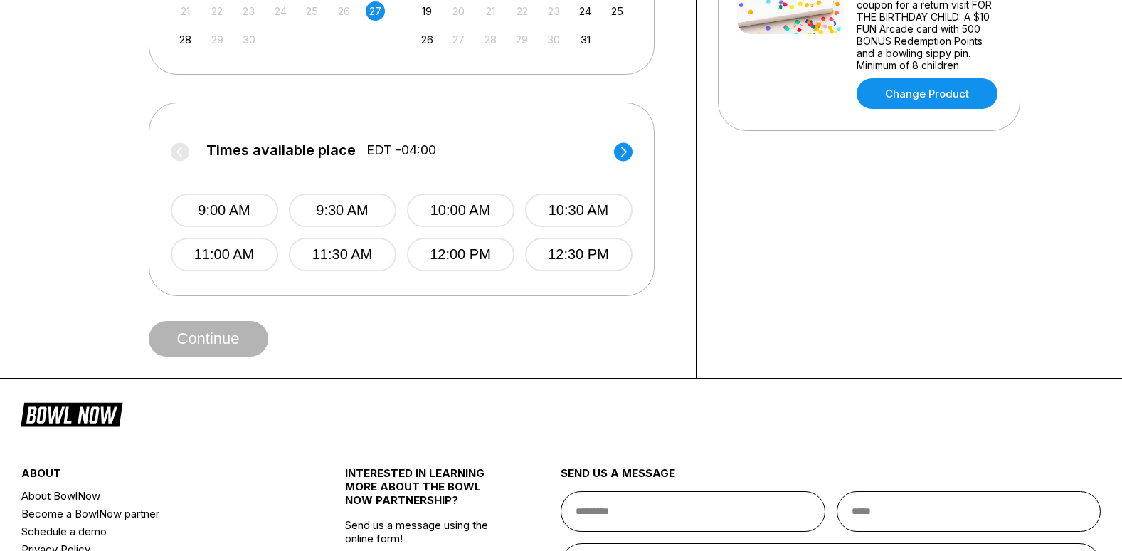
click at [617, 144] on icon at bounding box center [623, 151] width 19 height 19
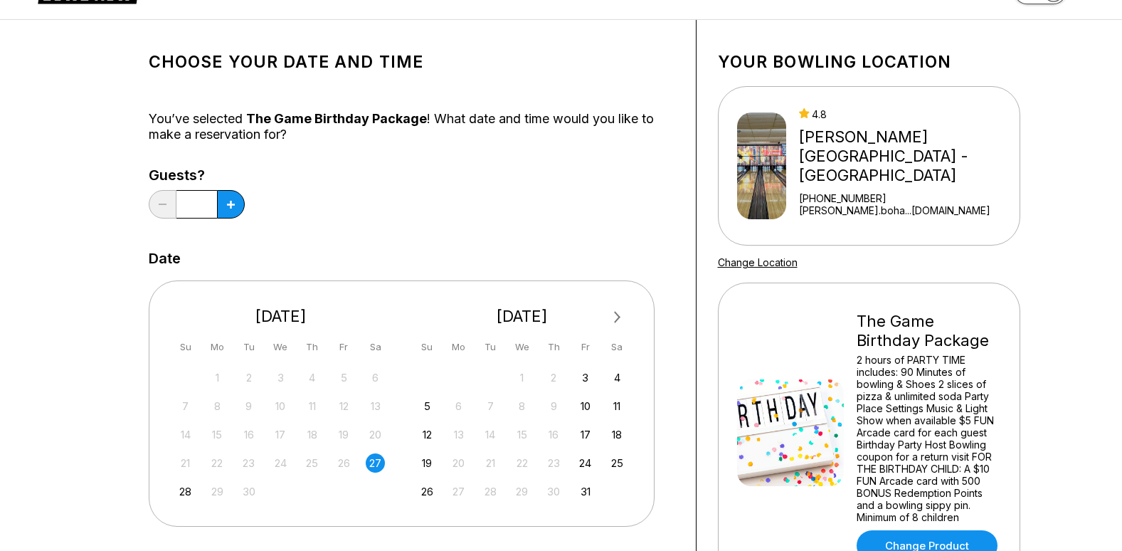
scroll to position [71, 0]
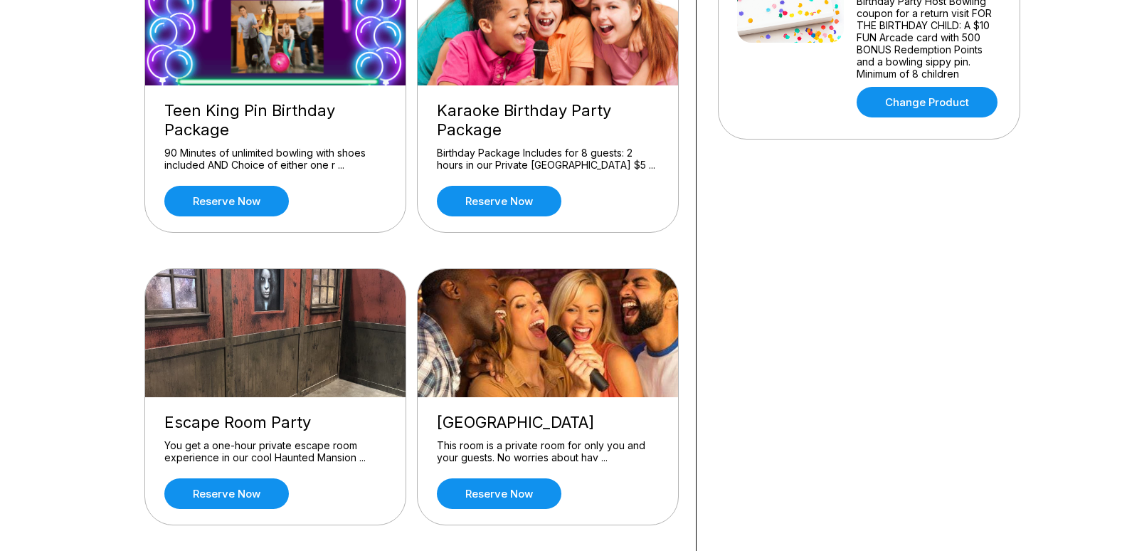
scroll to position [498, 0]
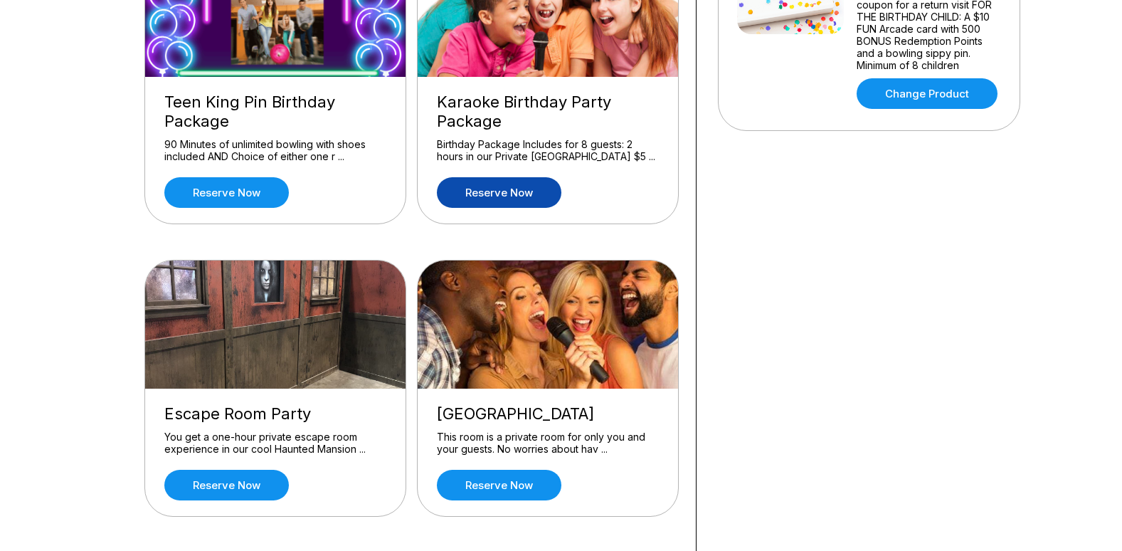
click at [475, 194] on link "Reserve now" at bounding box center [499, 192] width 125 height 31
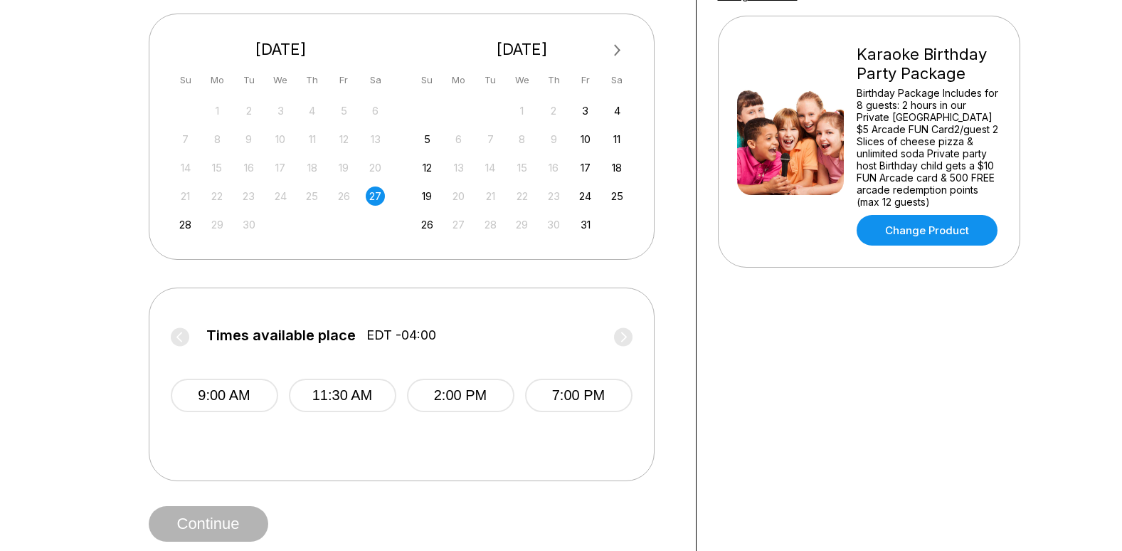
scroll to position [356, 0]
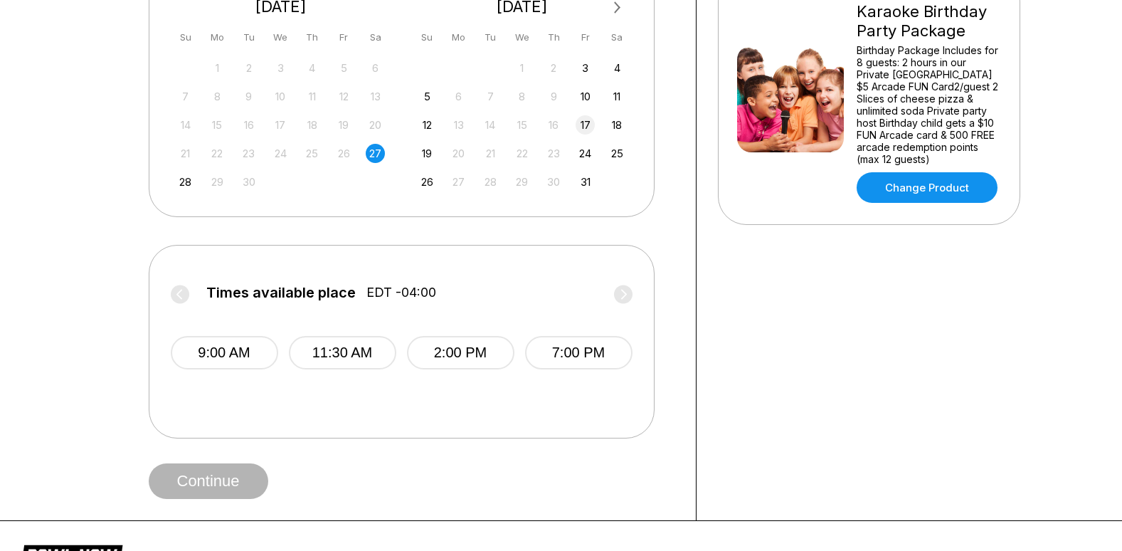
click at [586, 123] on div "17" at bounding box center [585, 124] width 19 height 19
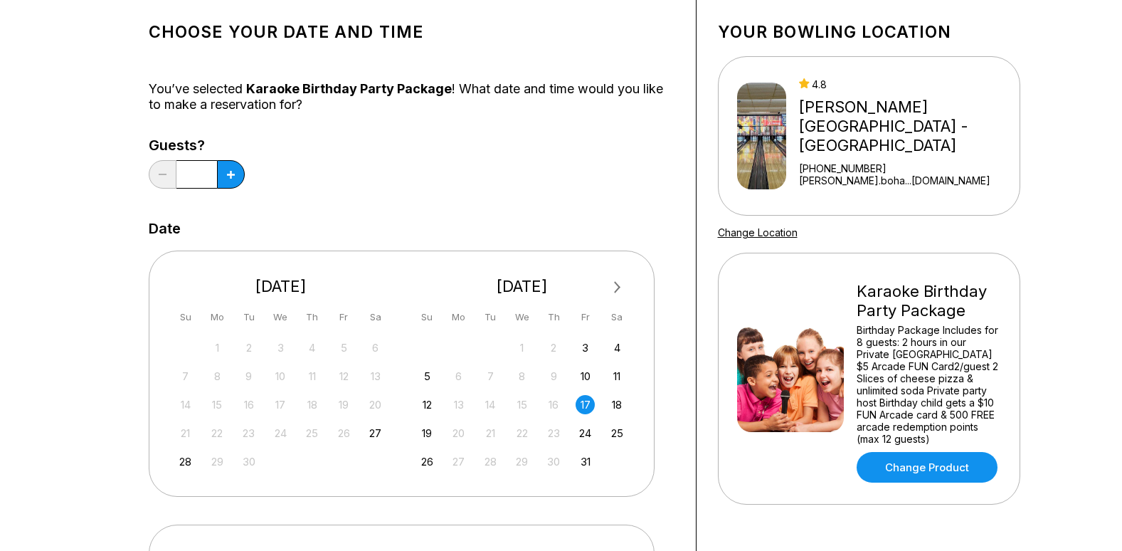
scroll to position [71, 0]
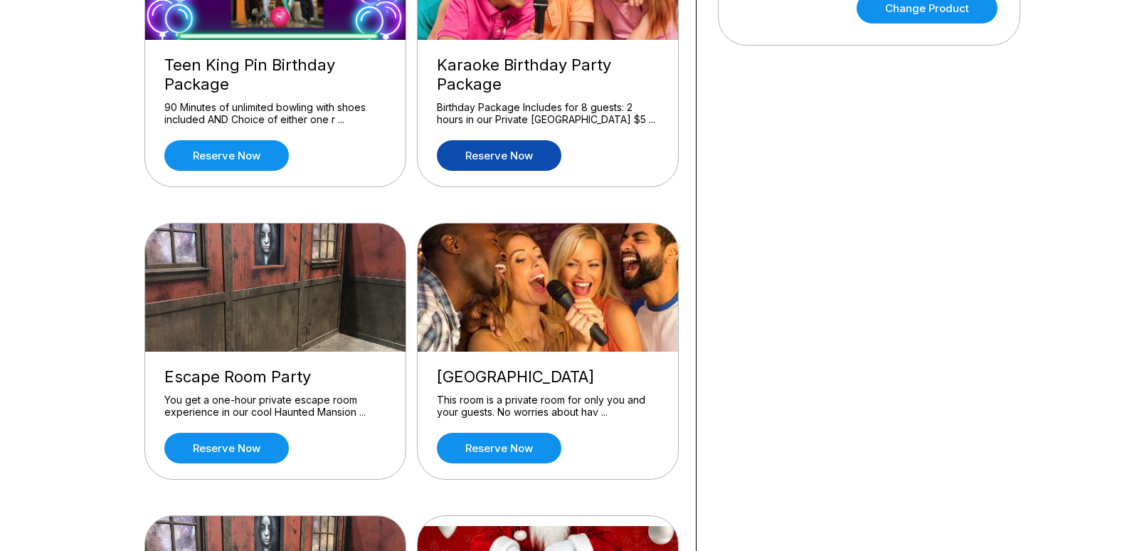
scroll to position [569, 0]
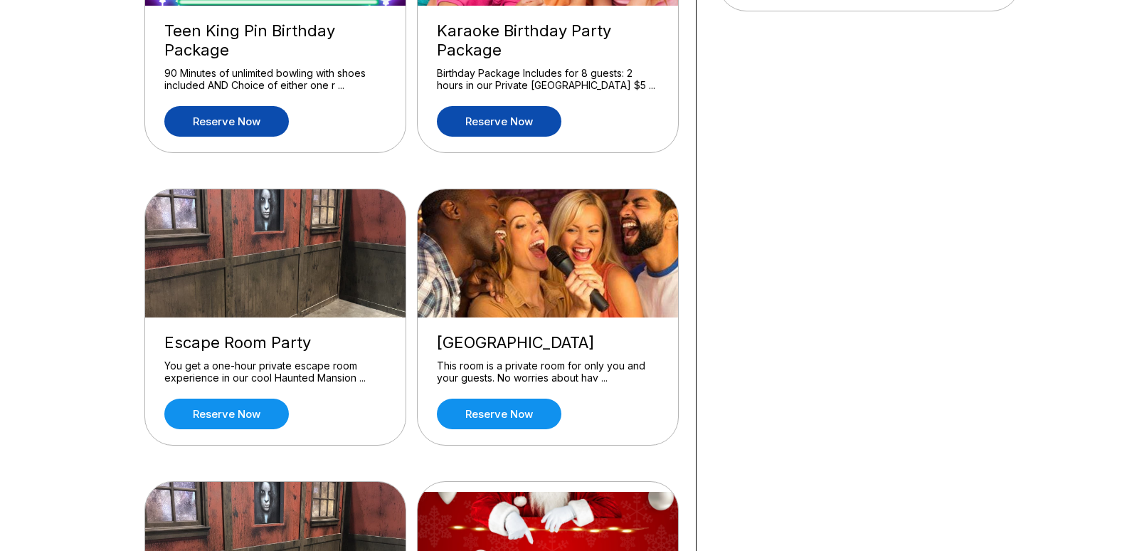
click at [251, 132] on link "Reserve now" at bounding box center [226, 121] width 125 height 31
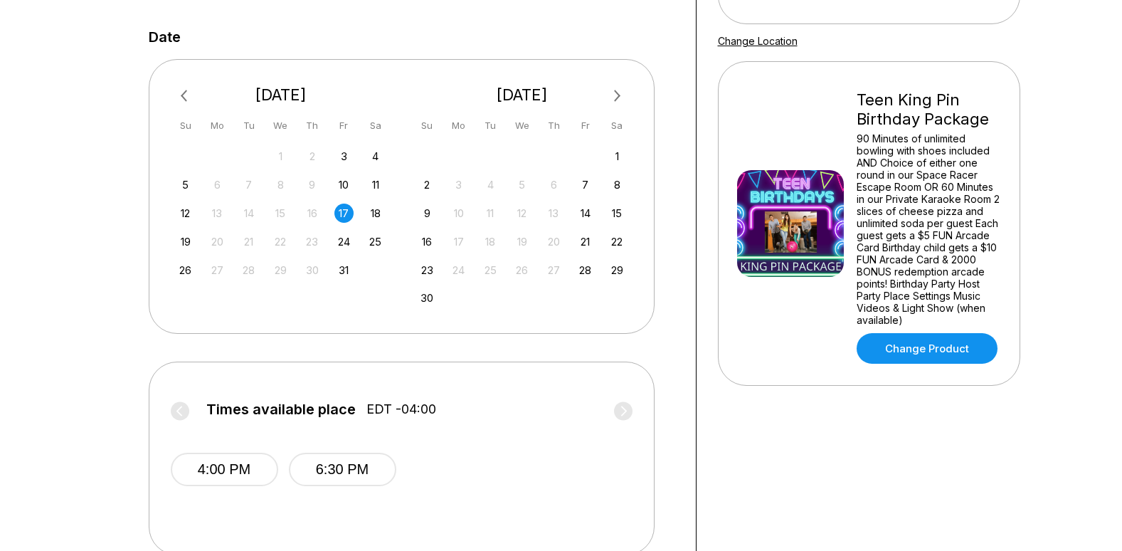
scroll to position [142, 0]
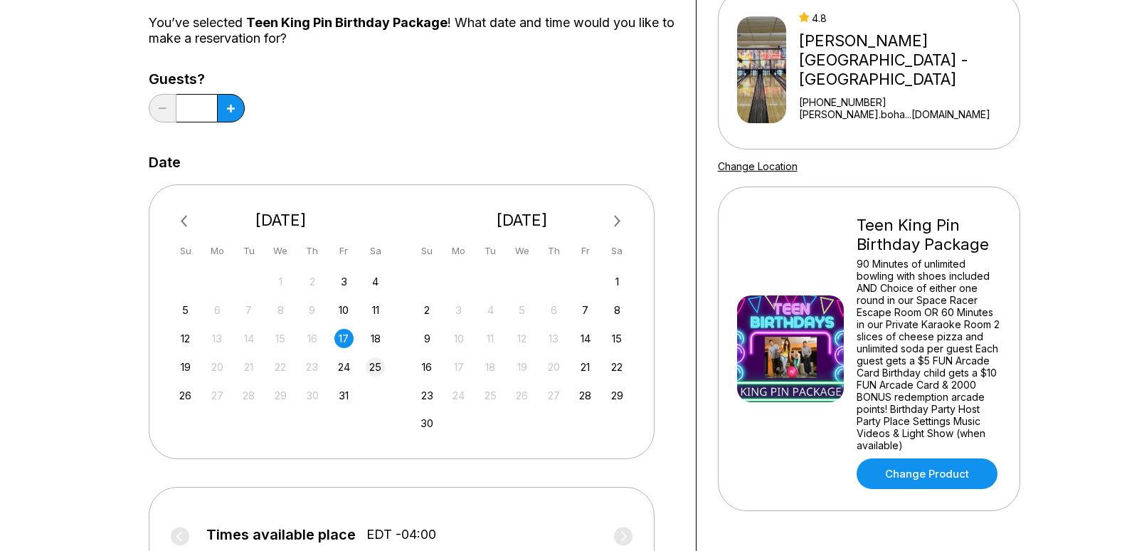
click at [371, 372] on div "25" at bounding box center [375, 366] width 19 height 19
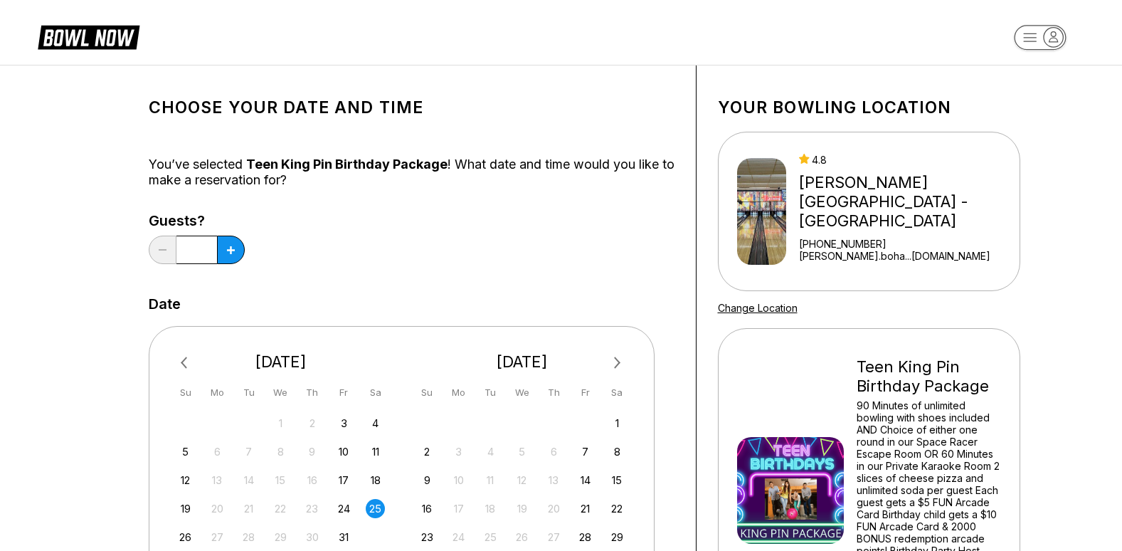
scroll to position [0, 0]
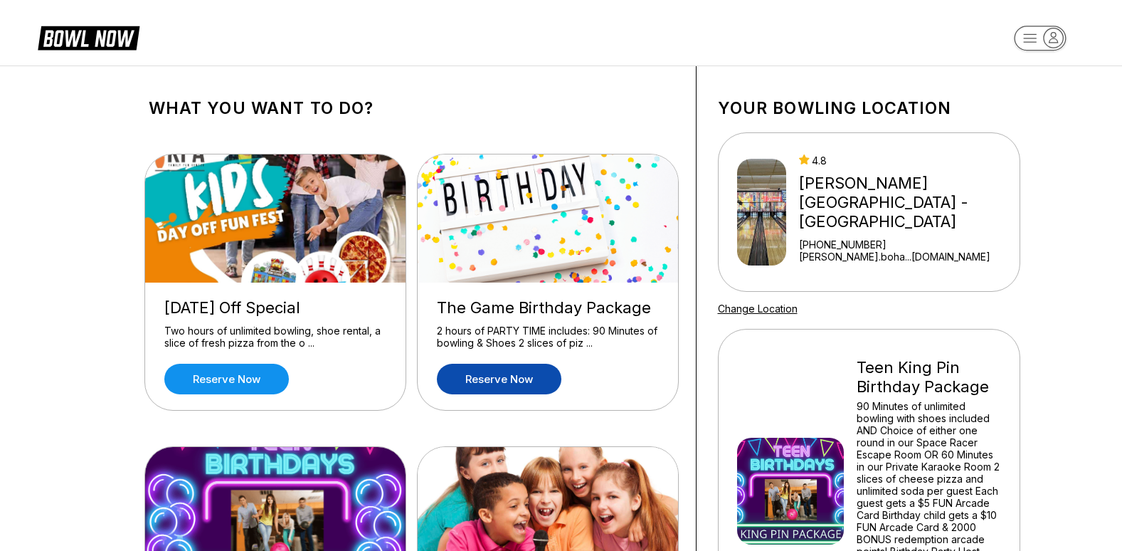
click at [493, 373] on link "Reserve now" at bounding box center [499, 379] width 125 height 31
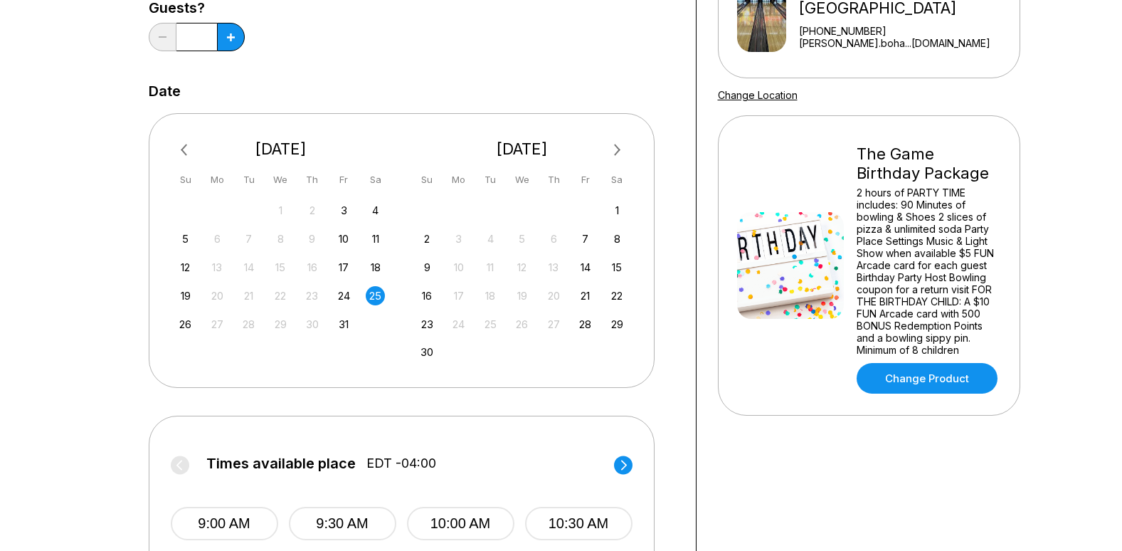
scroll to position [356, 0]
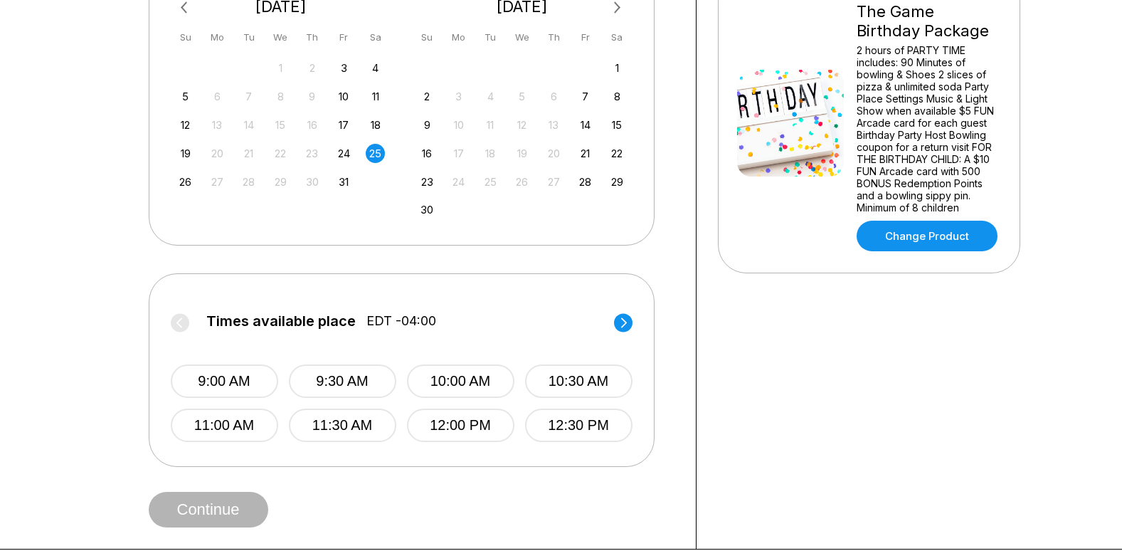
click at [624, 323] on circle at bounding box center [623, 322] width 19 height 19
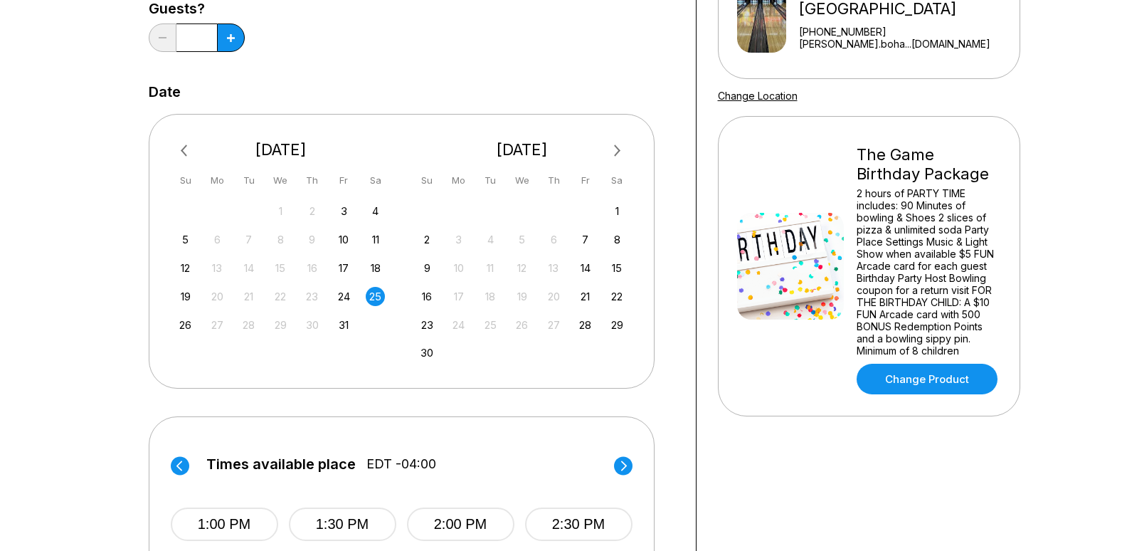
scroll to position [71, 0]
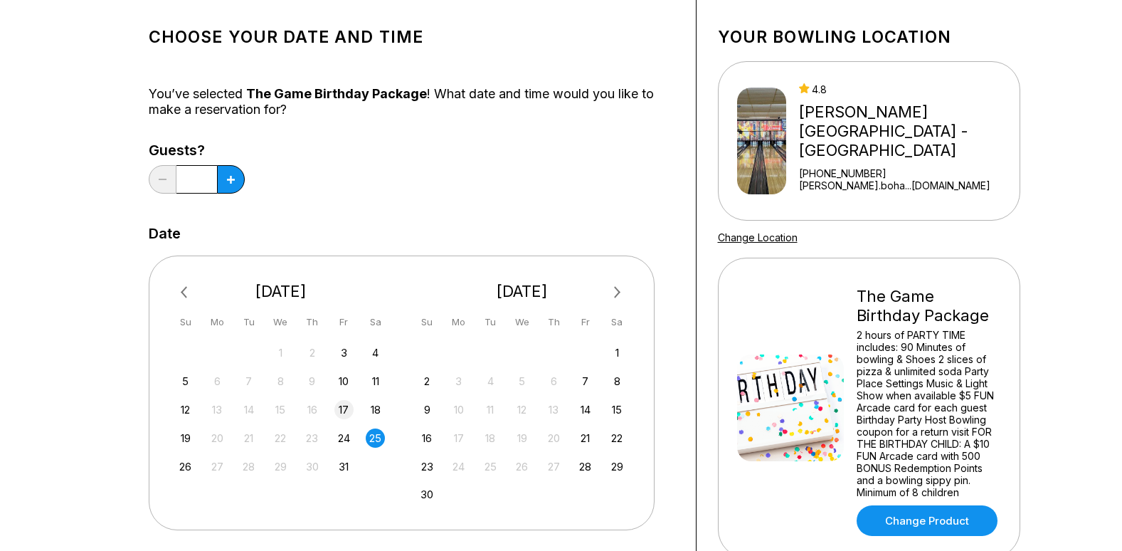
click at [345, 407] on div "17" at bounding box center [343, 409] width 19 height 19
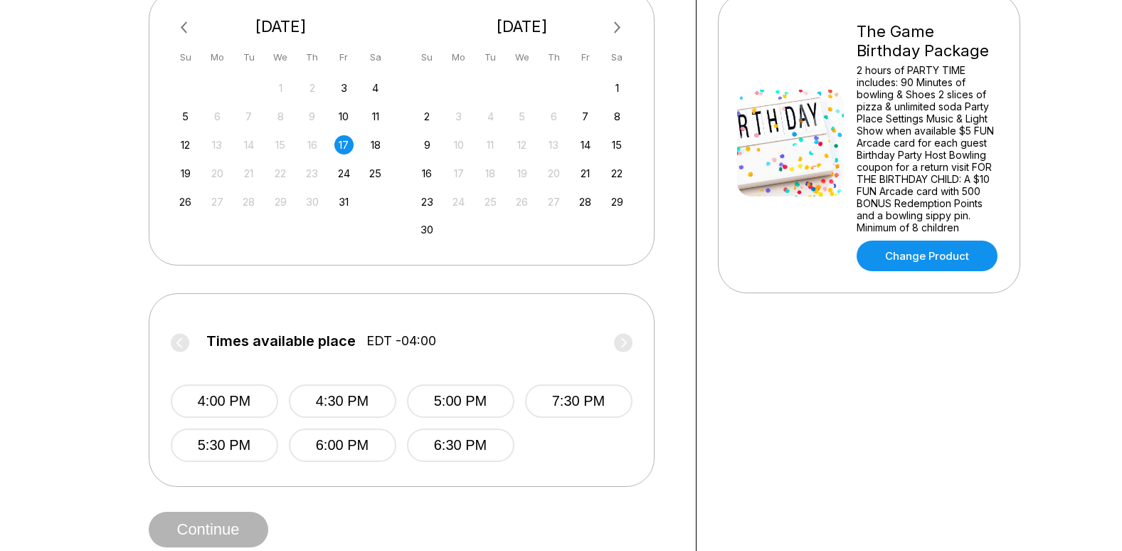
scroll to position [142, 0]
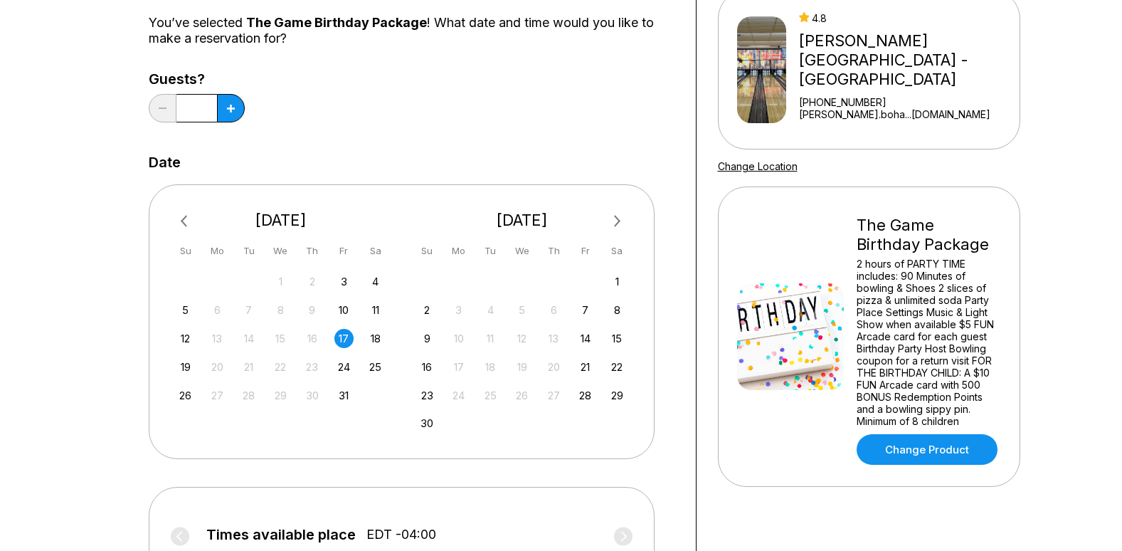
click at [380, 364] on div "25" at bounding box center [375, 366] width 19 height 19
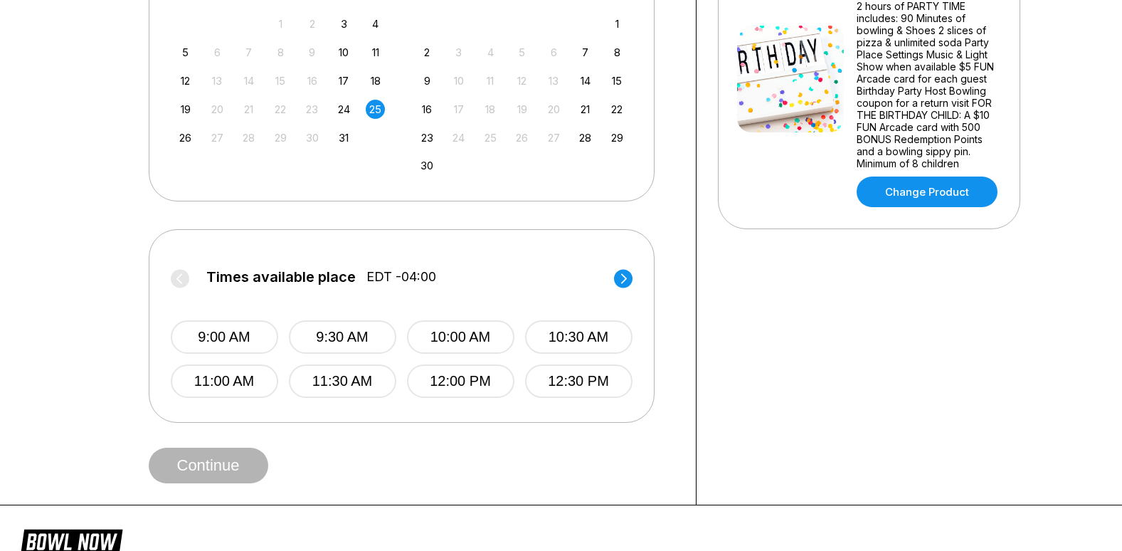
scroll to position [427, 0]
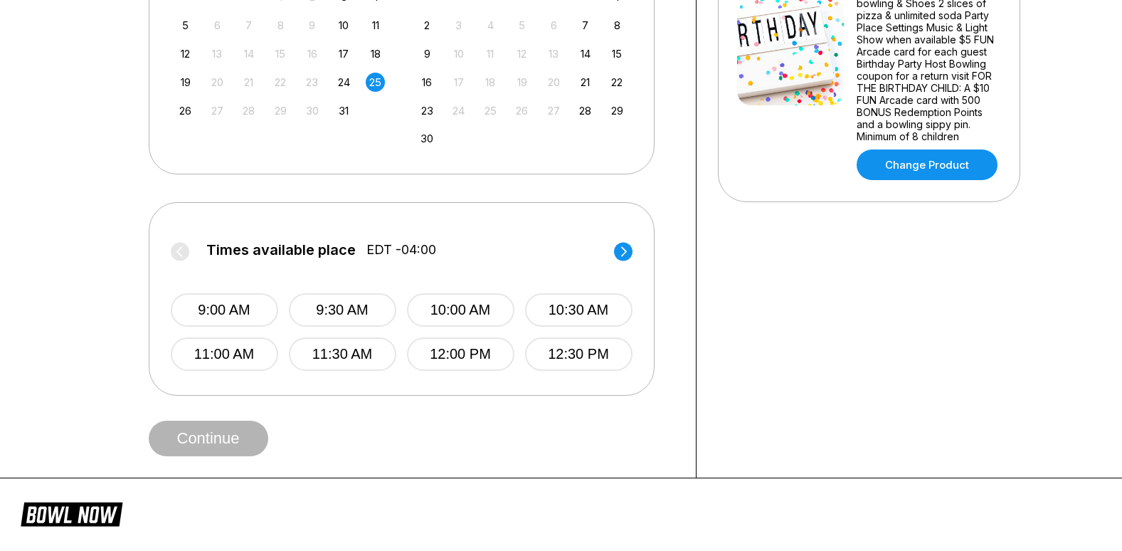
click at [626, 258] on circle at bounding box center [623, 251] width 19 height 19
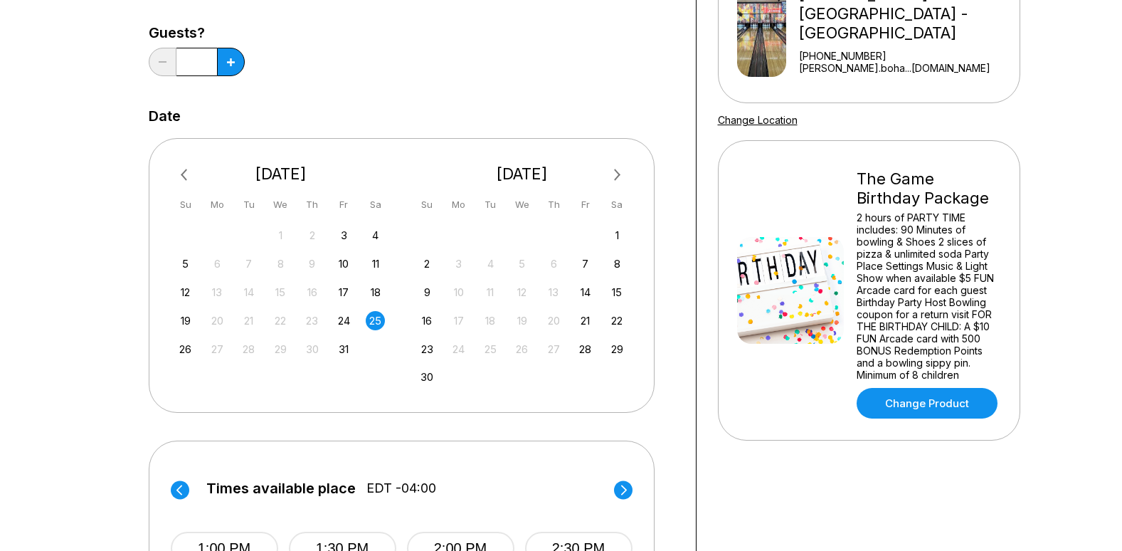
scroll to position [142, 0]
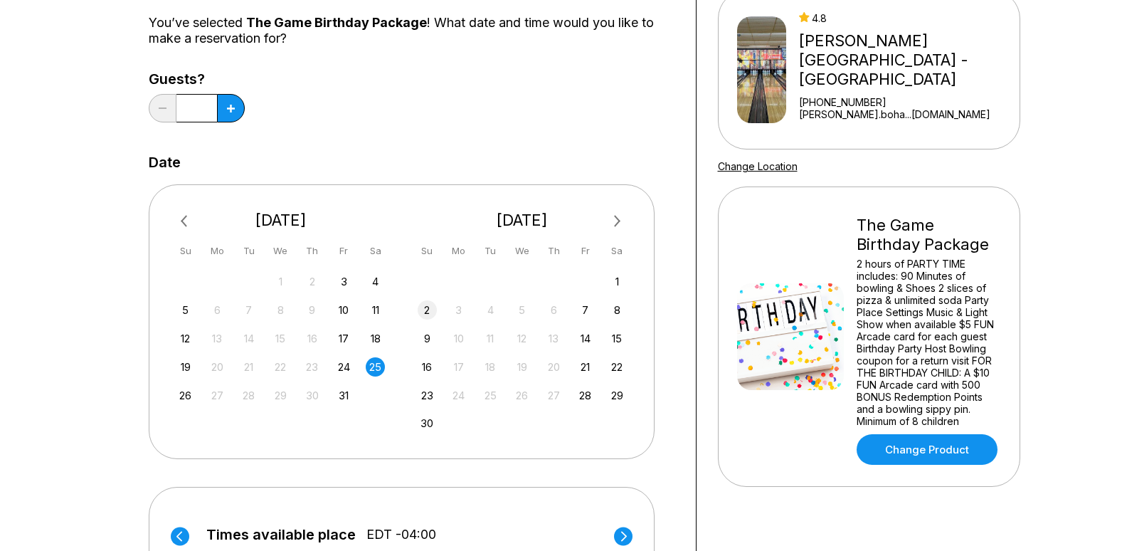
click at [429, 311] on div "2" at bounding box center [427, 309] width 19 height 19
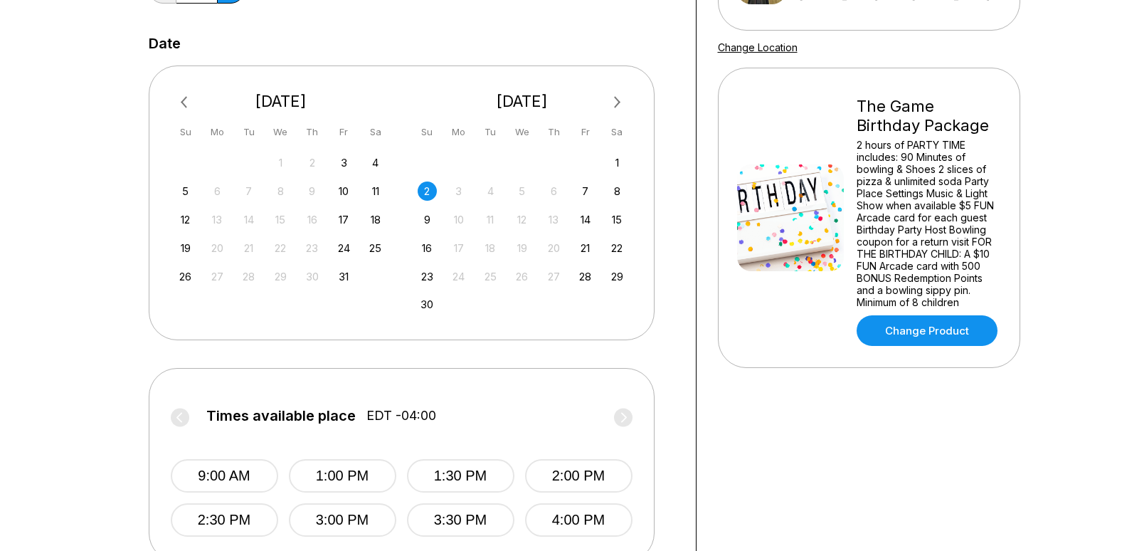
scroll to position [285, 0]
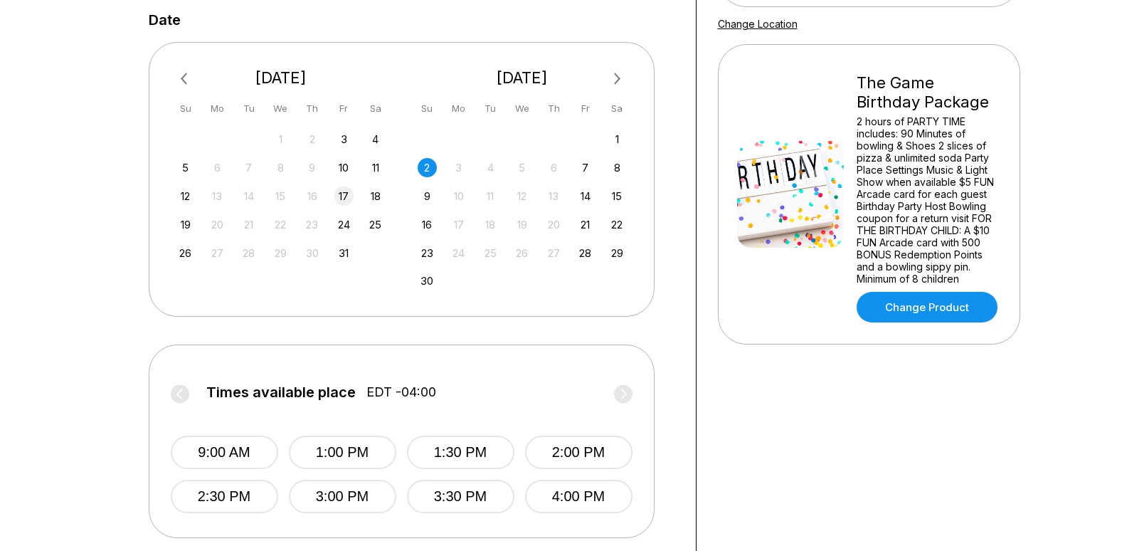
click at [343, 192] on div "17" at bounding box center [343, 195] width 19 height 19
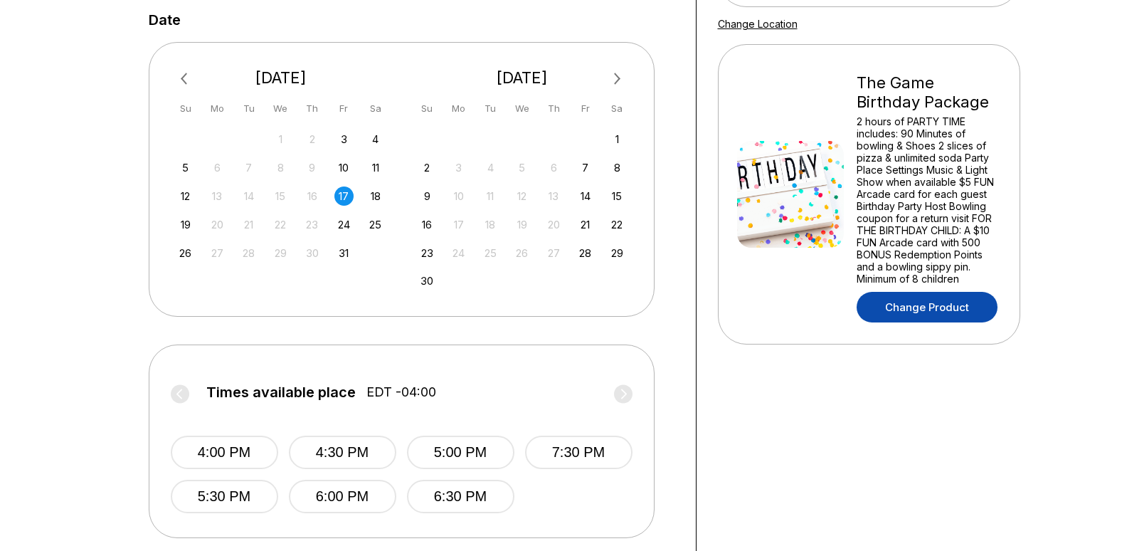
click at [937, 292] on link "Change Product" at bounding box center [927, 307] width 141 height 31
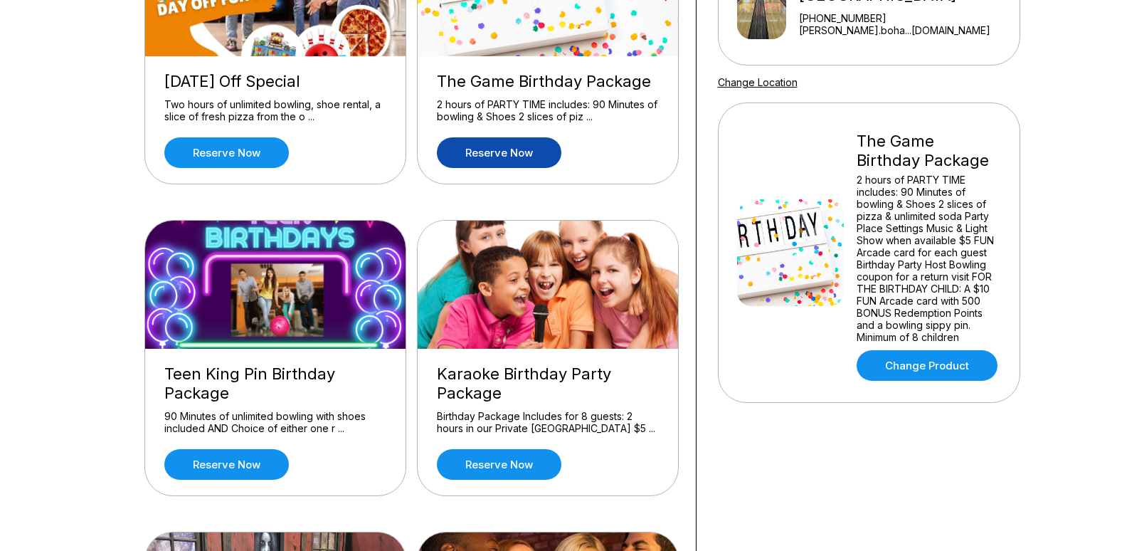
scroll to position [356, 0]
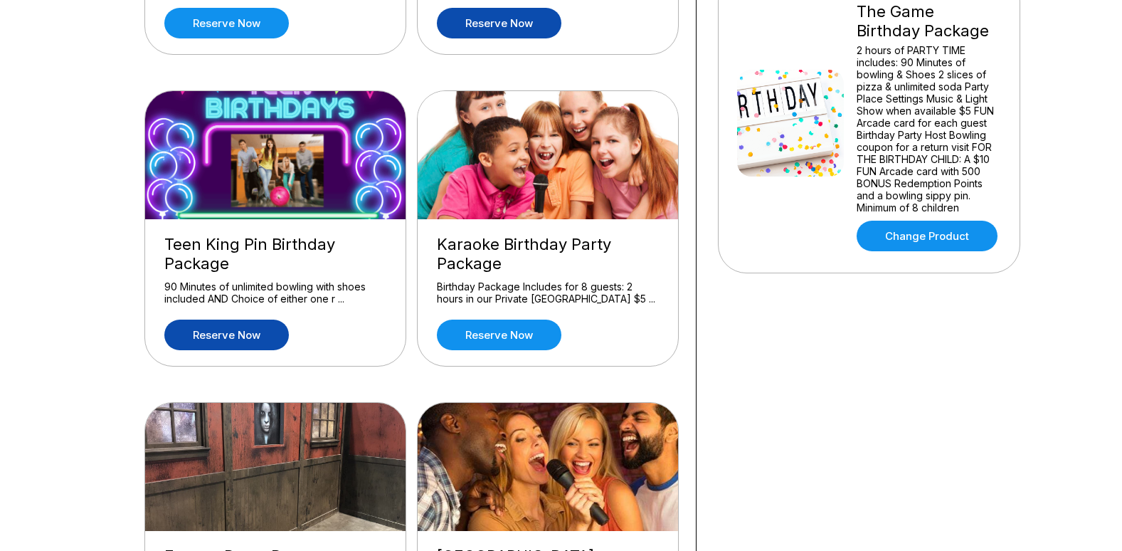
click at [221, 335] on link "Reserve now" at bounding box center [226, 335] width 125 height 31
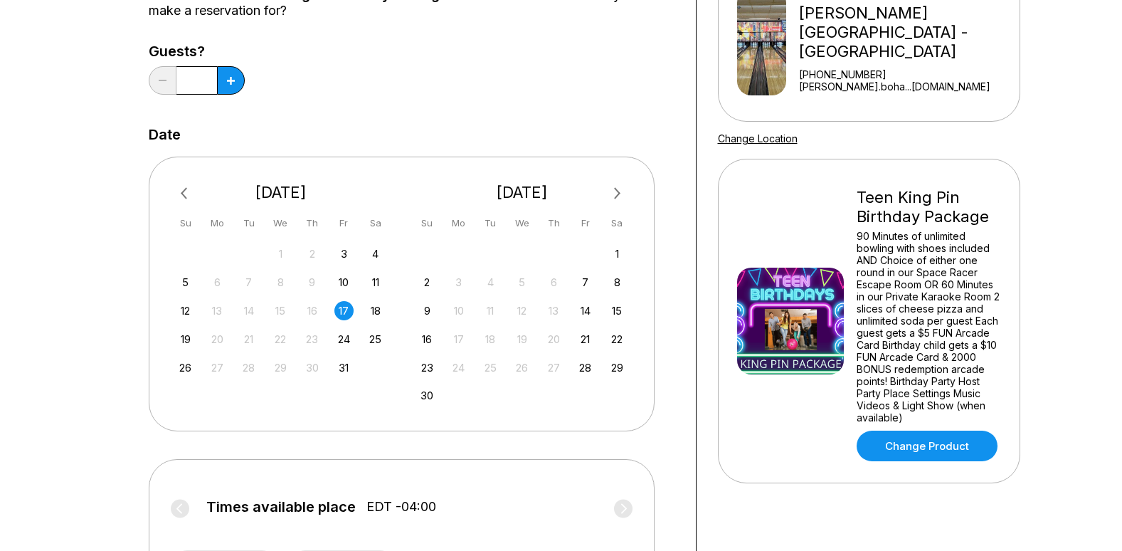
scroll to position [142, 0]
